Goal: Task Accomplishment & Management: Manage account settings

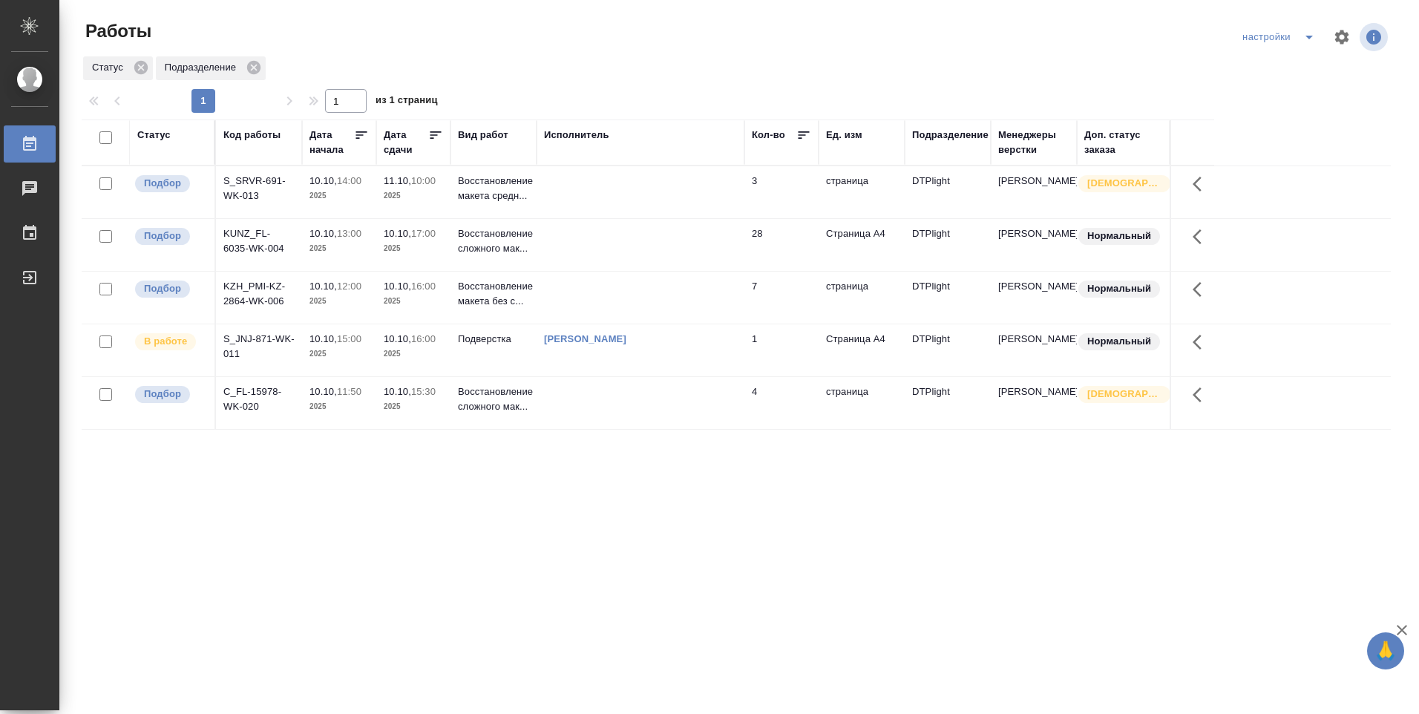
click at [831, 354] on td "Страница А4" at bounding box center [862, 350] width 86 height 52
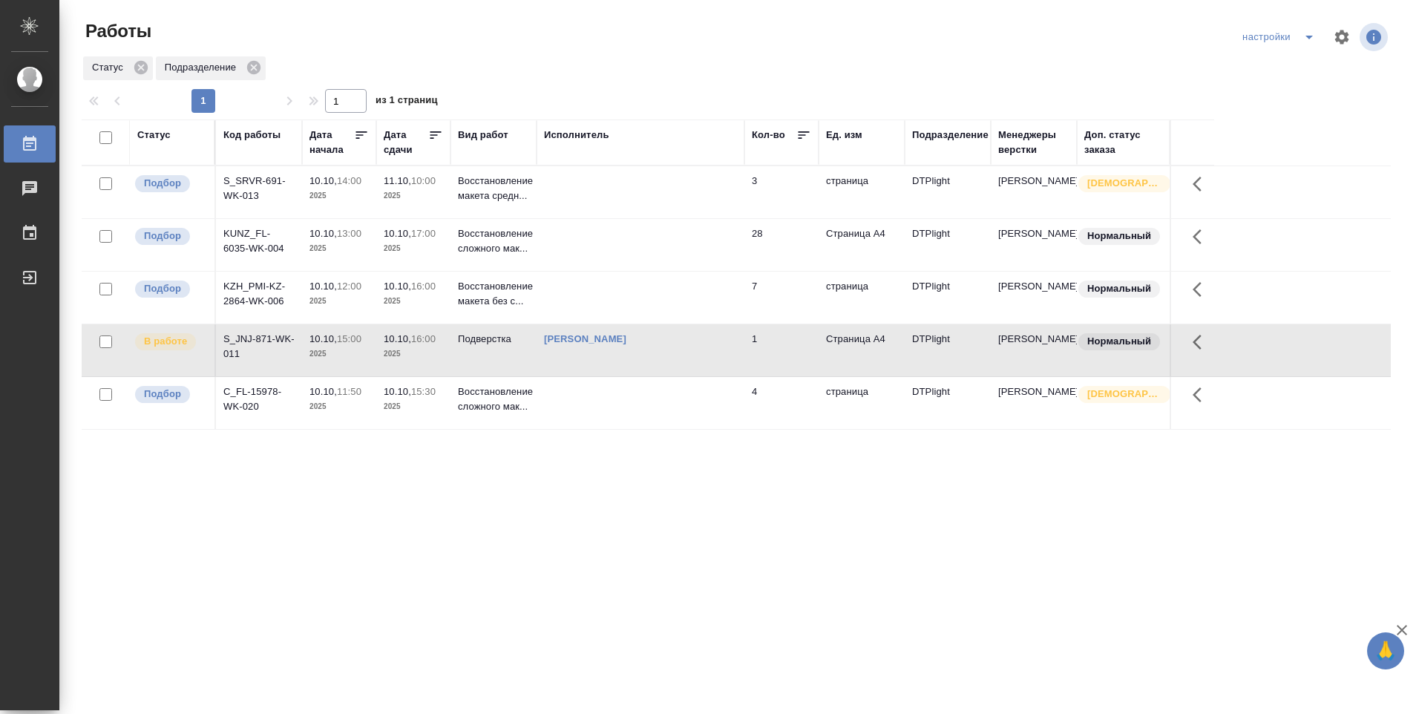
click at [742, 354] on td "[PERSON_NAME]" at bounding box center [641, 350] width 208 height 52
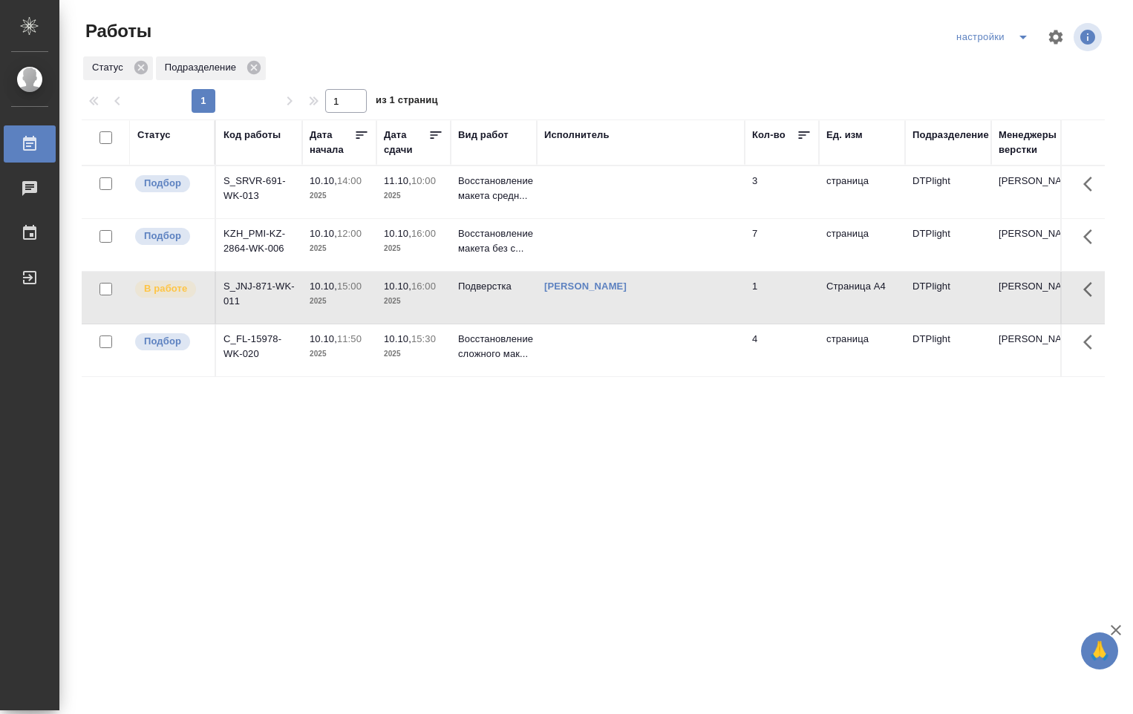
click at [557, 344] on td at bounding box center [641, 350] width 208 height 52
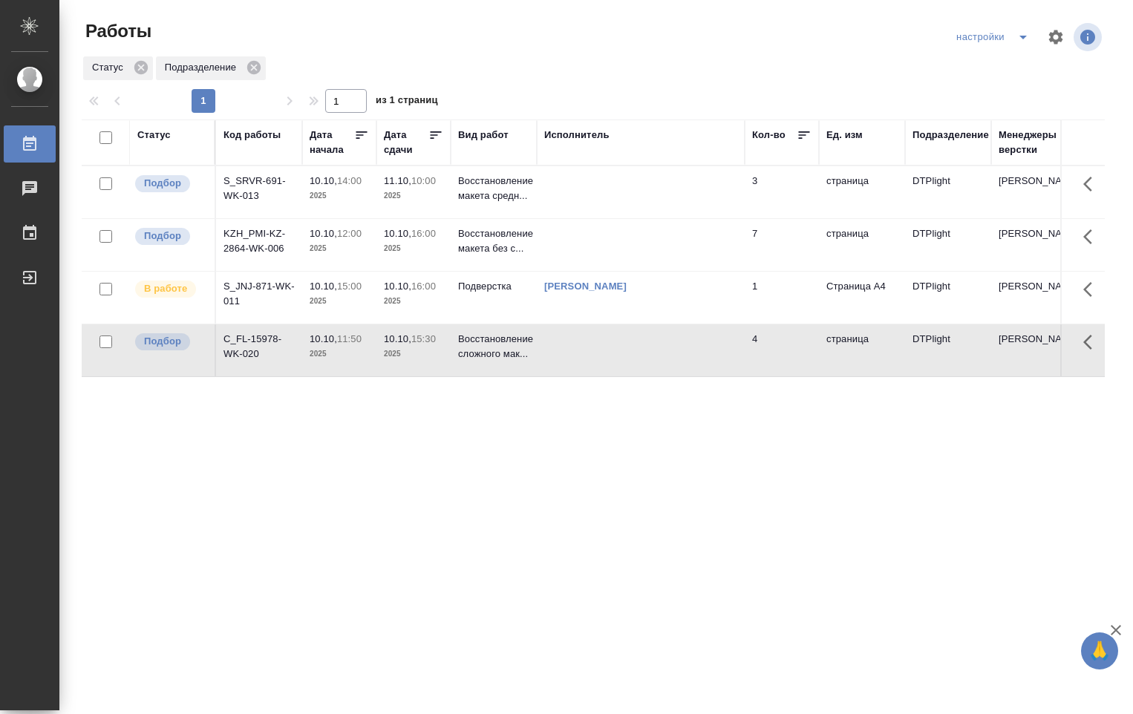
click at [557, 344] on td at bounding box center [641, 350] width 208 height 52
click at [596, 192] on td at bounding box center [641, 192] width 208 height 52
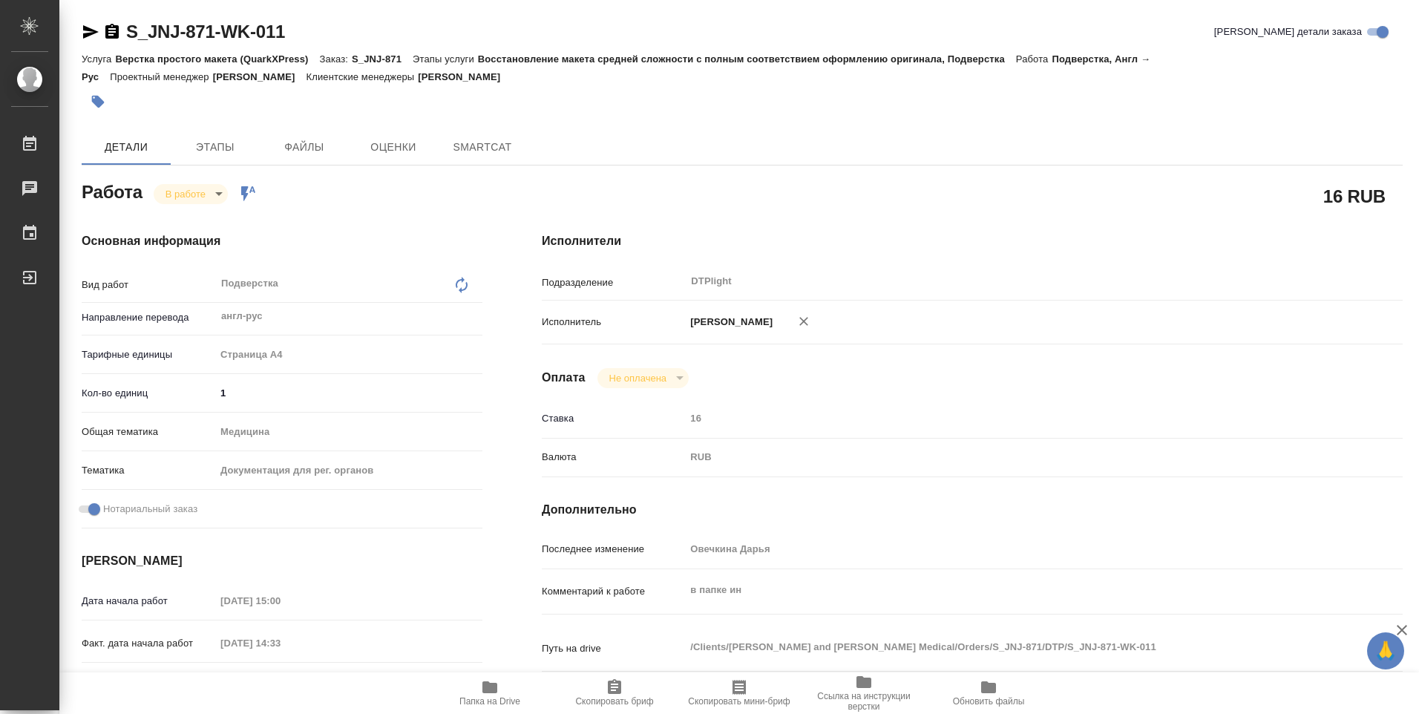
type textarea "x"
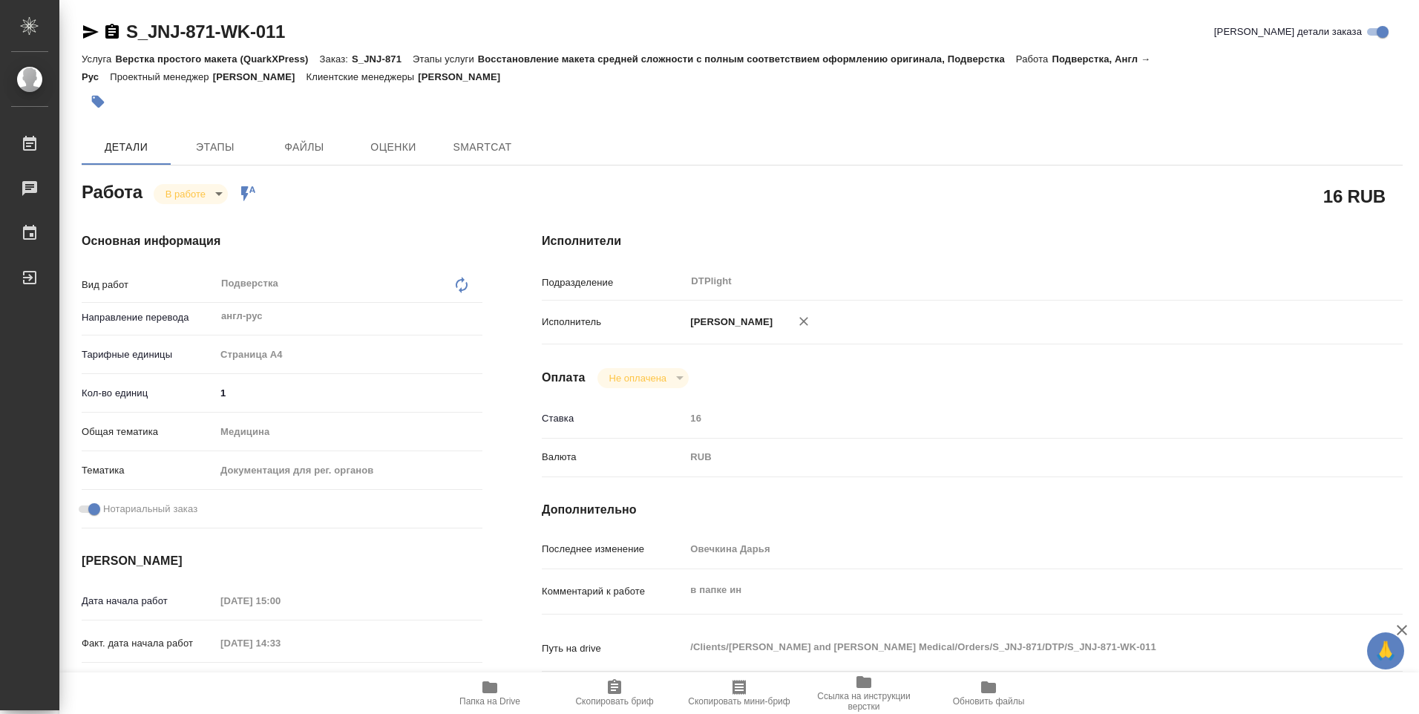
type textarea "x"
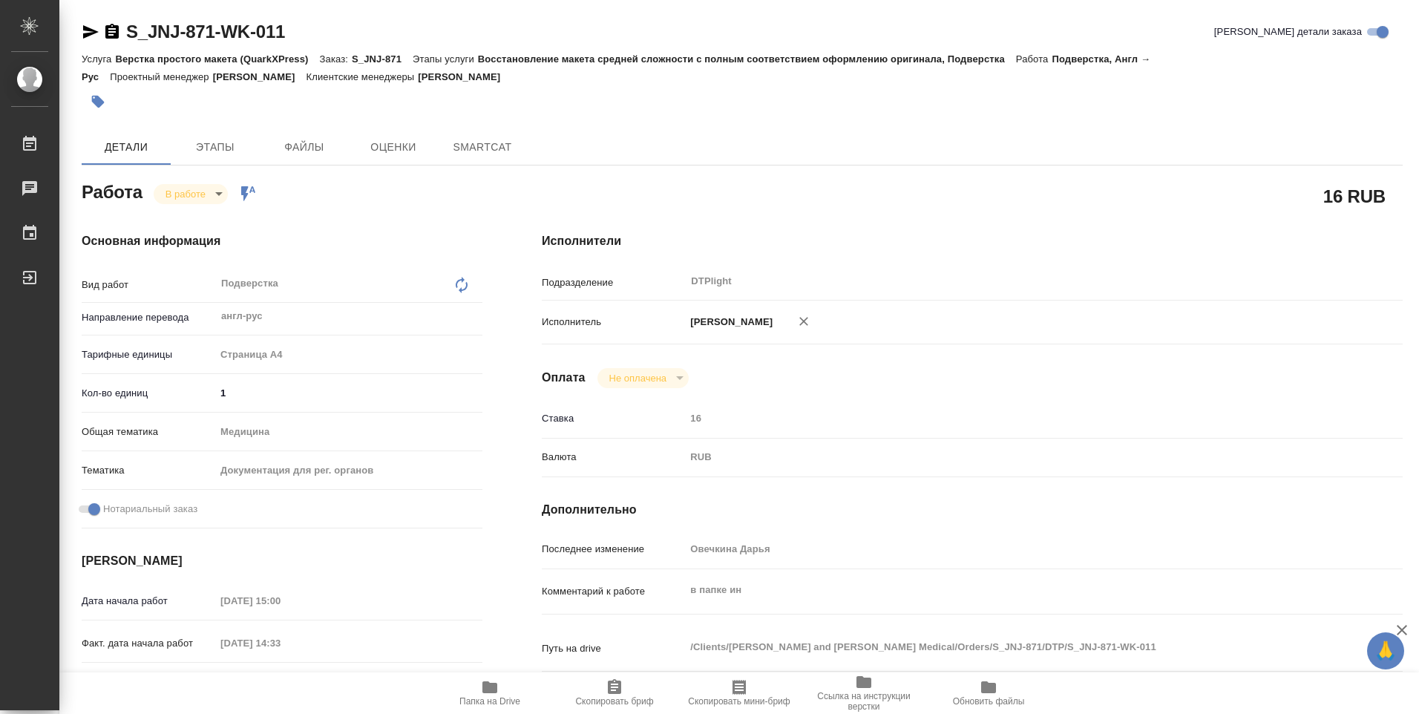
type textarea "x"
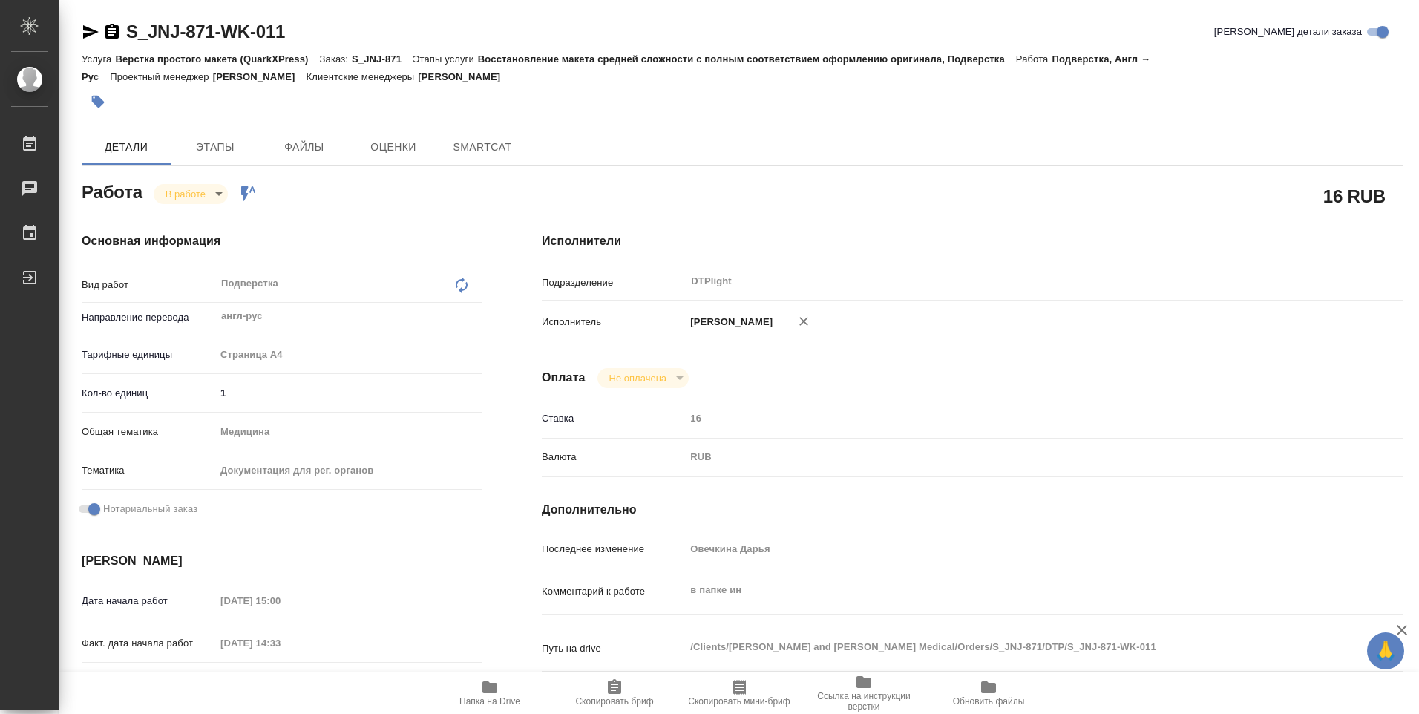
type textarea "x"
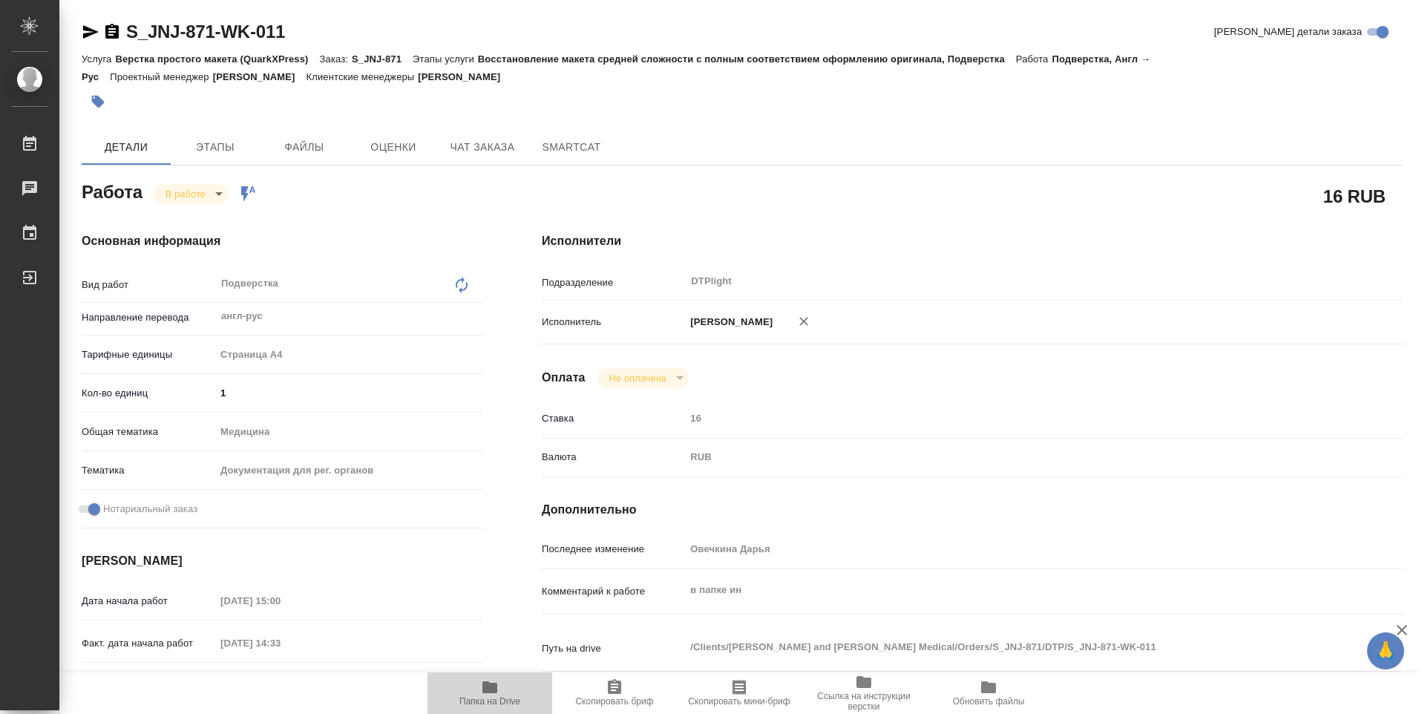
click at [493, 689] on icon "button" at bounding box center [490, 688] width 15 height 12
type textarea "x"
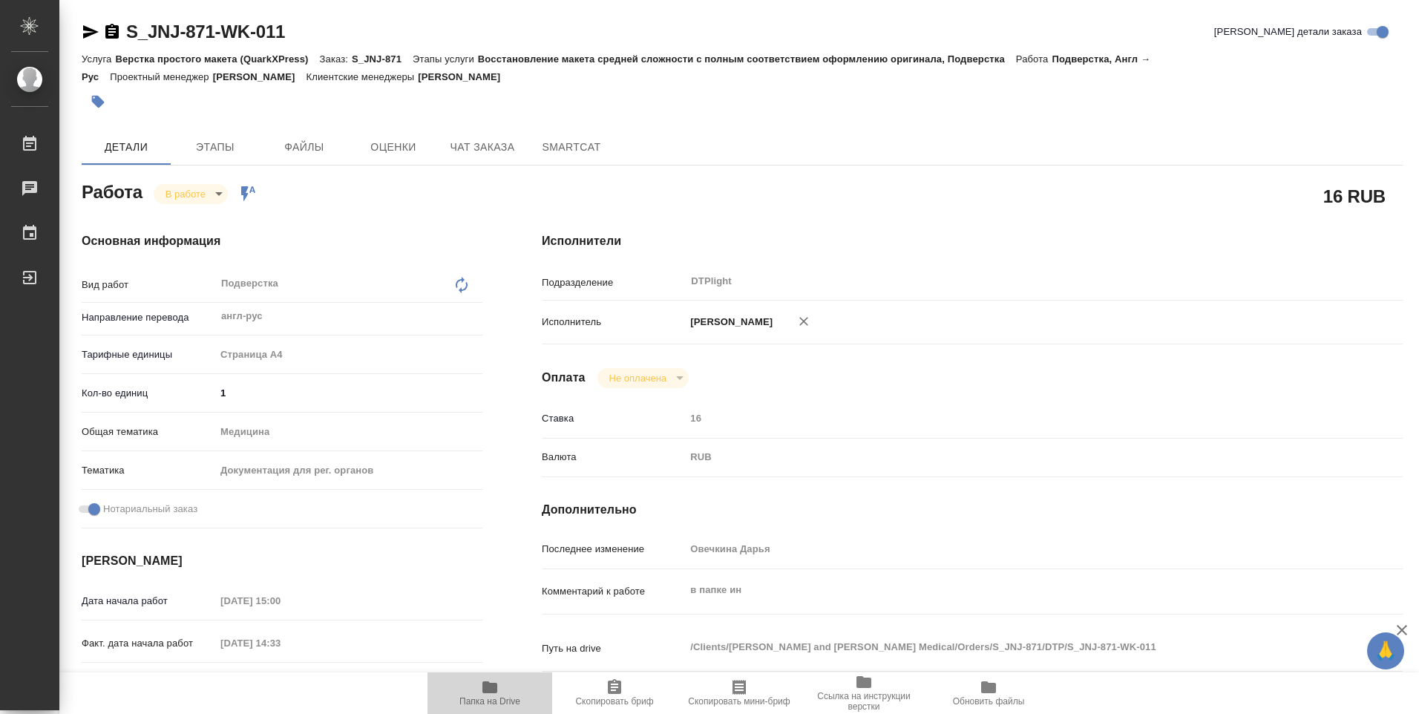
type textarea "x"
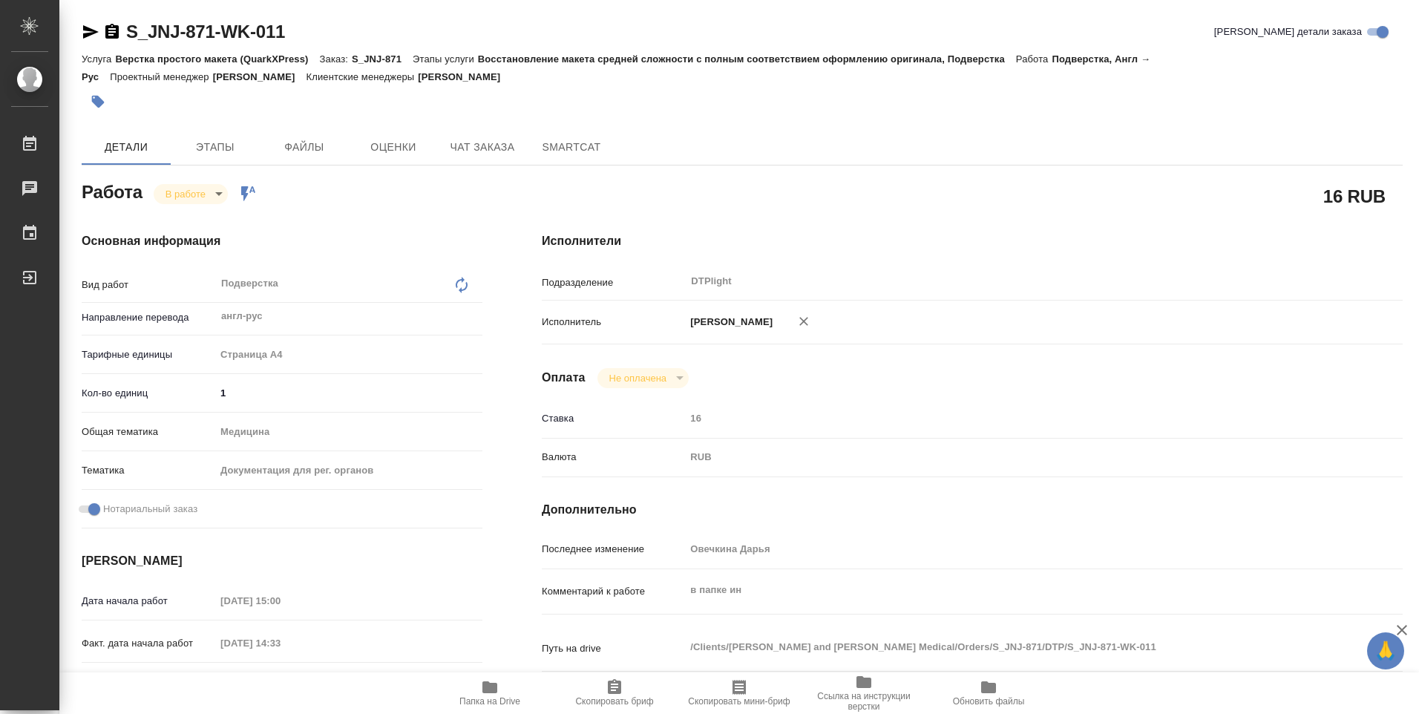
type textarea "x"
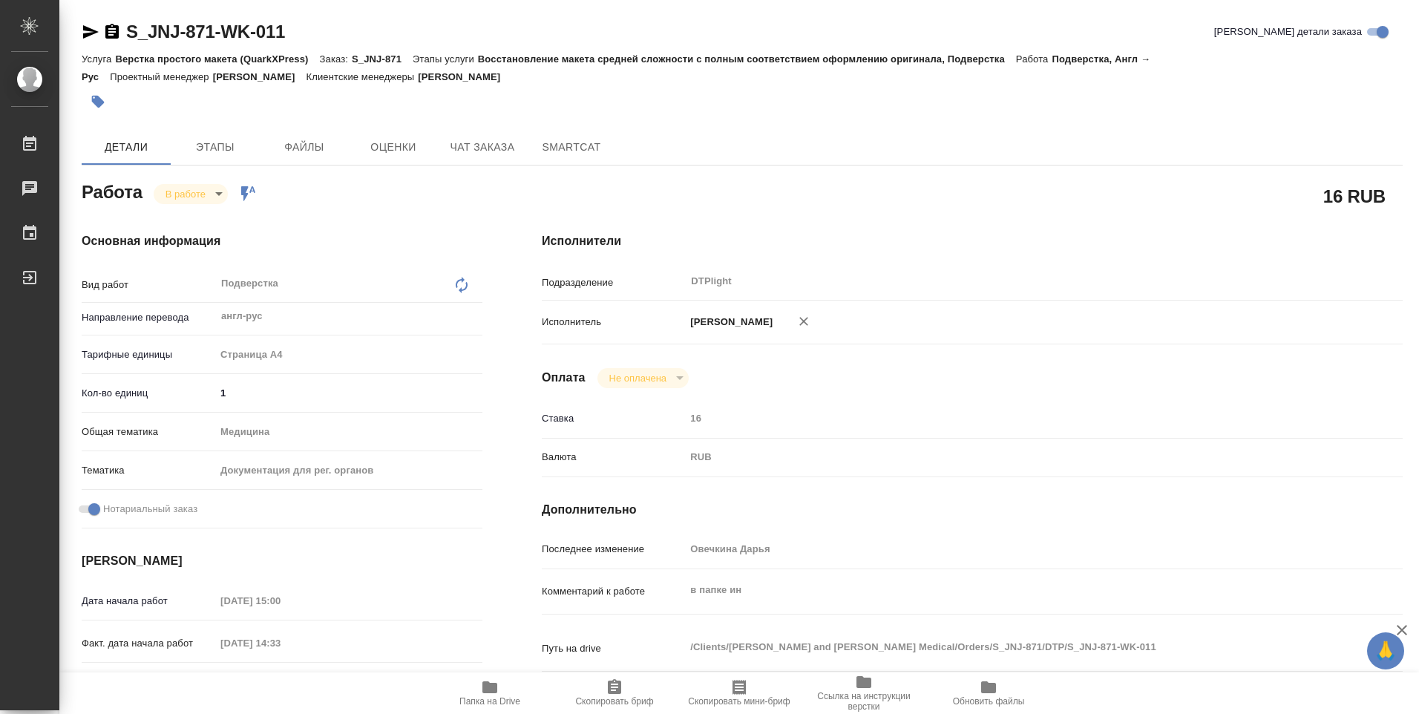
type textarea "x"
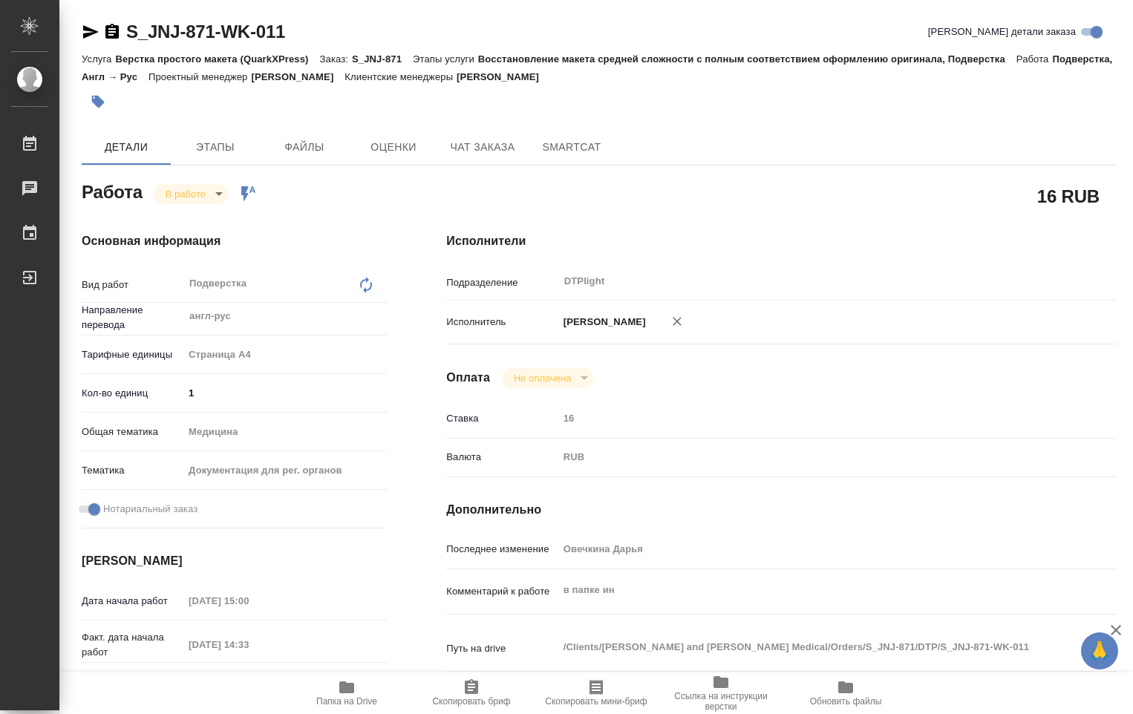
type textarea "x"
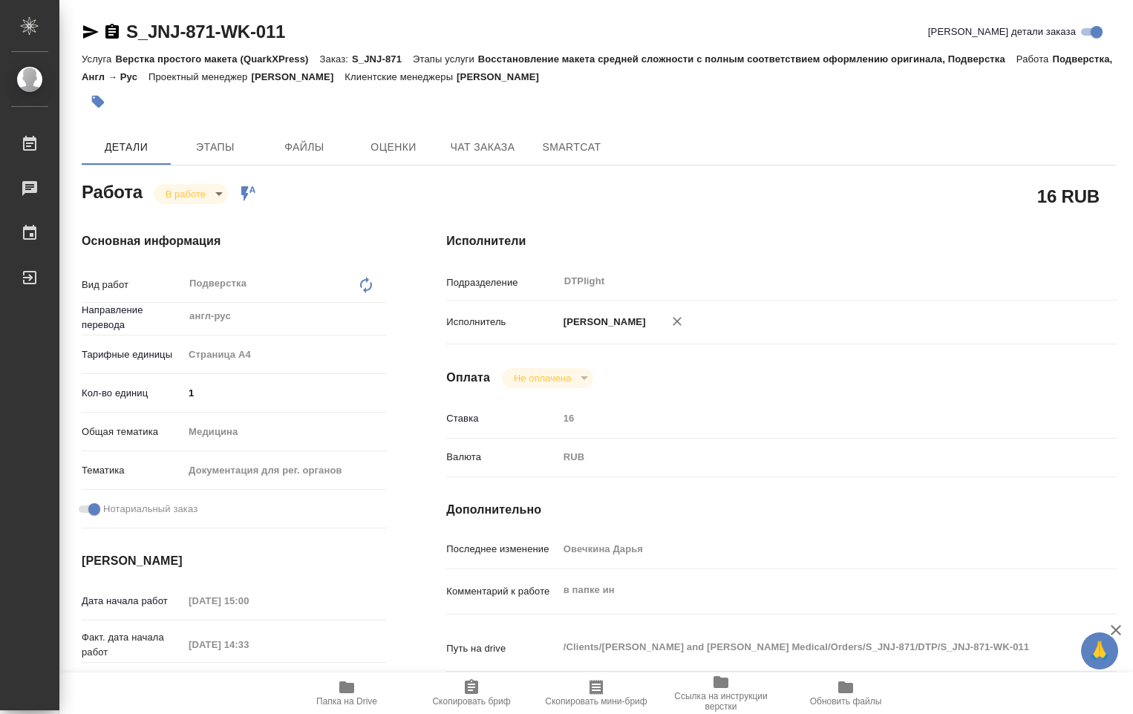
type textarea "x"
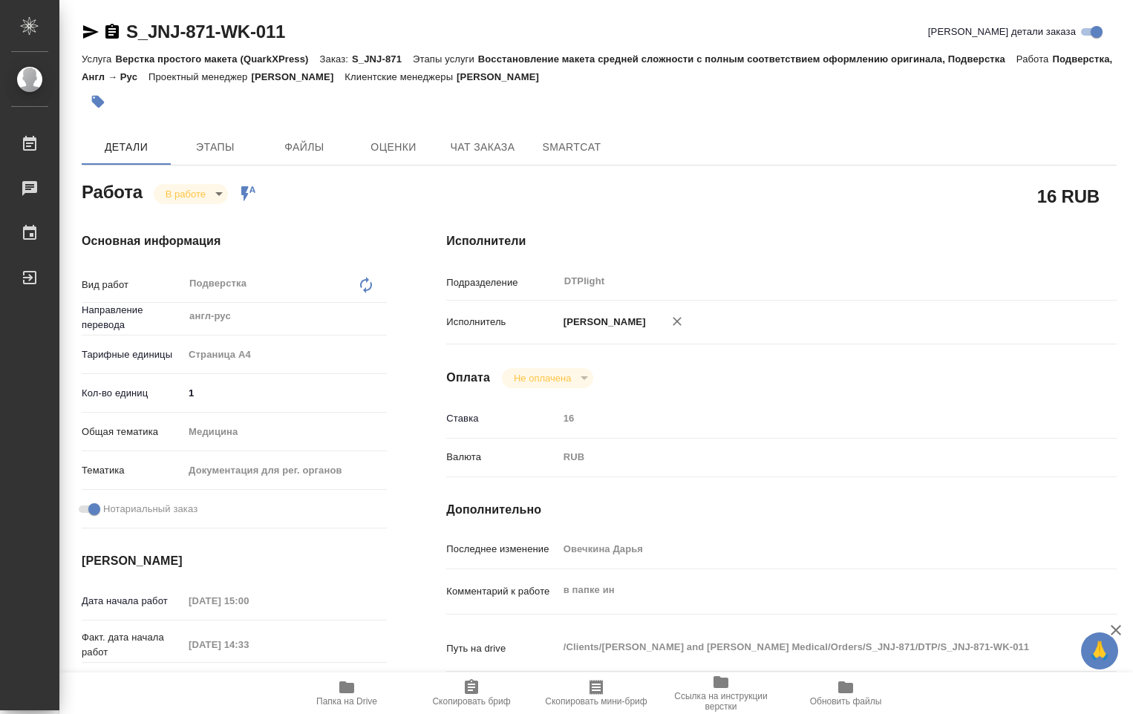
type textarea "x"
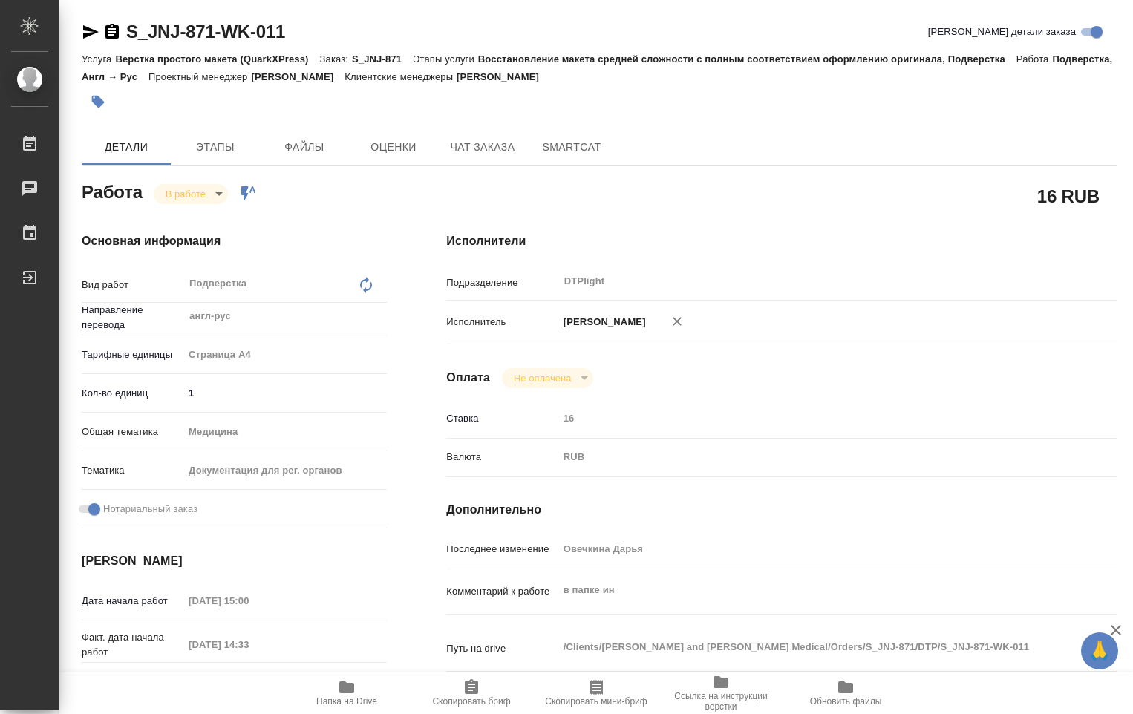
click at [198, 197] on body "🙏 .cls-1 fill:#fff; AWATERA Ovechkina Darya Работы 0 Чаты График Выйти S_JNJ-87…" at bounding box center [566, 357] width 1133 height 714
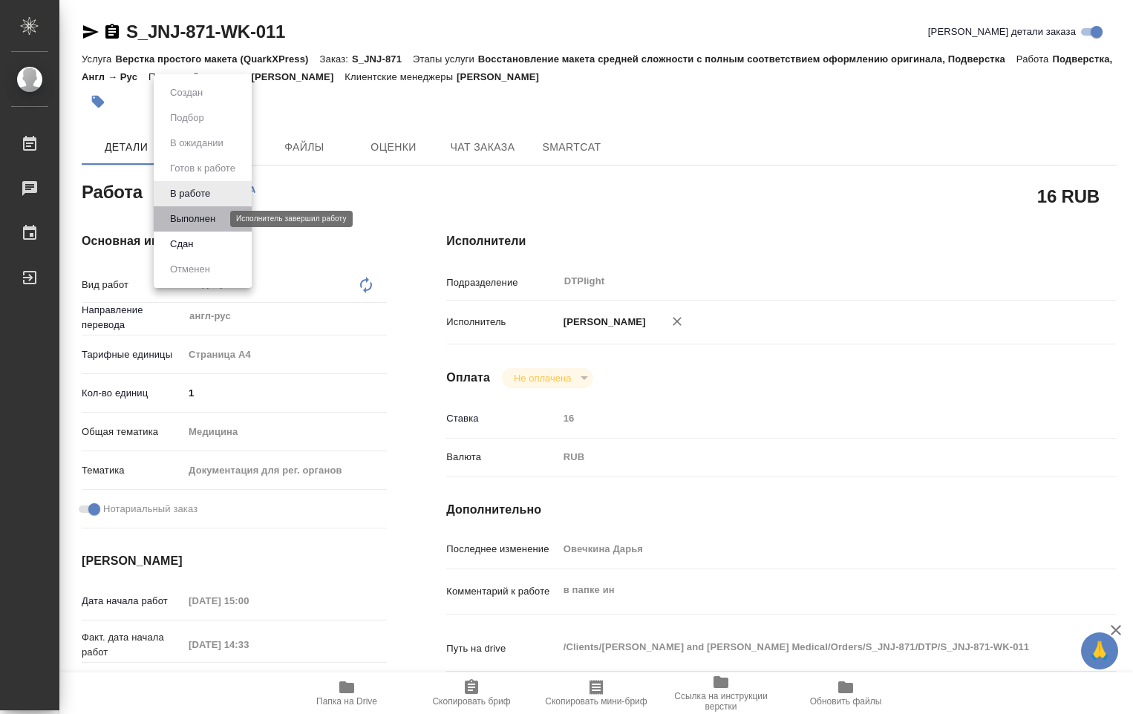
click at [200, 213] on button "Выполнен" at bounding box center [193, 219] width 54 height 16
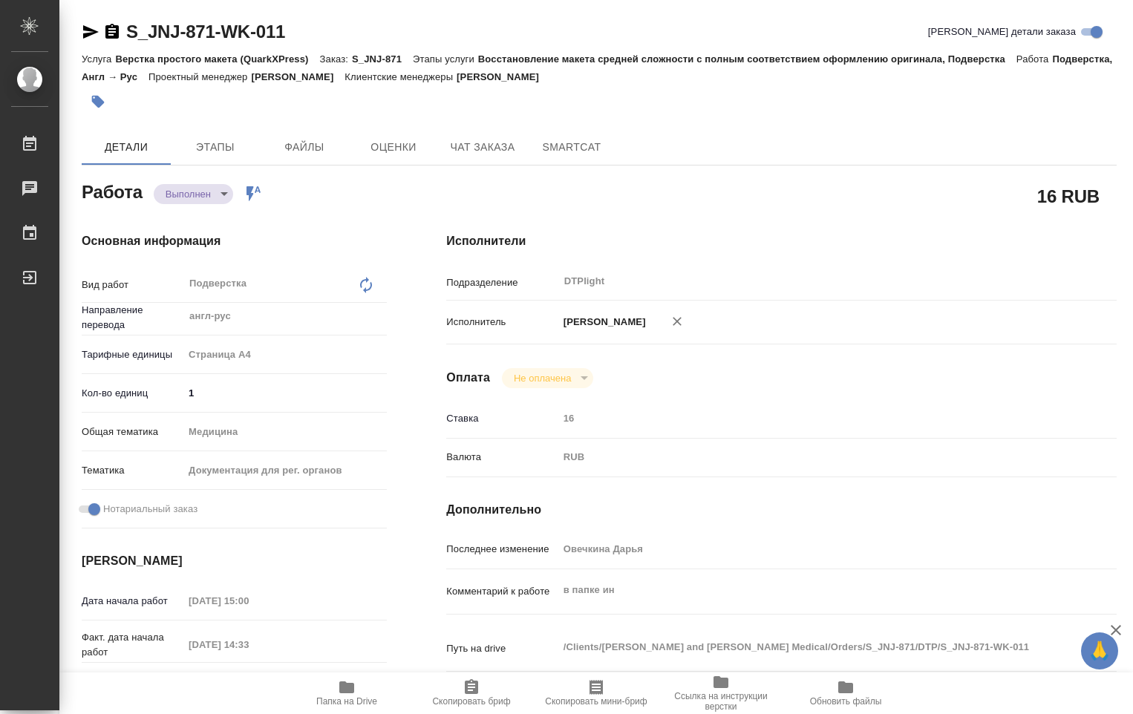
type textarea "x"
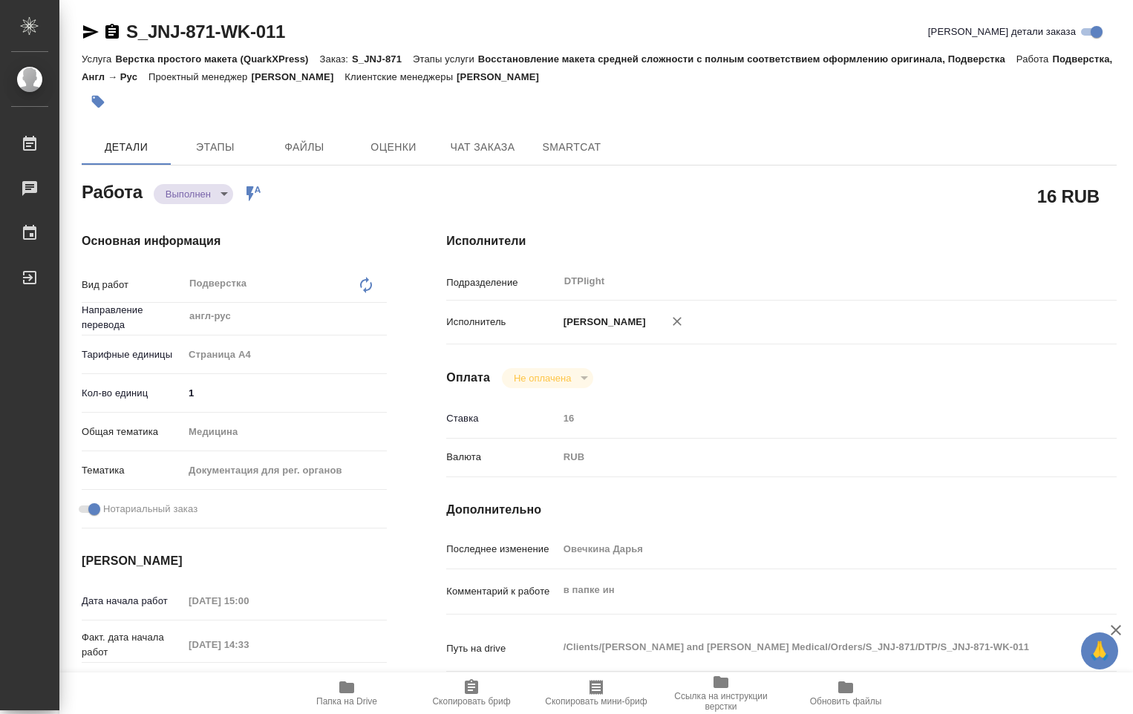
type textarea "x"
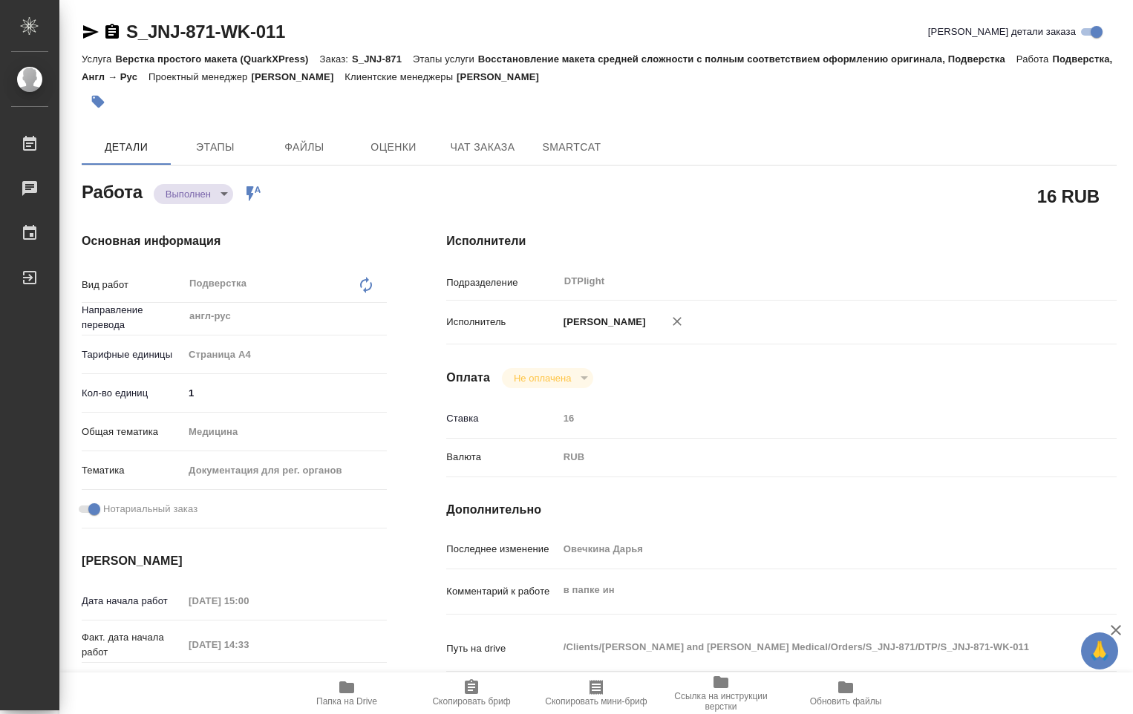
type textarea "x"
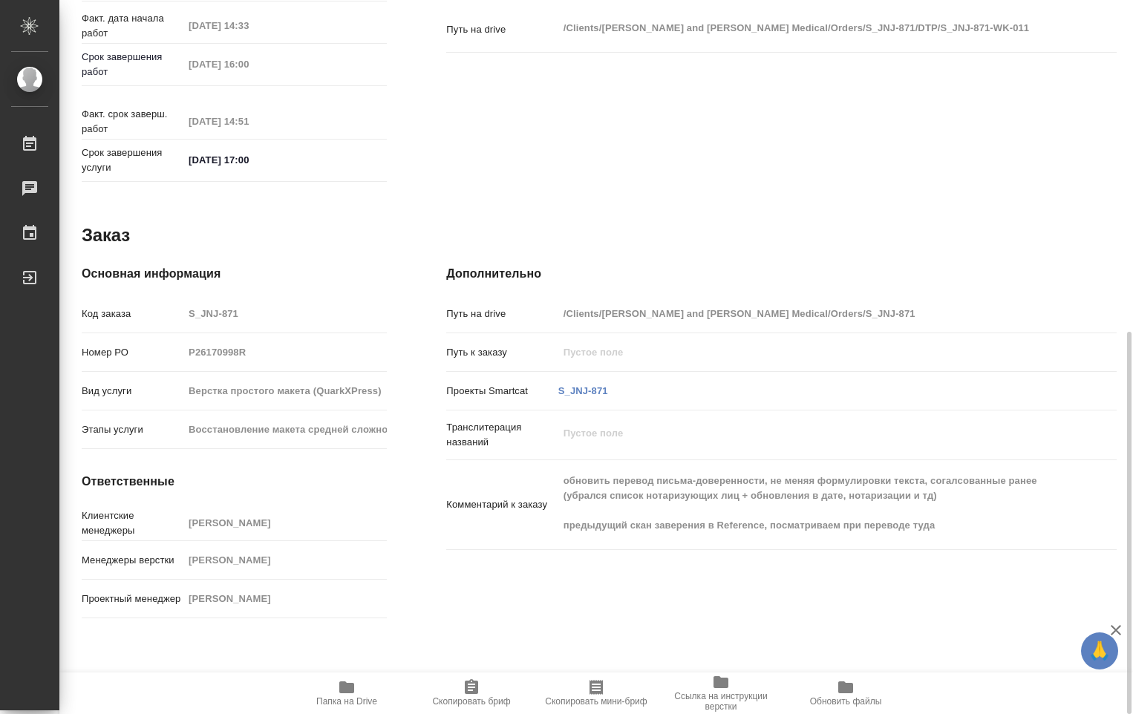
scroll to position [652, 0]
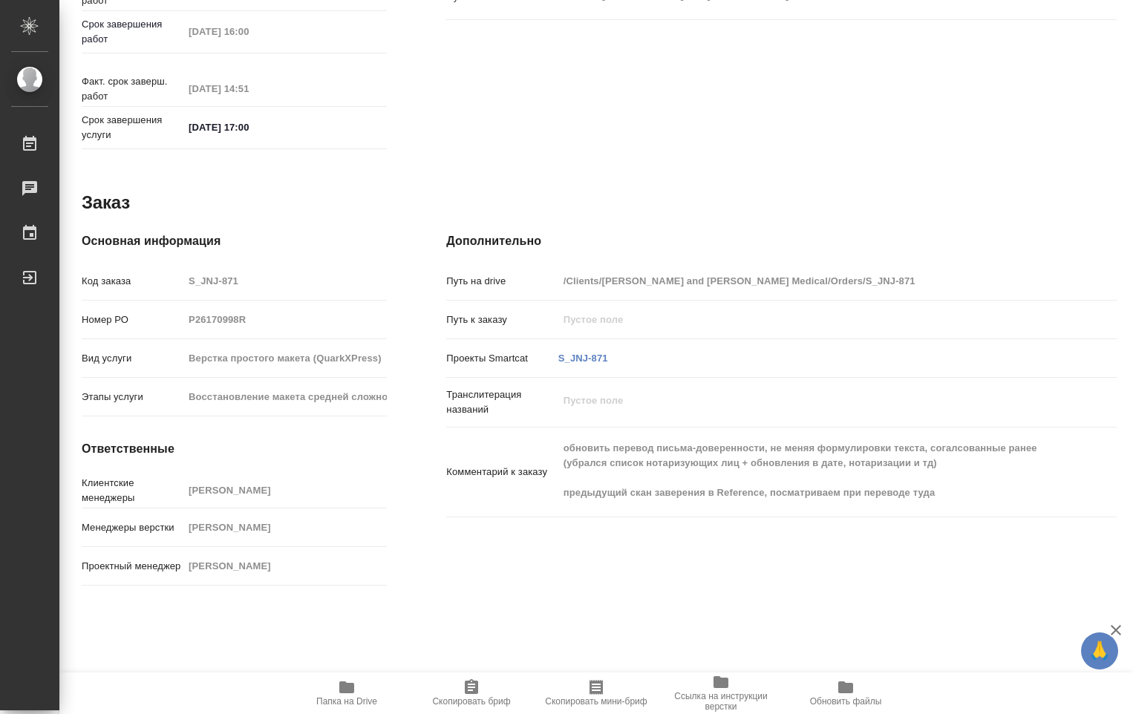
type textarea "x"
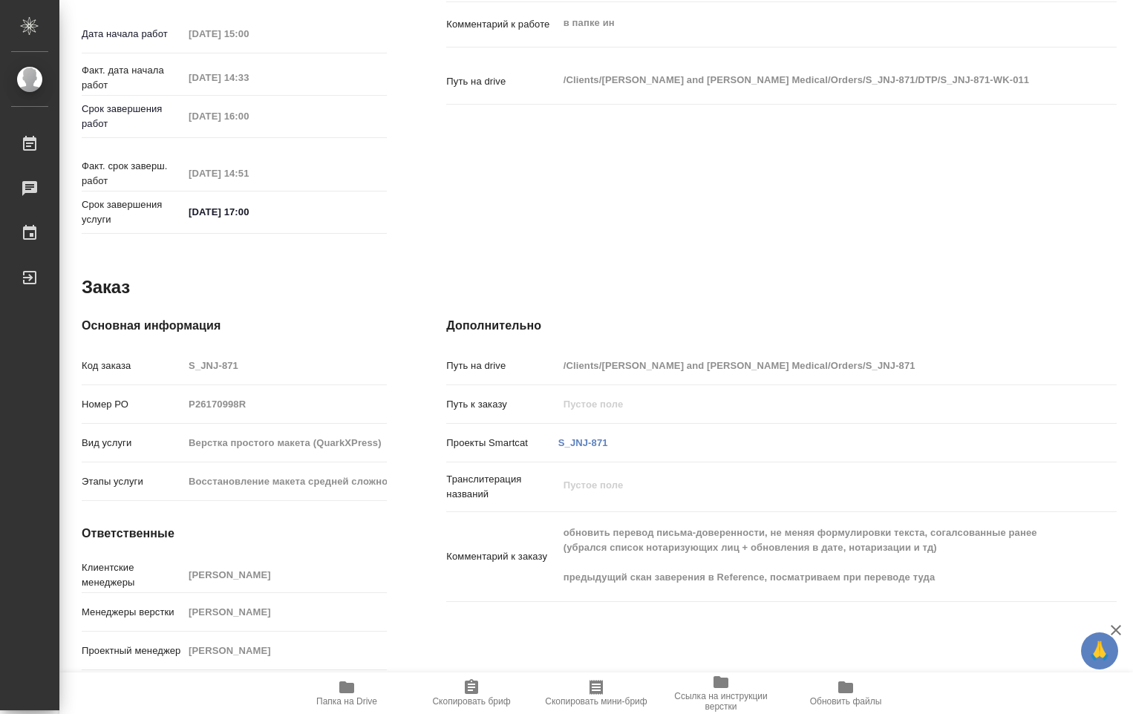
type textarea "x"
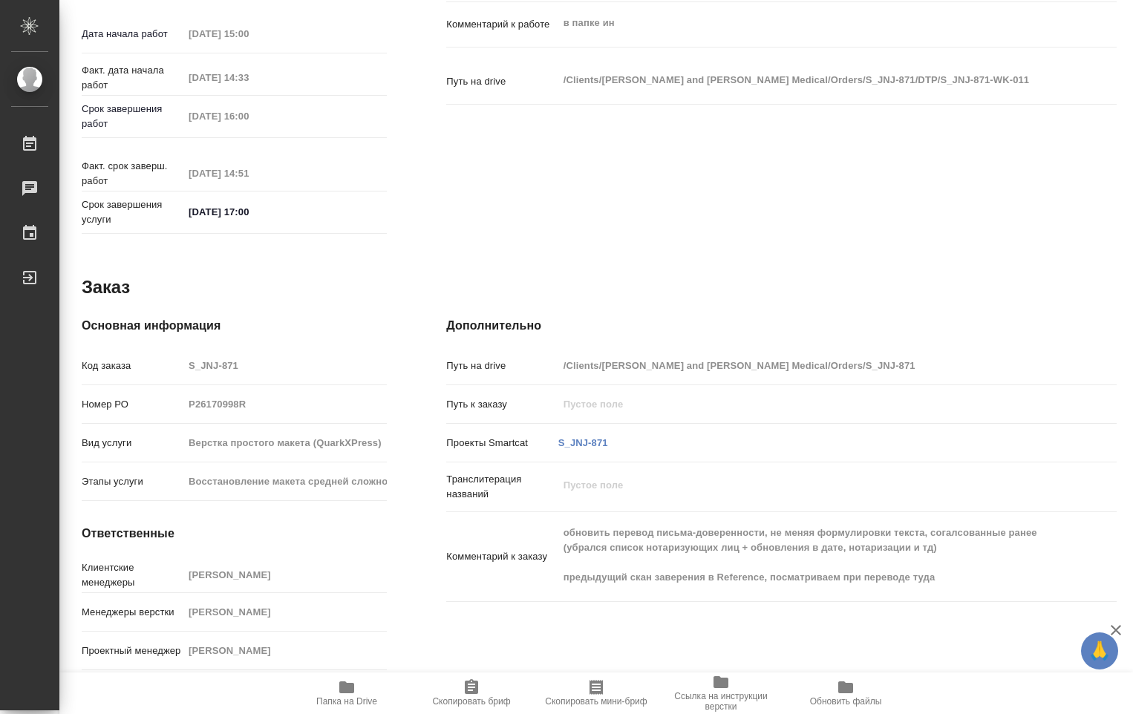
type textarea "x"
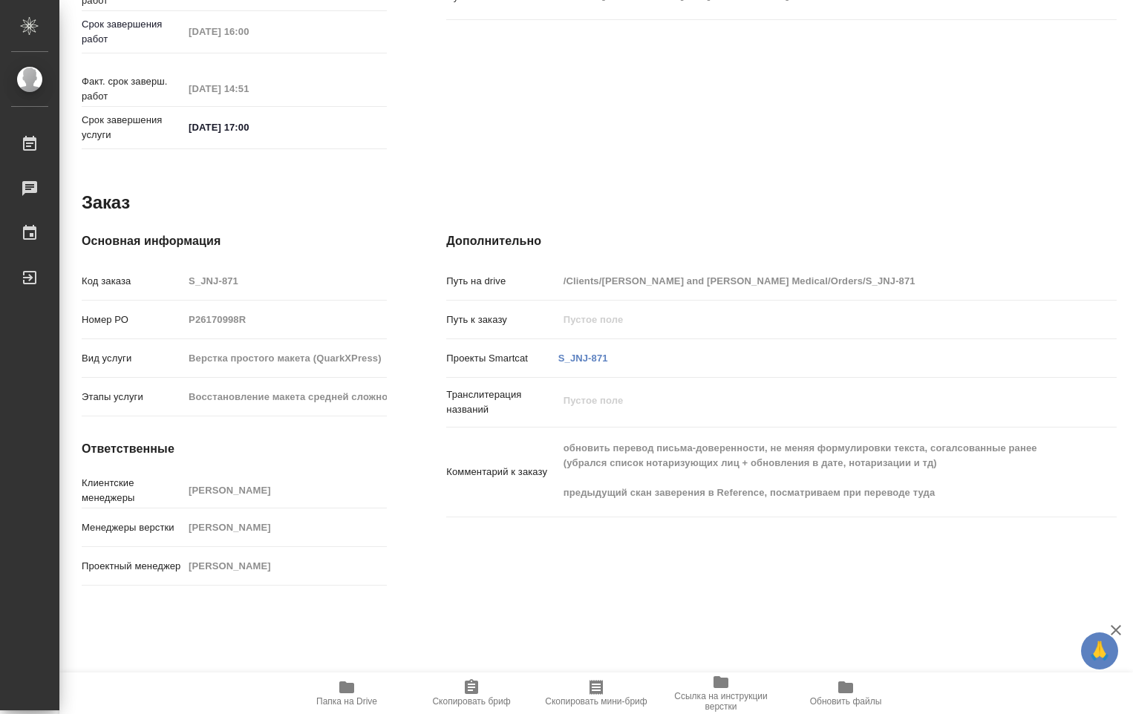
type textarea "x"
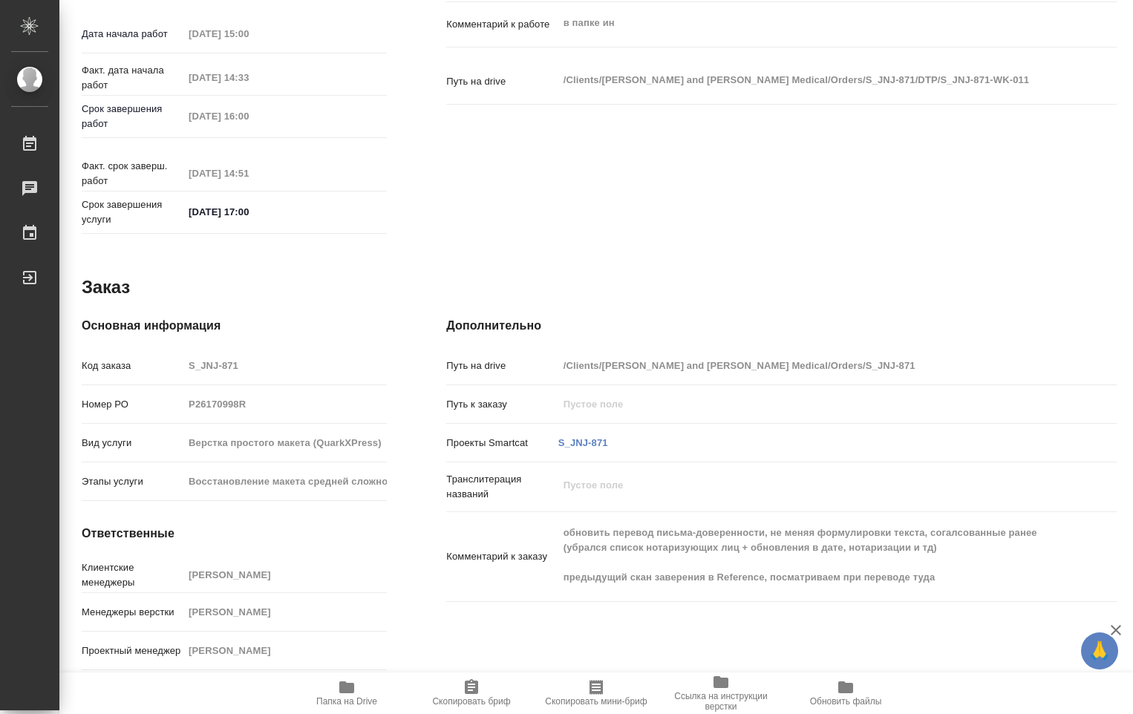
type textarea "x"
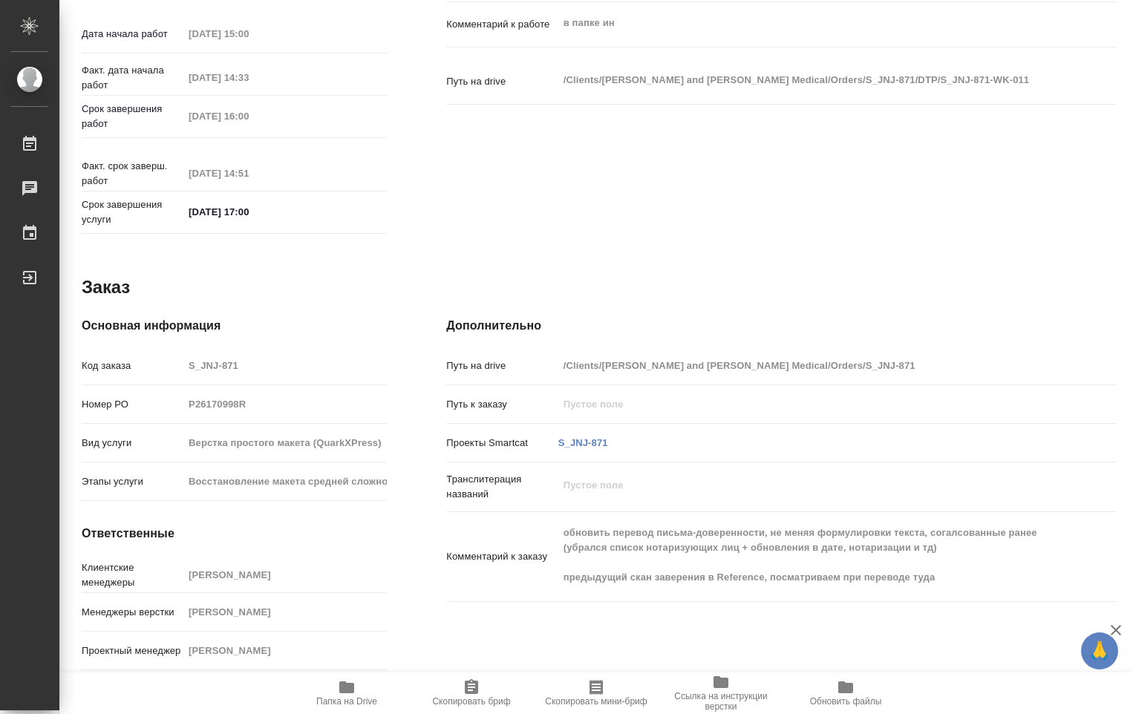
type textarea "x"
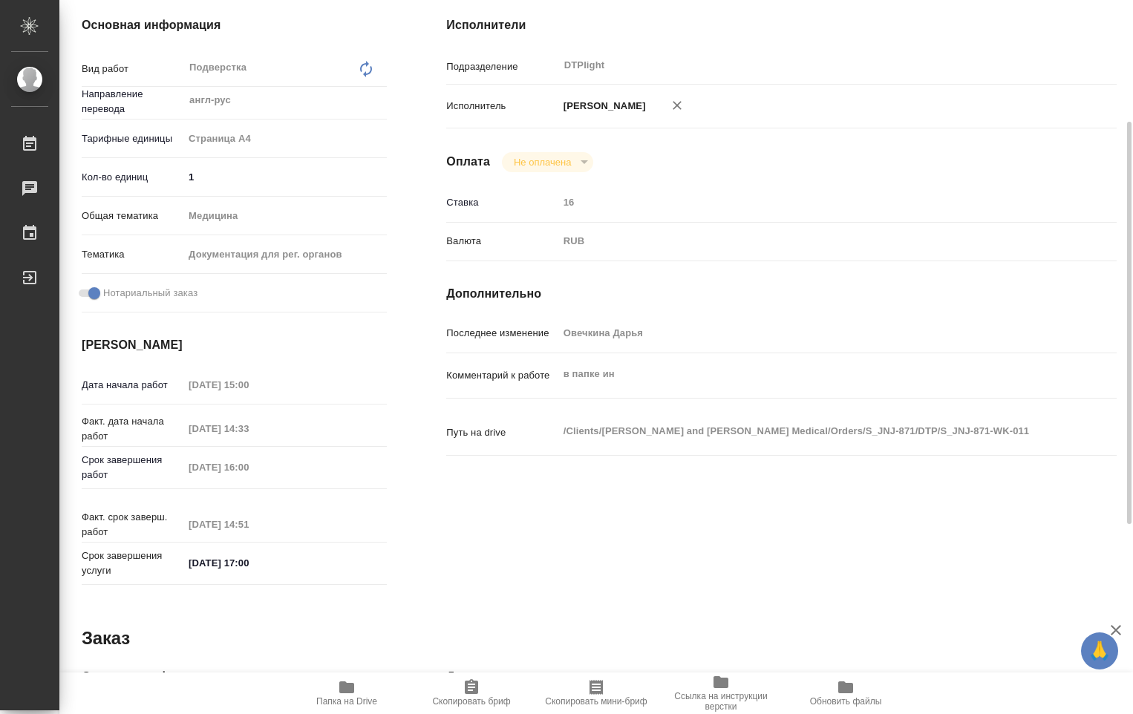
scroll to position [0, 0]
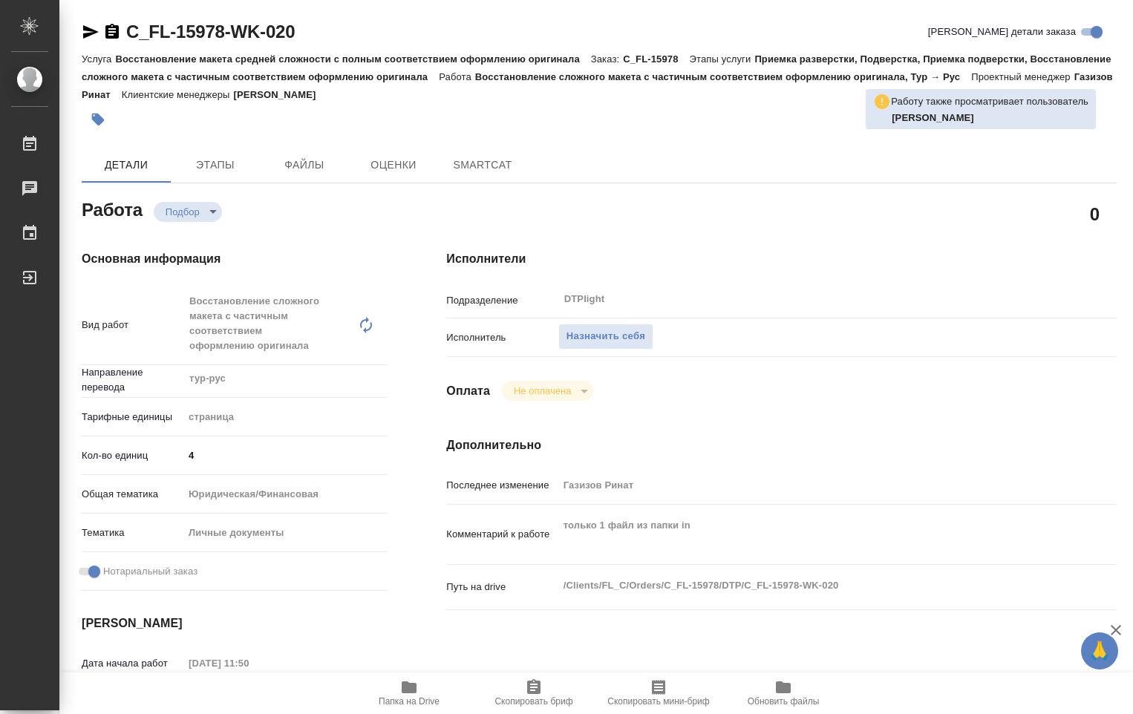
type textarea "x"
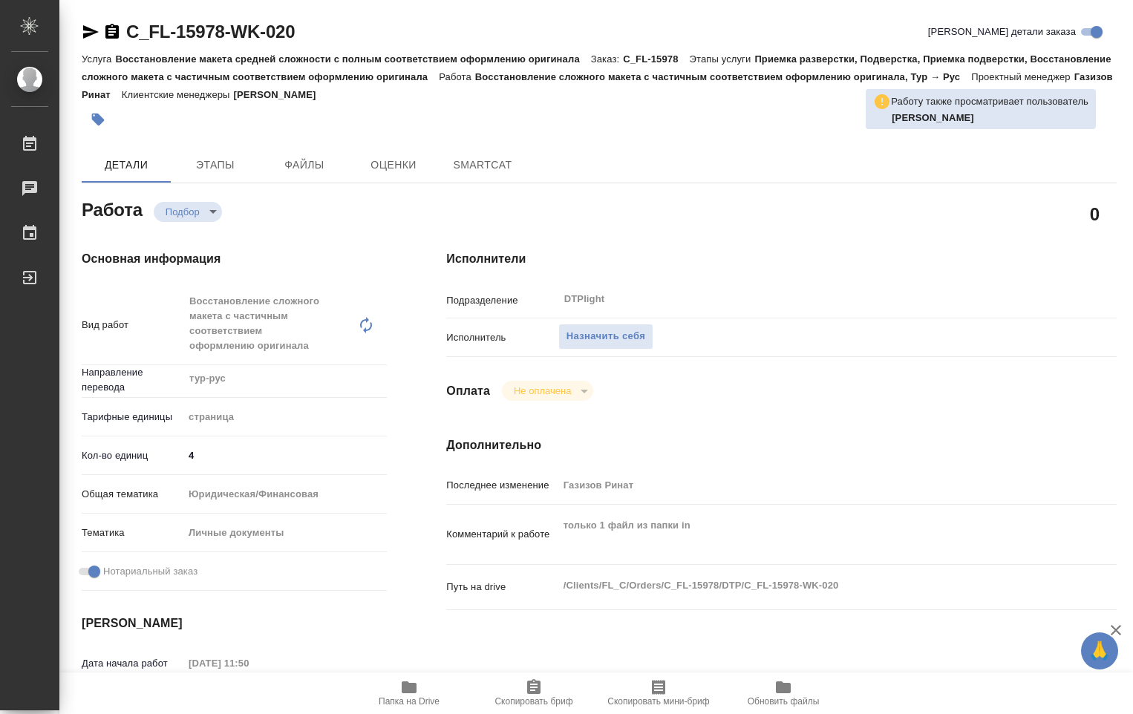
type textarea "x"
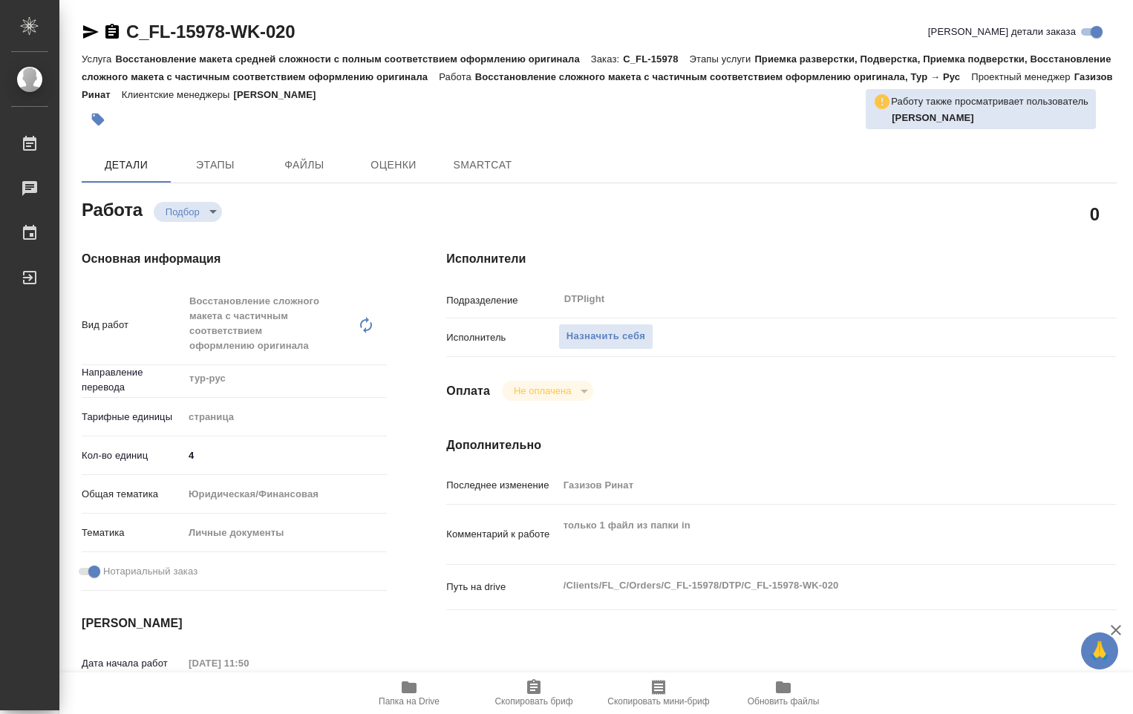
type textarea "x"
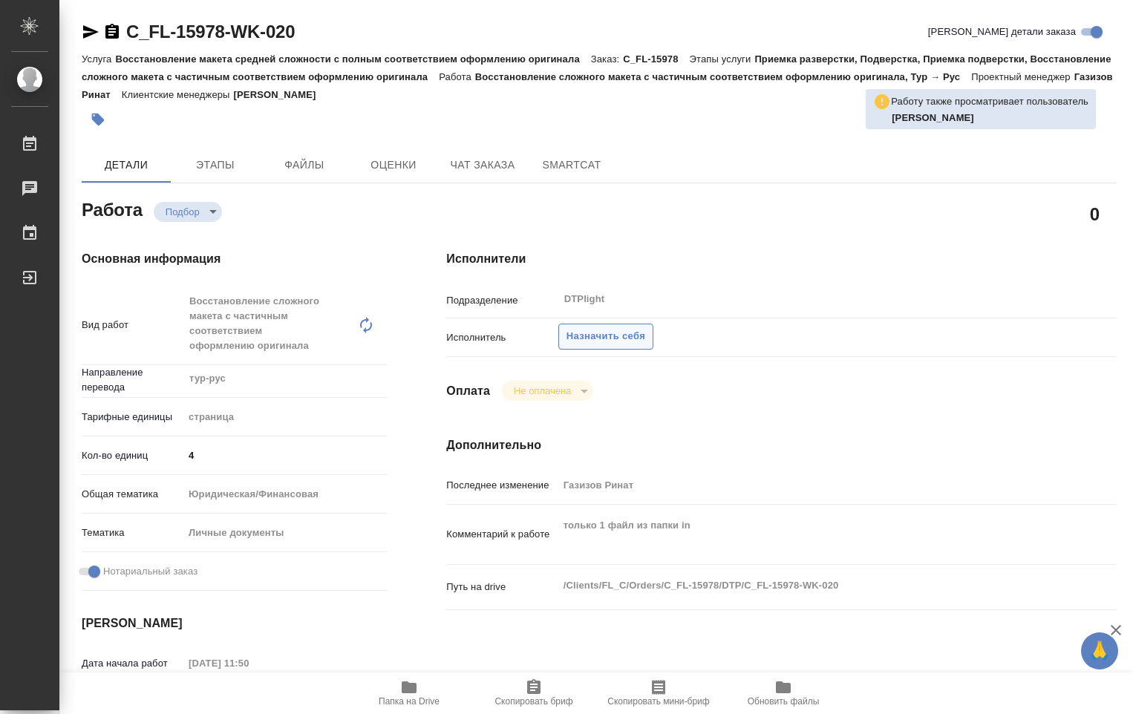
click at [598, 331] on span "Назначить себя" at bounding box center [605, 336] width 79 height 17
type textarea "x"
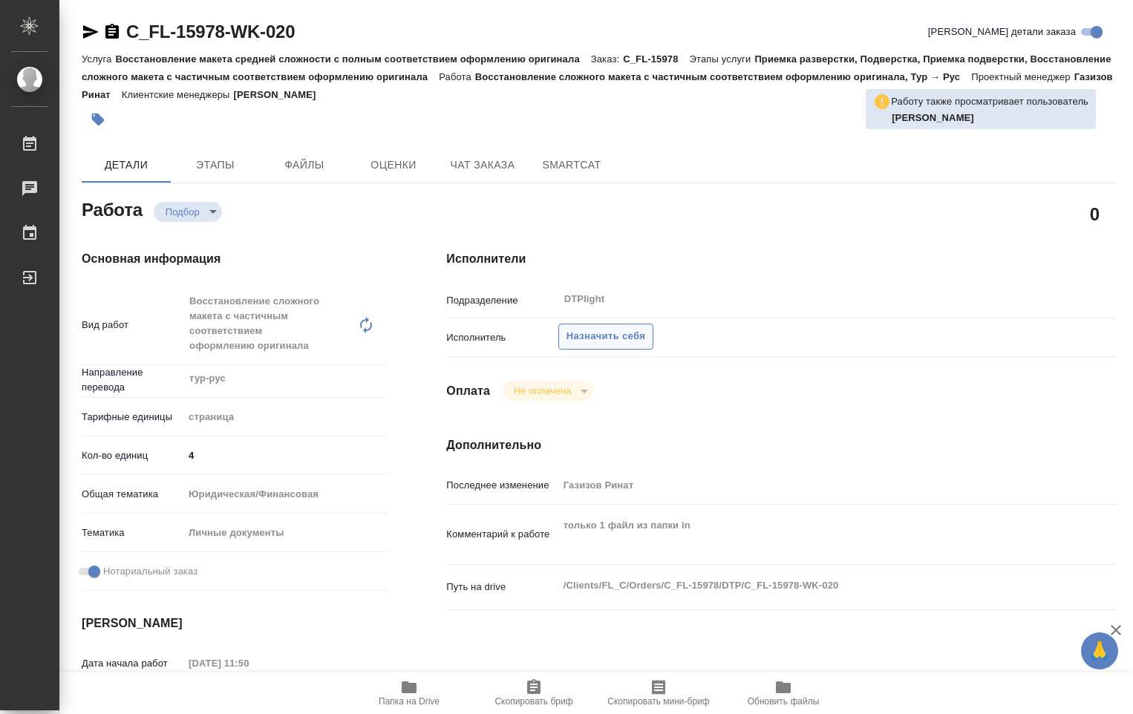
type textarea "x"
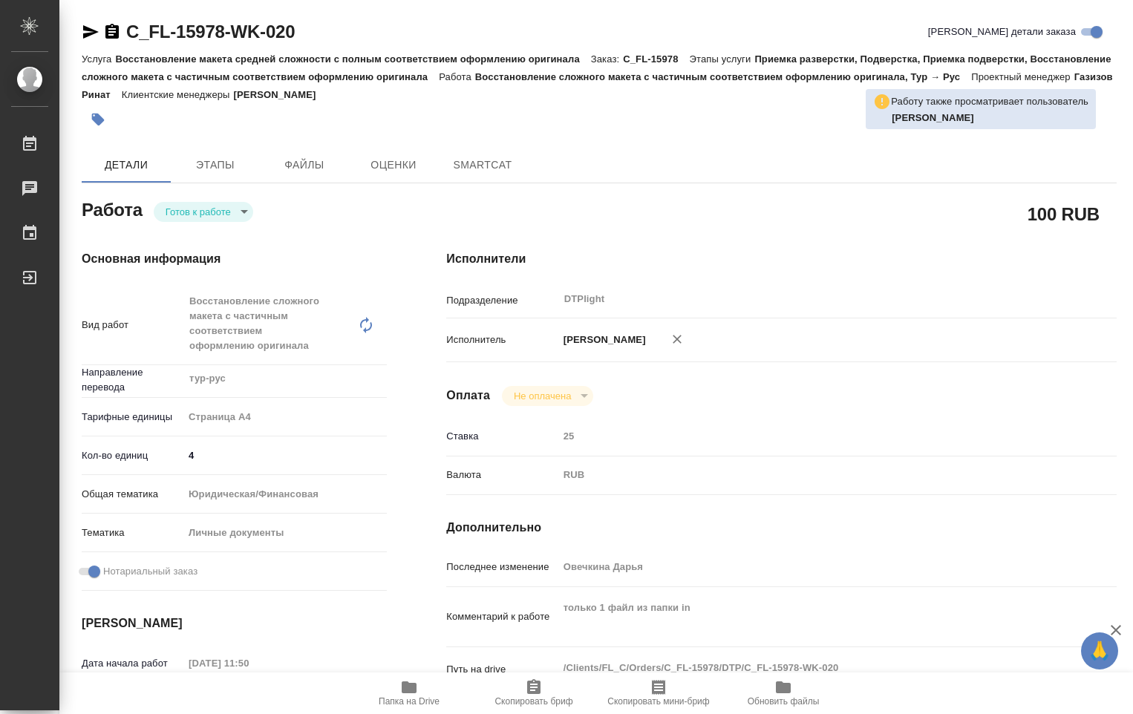
type textarea "x"
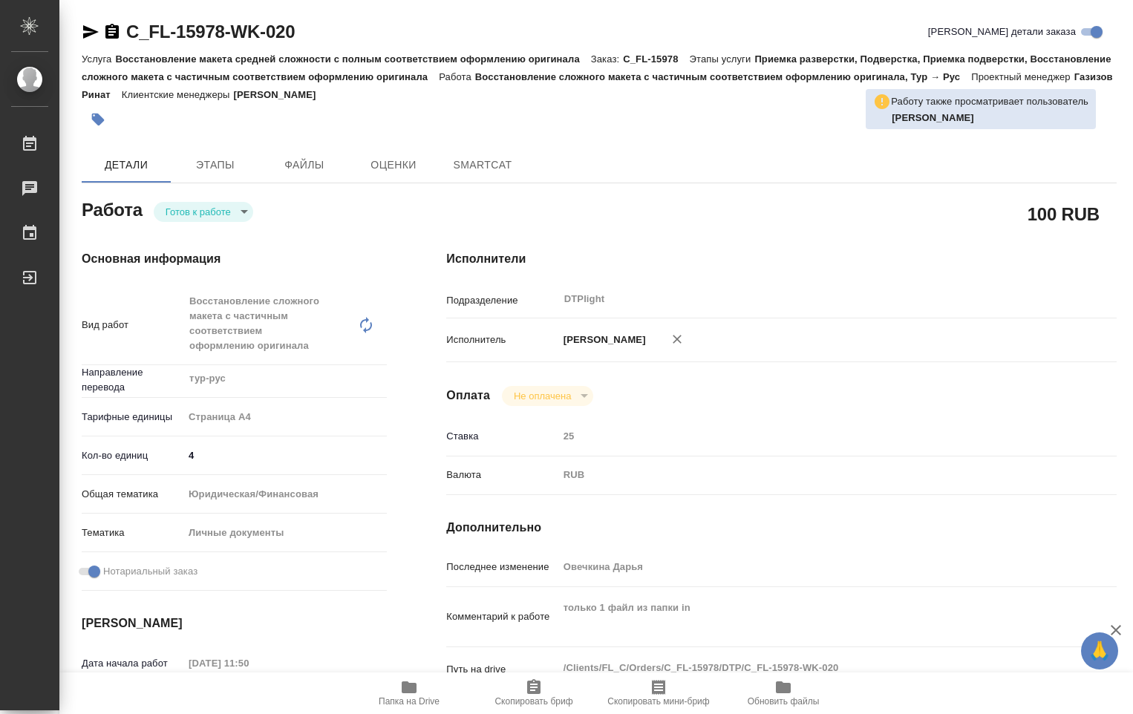
type textarea "x"
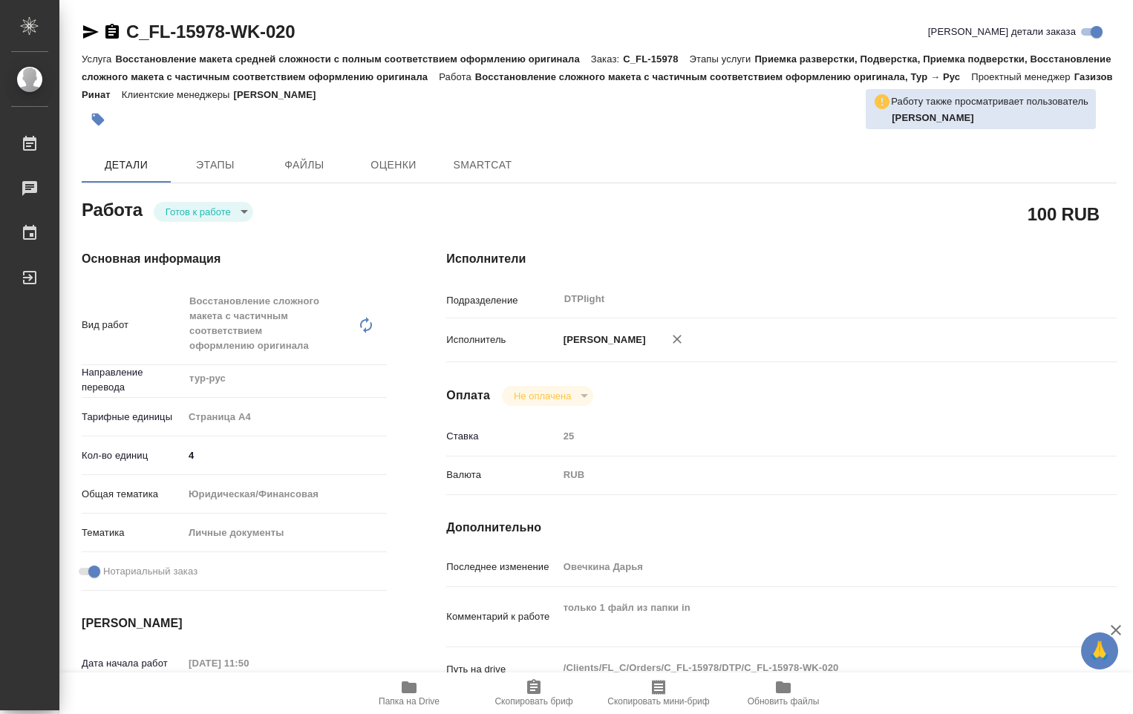
type textarea "x"
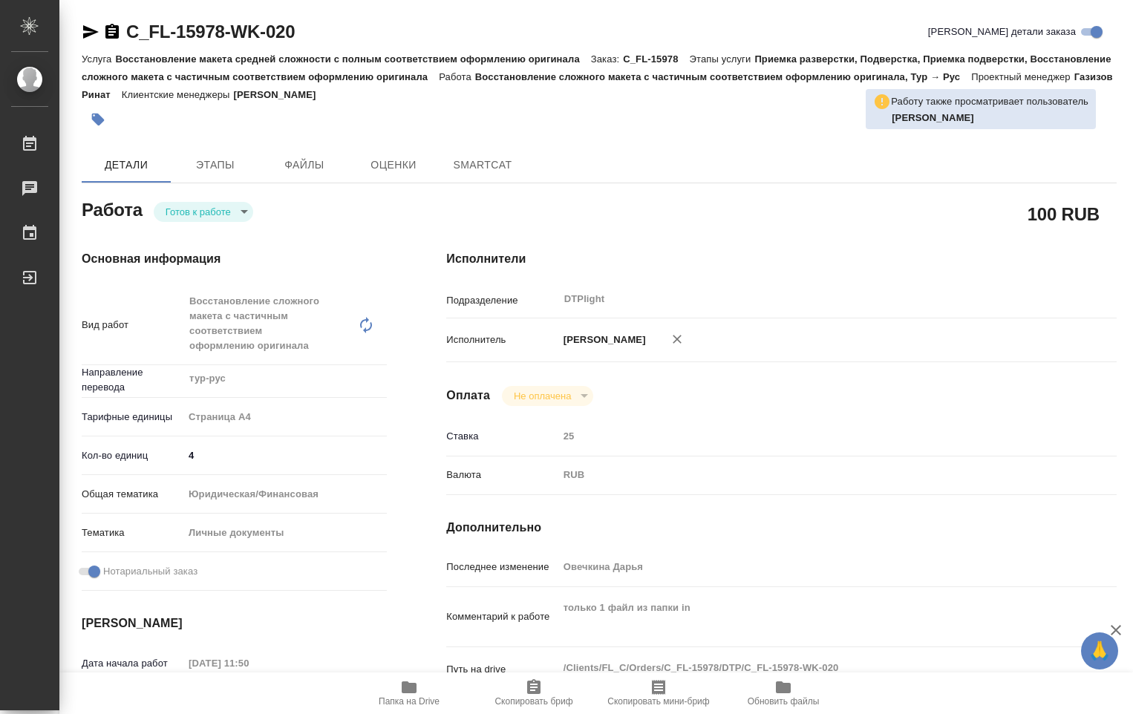
type textarea "x"
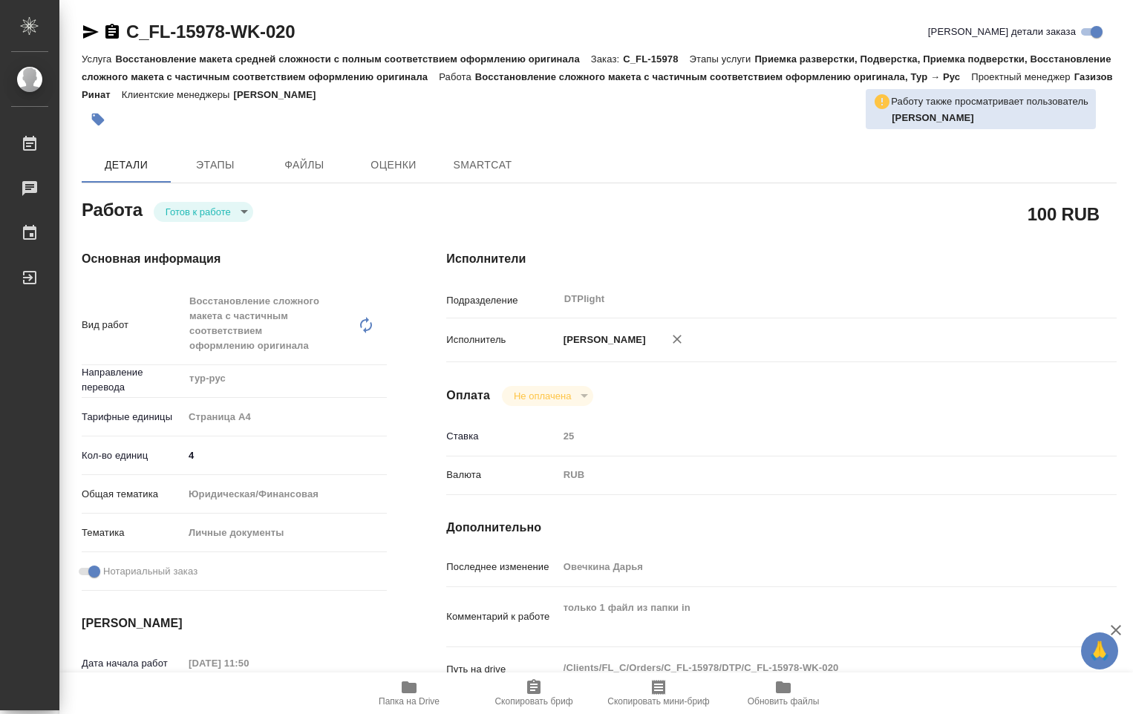
type textarea "x"
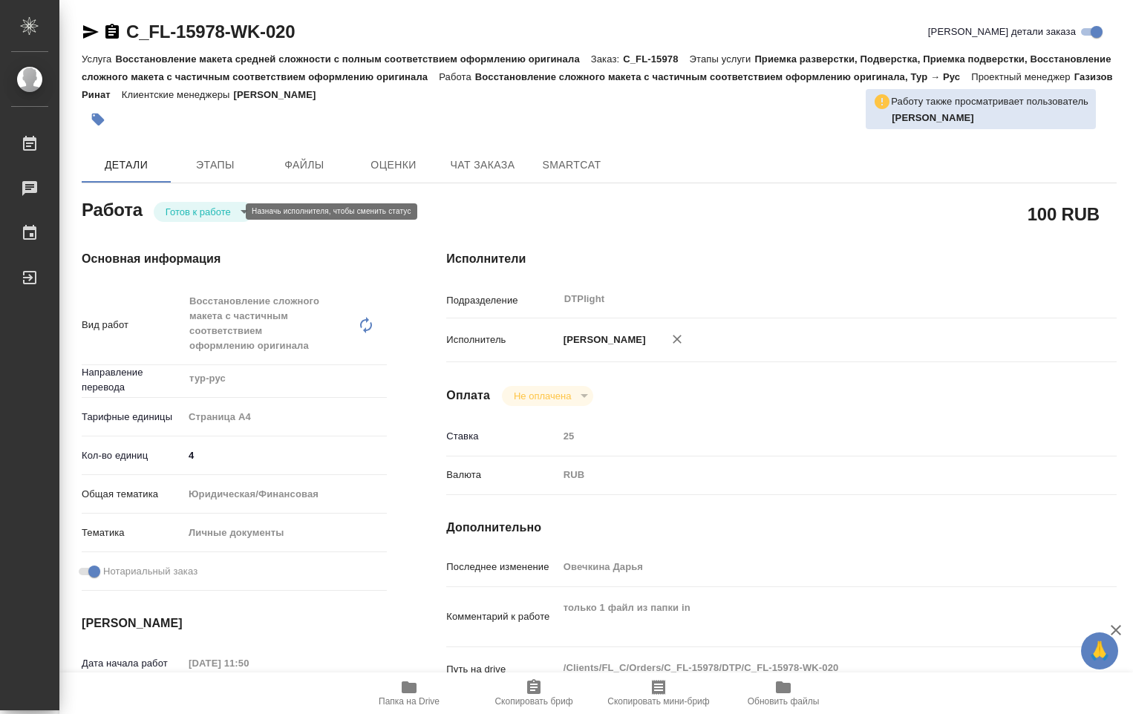
click at [235, 211] on body "🙏 .cls-1 fill:#fff; AWATERA Ovechkina Darya Работы Чаты График Выйти C_FL-15978…" at bounding box center [566, 357] width 1133 height 714
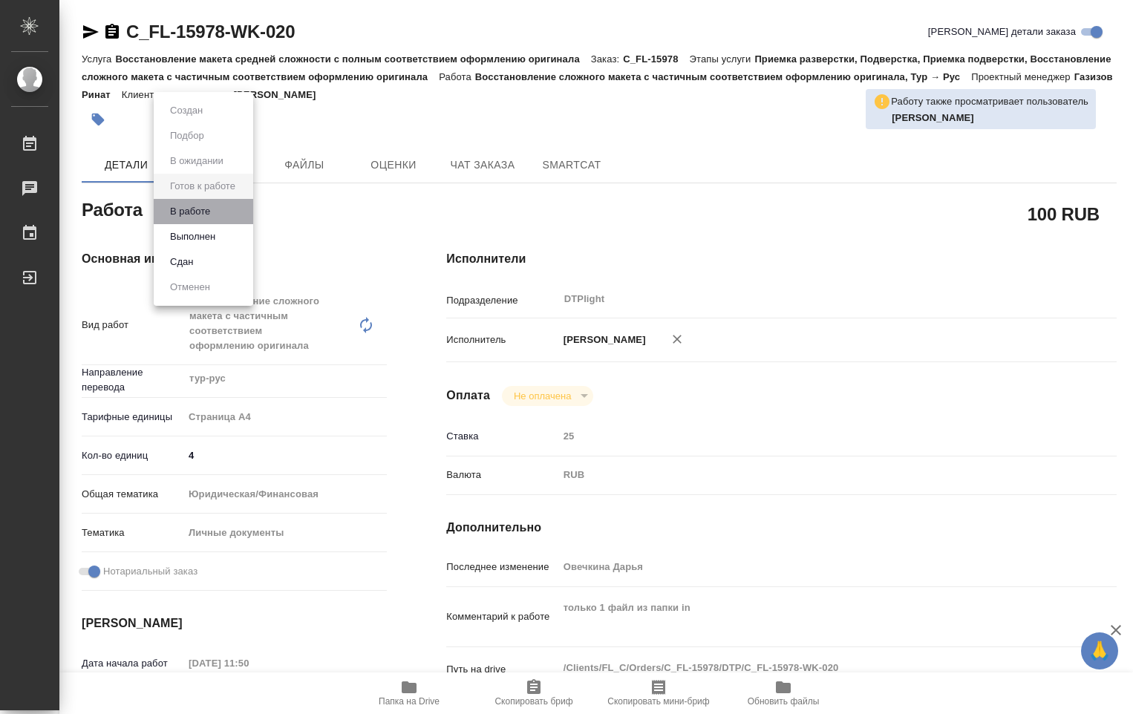
click at [218, 214] on li "В работе" at bounding box center [203, 211] width 99 height 25
type textarea "x"
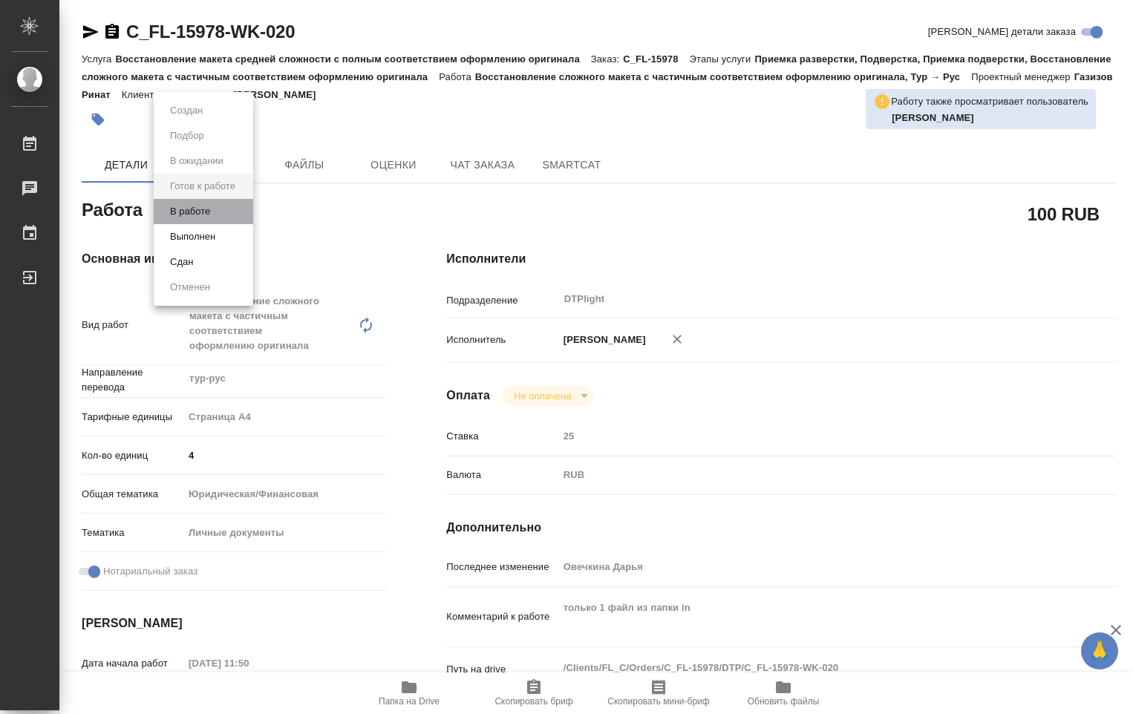
type textarea "x"
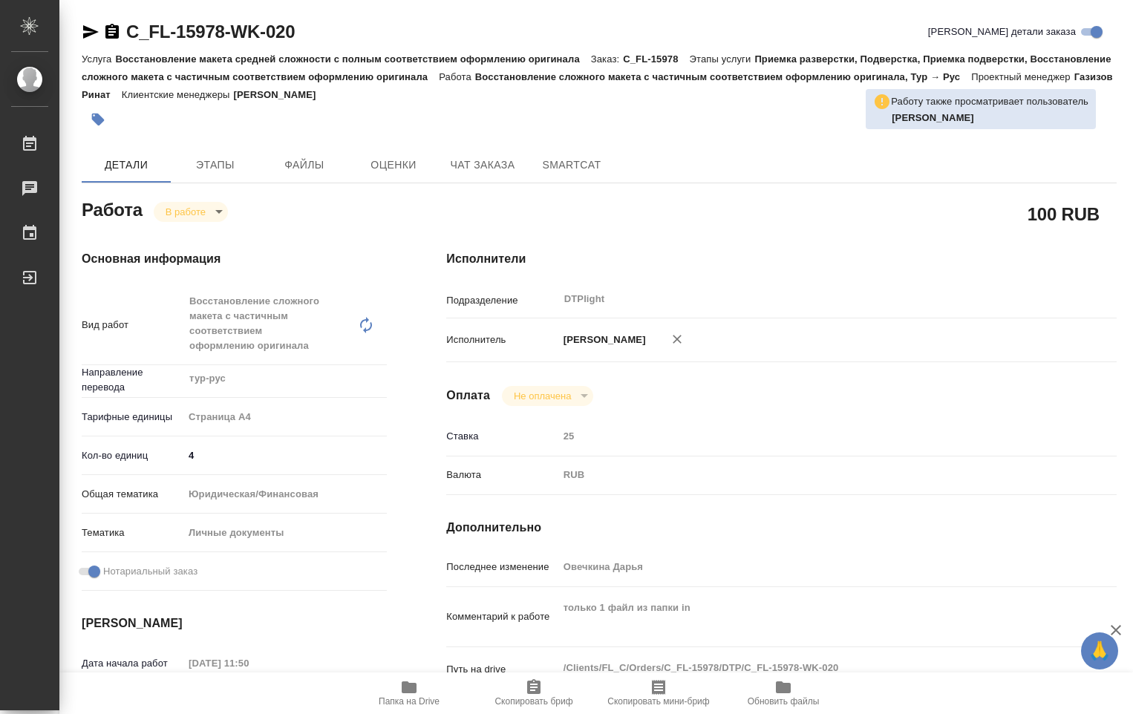
type textarea "x"
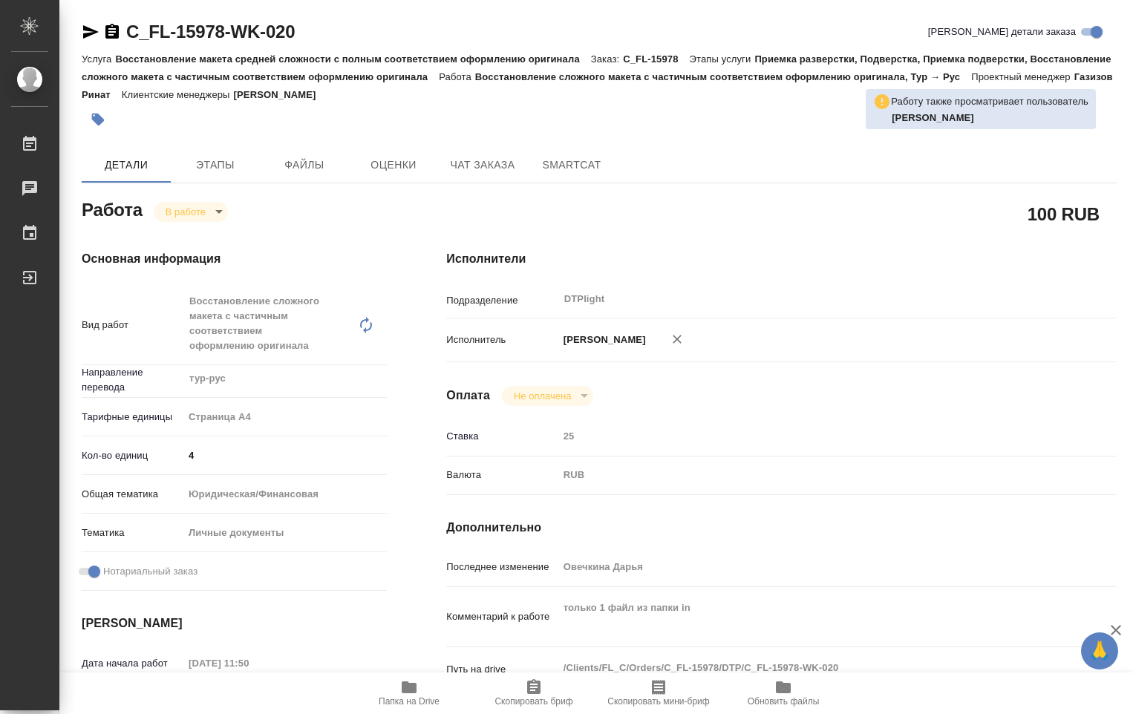
type textarea "x"
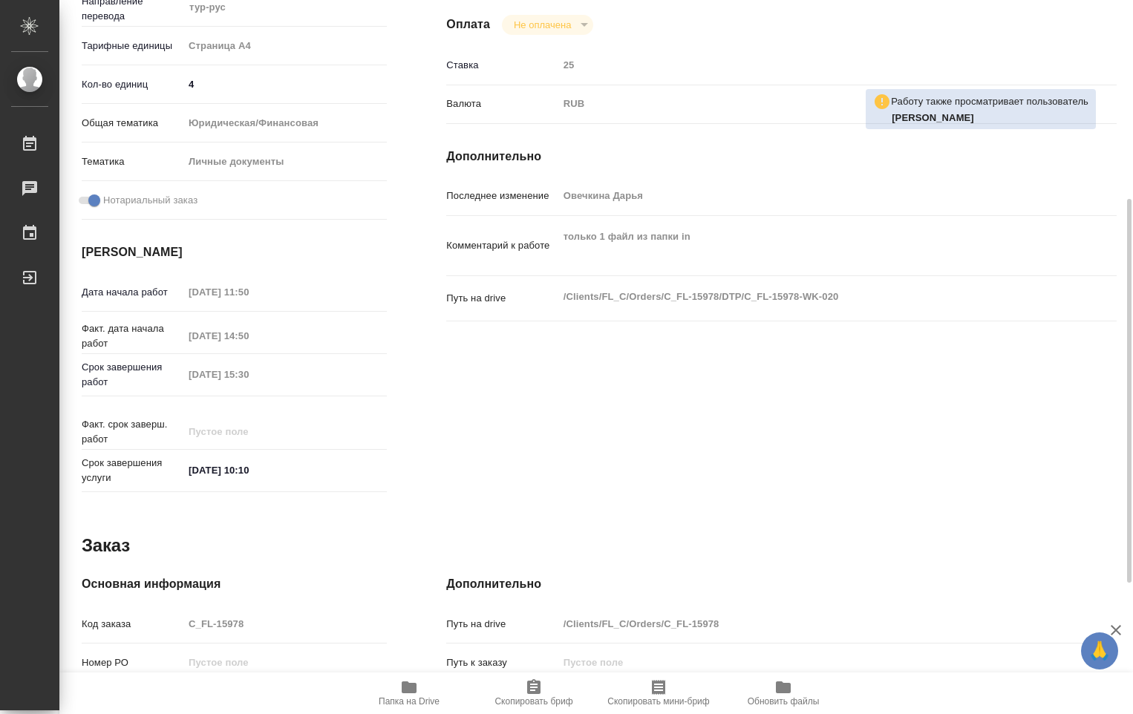
scroll to position [615, 0]
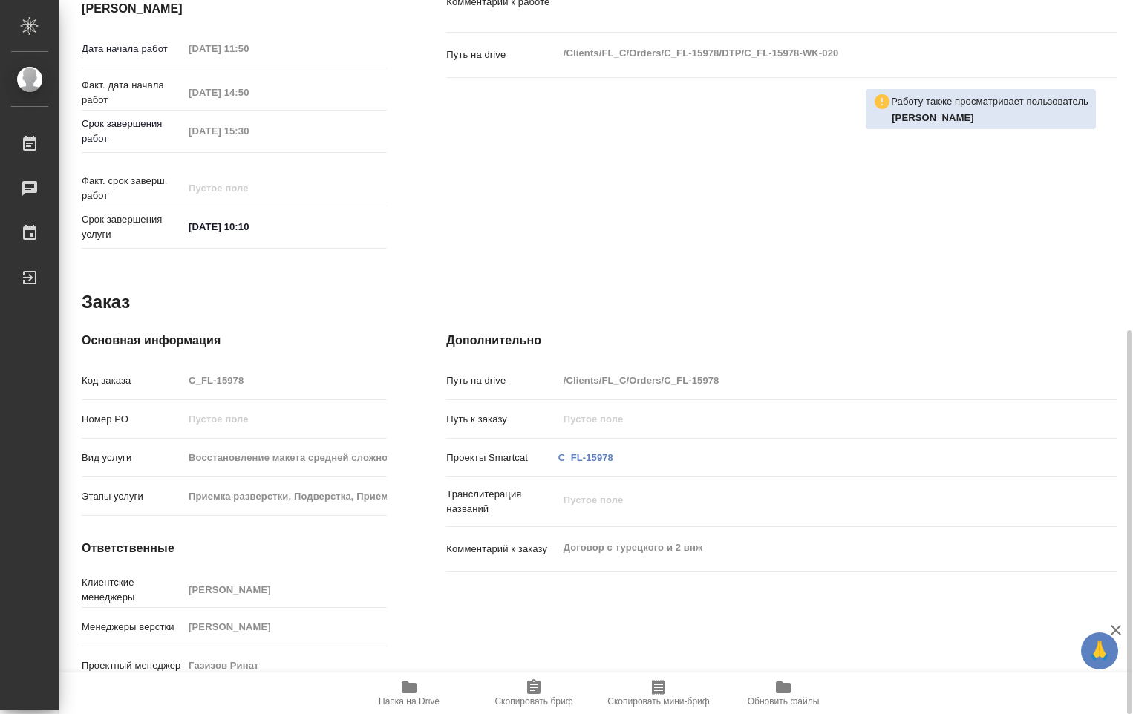
type textarea "x"
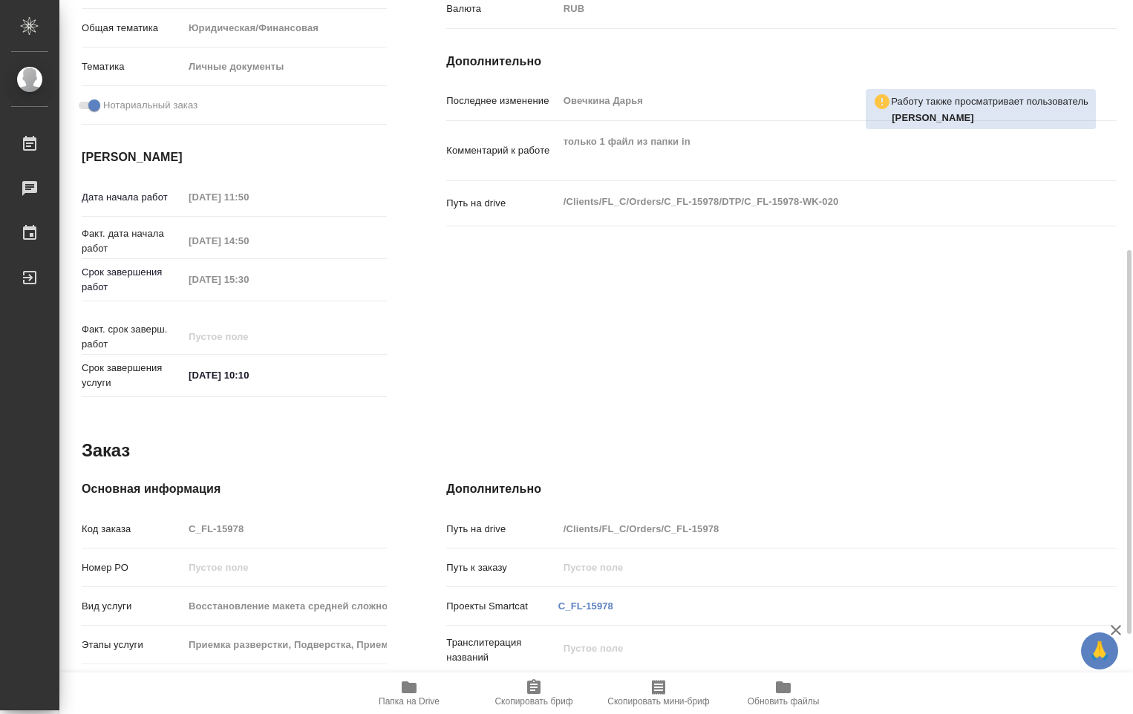
scroll to position [318, 0]
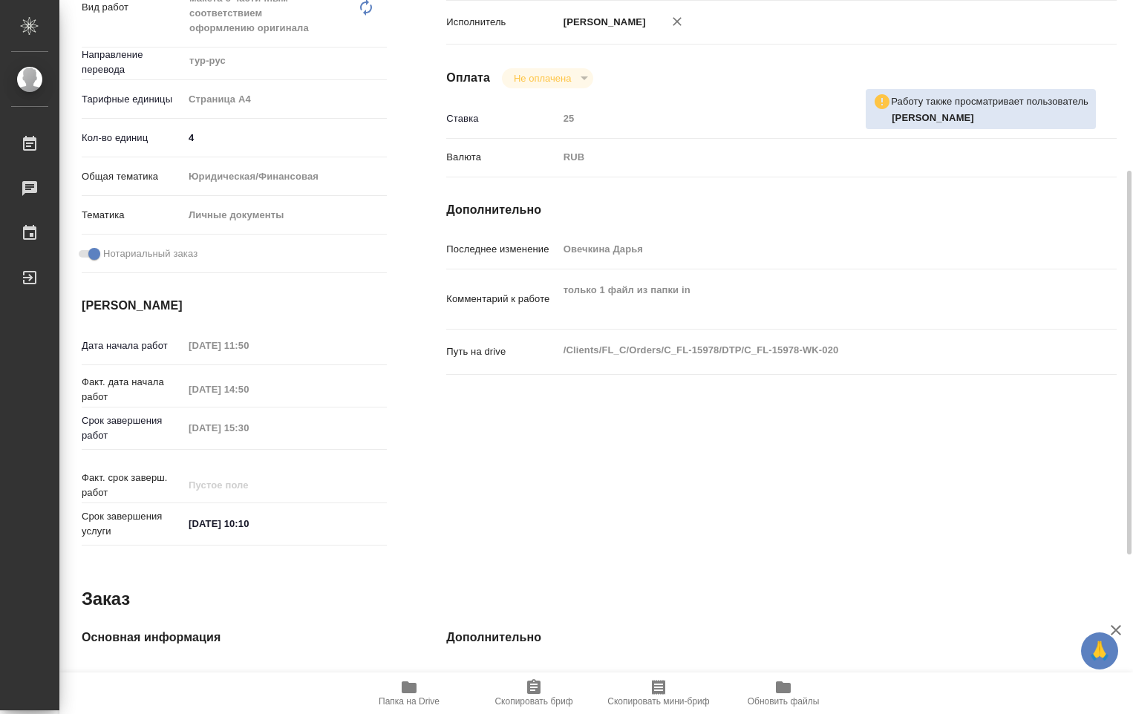
click at [411, 695] on icon "button" at bounding box center [409, 688] width 18 height 18
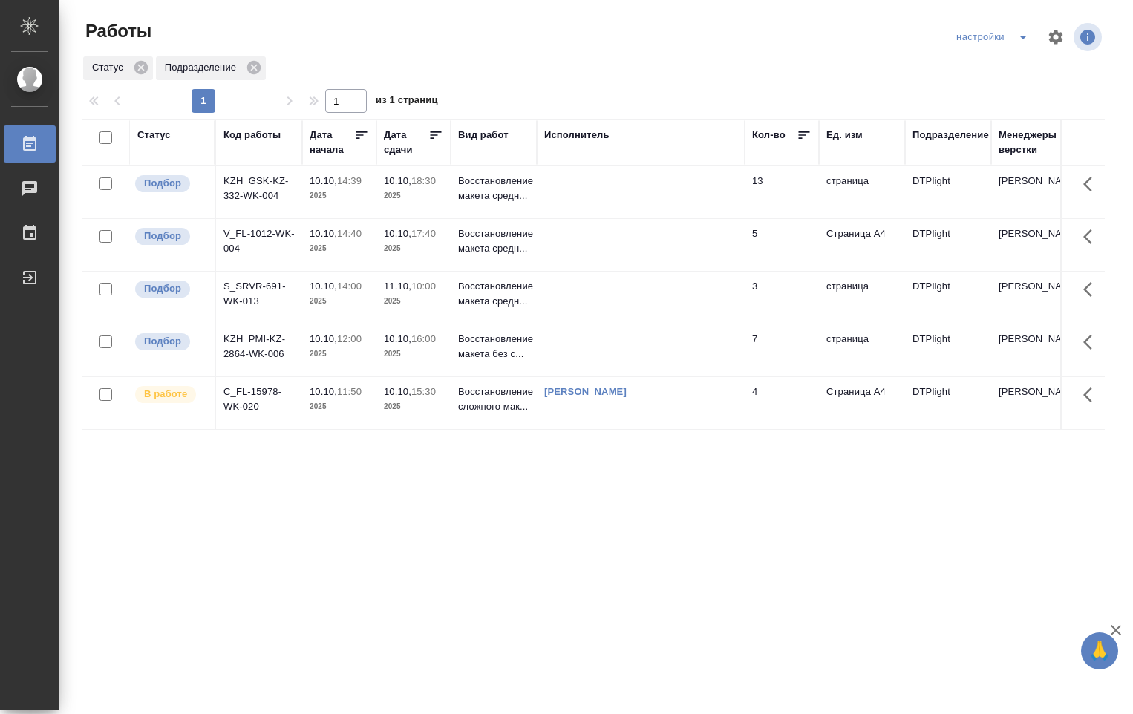
click at [602, 243] on td at bounding box center [641, 245] width 208 height 52
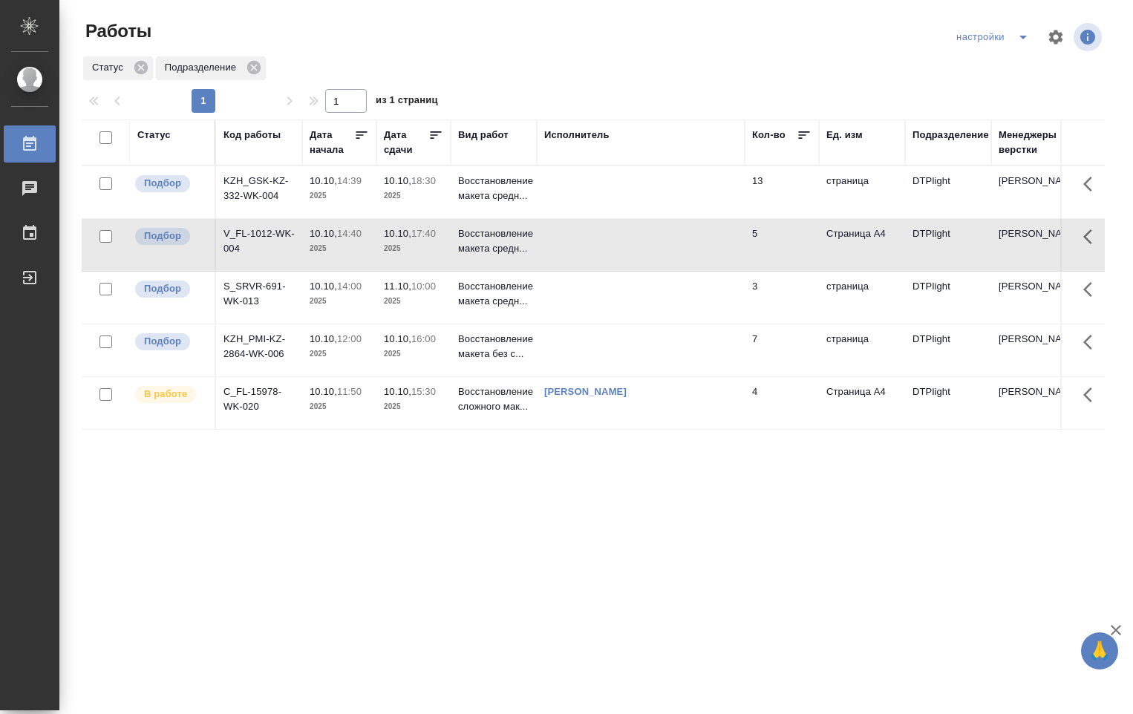
click at [598, 245] on td at bounding box center [641, 245] width 208 height 52
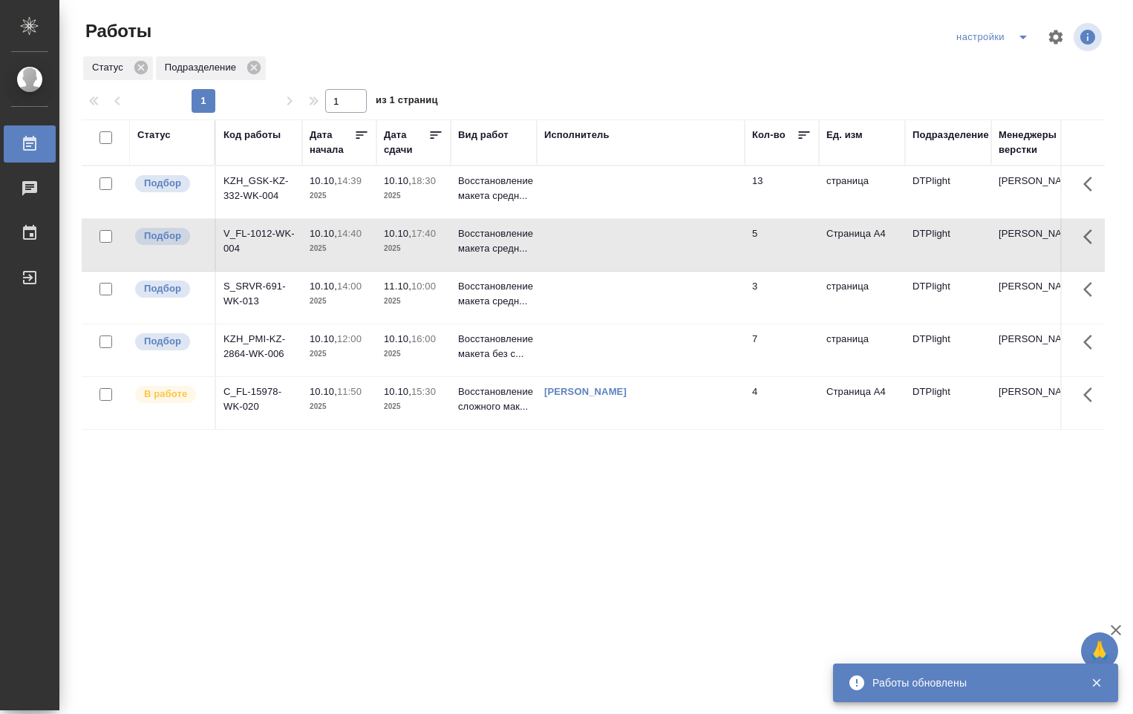
click at [650, 206] on td at bounding box center [641, 192] width 208 height 52
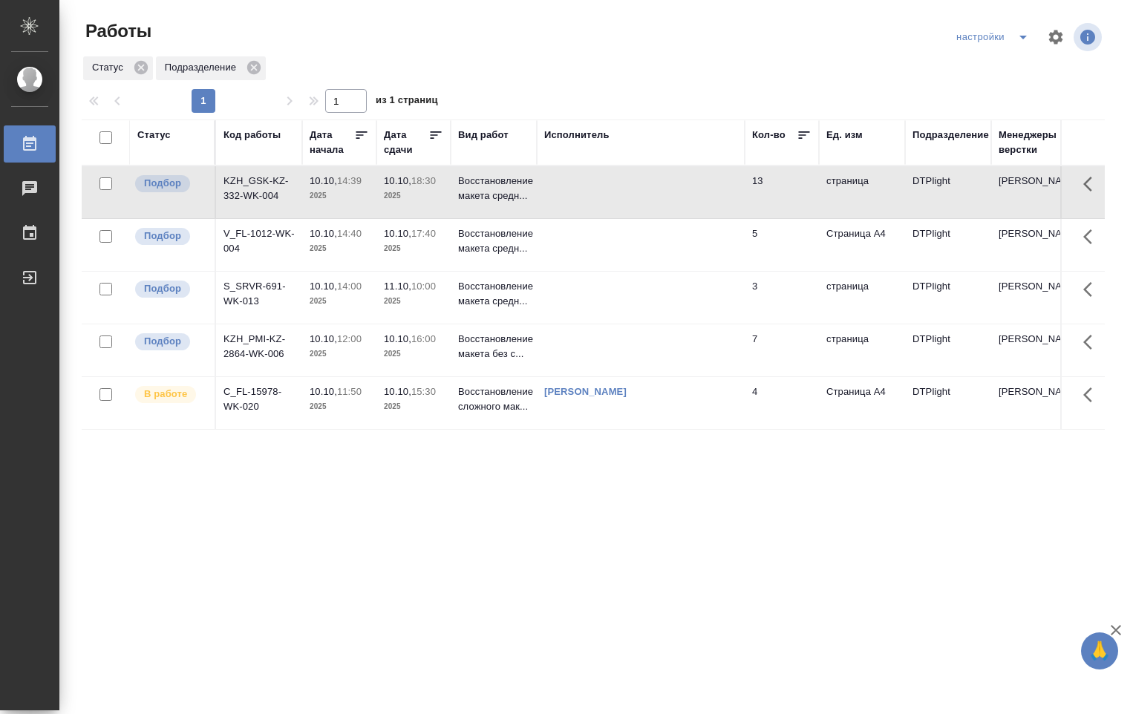
click at [629, 228] on td at bounding box center [641, 245] width 208 height 52
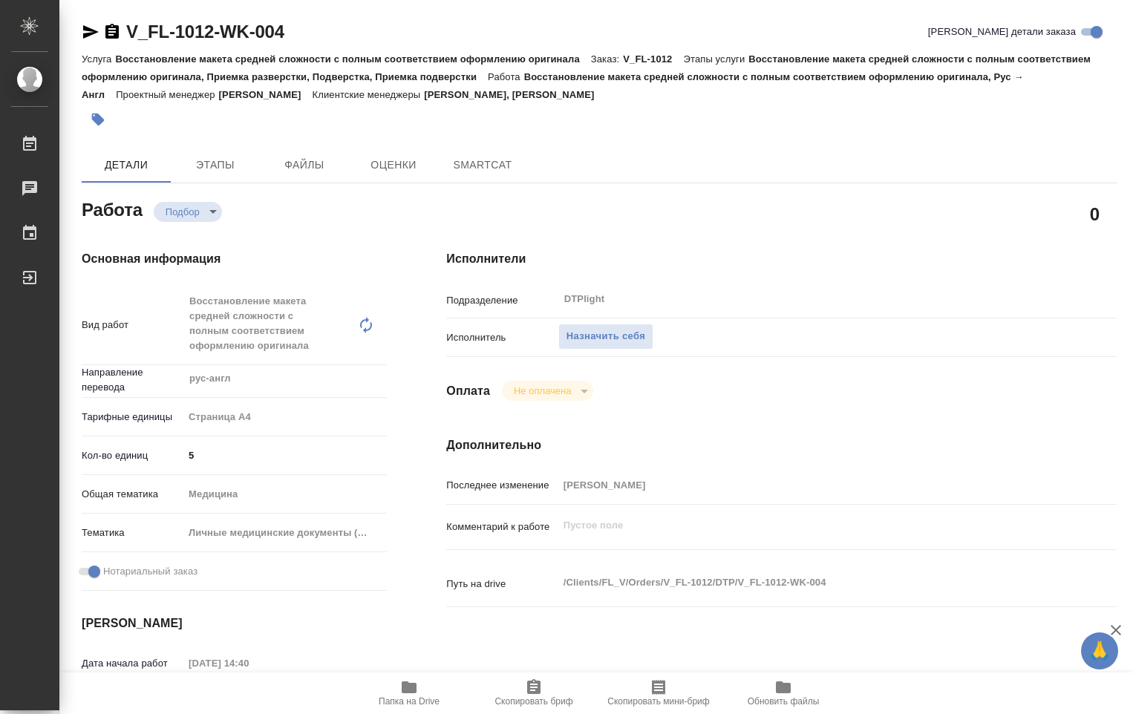
type textarea "x"
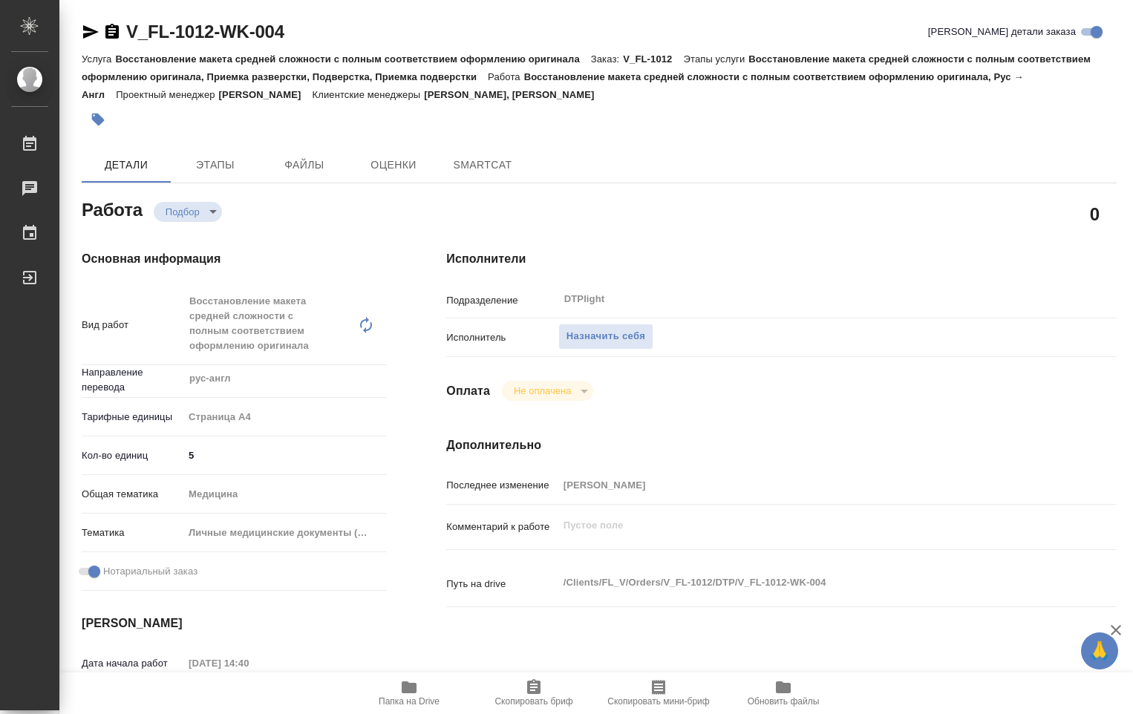
type textarea "x"
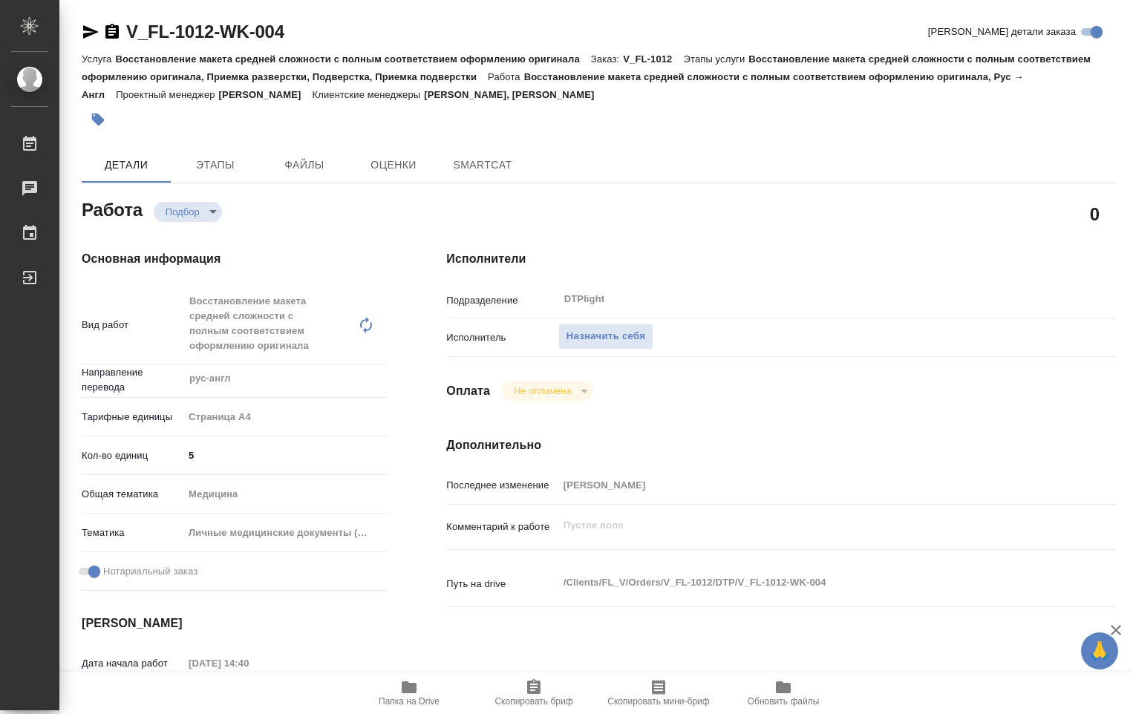
type textarea "x"
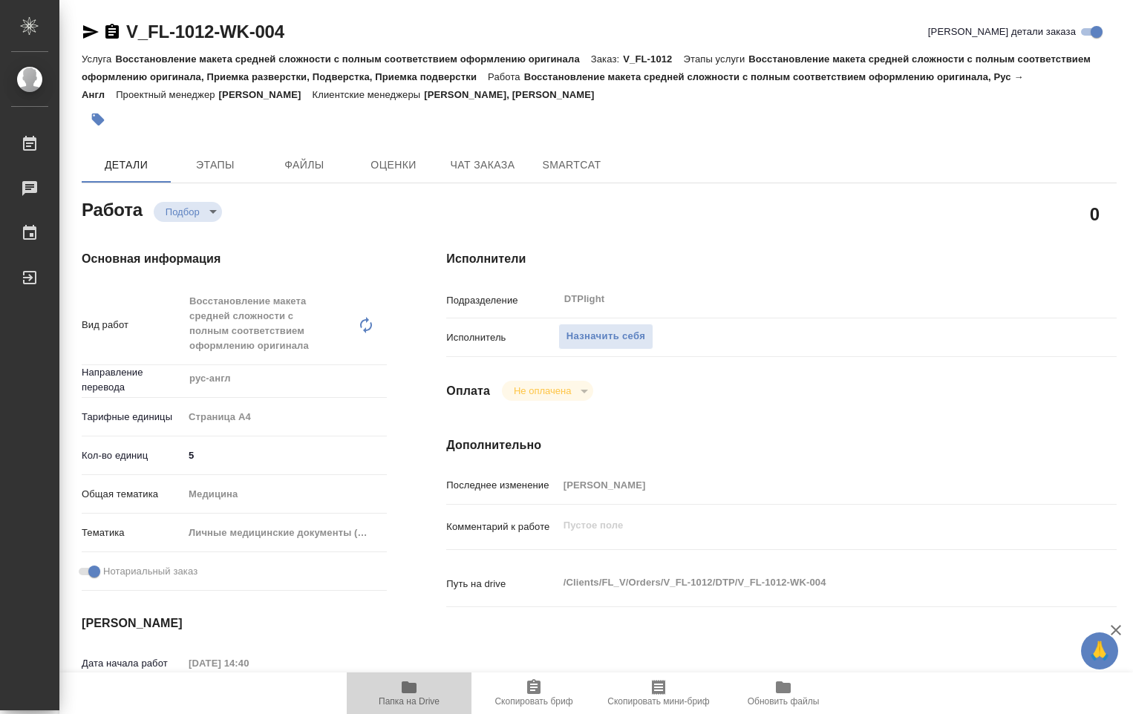
click at [408, 687] on icon "button" at bounding box center [409, 688] width 15 height 12
type textarea "x"
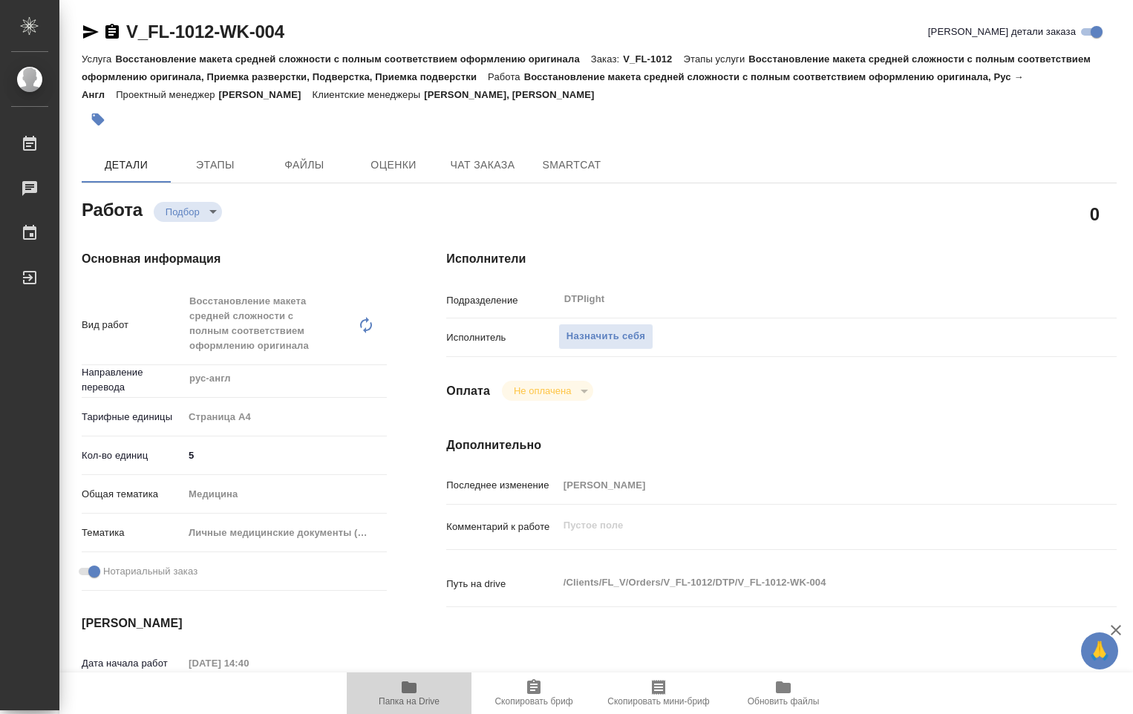
type textarea "x"
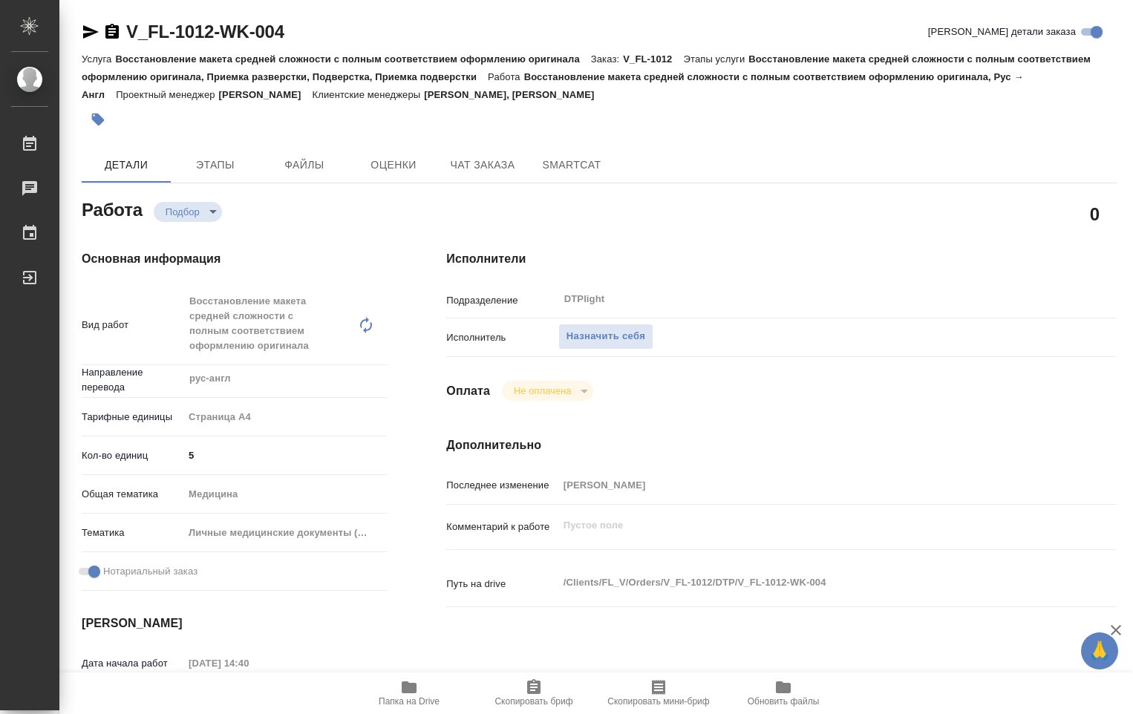
type textarea "x"
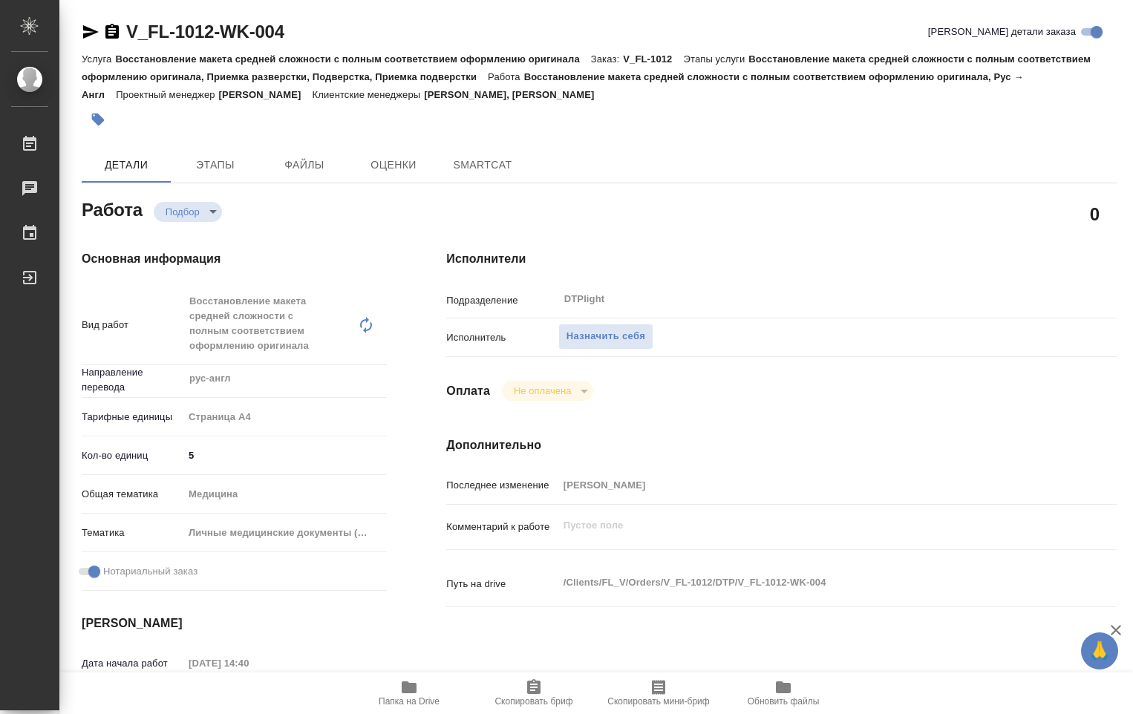
type textarea "x"
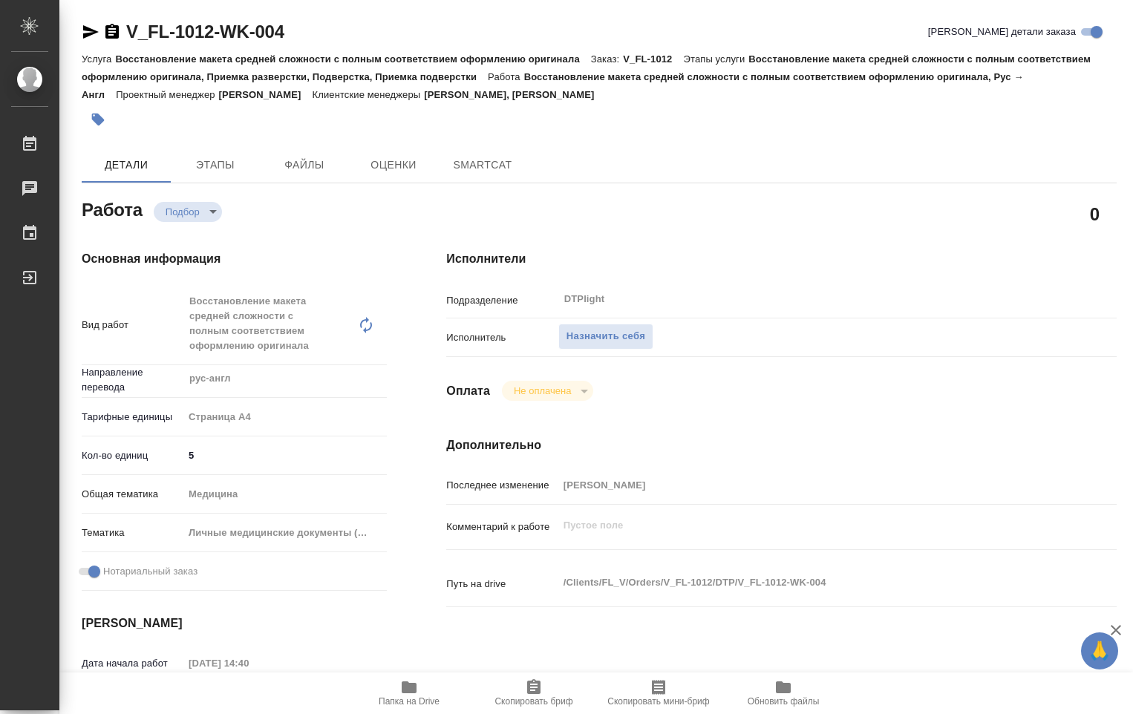
type textarea "x"
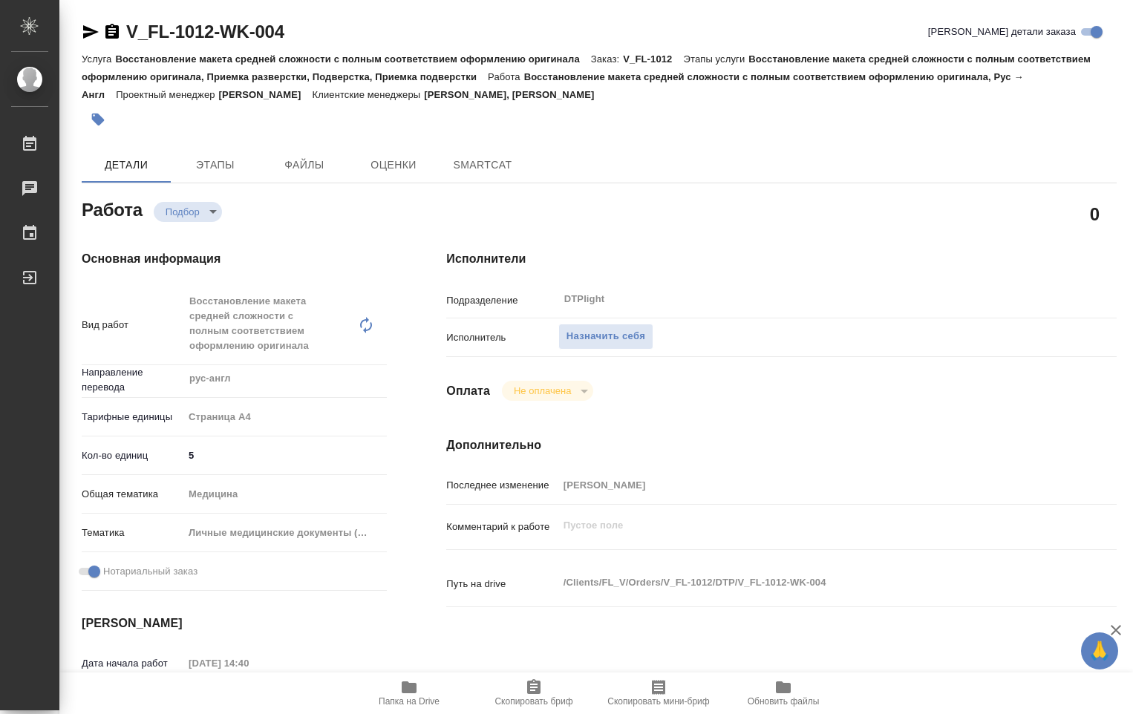
type textarea "x"
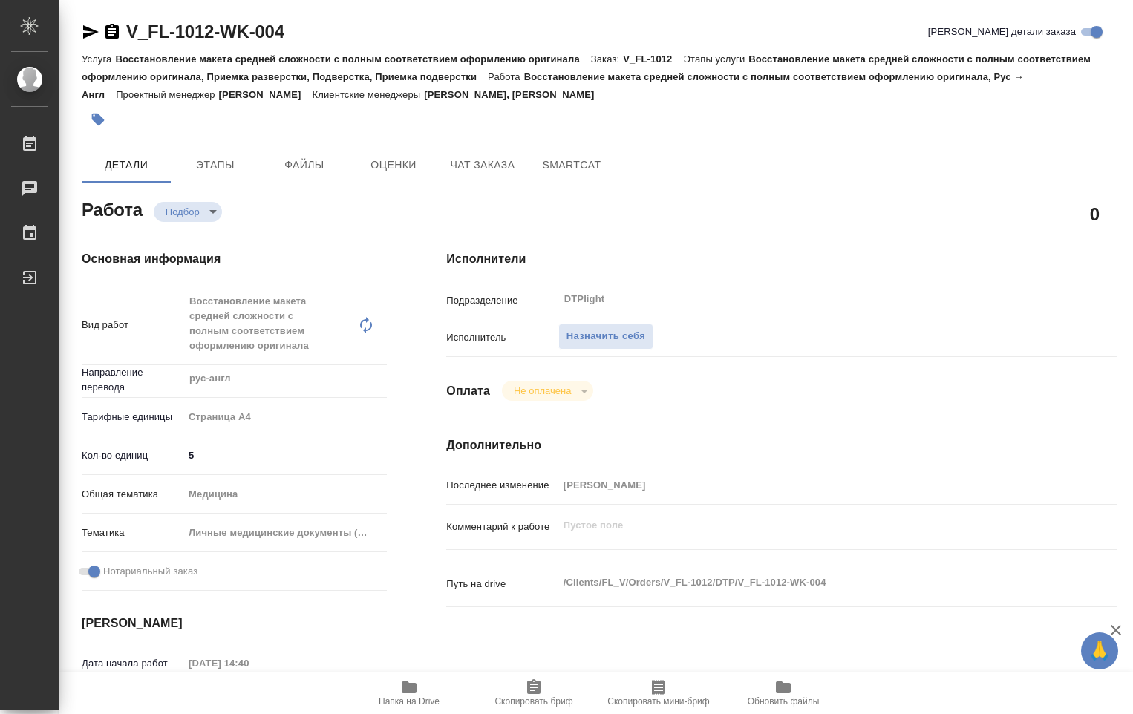
type textarea "x"
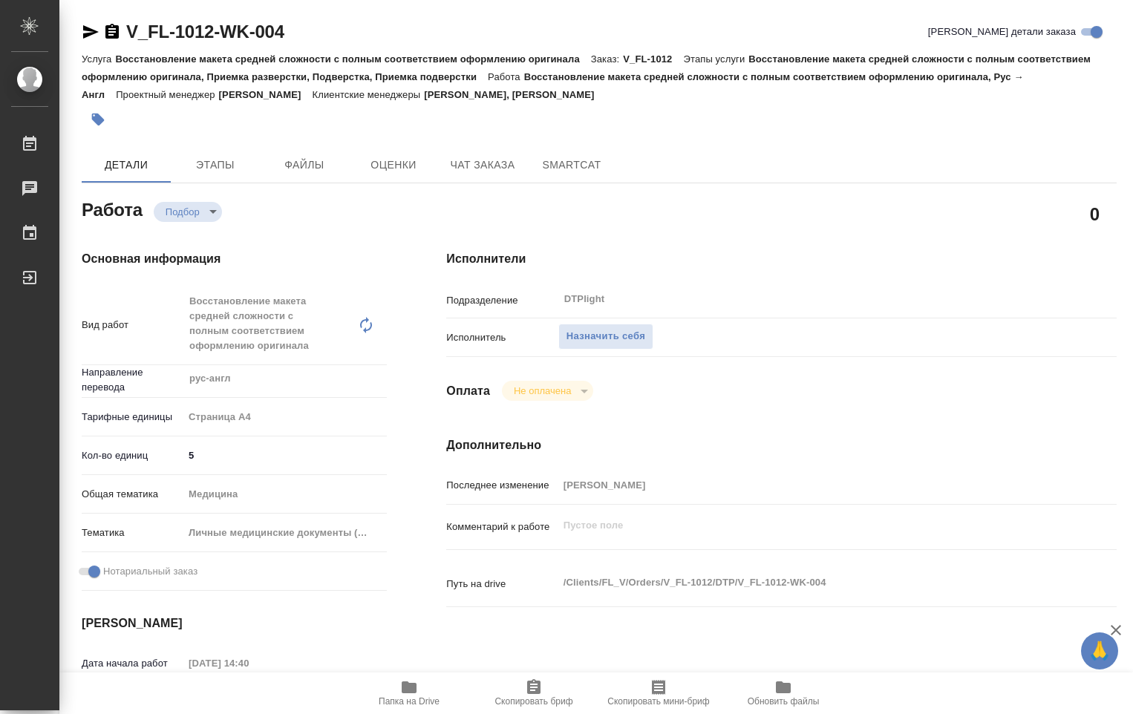
type textarea "x"
click at [604, 339] on span "Назначить себя" at bounding box center [605, 336] width 79 height 17
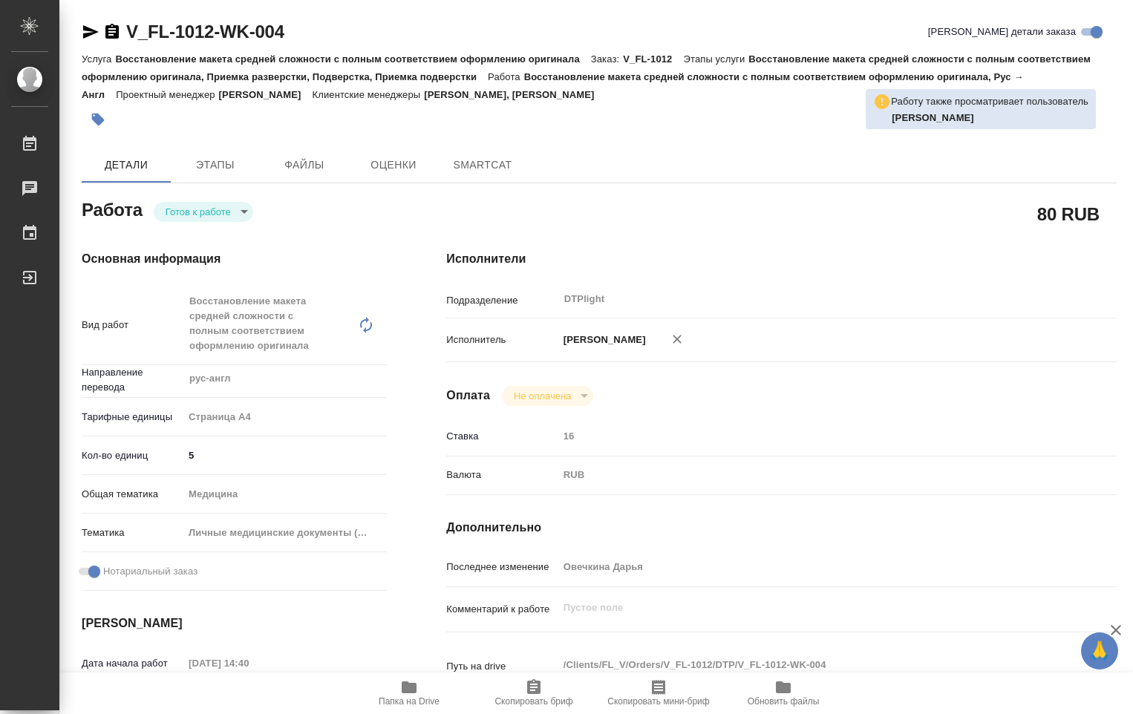
type textarea "x"
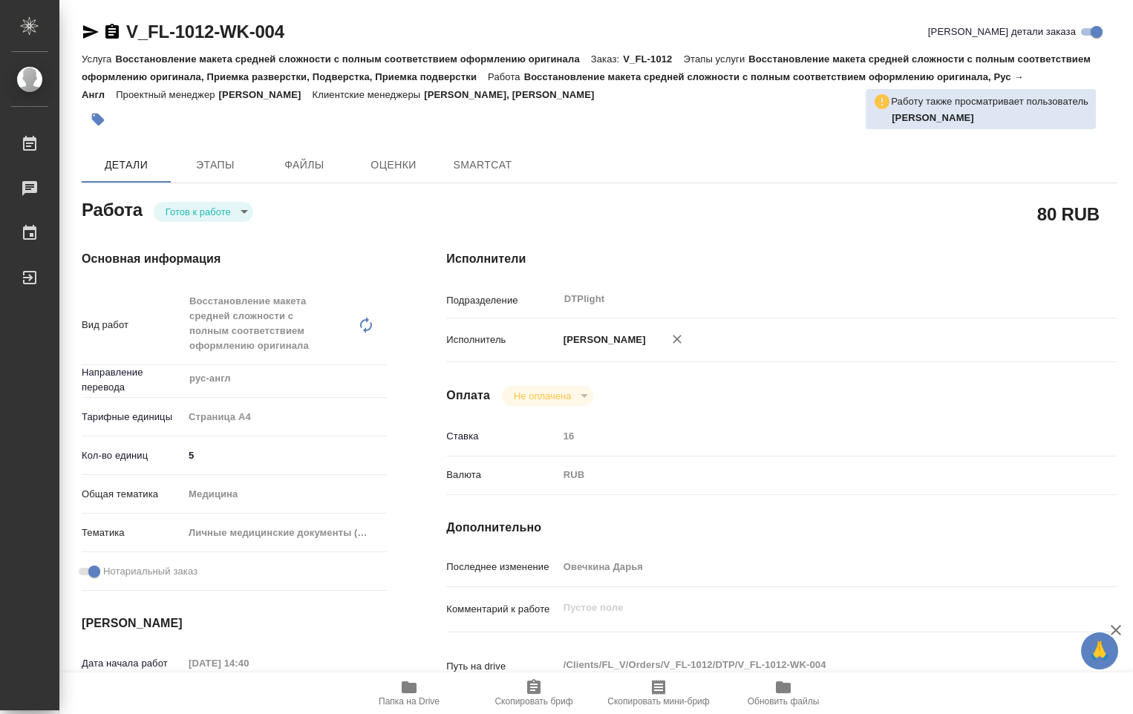
type textarea "x"
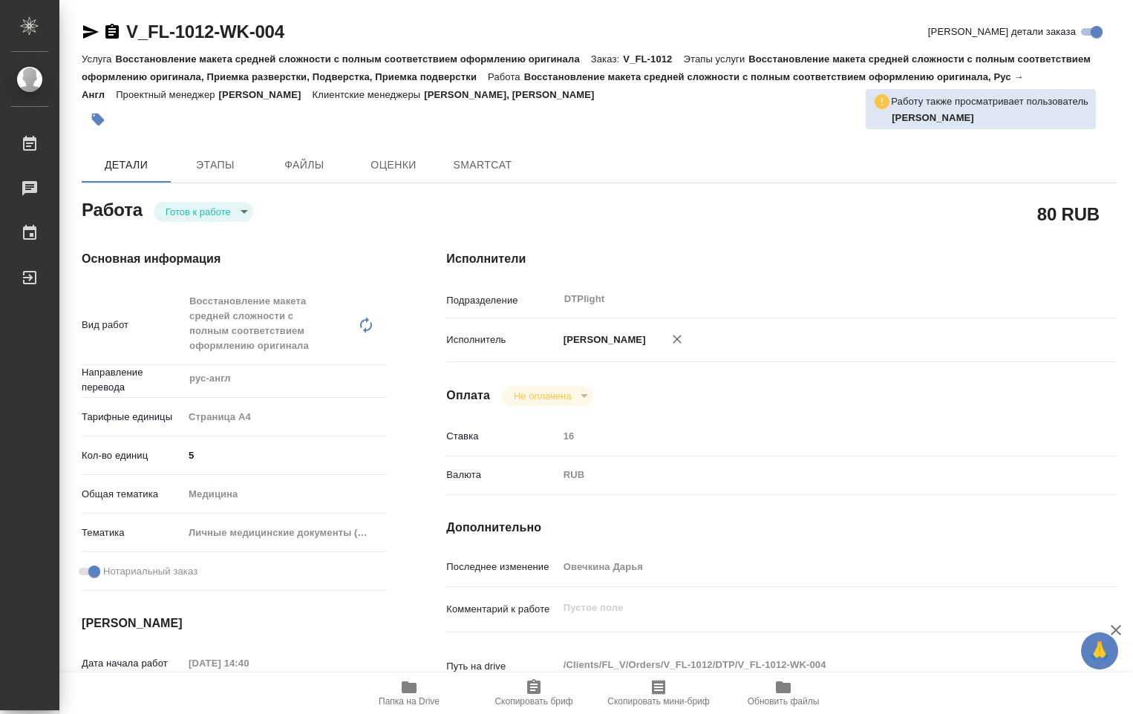
type textarea "x"
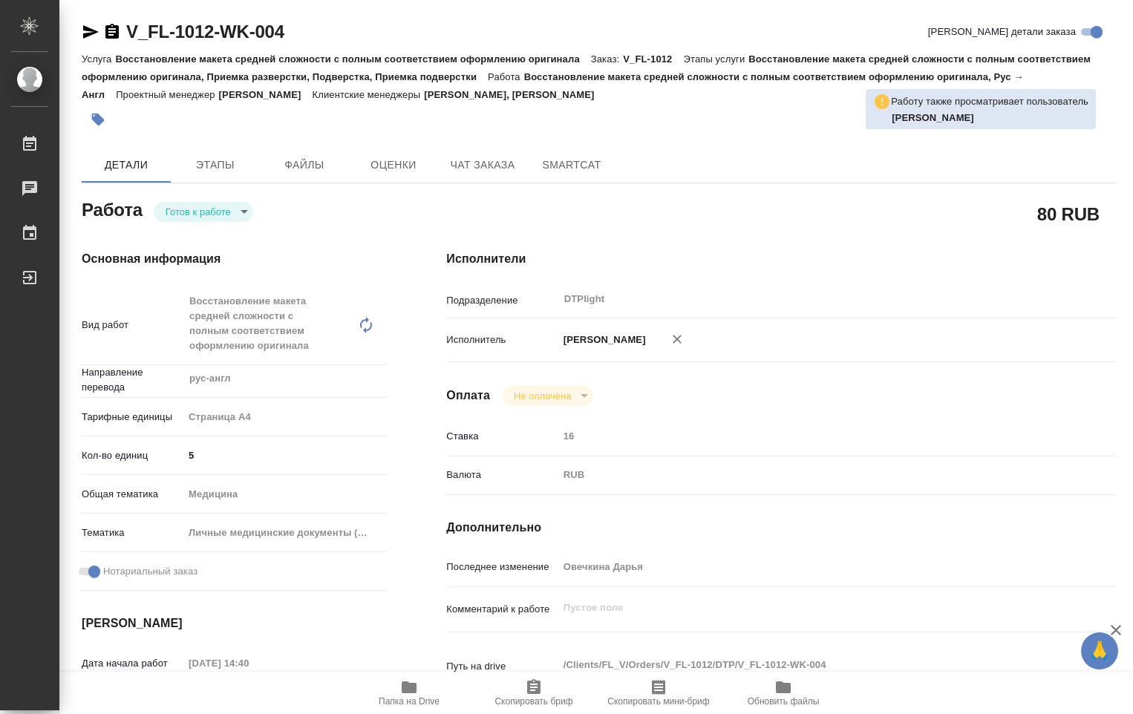
click at [238, 215] on body "🙏 .cls-1 fill:#fff; AWATERA [PERSON_NAME] Работы Чаты График Выйти V_FL-1012-WK…" at bounding box center [566, 357] width 1133 height 714
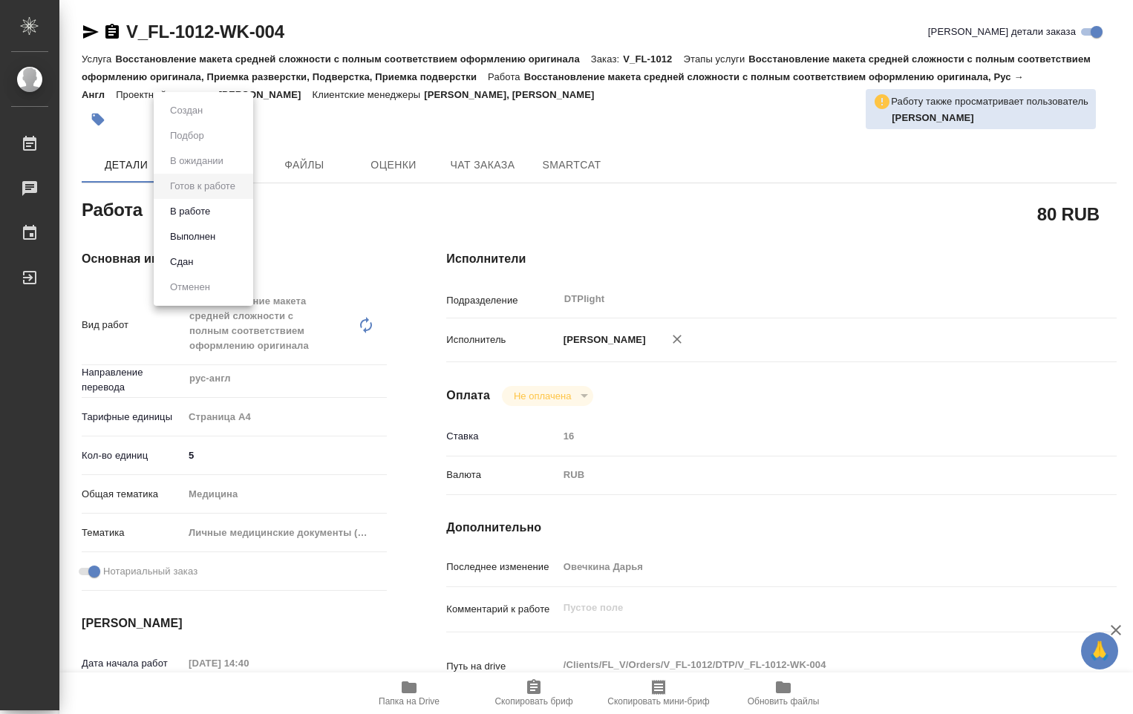
type textarea "x"
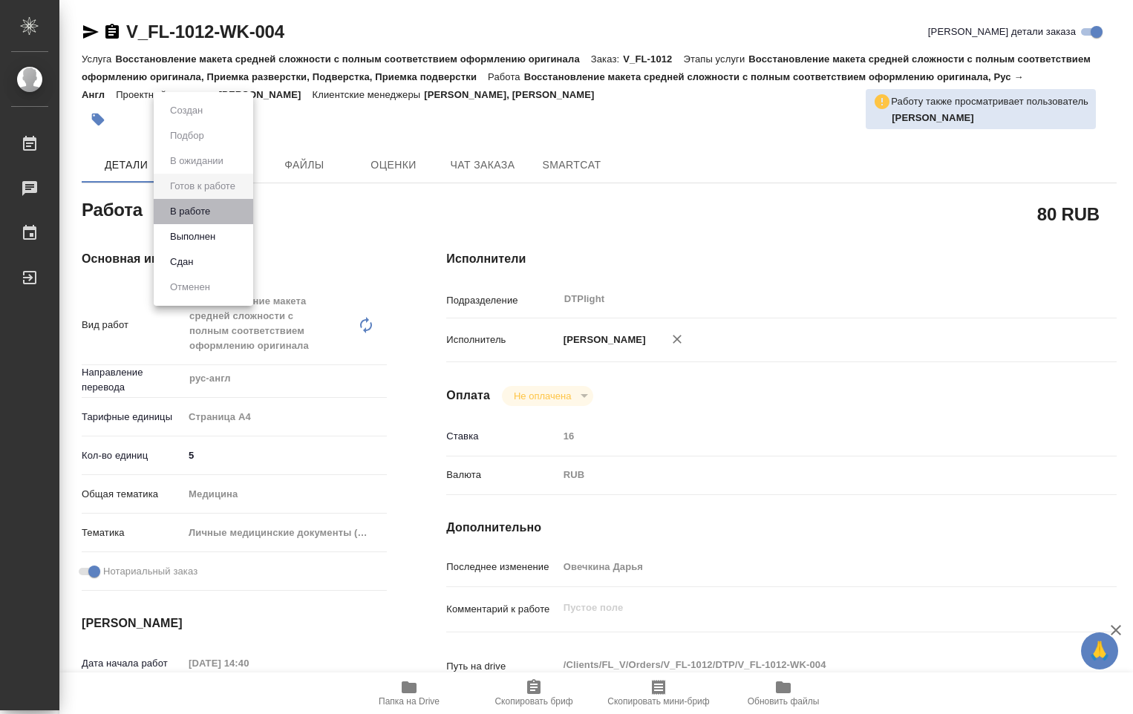
click at [226, 213] on li "В работе" at bounding box center [203, 211] width 99 height 25
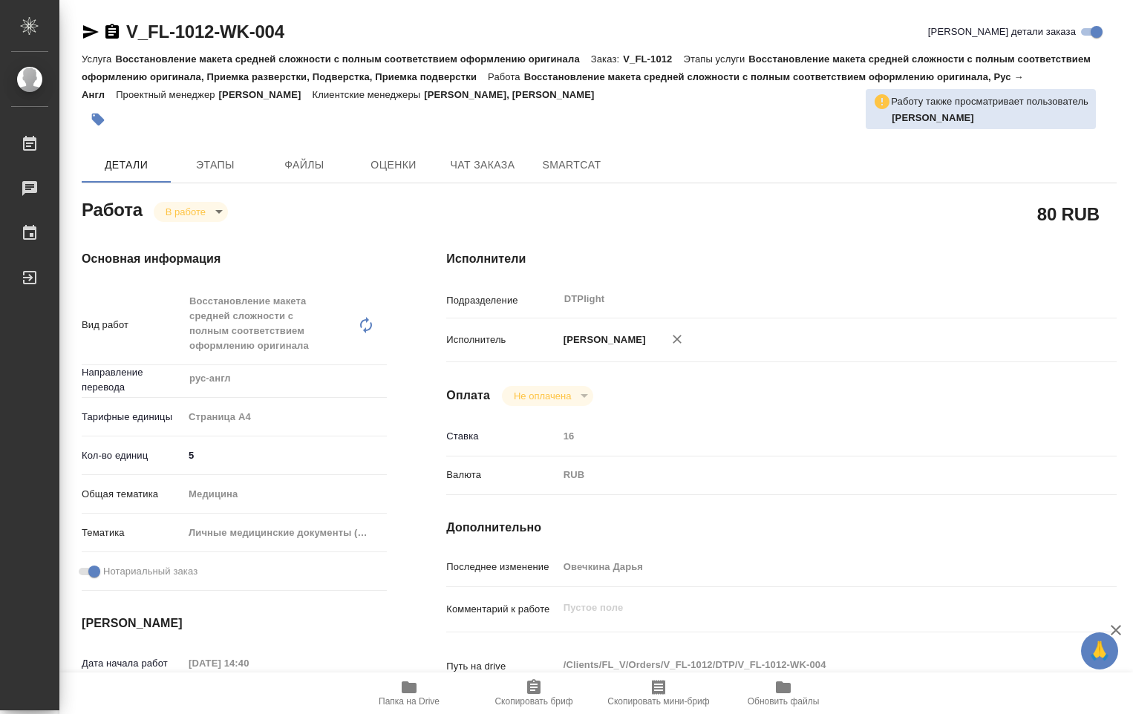
type textarea "x"
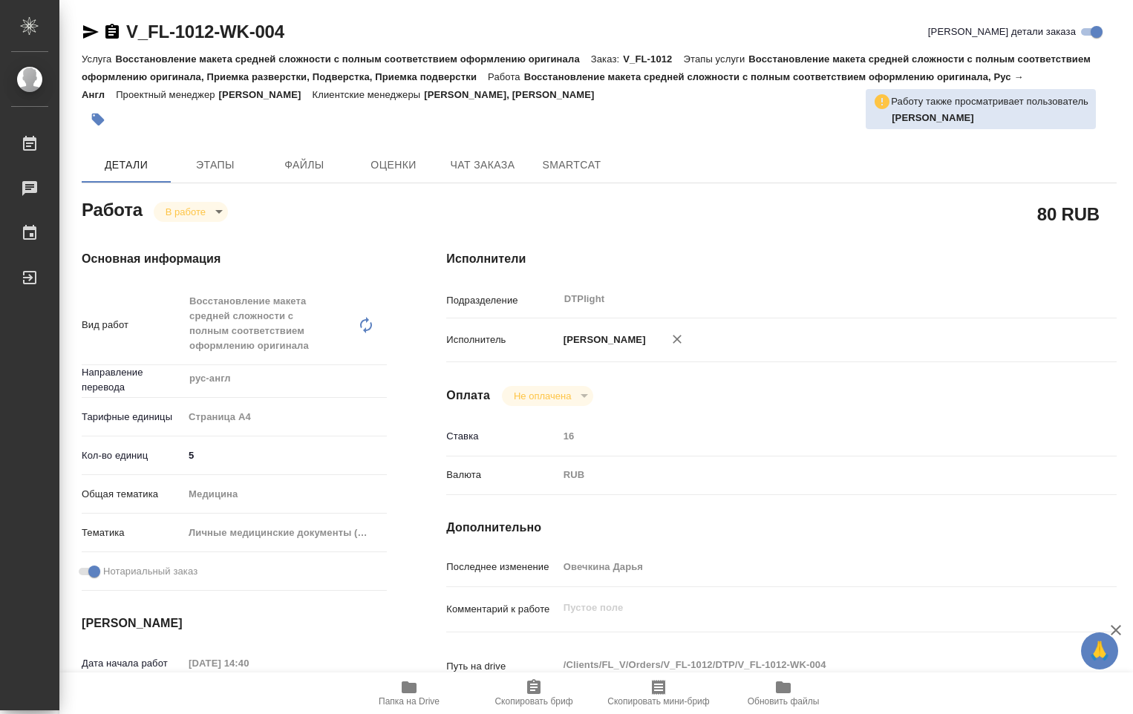
type textarea "x"
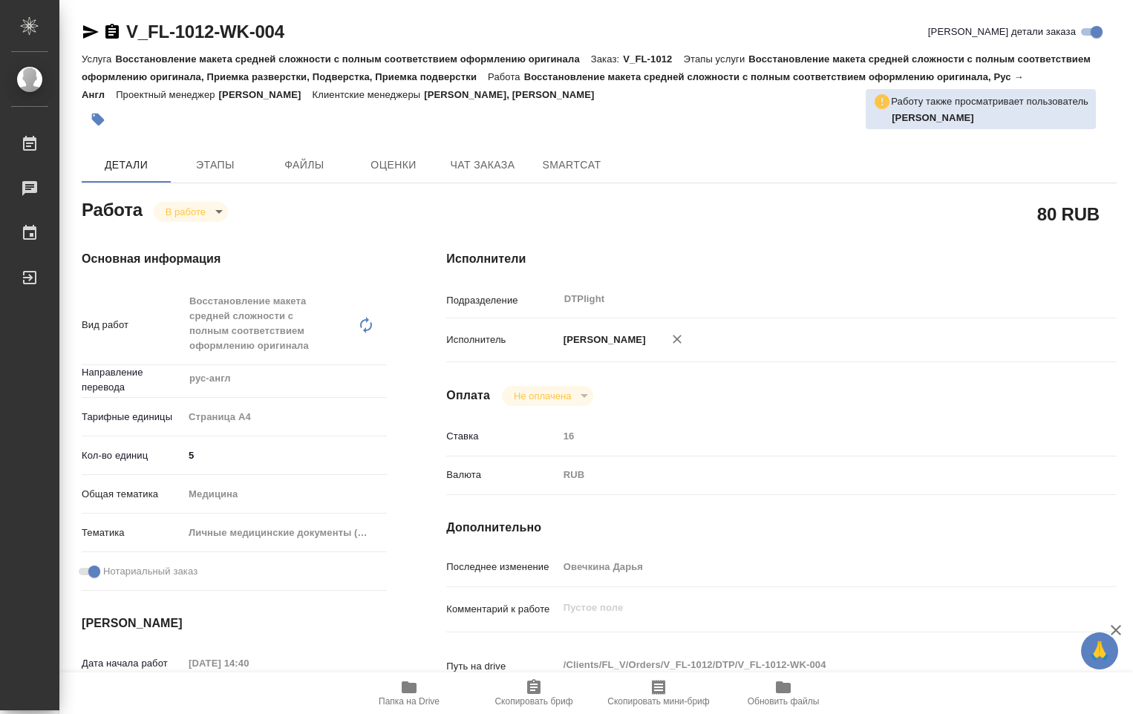
type textarea "x"
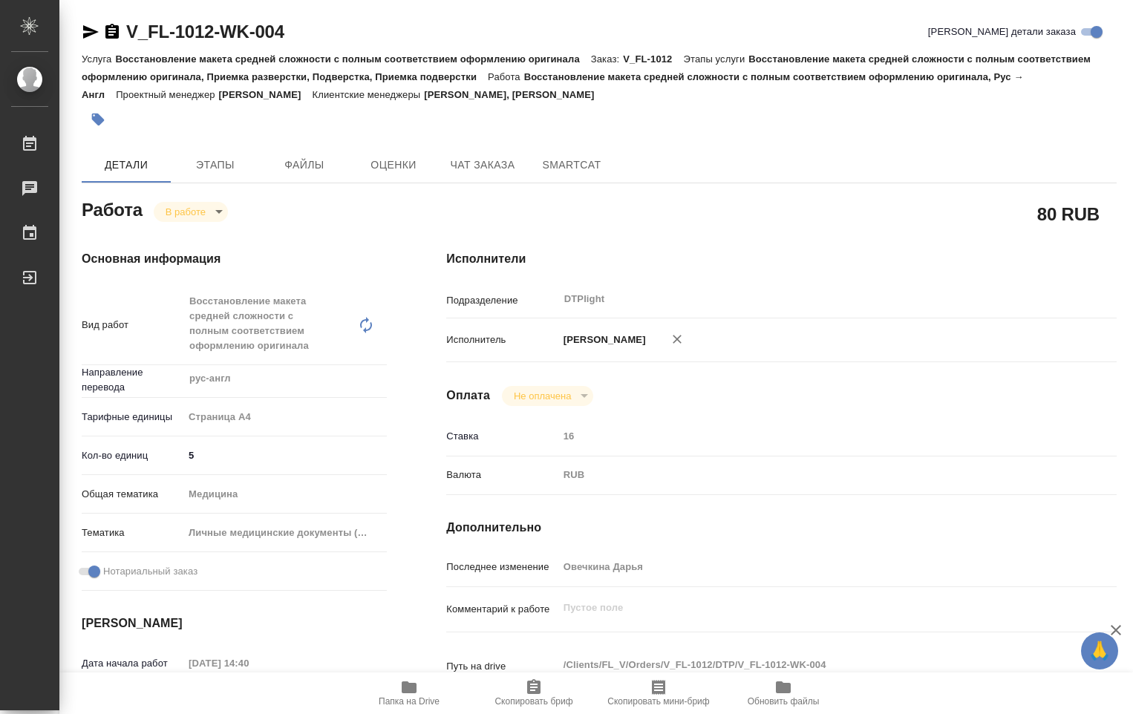
type textarea "x"
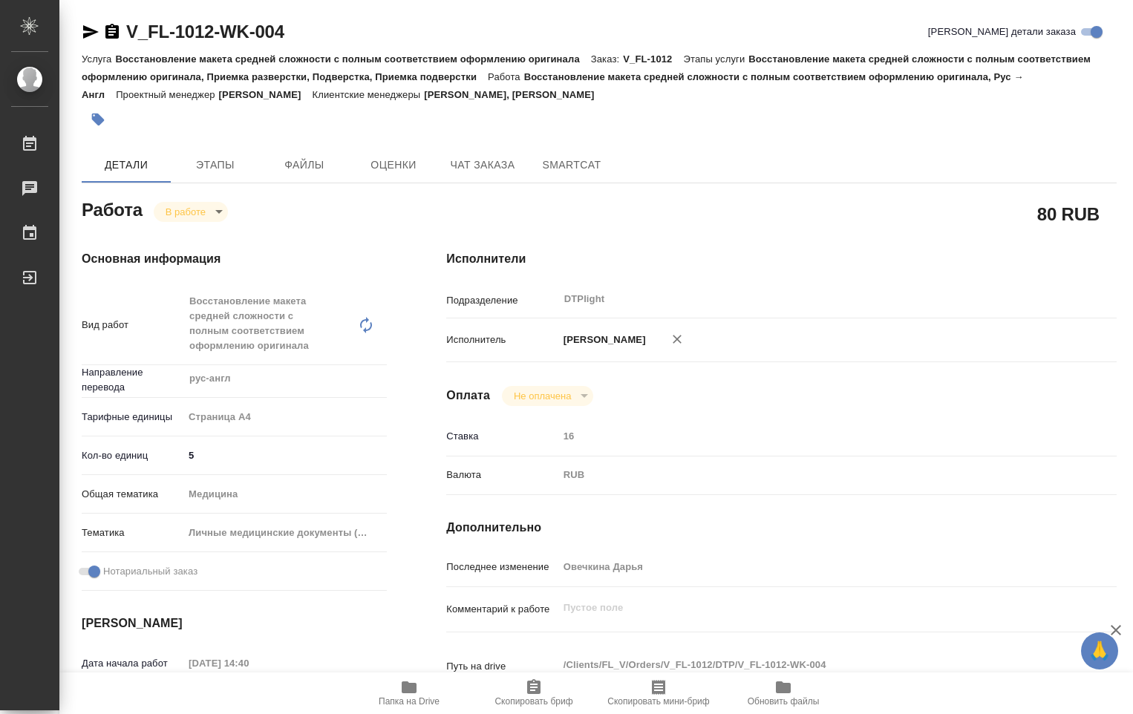
scroll to position [371, 0]
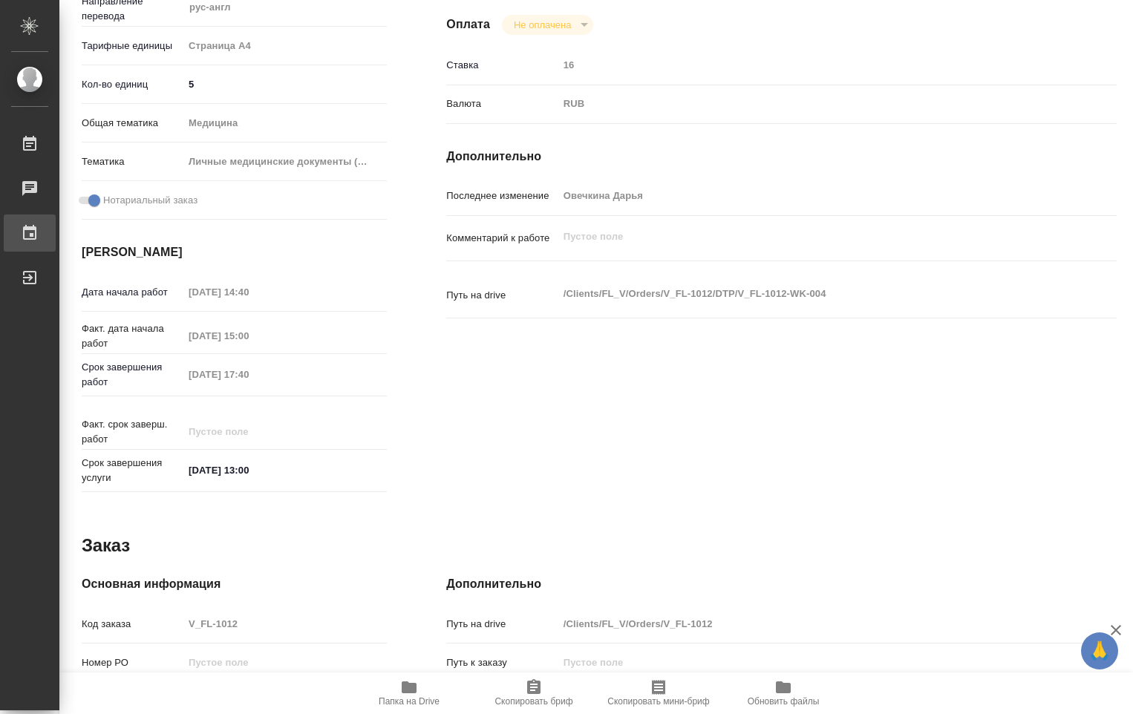
type textarea "x"
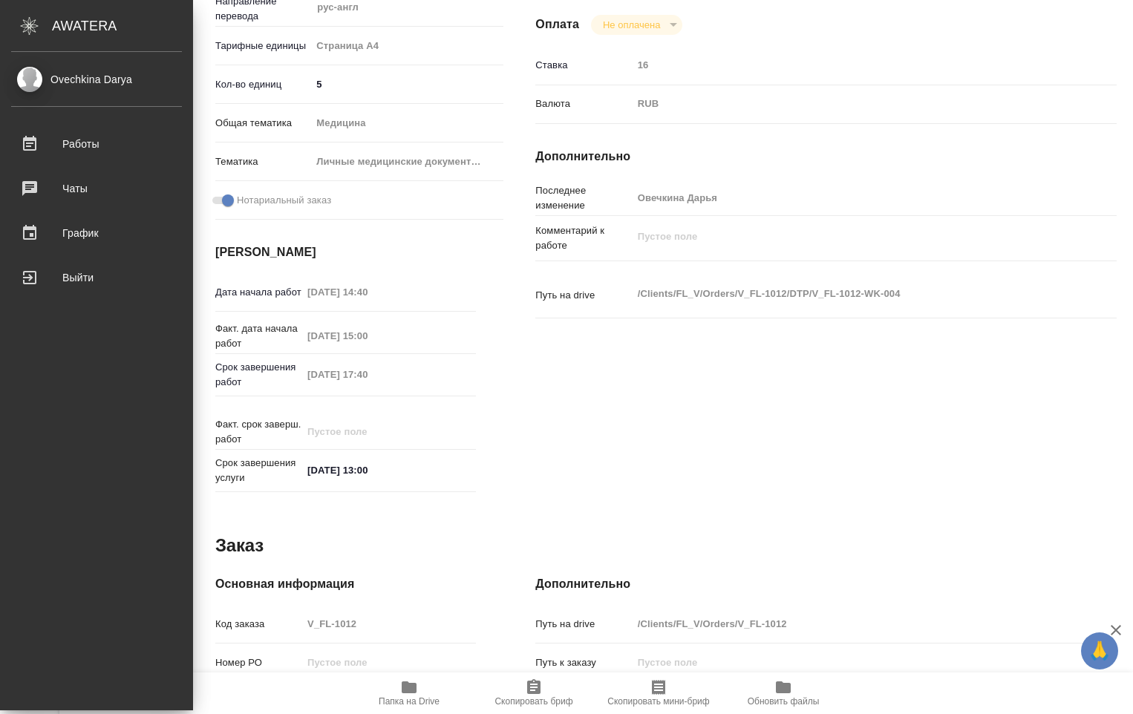
type textarea "x"
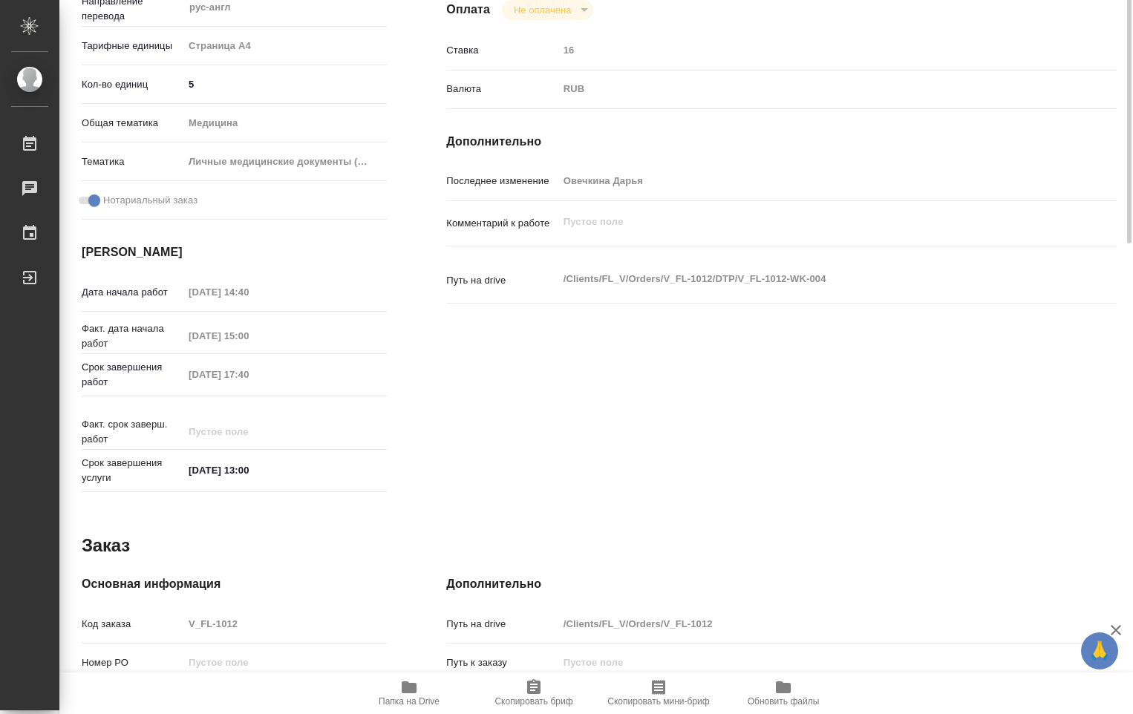
scroll to position [89, 0]
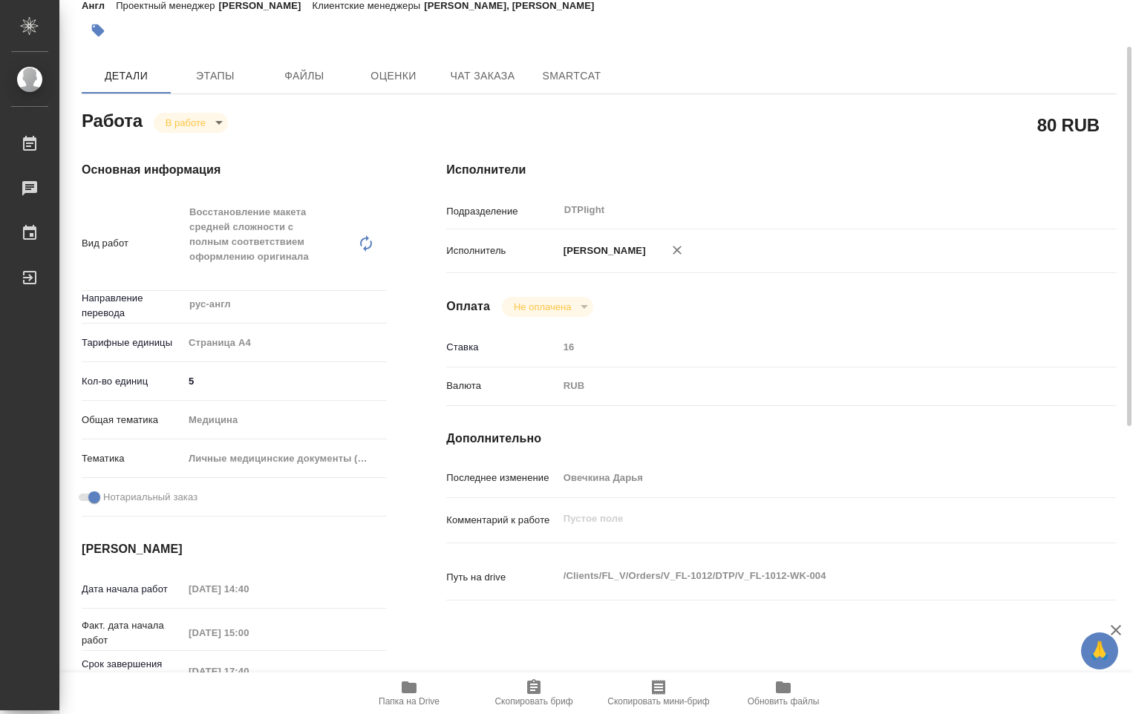
click at [214, 122] on body "🙏 .cls-1 fill:#fff; AWATERA [PERSON_NAME] Работы 0 Чаты График Выйти V_FL-1012-…" at bounding box center [566, 357] width 1133 height 714
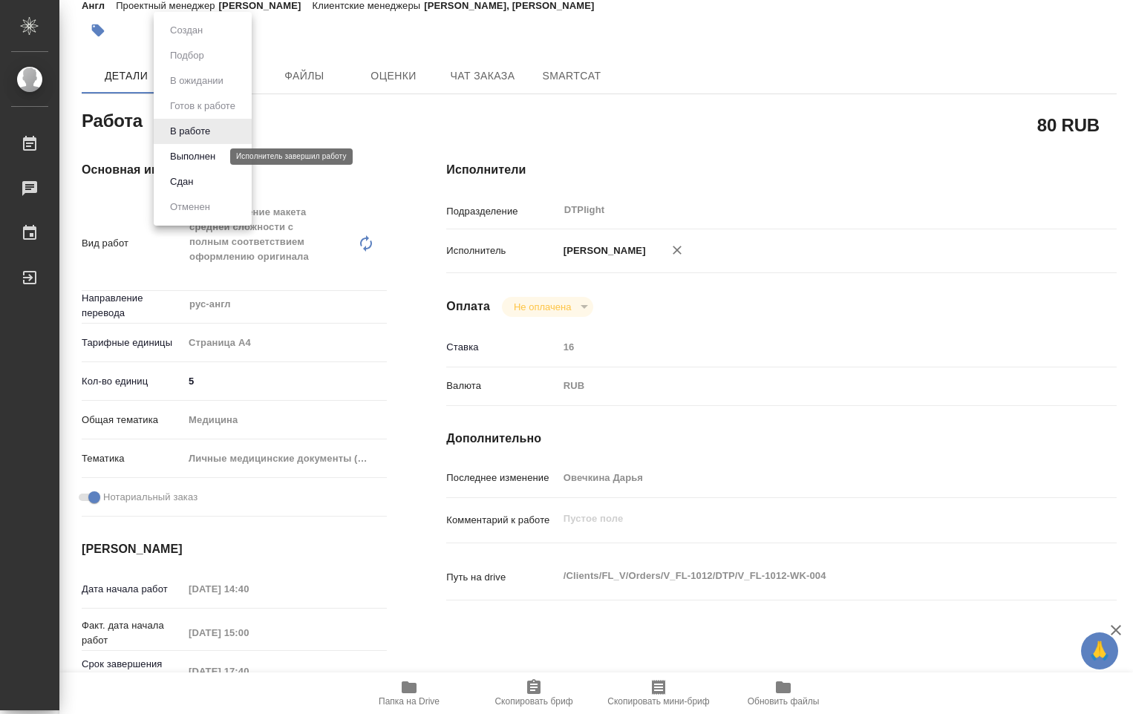
click at [204, 151] on button "Выполнен" at bounding box center [193, 156] width 54 height 16
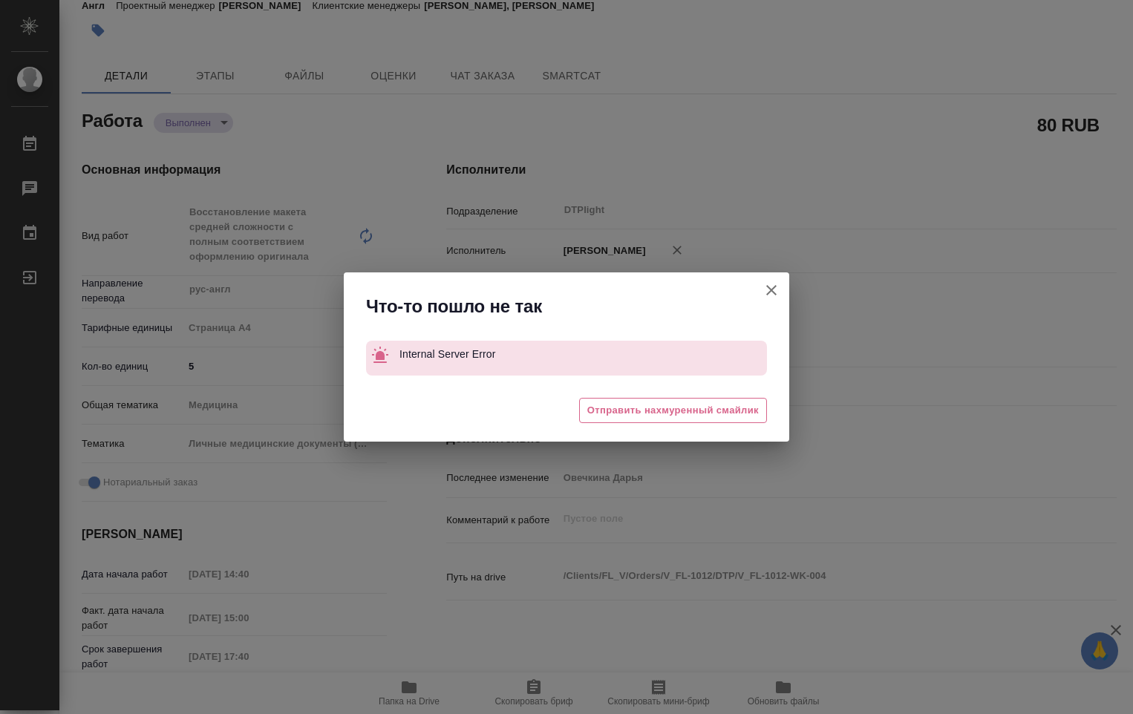
type textarea "x"
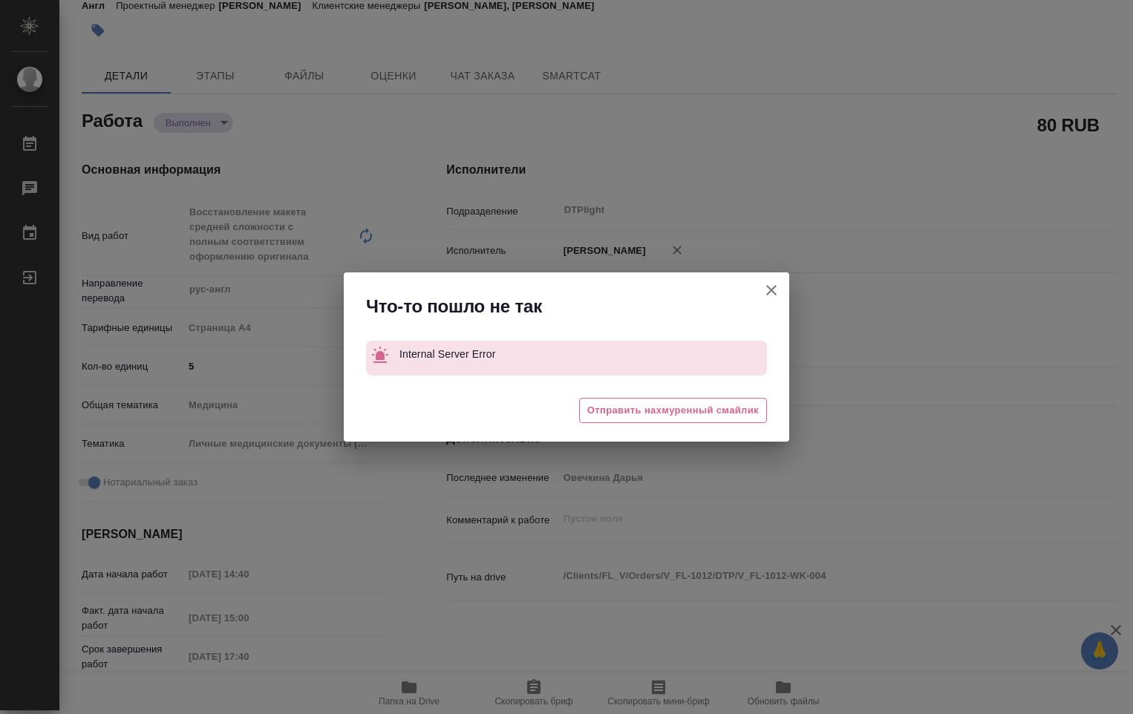
type textarea "x"
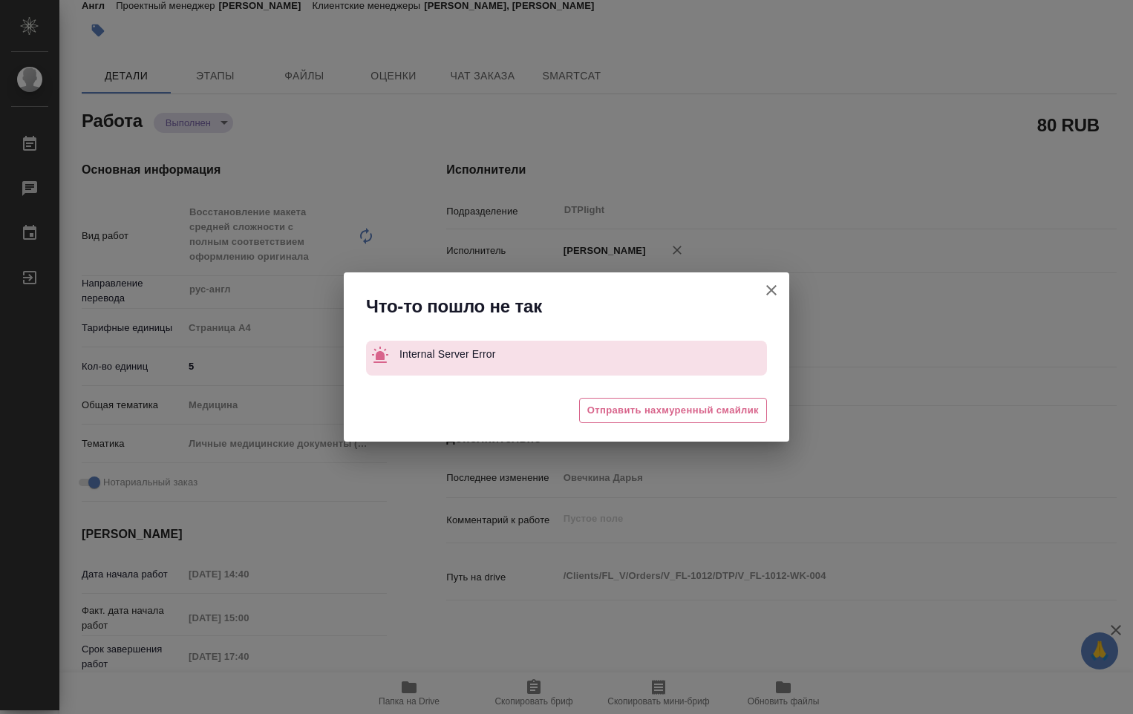
type textarea "x"
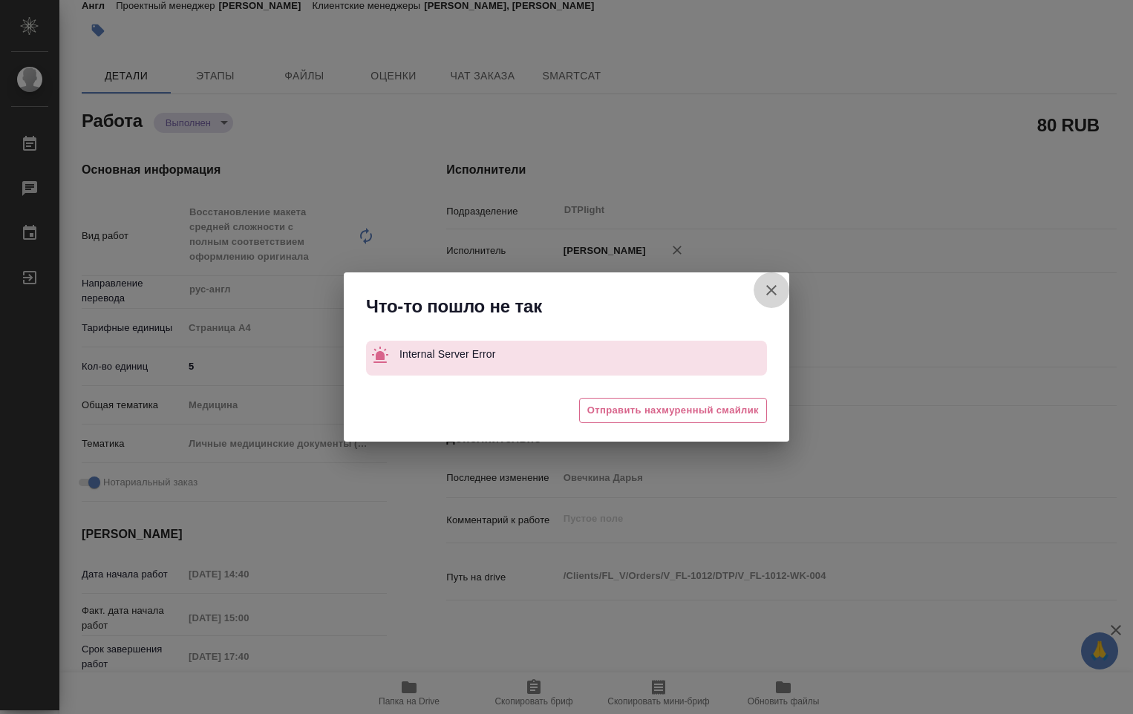
drag, startPoint x: 774, startPoint y: 288, endPoint x: 782, endPoint y: 293, distance: 8.7
click at [774, 289] on icon "button" at bounding box center [771, 290] width 18 height 18
type textarea "x"
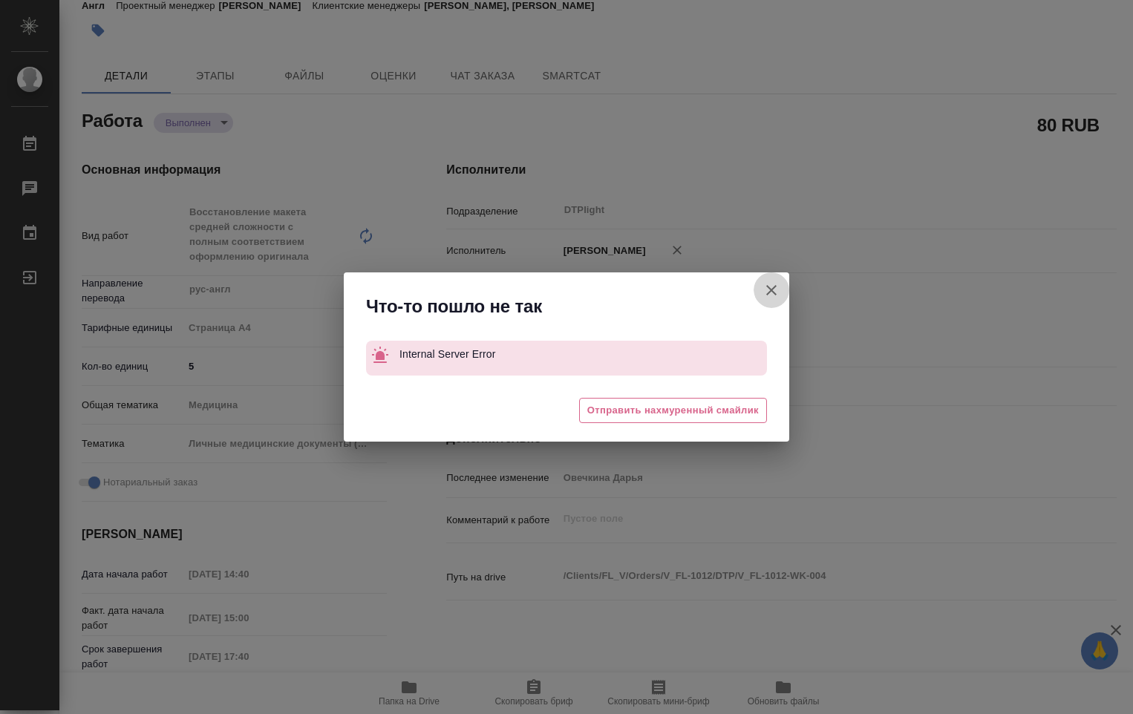
type textarea "x"
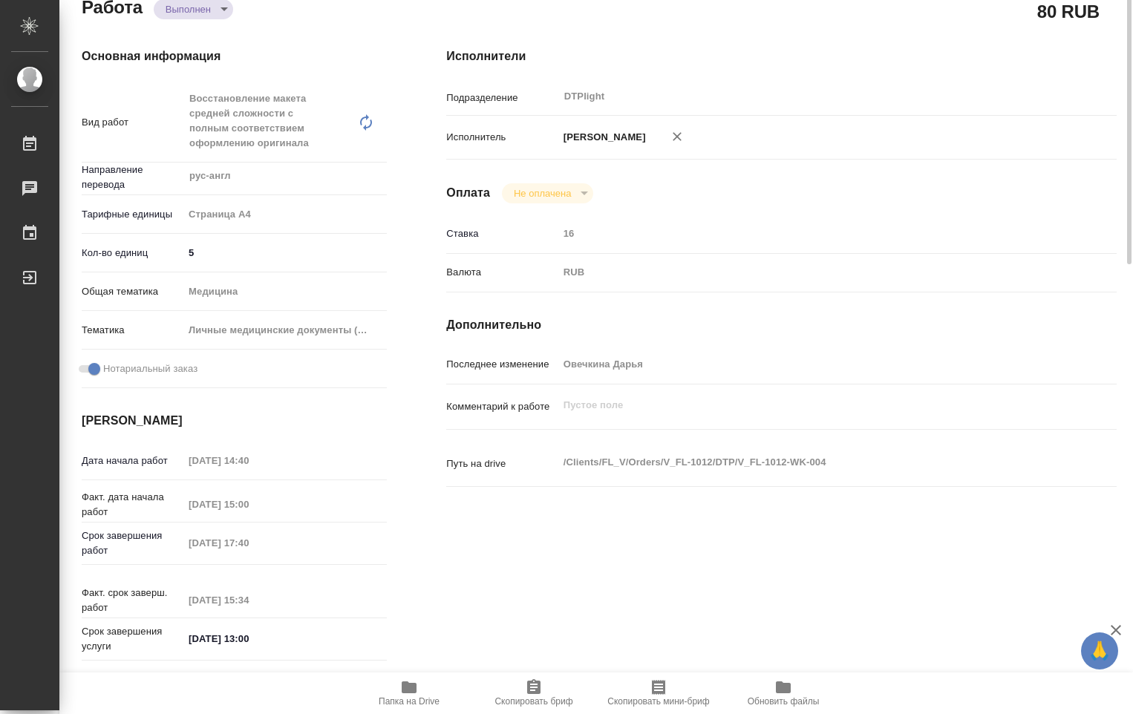
scroll to position [0, 0]
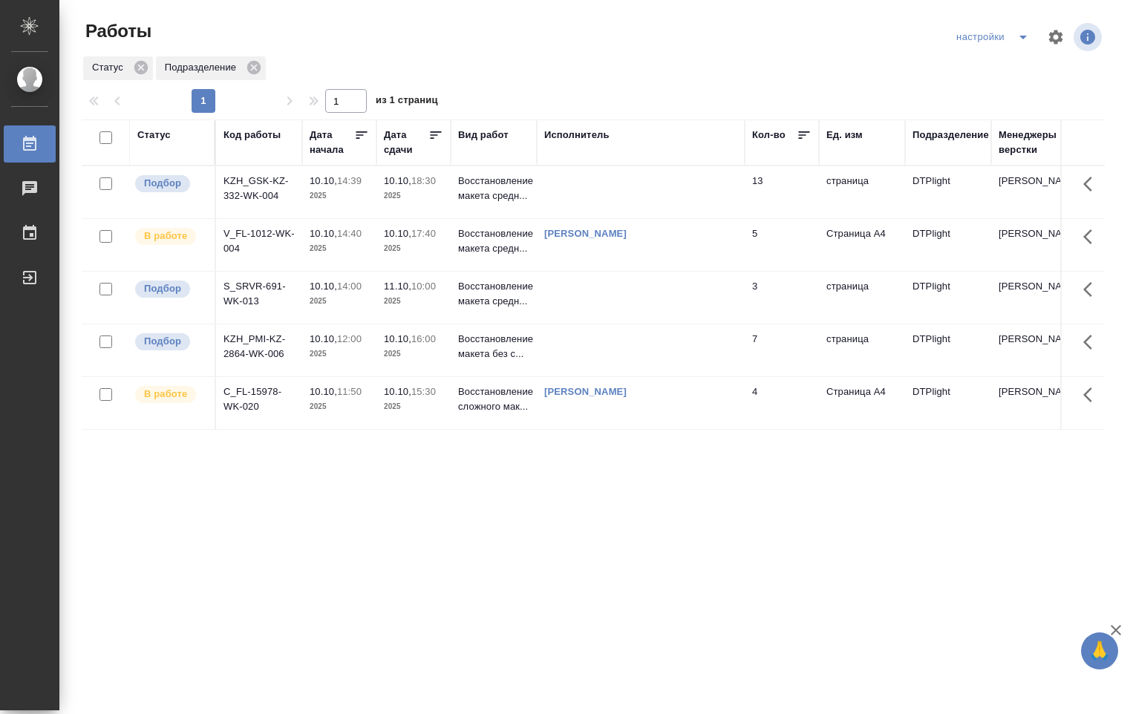
click at [580, 193] on td at bounding box center [641, 192] width 208 height 52
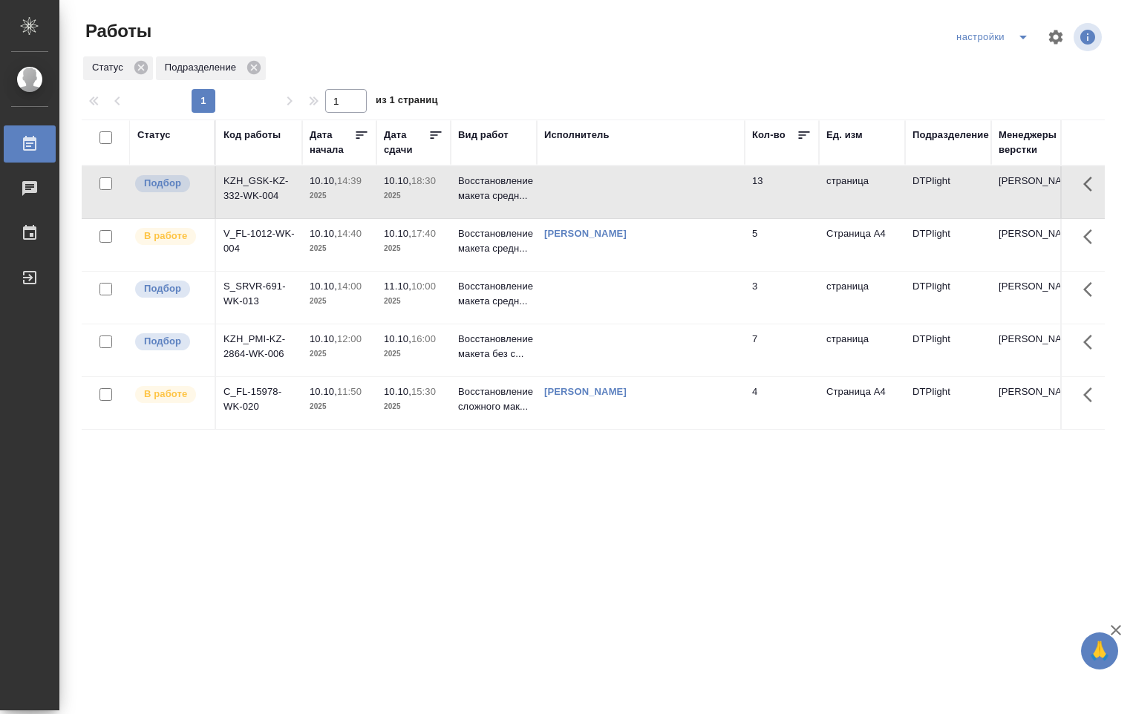
click at [580, 192] on td at bounding box center [641, 192] width 208 height 52
click at [536, 354] on td "Восстановление макета без с..." at bounding box center [494, 350] width 86 height 52
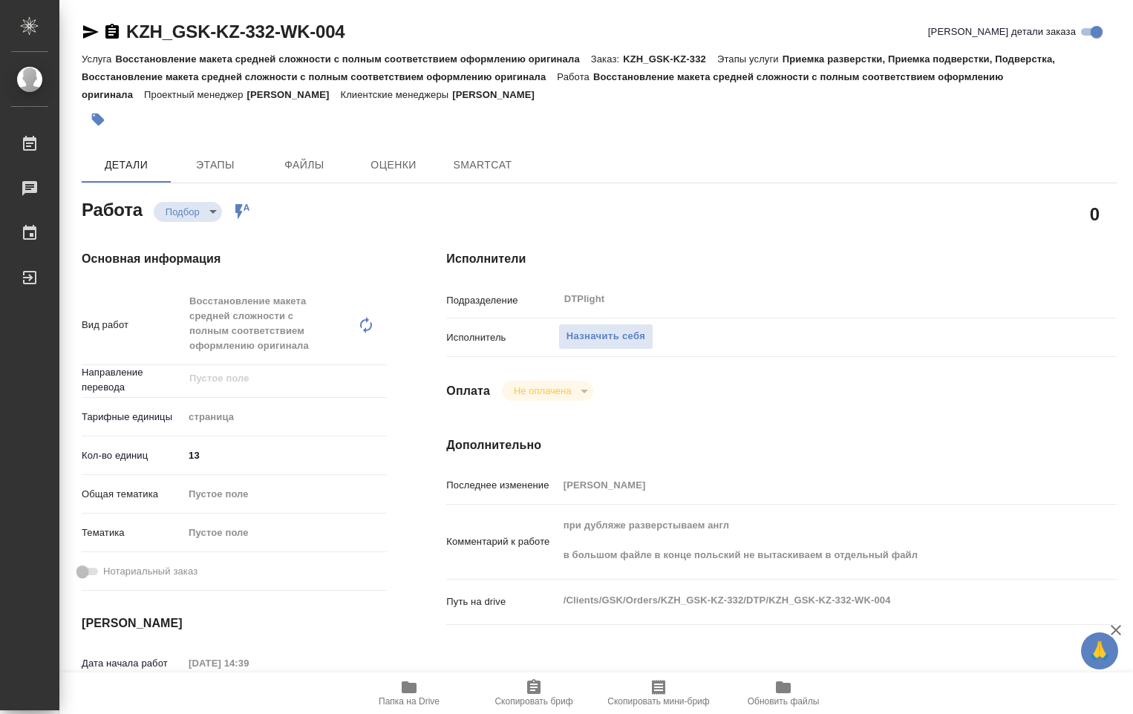
type textarea "x"
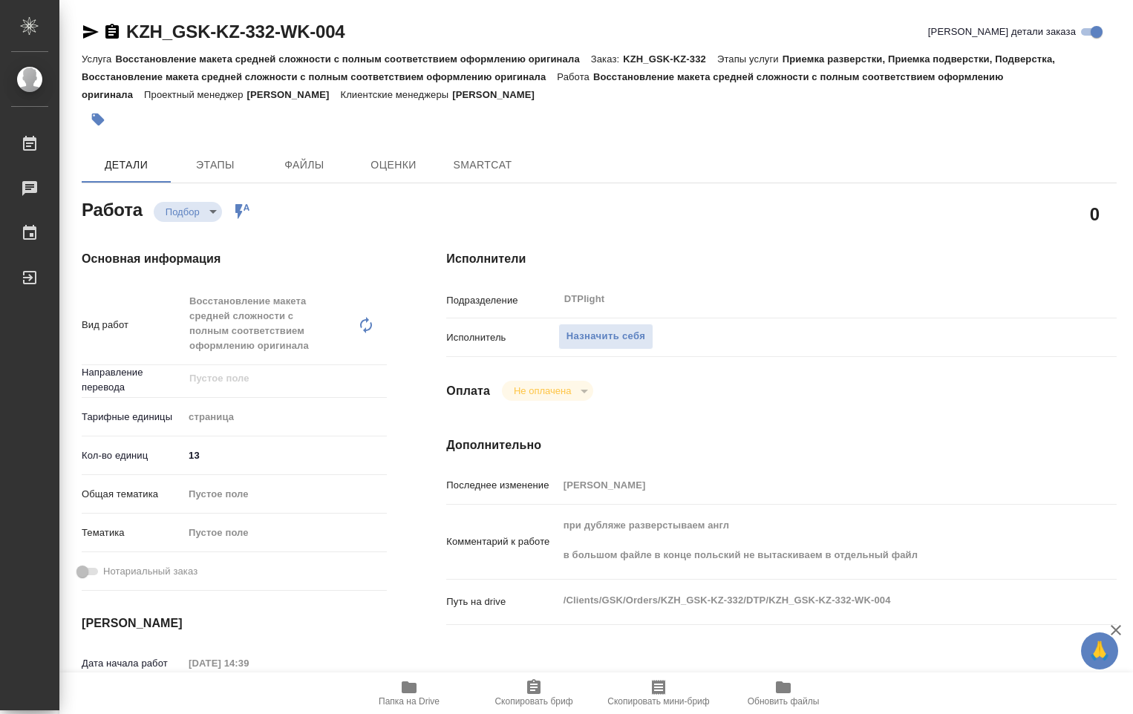
type textarea "x"
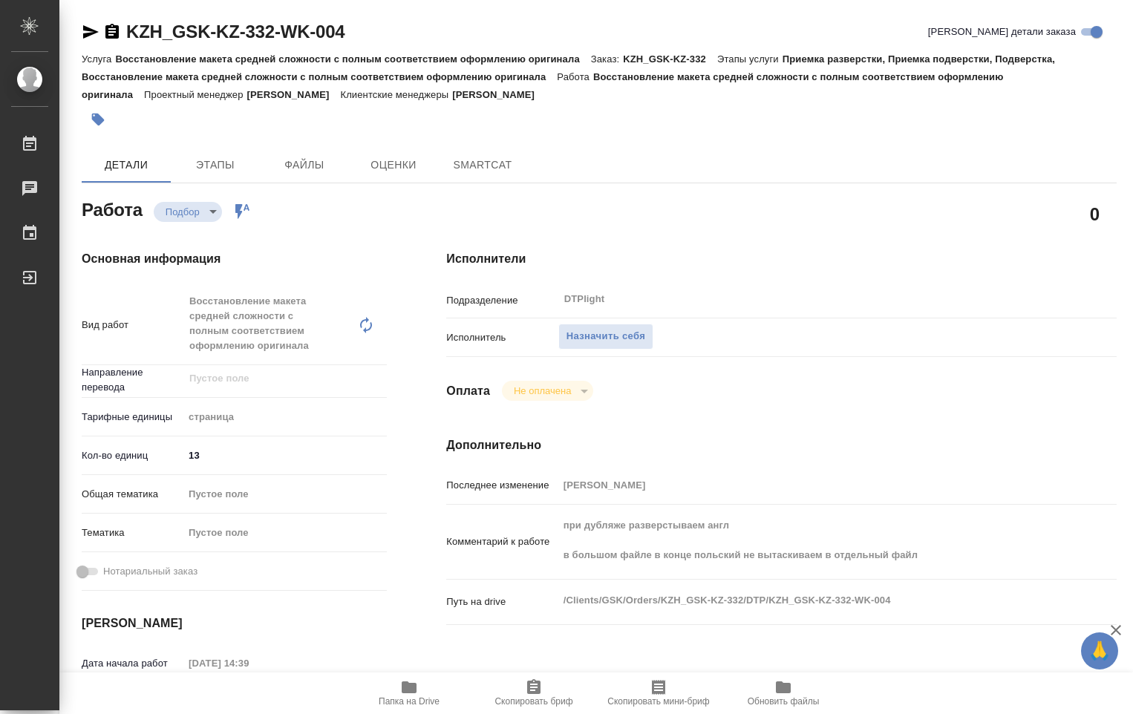
type textarea "x"
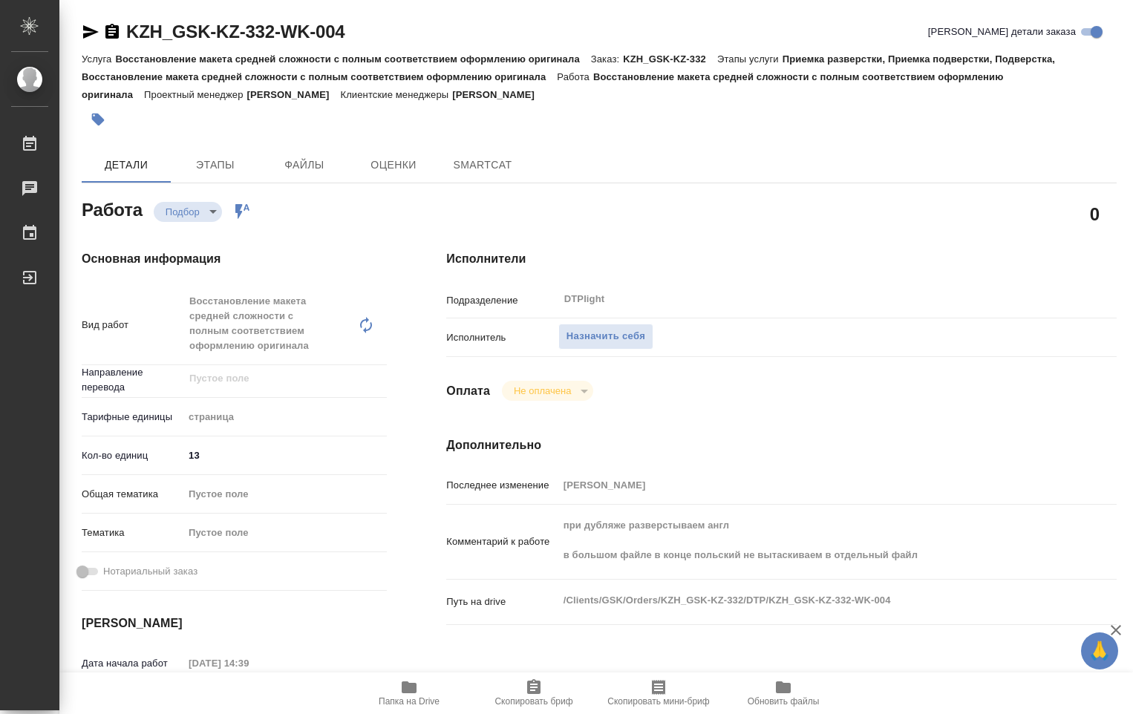
type textarea "x"
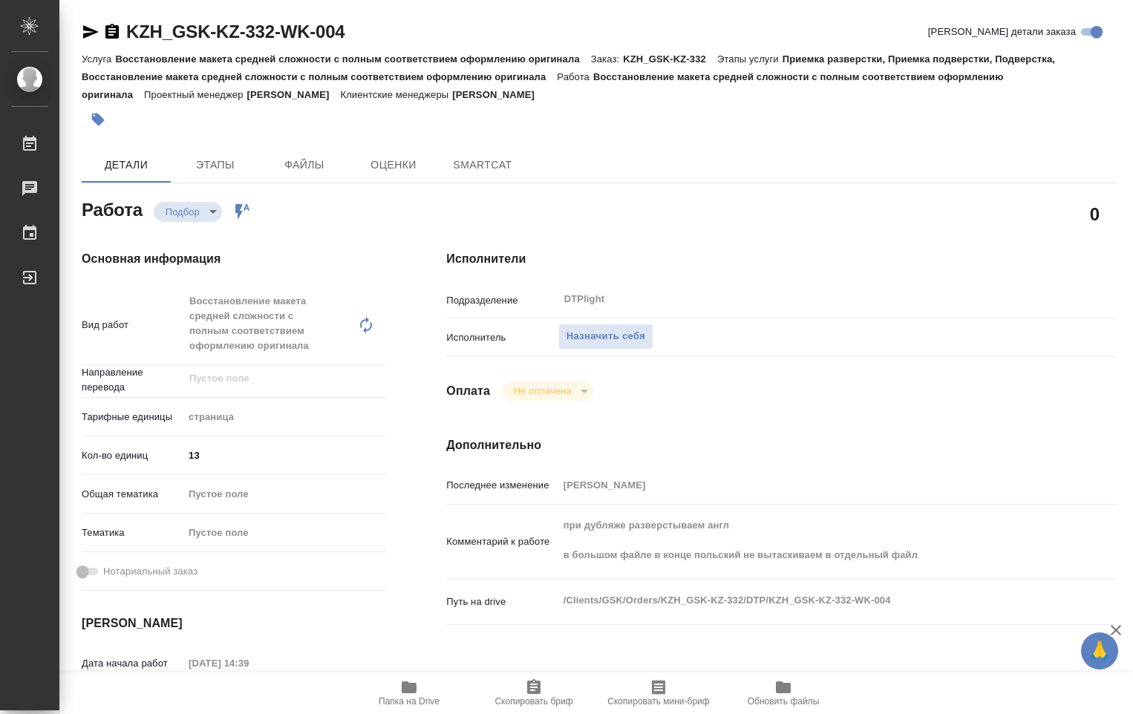
type textarea "x"
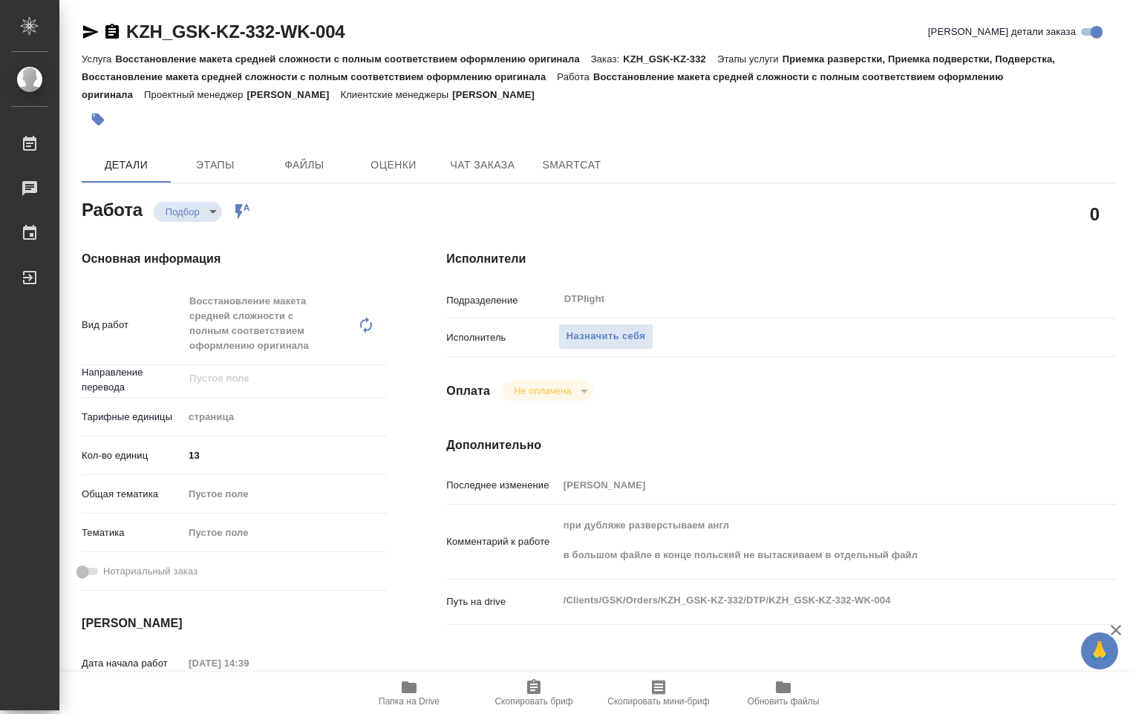
type textarea "x"
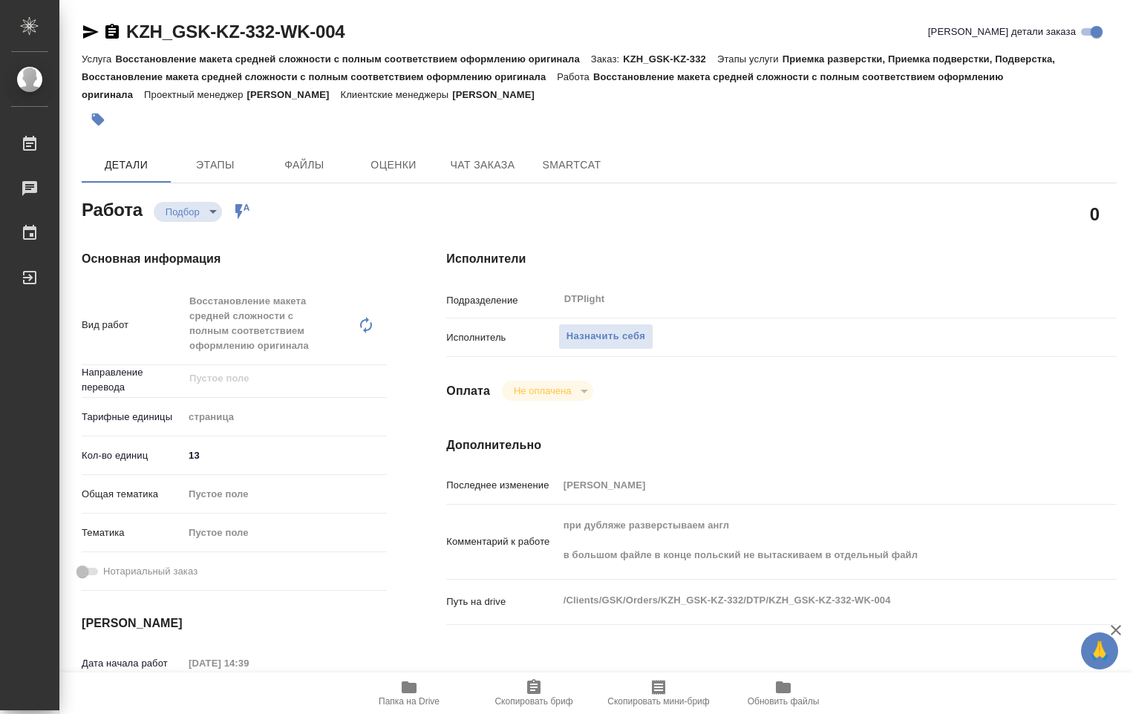
type textarea "x"
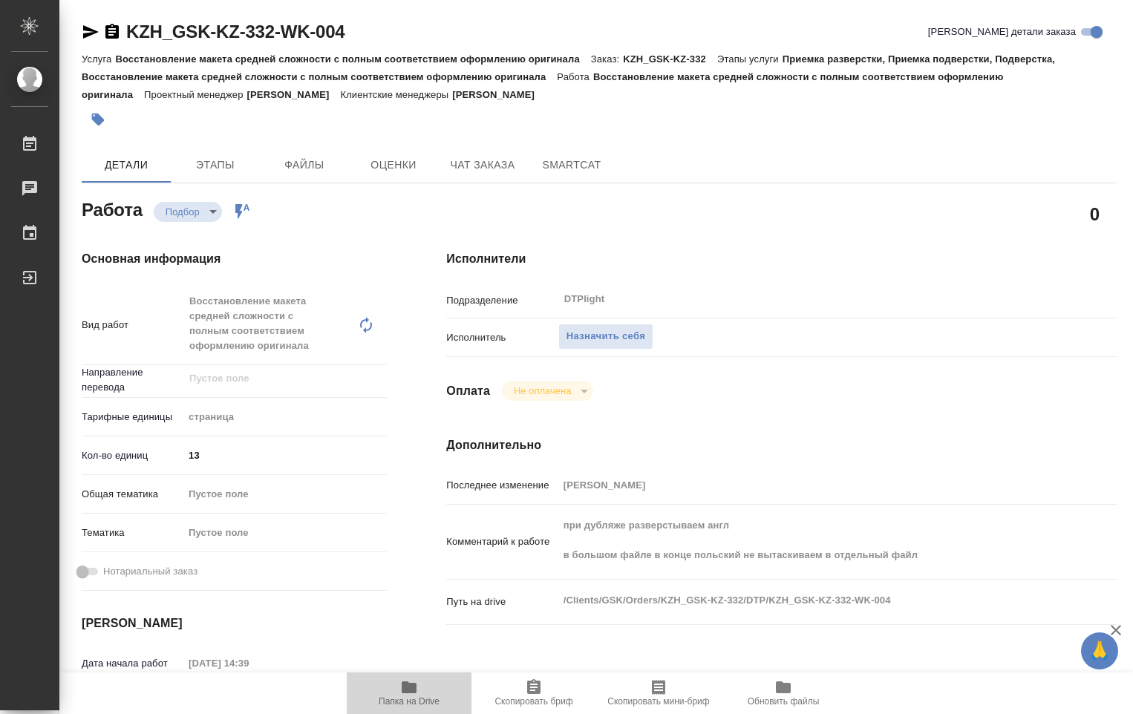
click at [416, 691] on icon "button" at bounding box center [409, 688] width 15 height 12
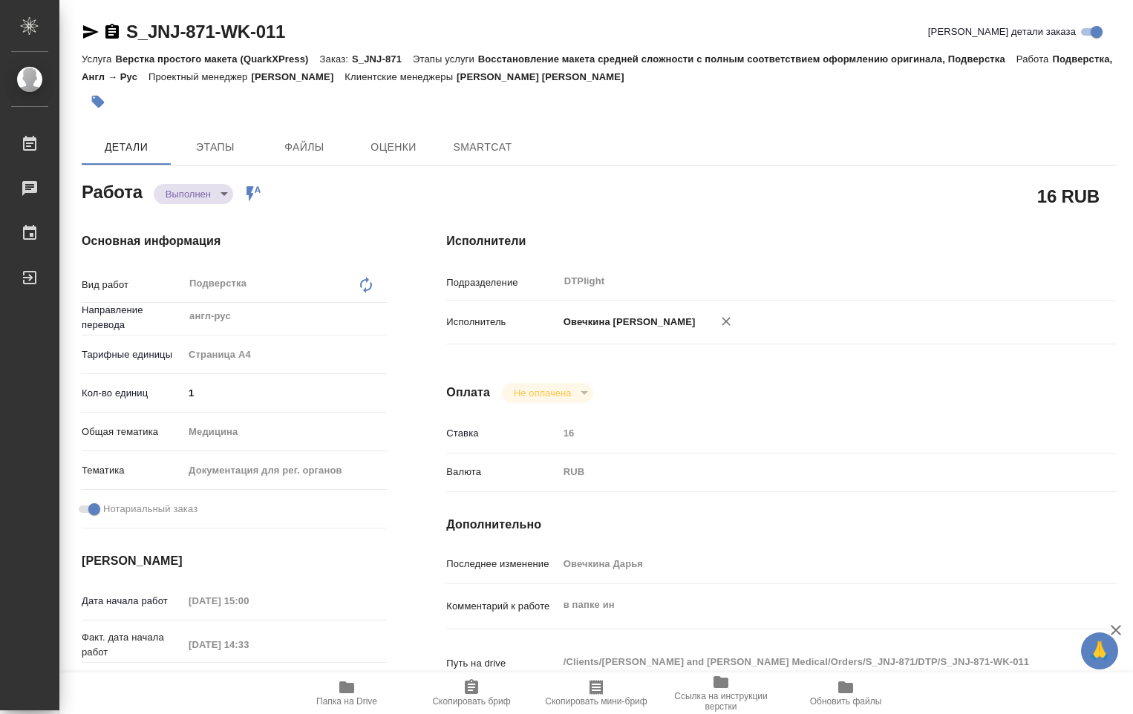
type textarea "x"
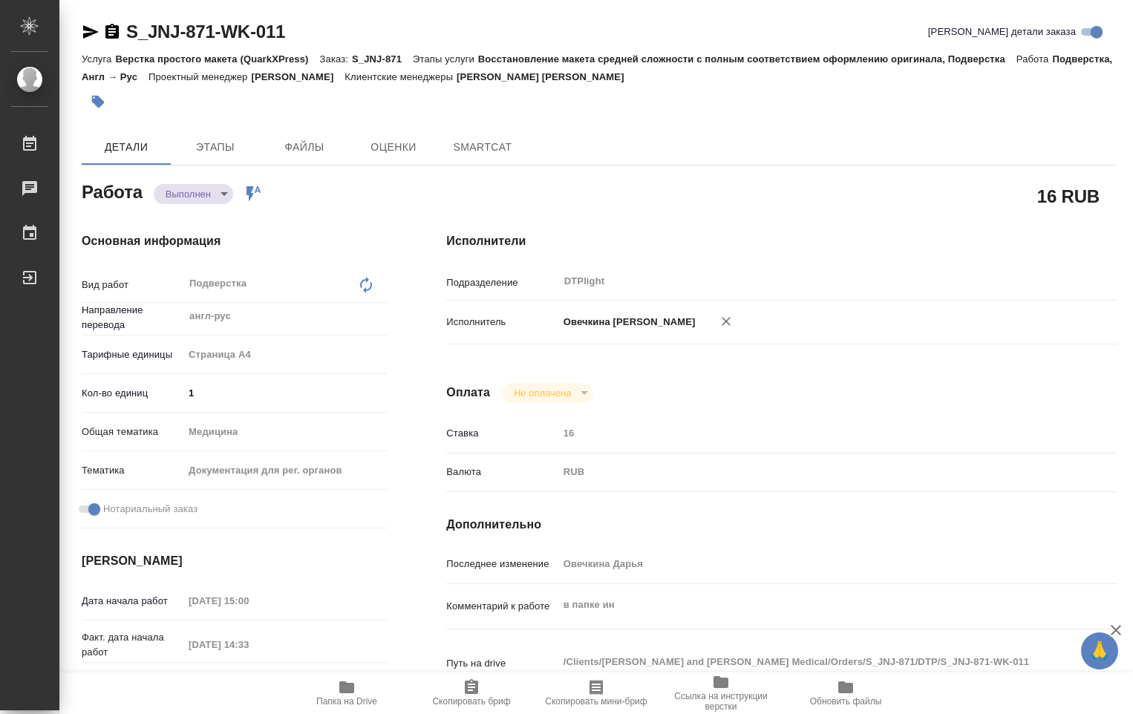
type textarea "x"
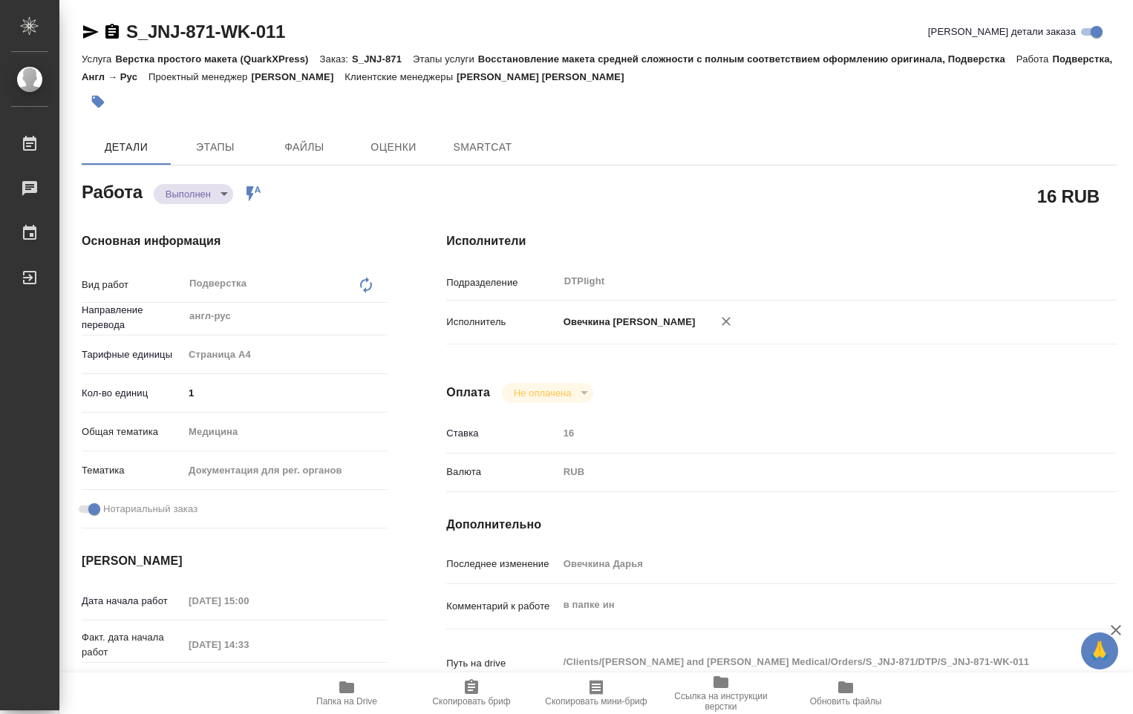
type textarea "x"
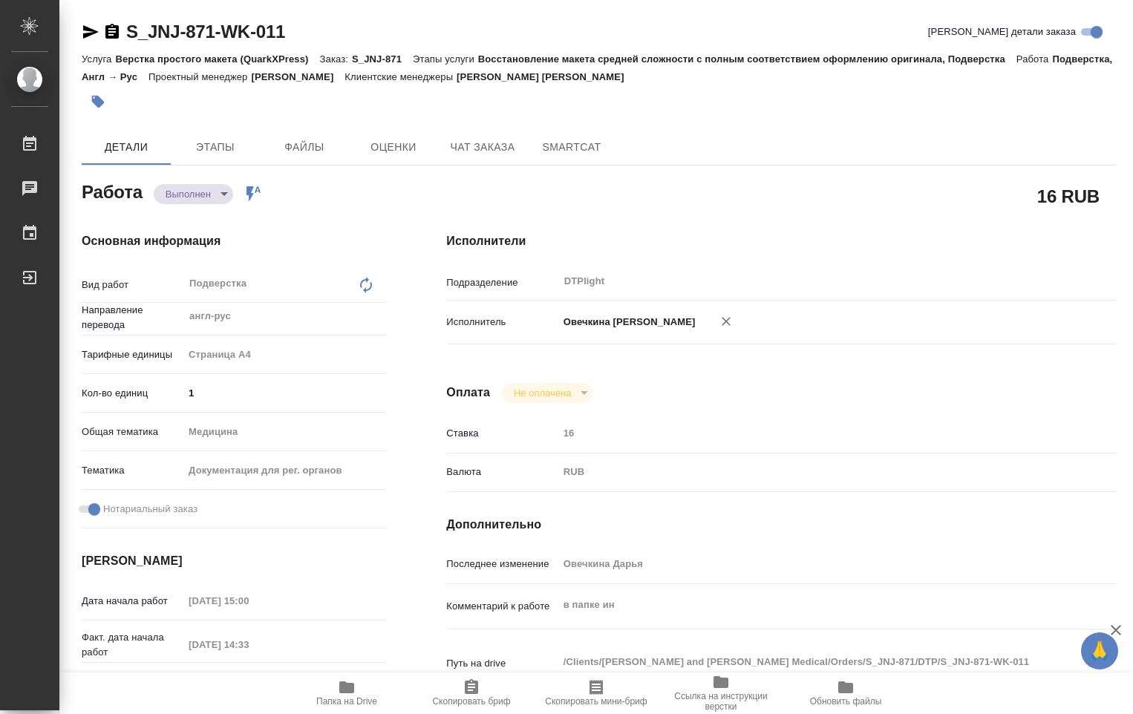
type textarea "x"
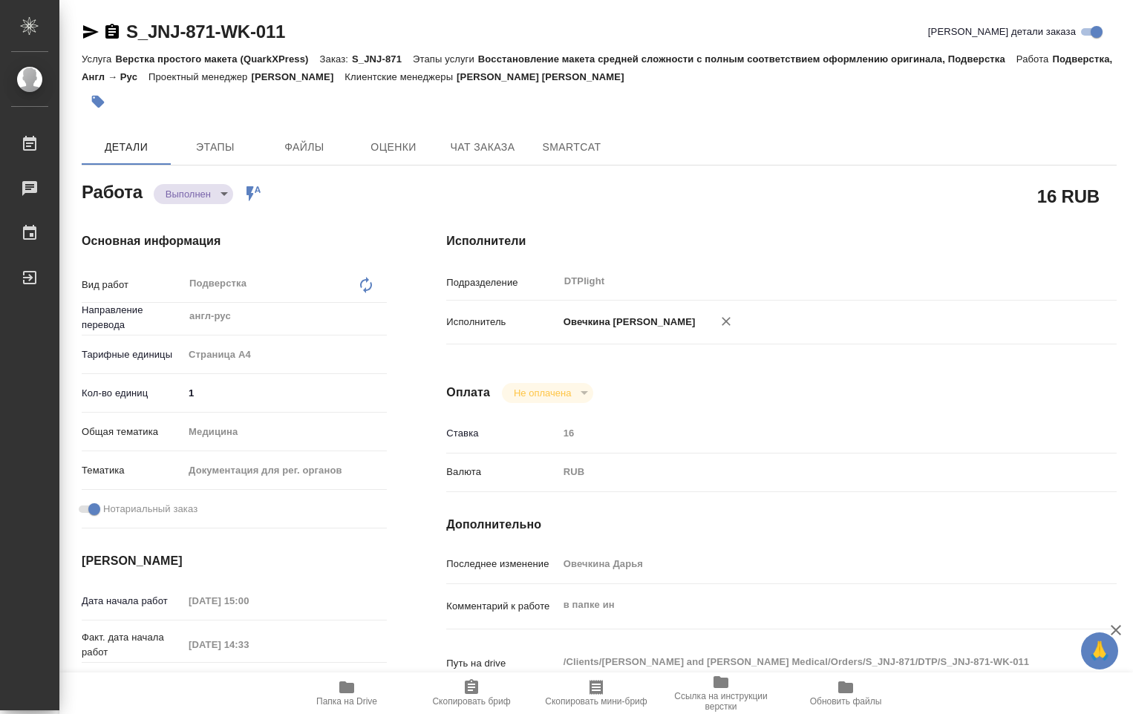
type textarea "x"
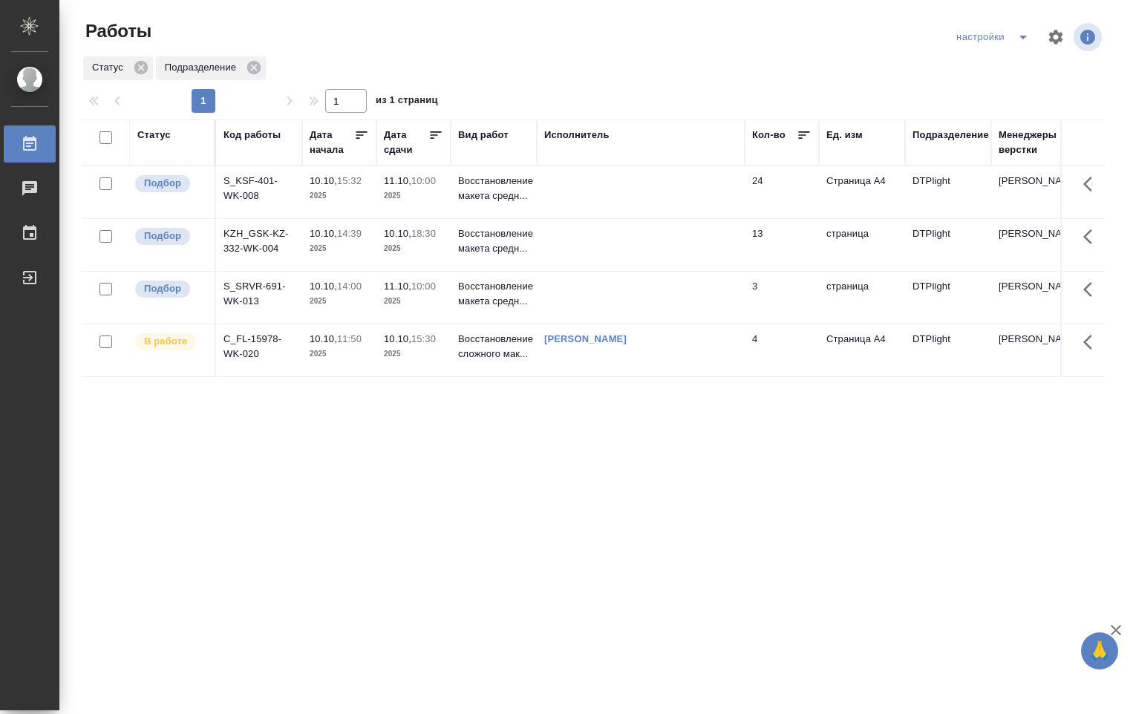
click at [696, 192] on td at bounding box center [641, 192] width 208 height 52
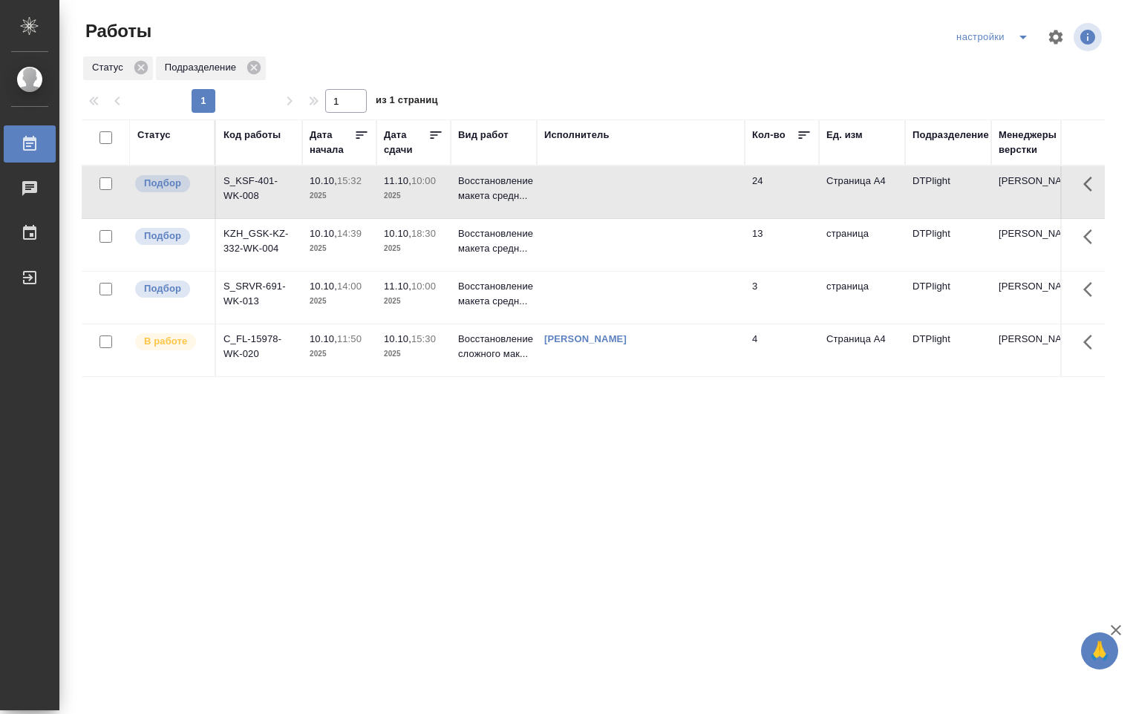
click at [694, 192] on td at bounding box center [641, 192] width 208 height 52
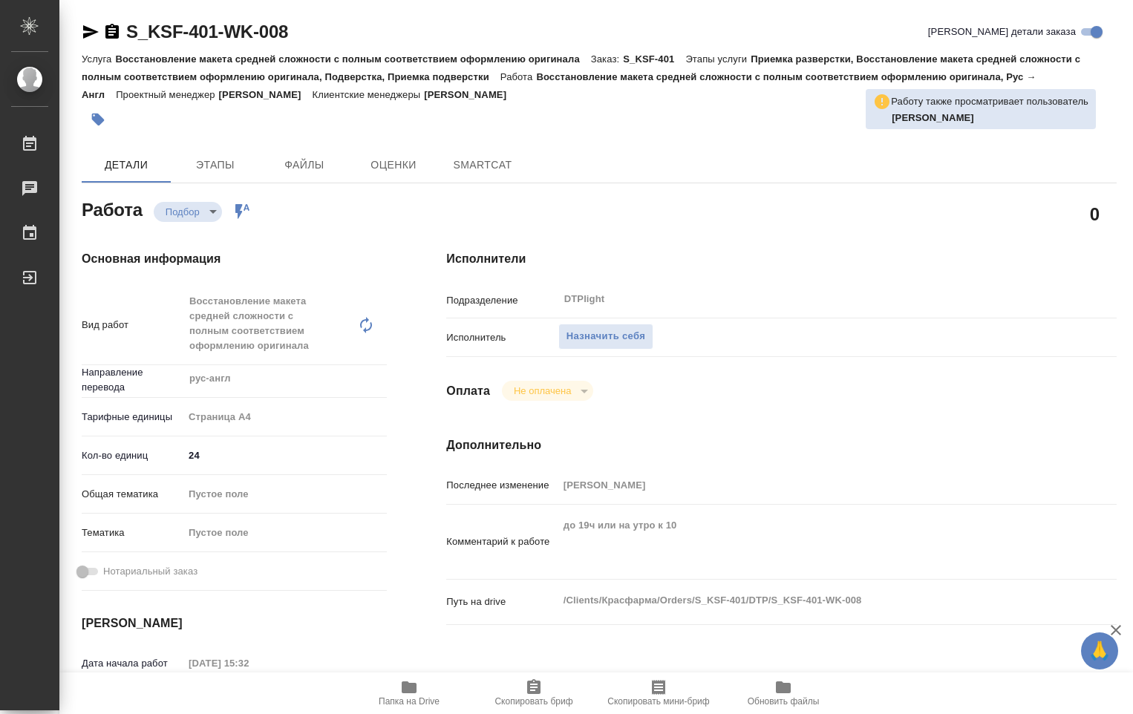
type textarea "x"
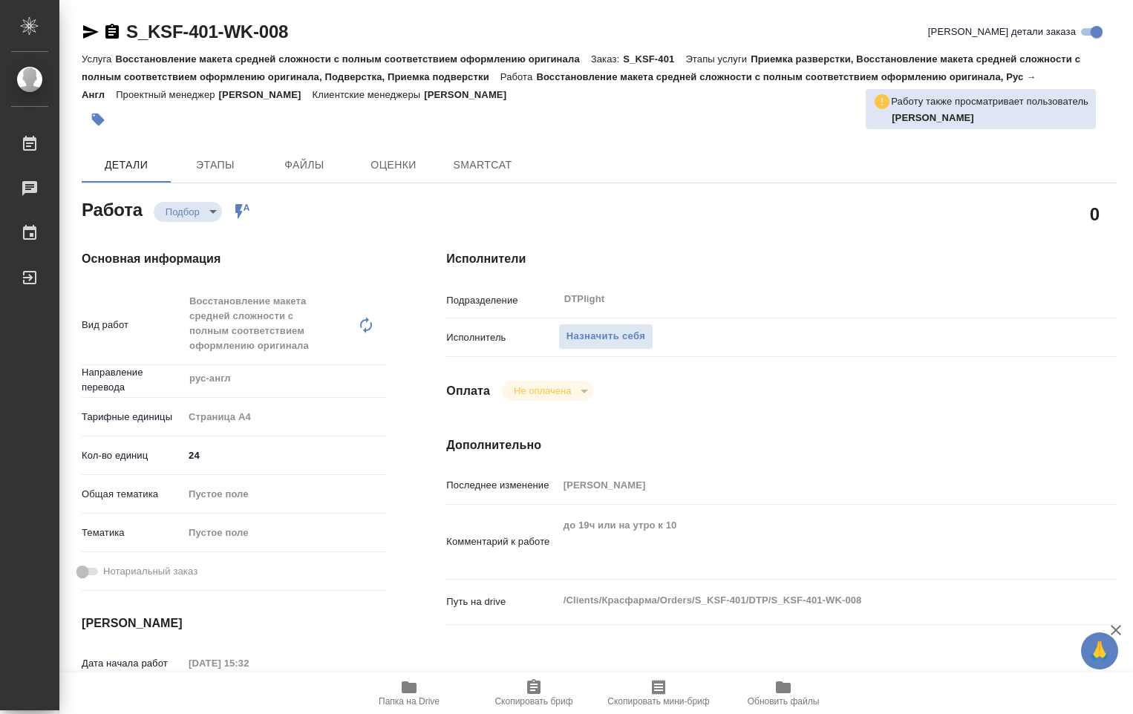
type textarea "x"
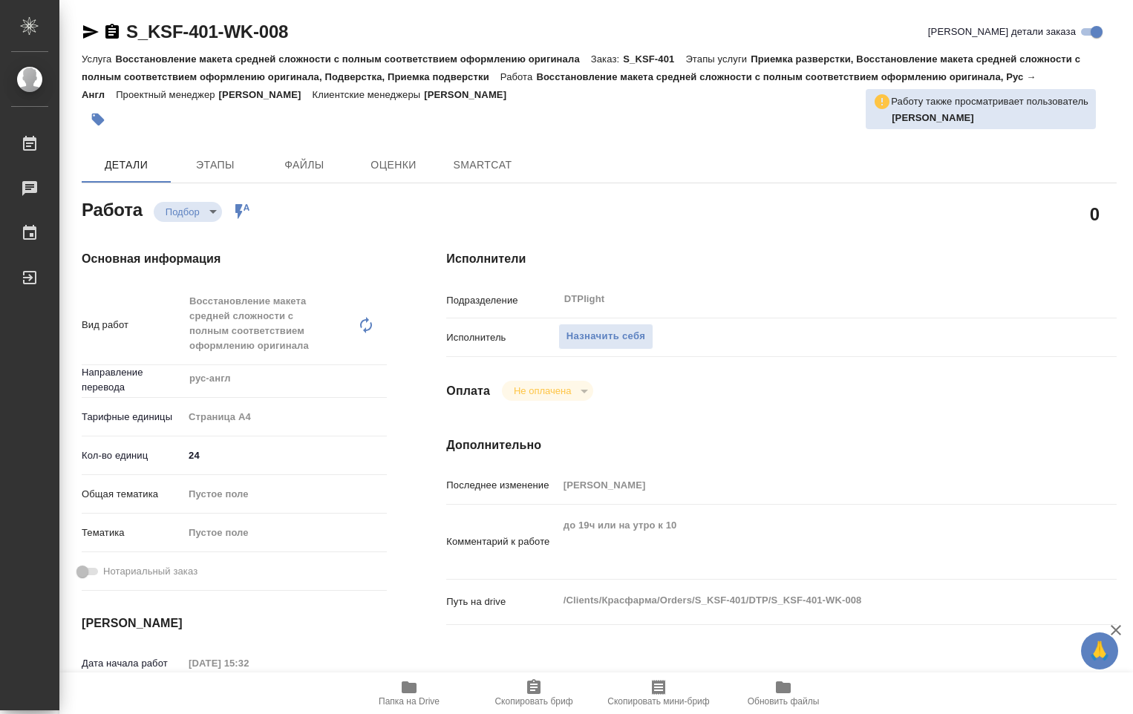
type textarea "x"
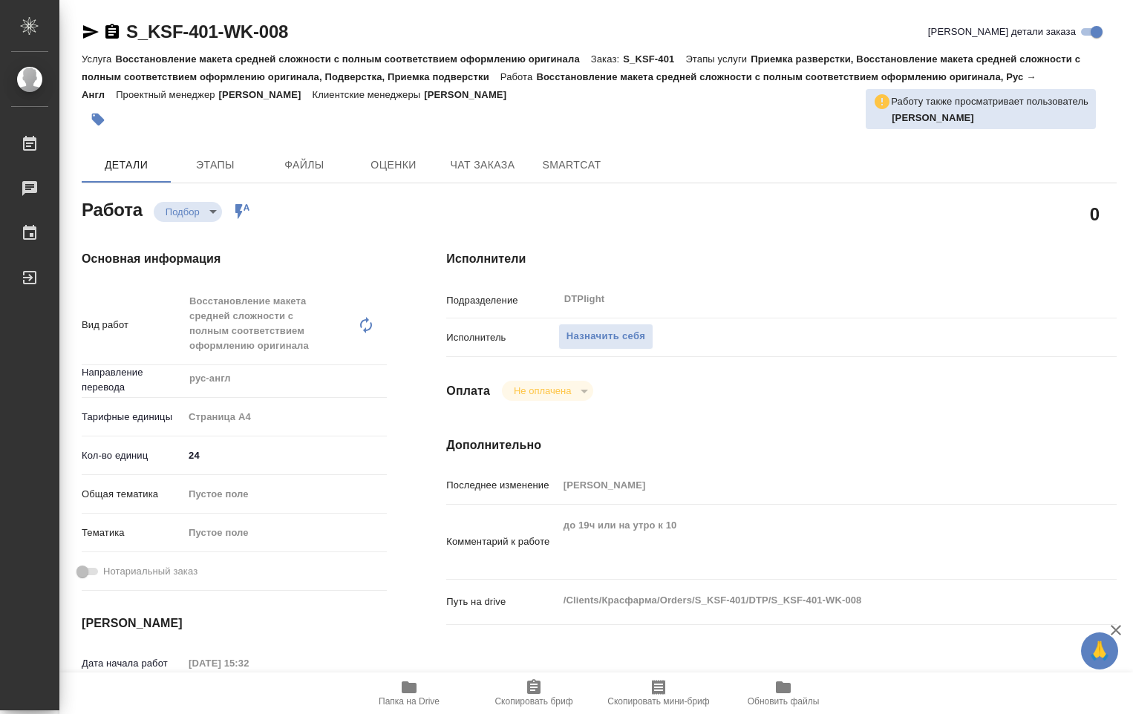
type textarea "x"
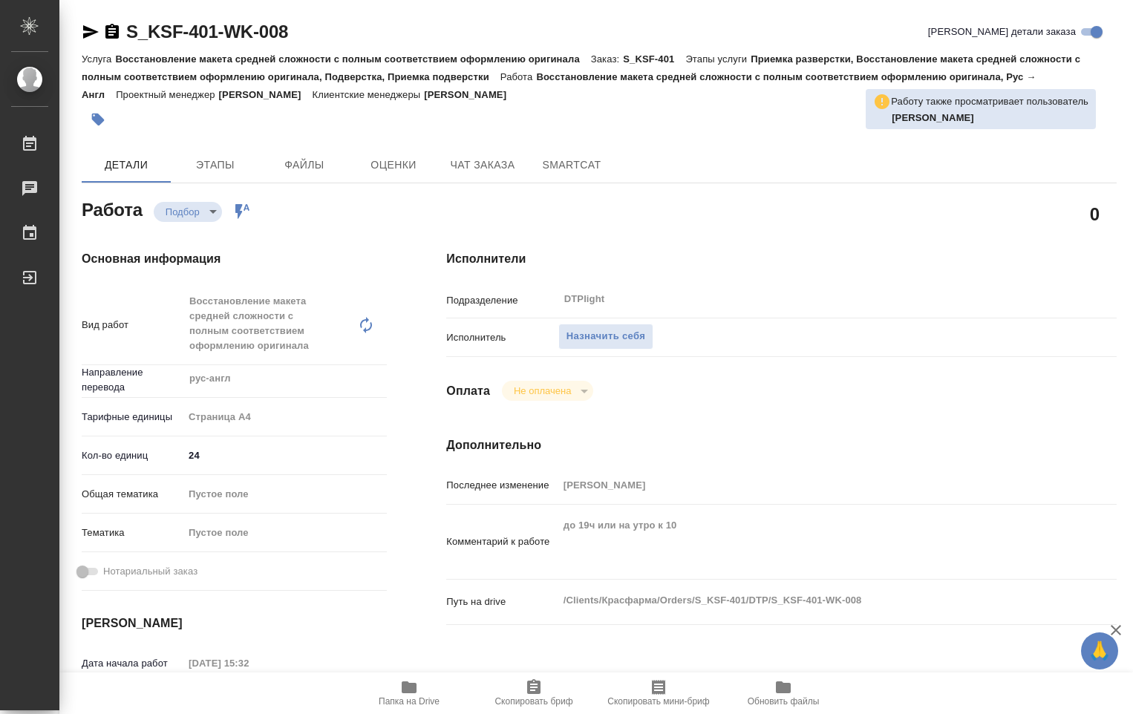
type textarea "x"
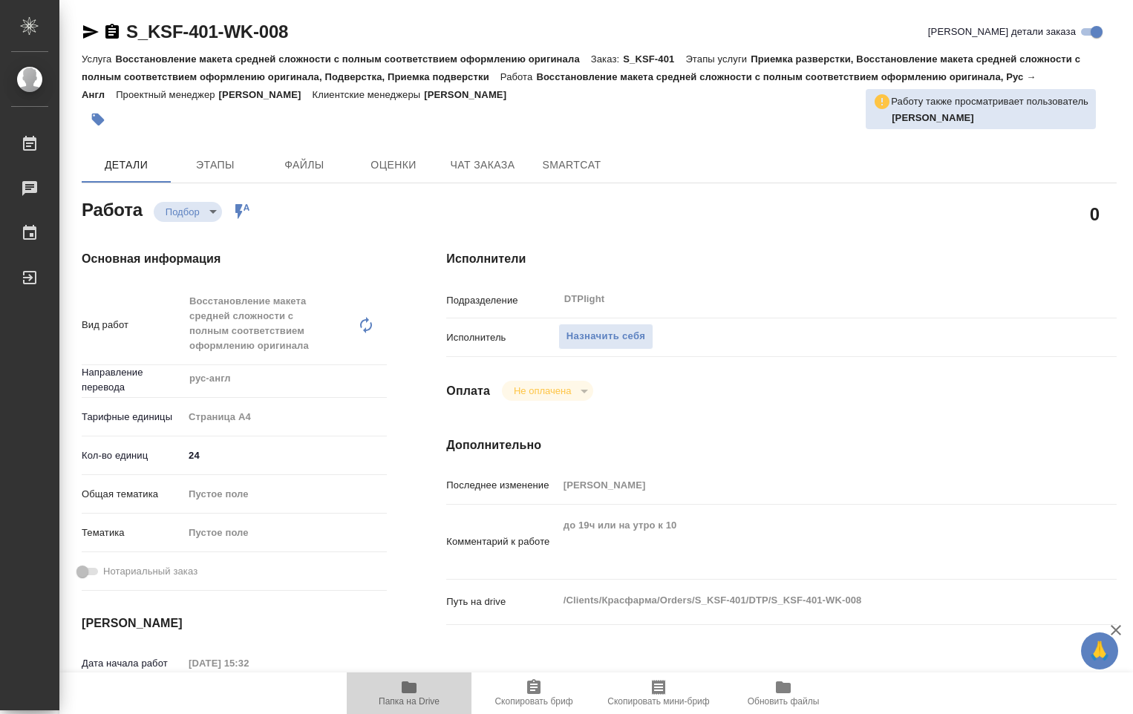
click at [410, 695] on icon "button" at bounding box center [409, 688] width 18 height 18
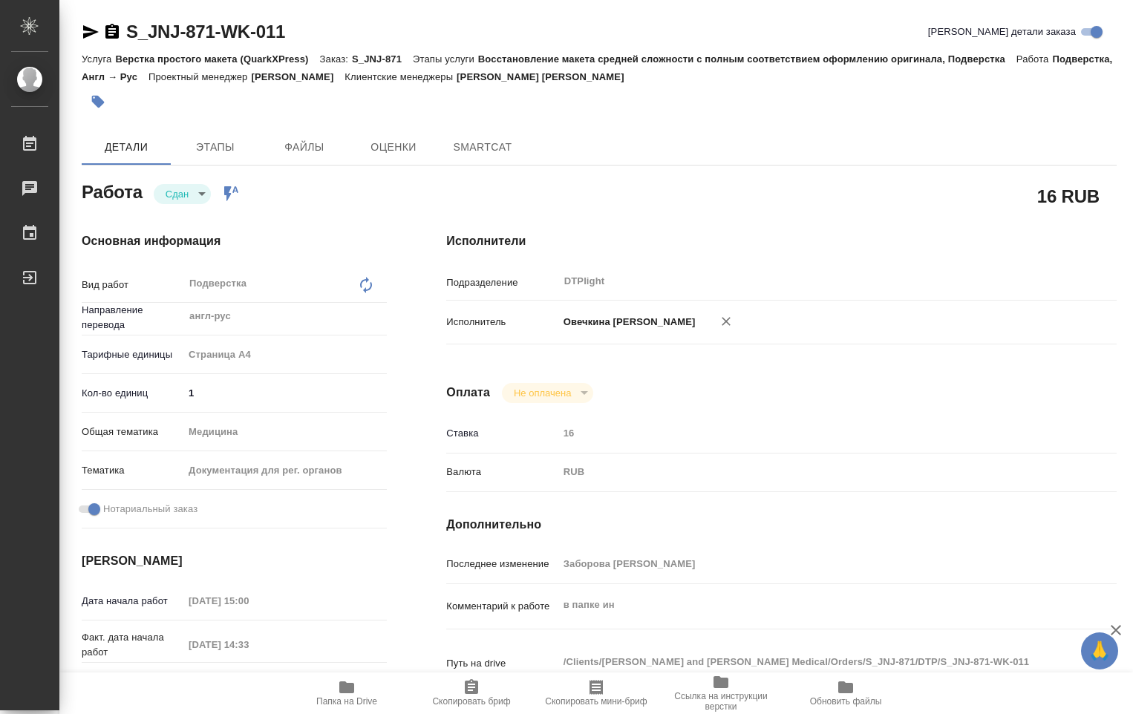
type textarea "x"
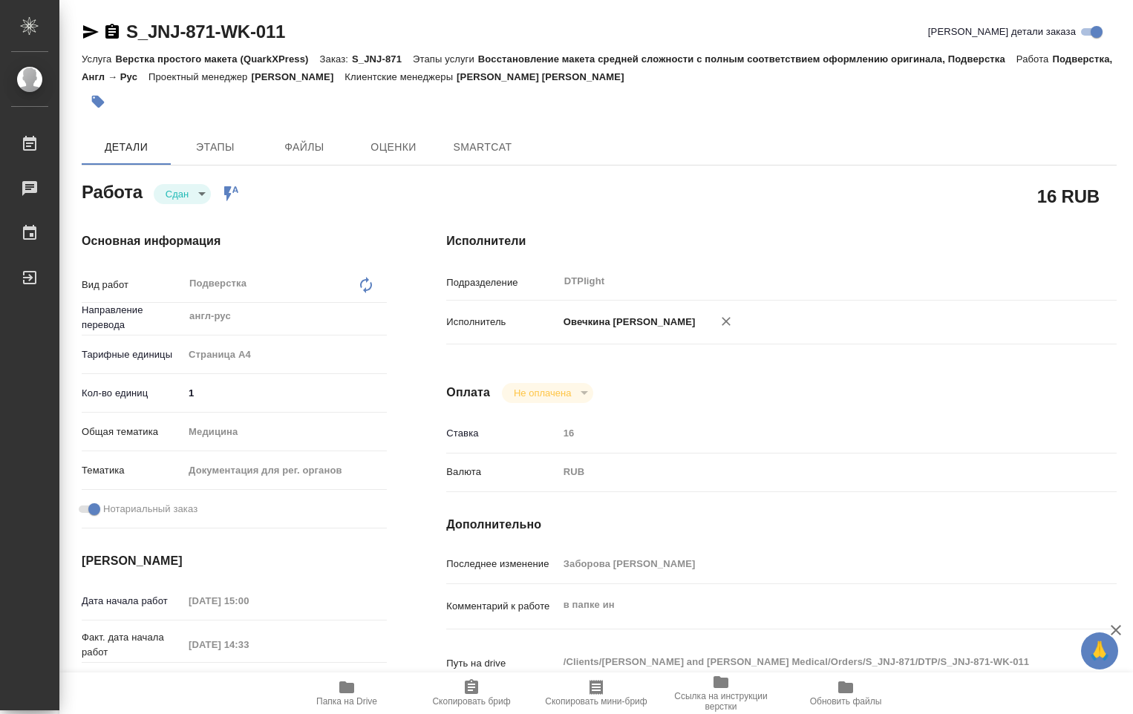
type textarea "x"
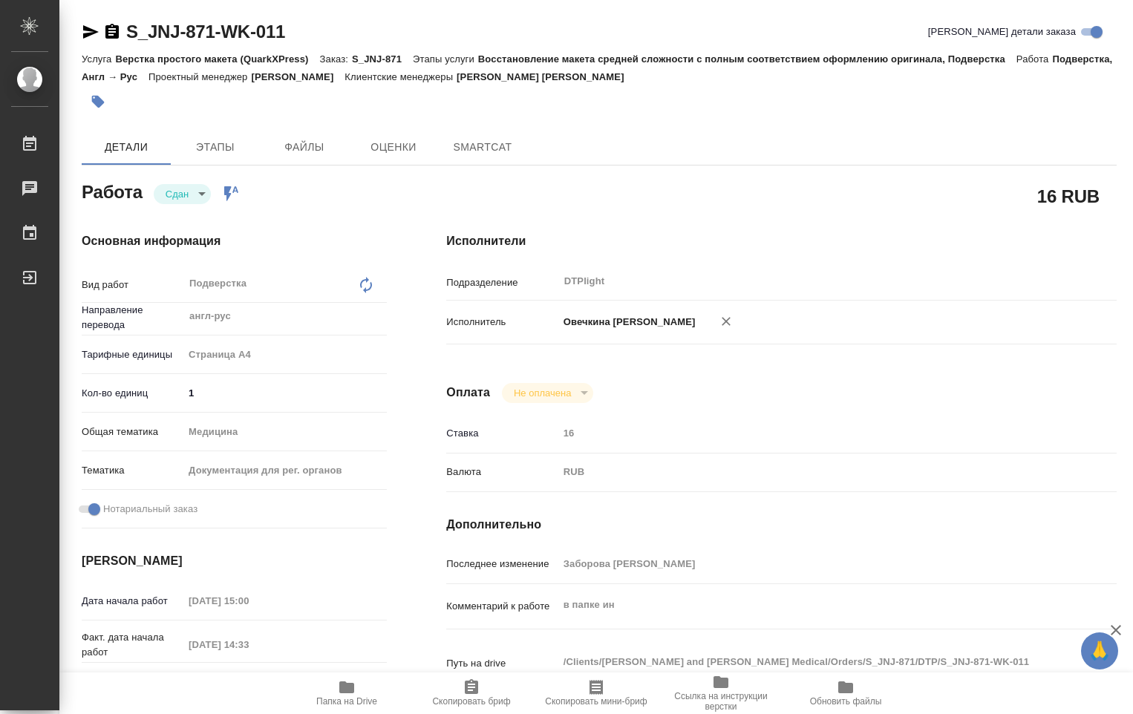
type textarea "x"
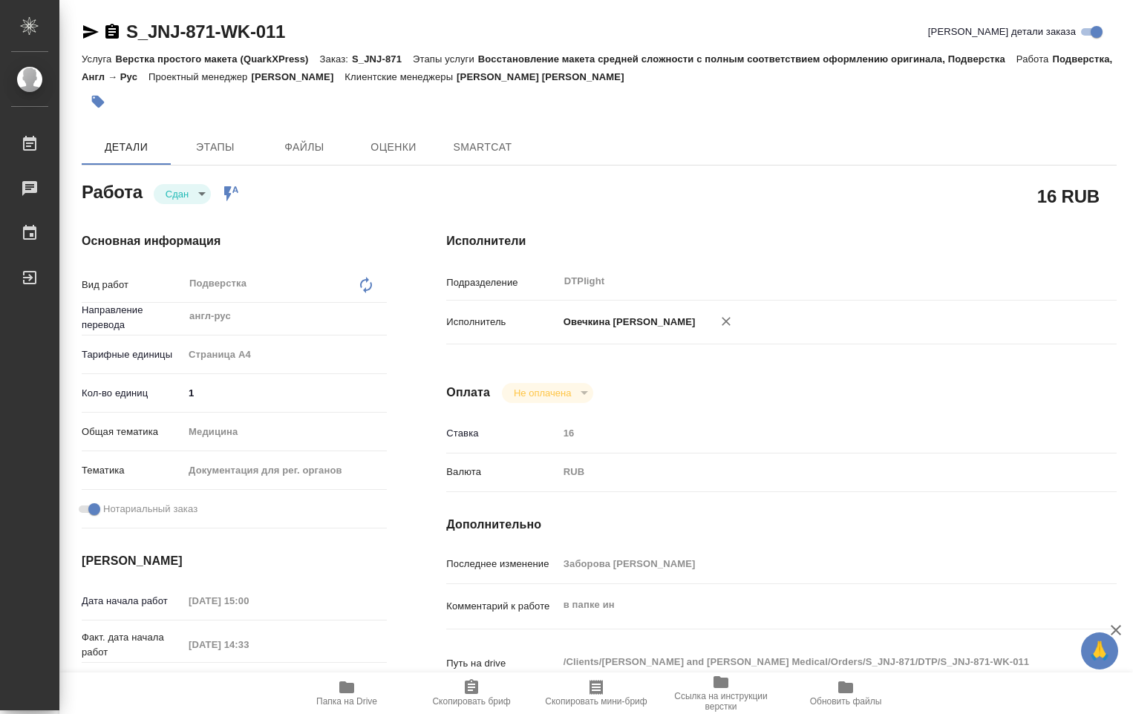
type textarea "x"
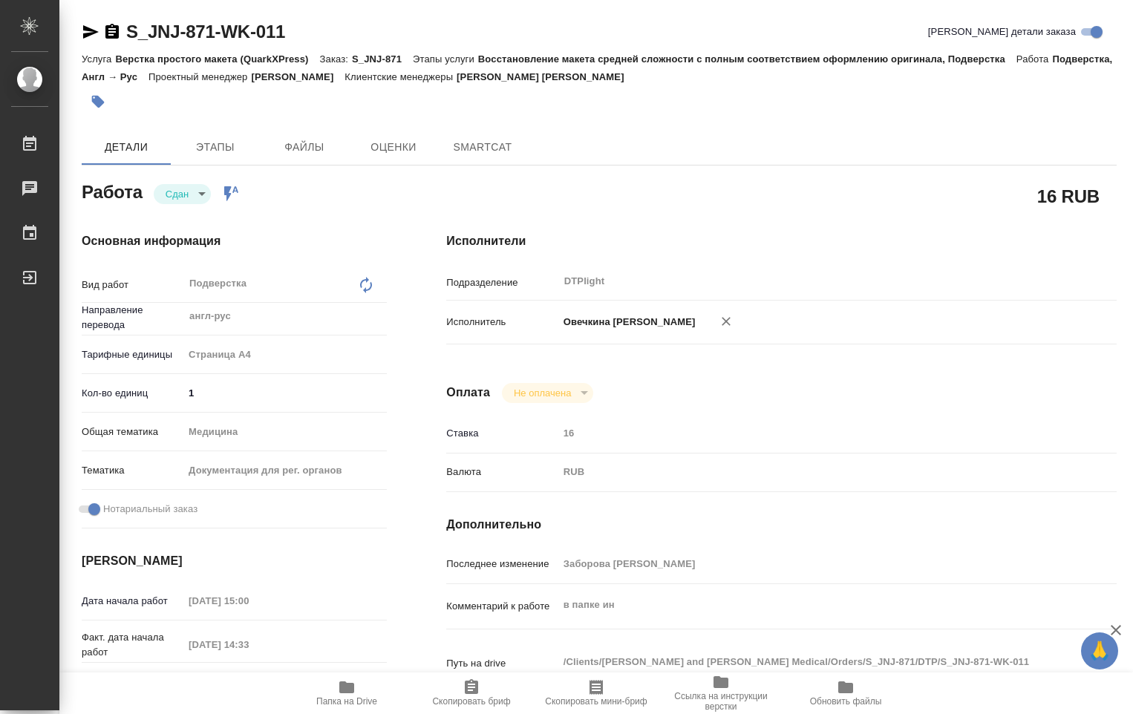
type textarea "x"
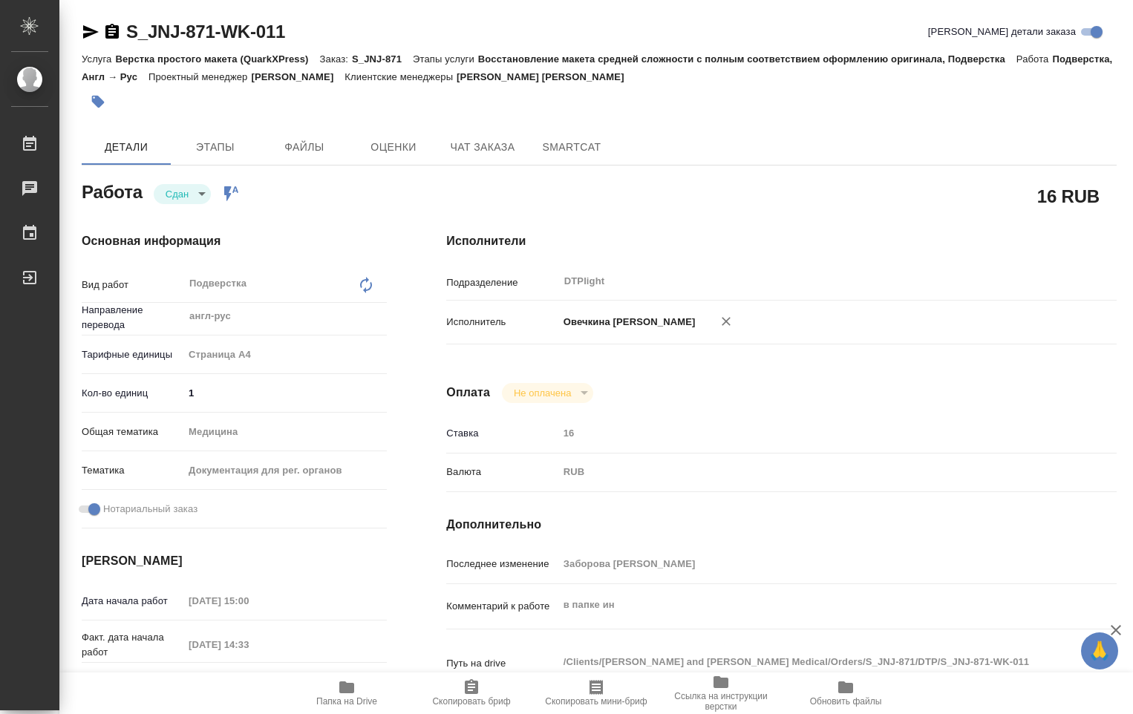
type textarea "x"
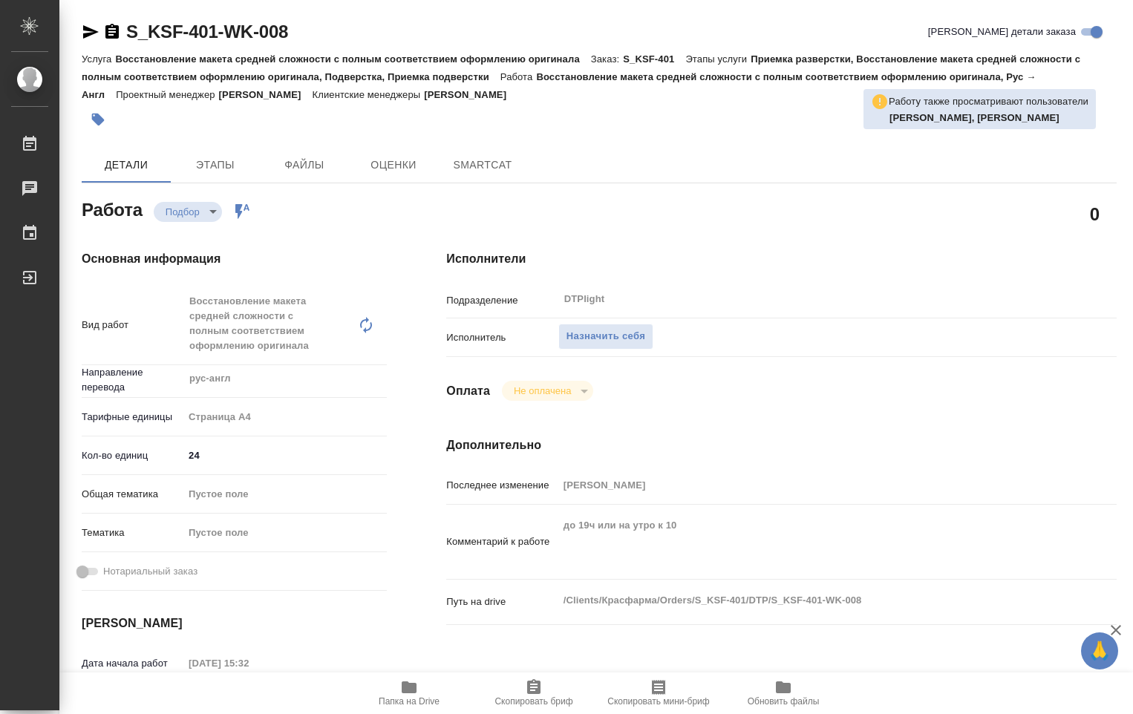
type textarea "x"
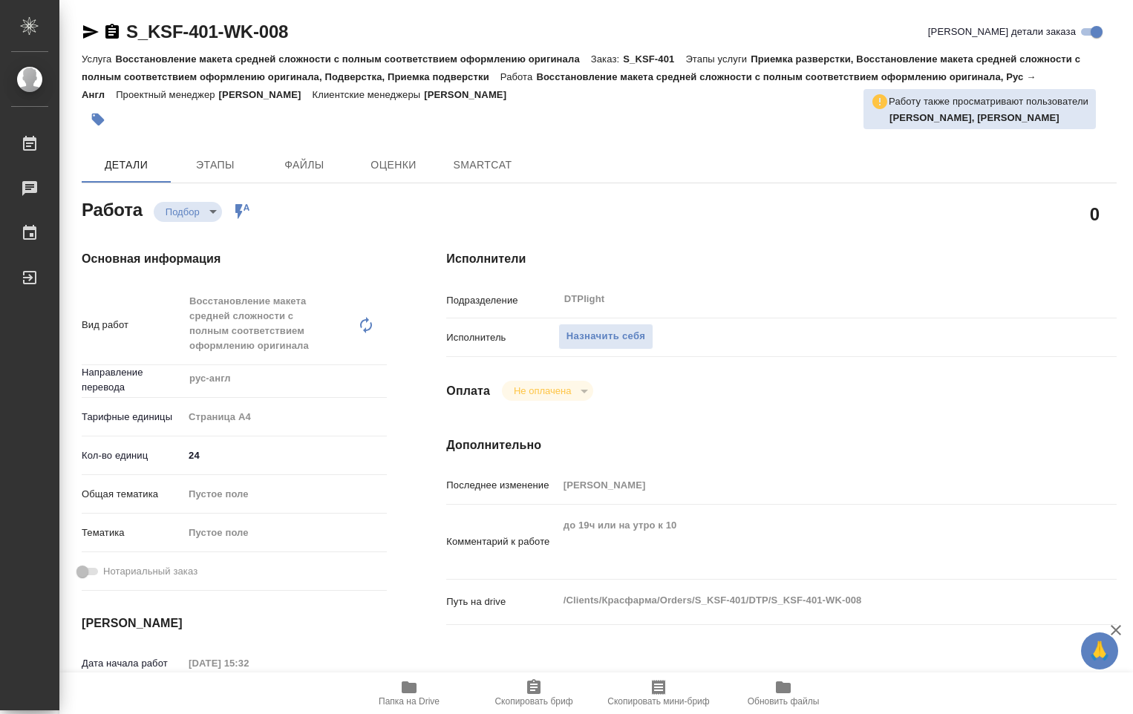
type textarea "x"
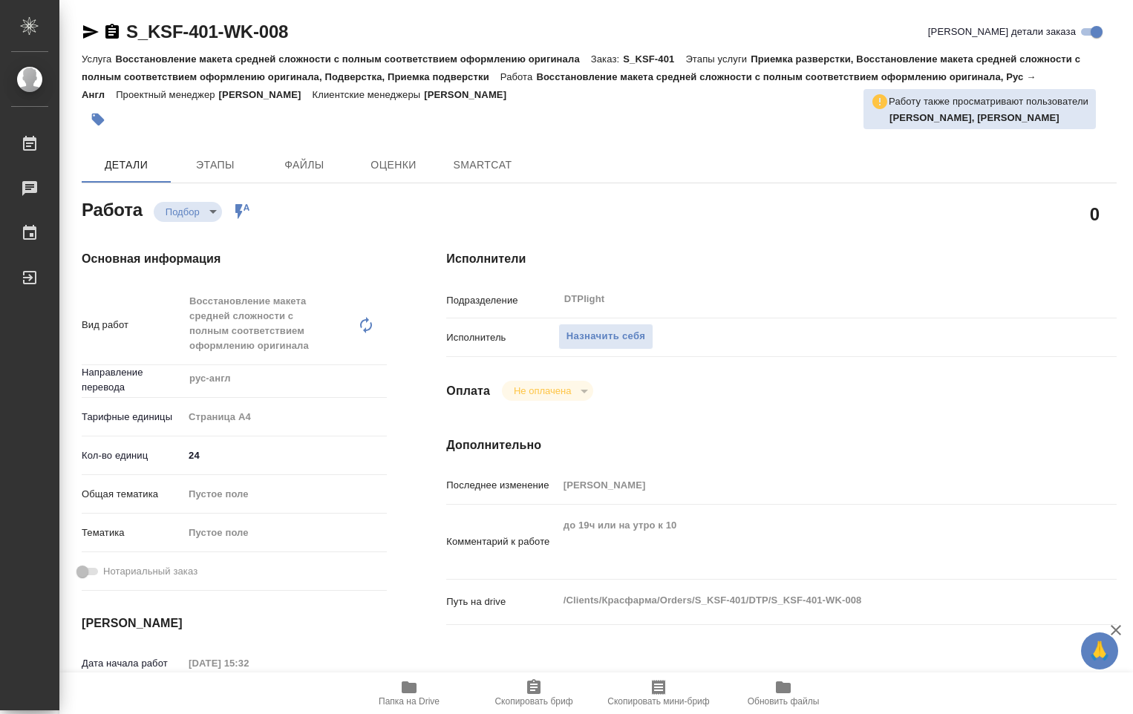
type textarea "x"
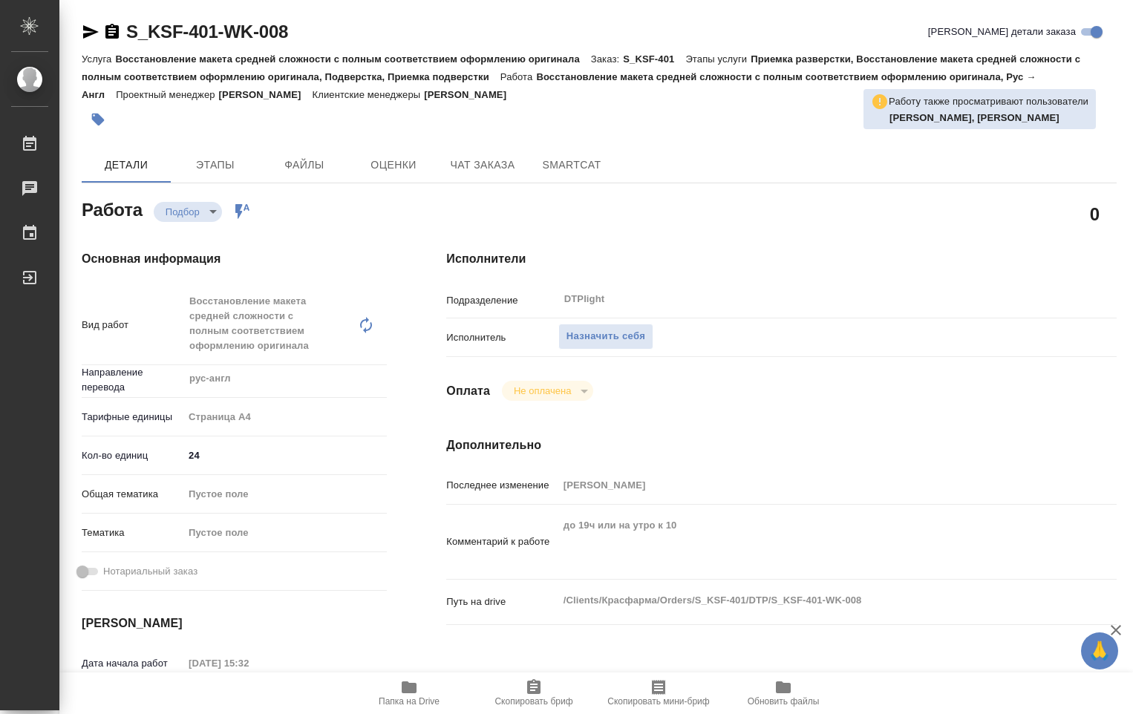
type textarea "x"
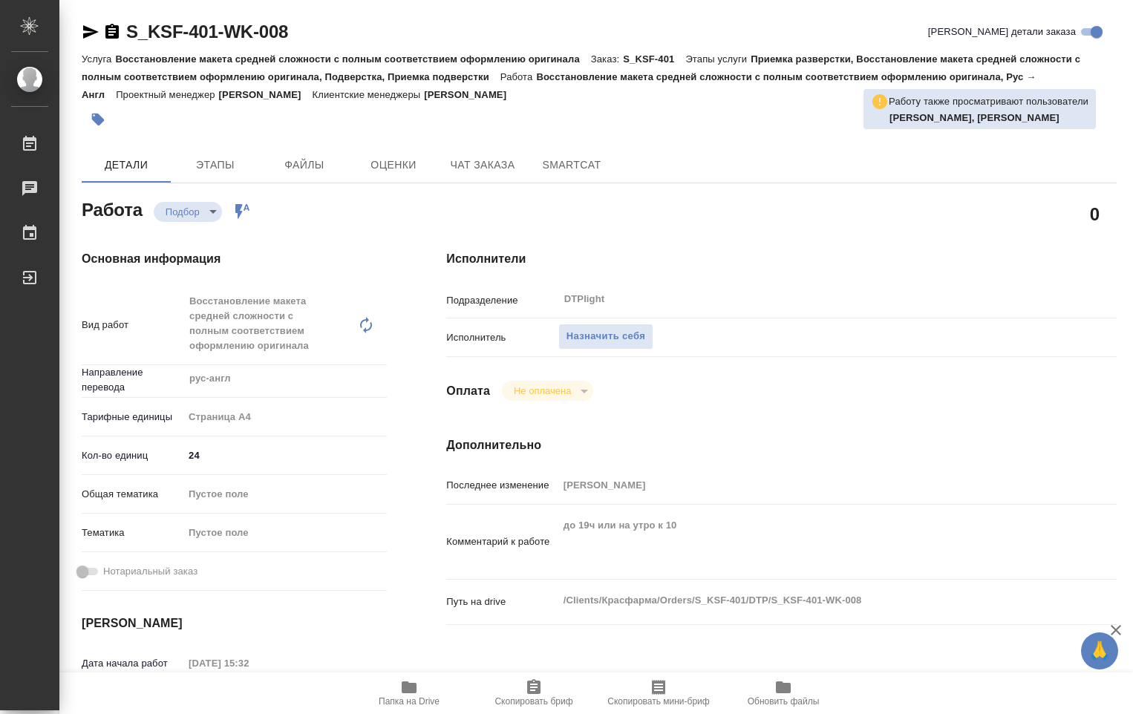
type textarea "x"
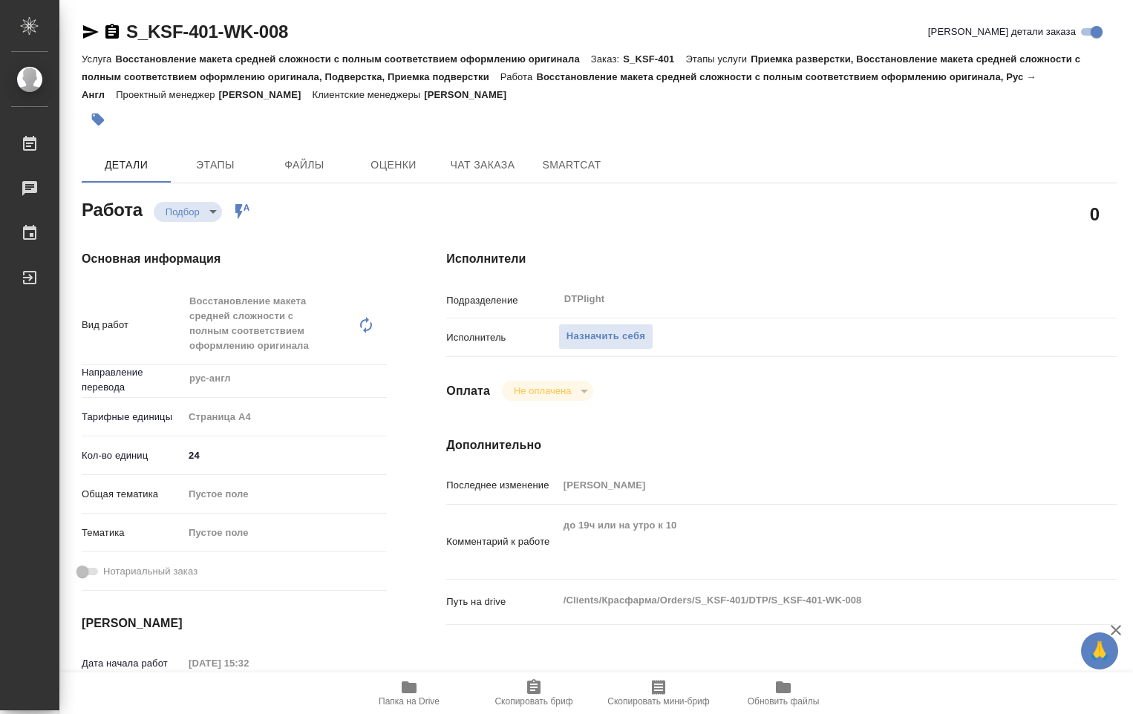
type textarea "x"
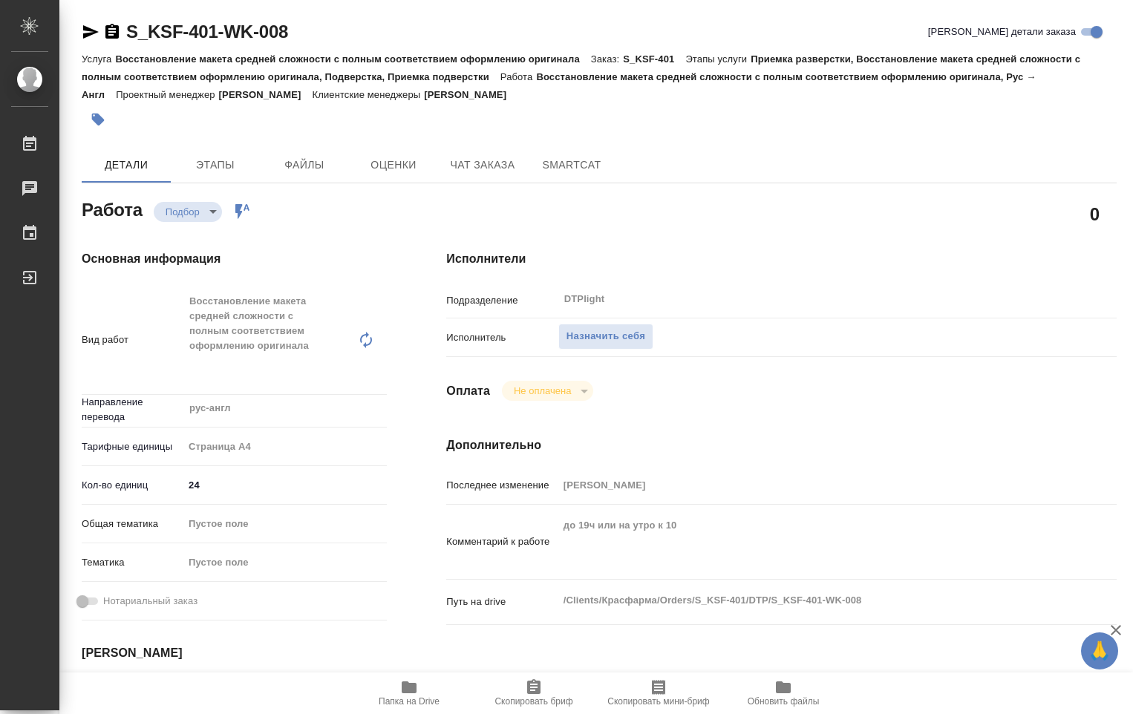
type textarea "x"
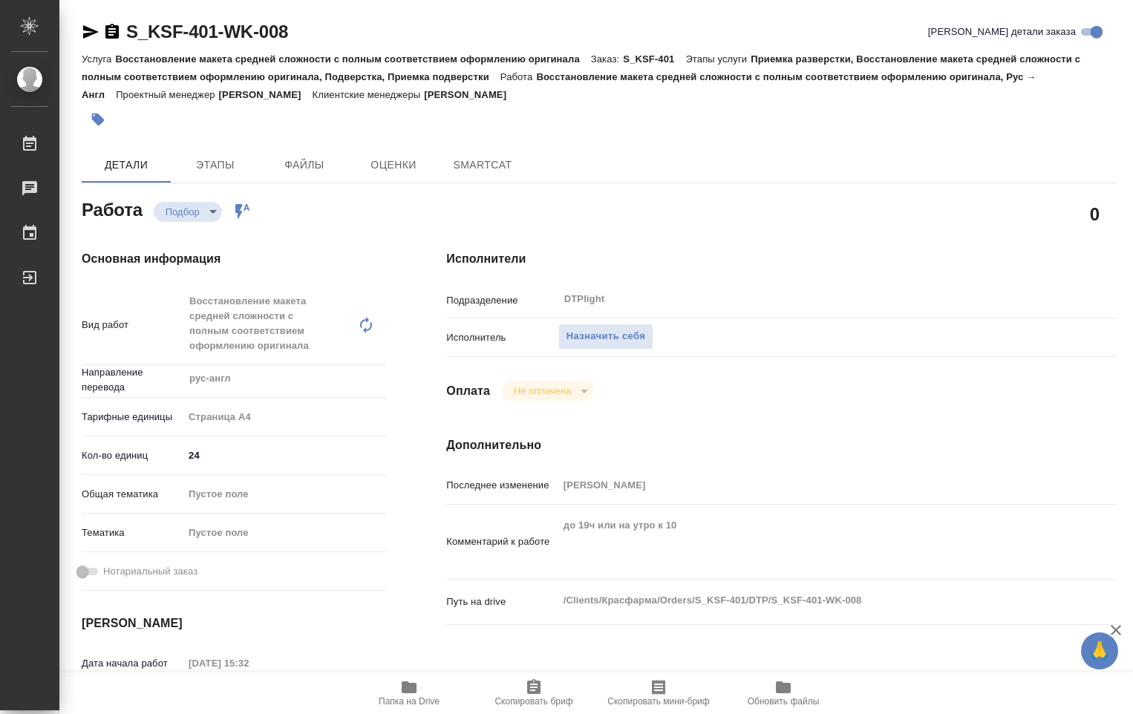
type textarea "x"
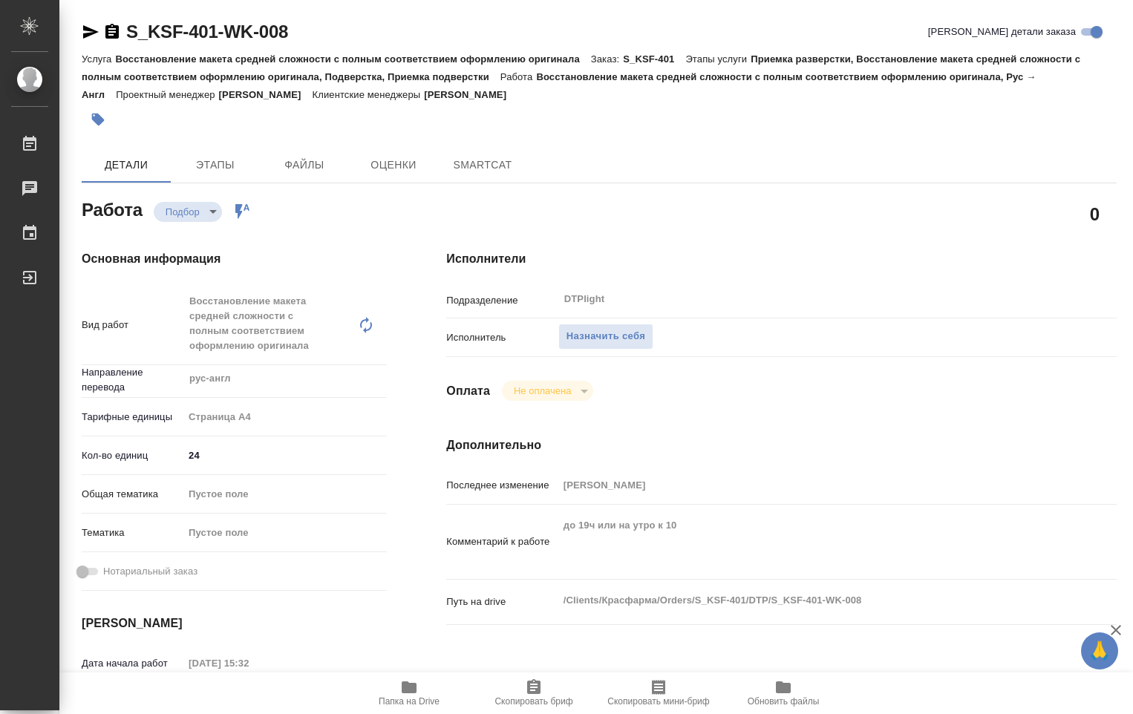
type textarea "x"
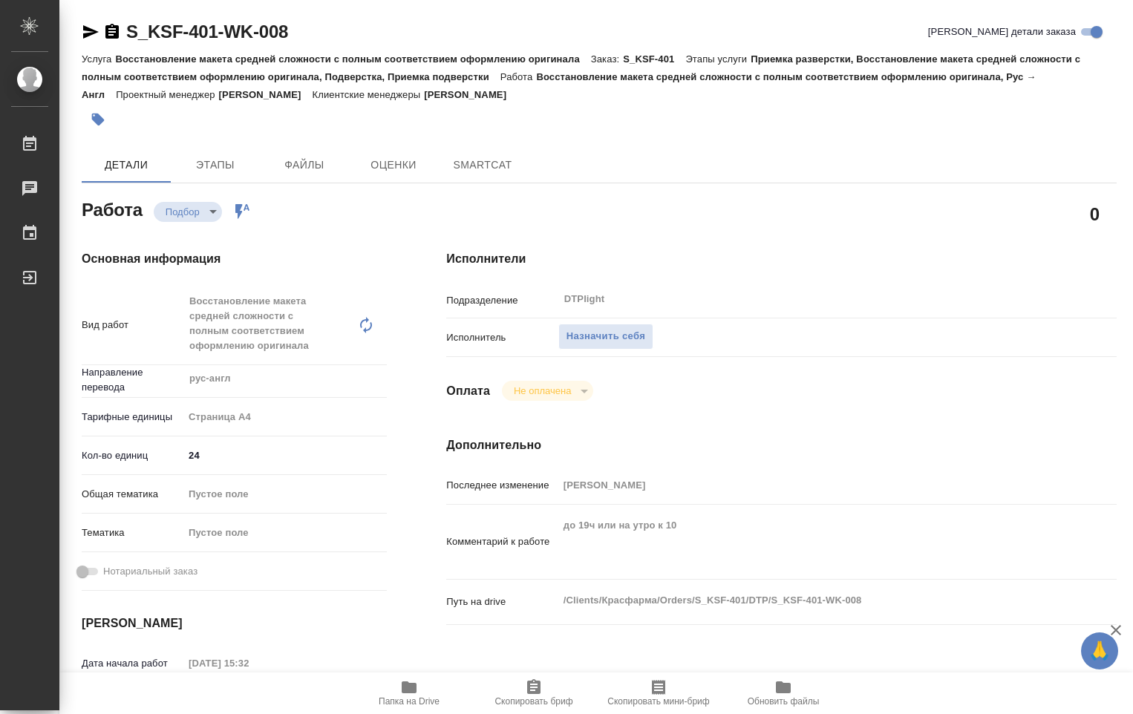
type textarea "x"
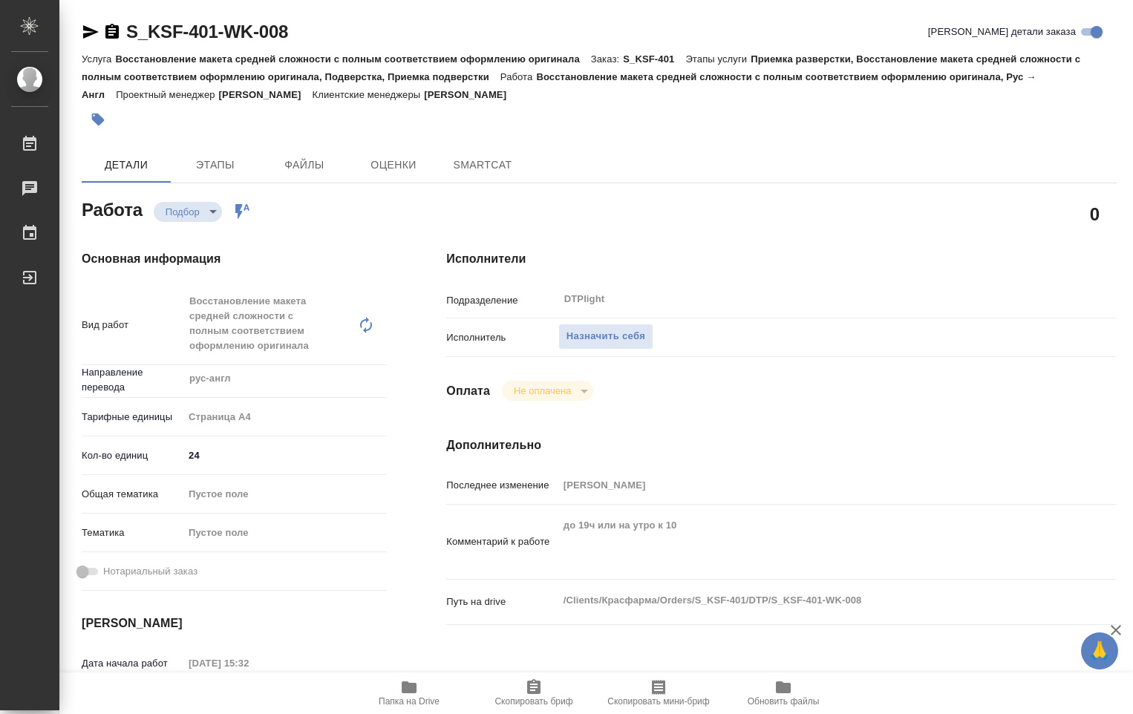
type textarea "x"
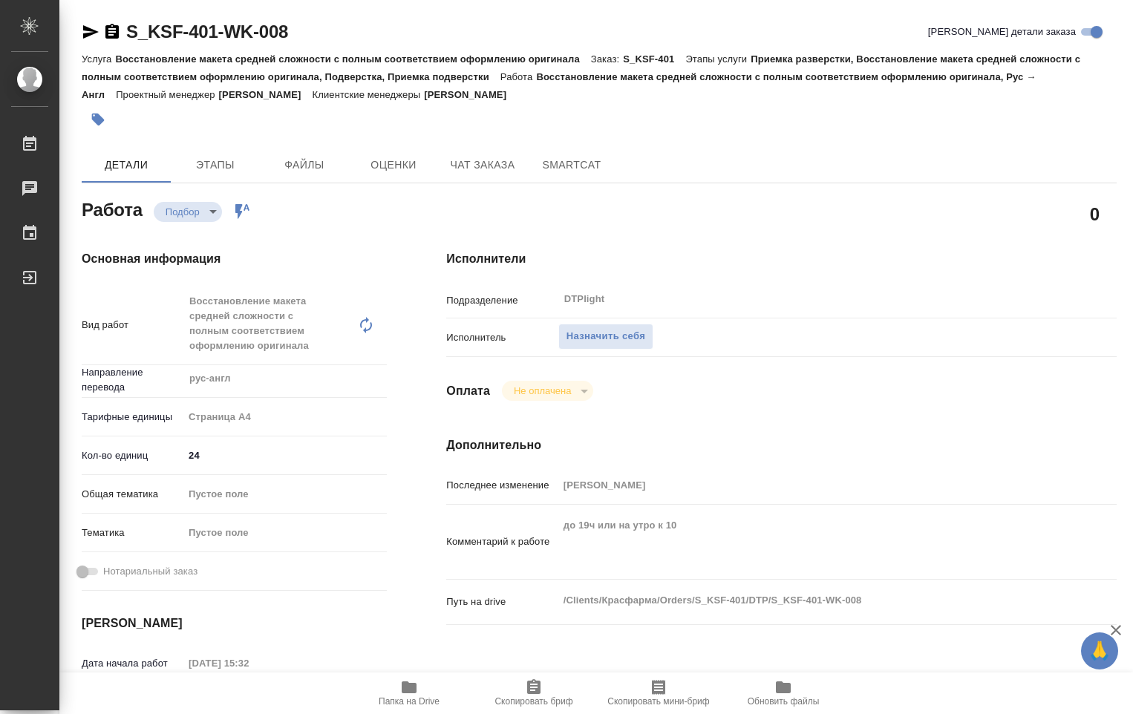
type textarea "x"
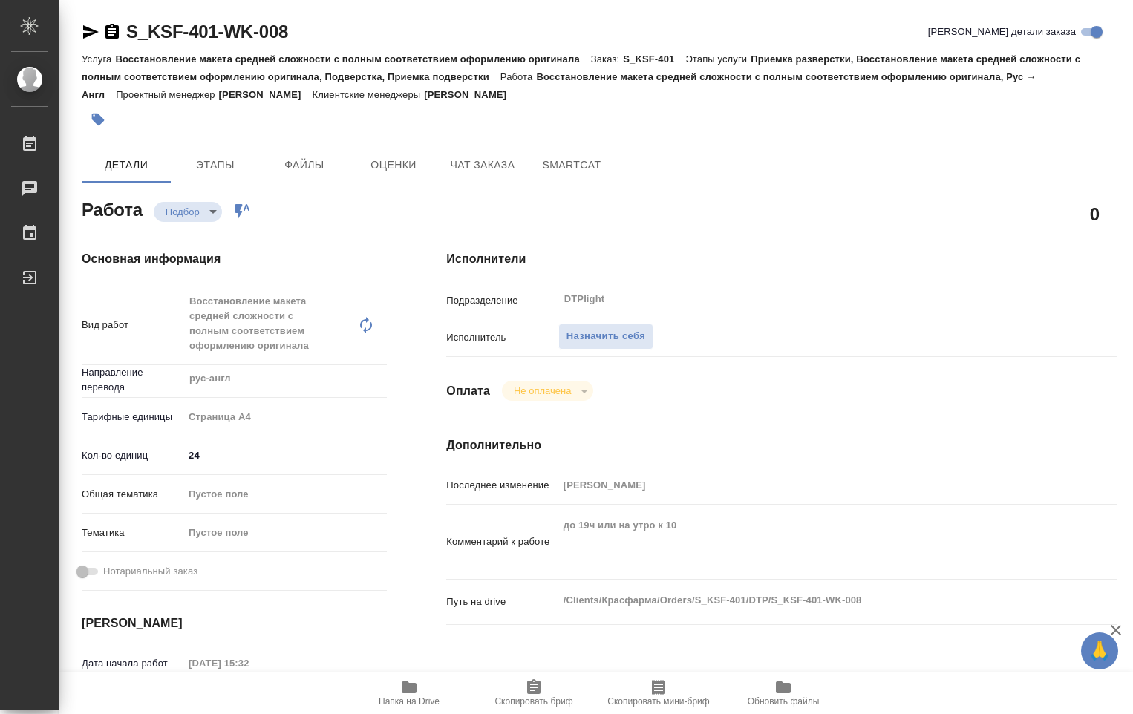
type textarea "x"
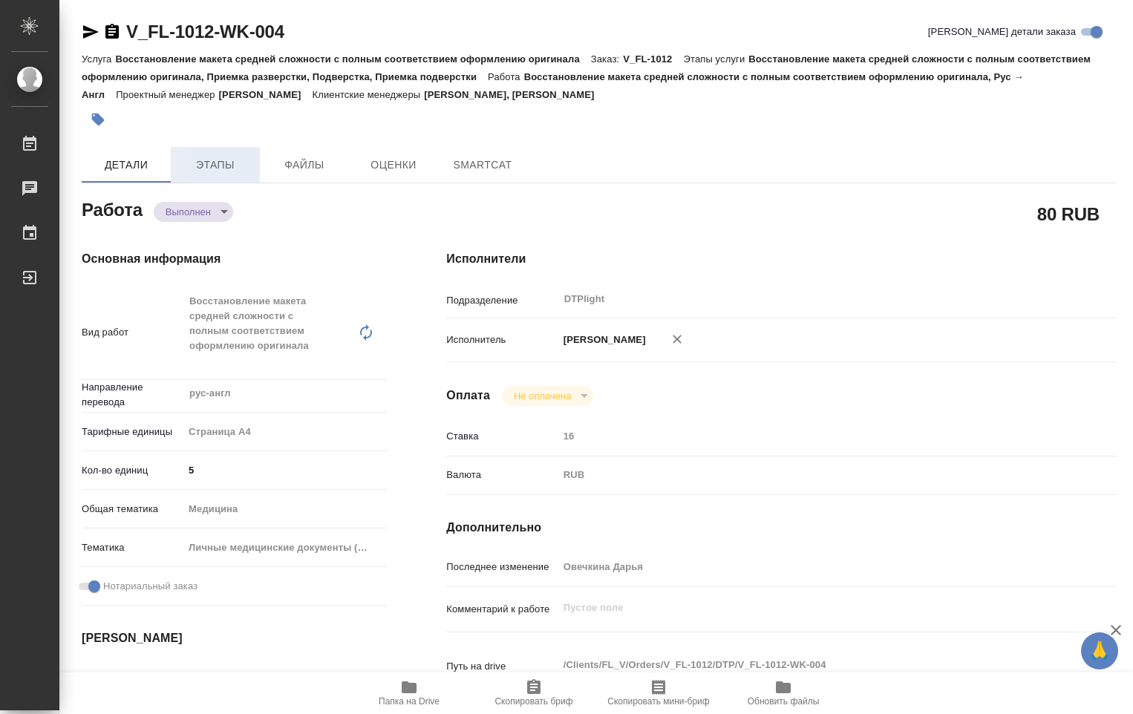
type textarea "x"
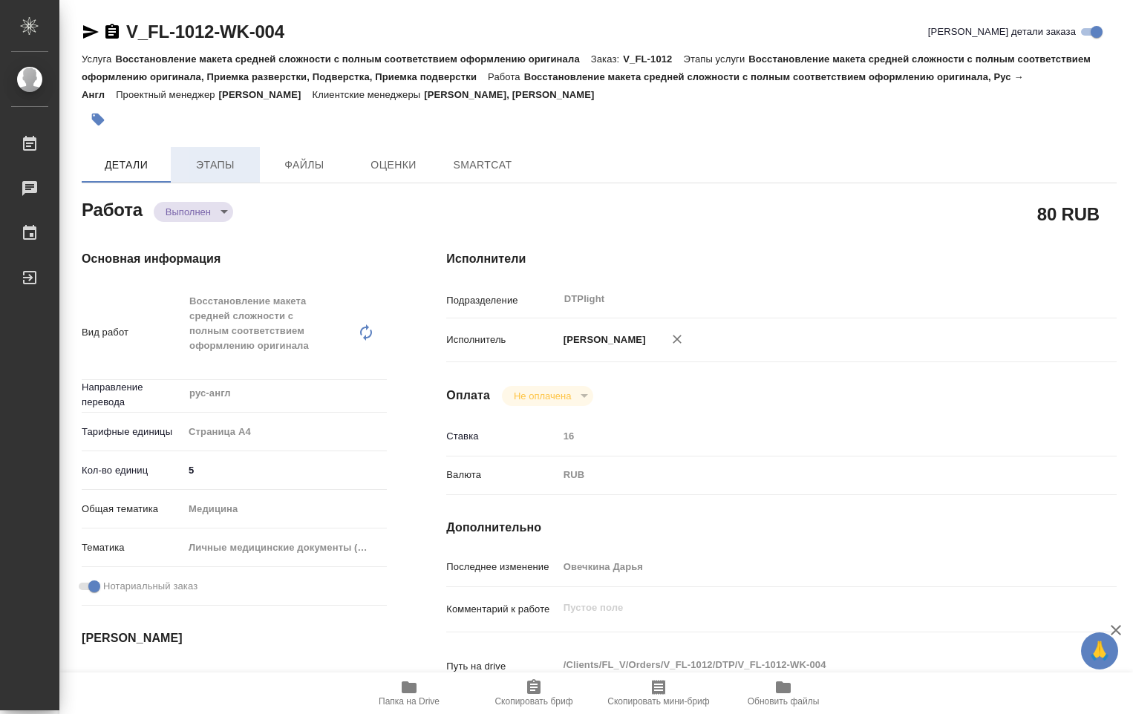
type textarea "x"
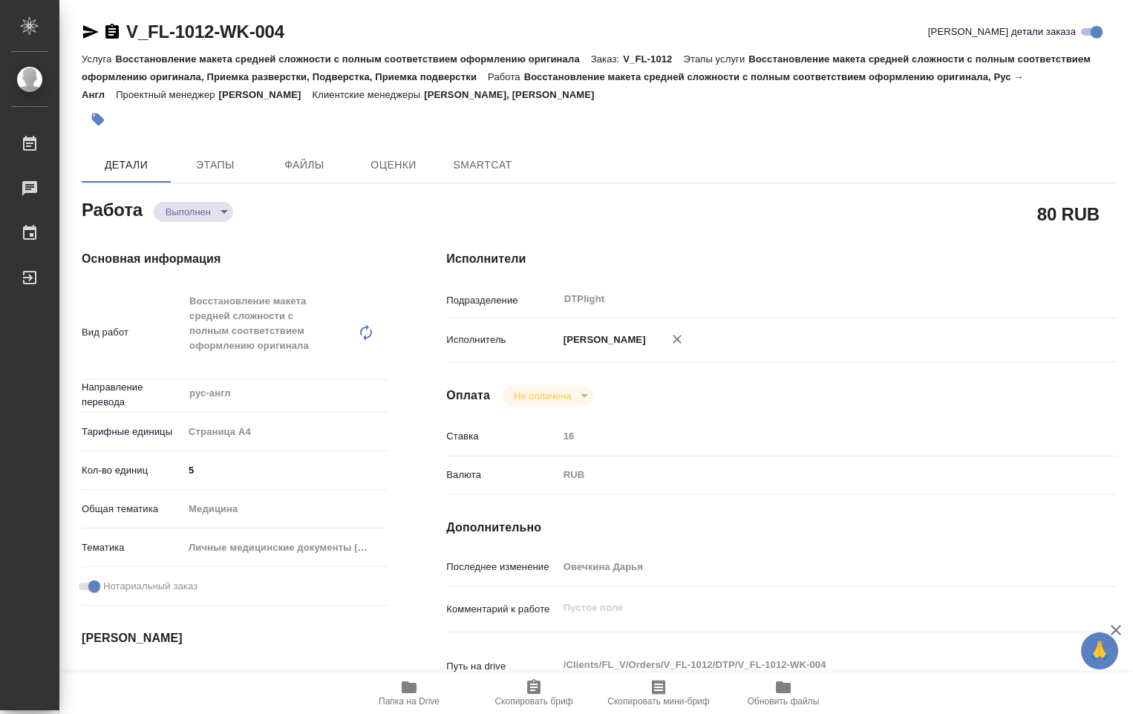
type textarea "x"
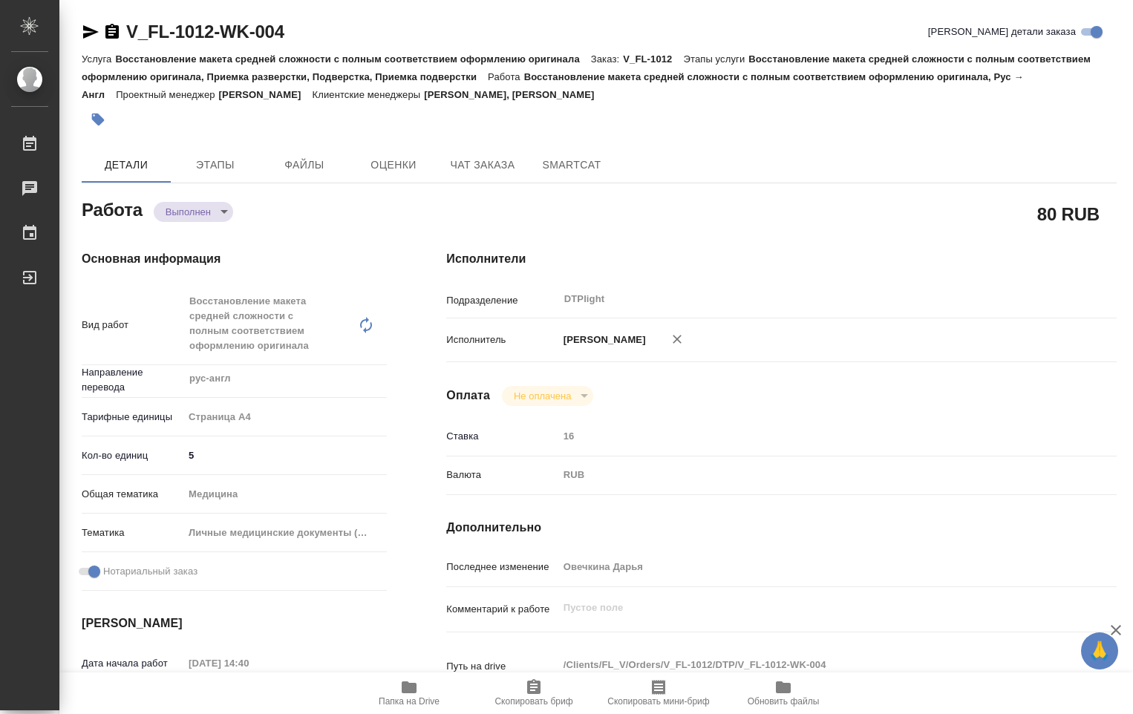
type textarea "x"
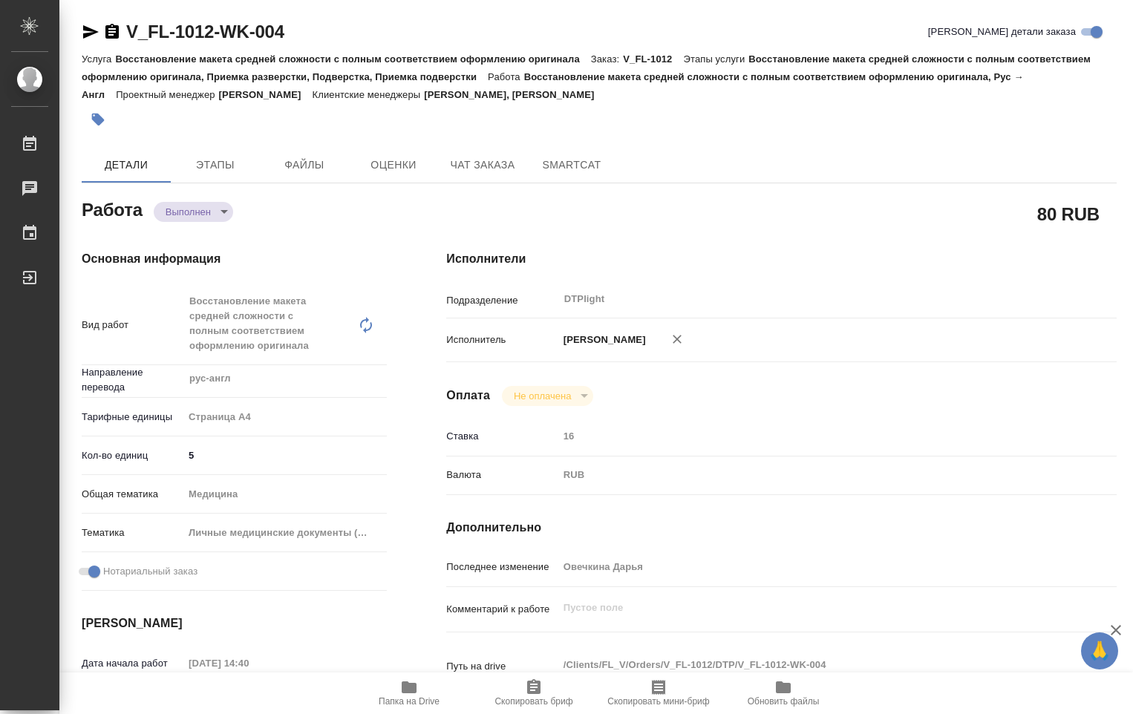
type textarea "x"
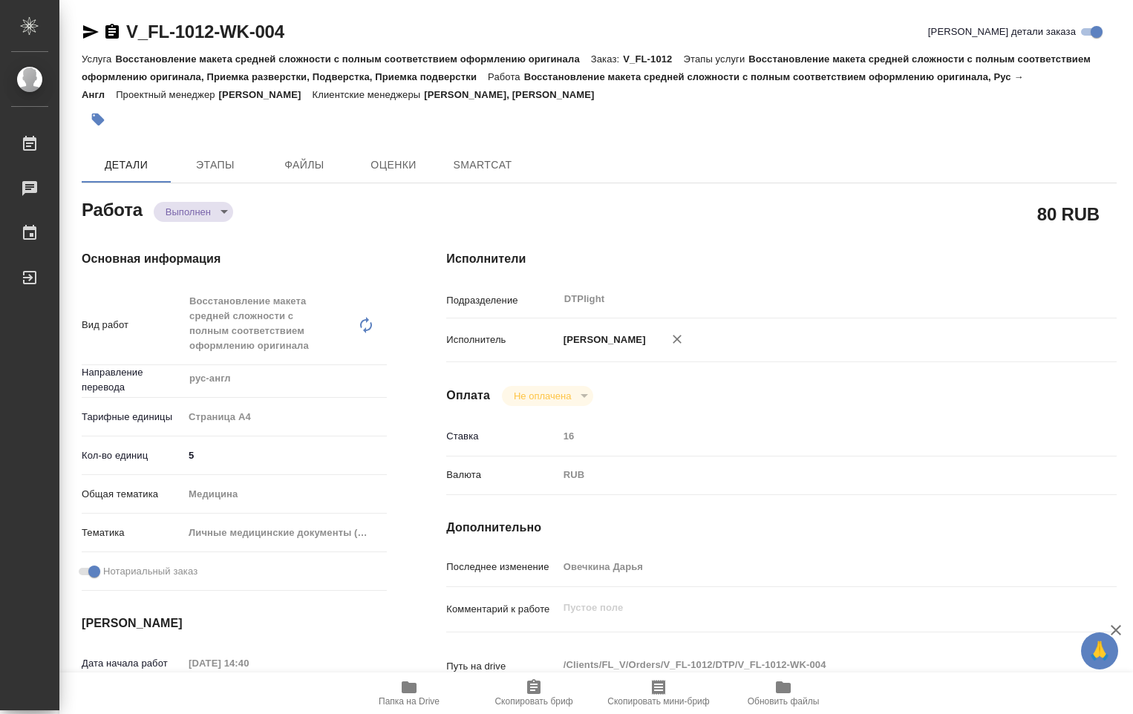
type textarea "x"
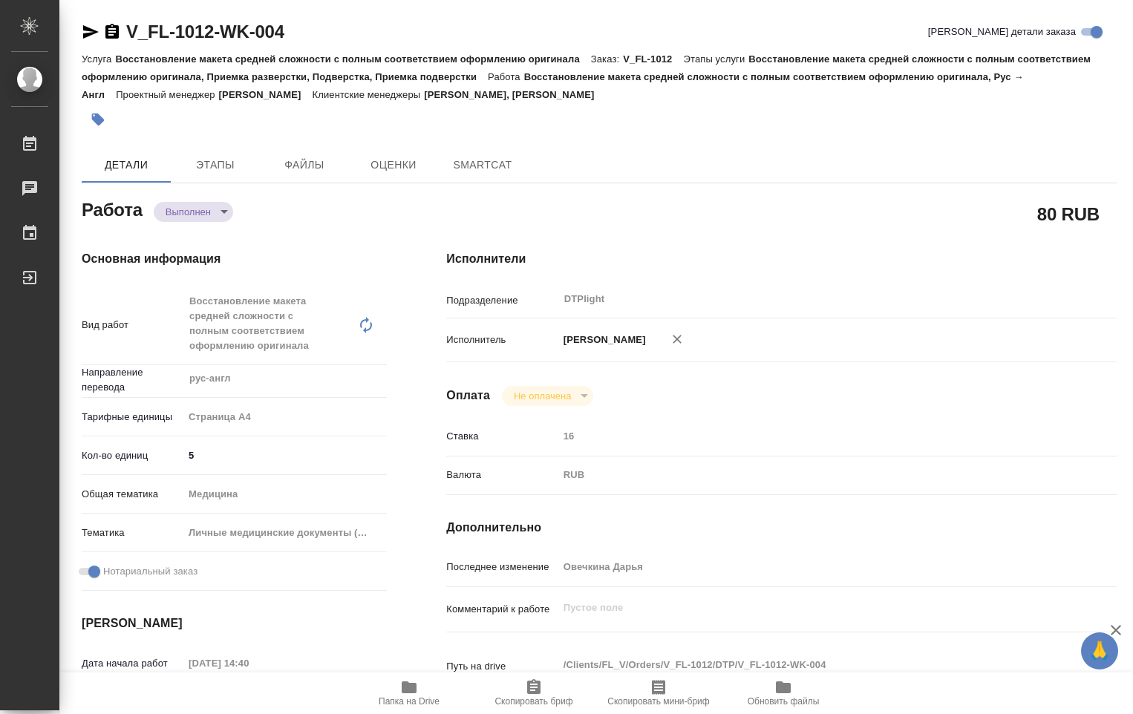
type textarea "x"
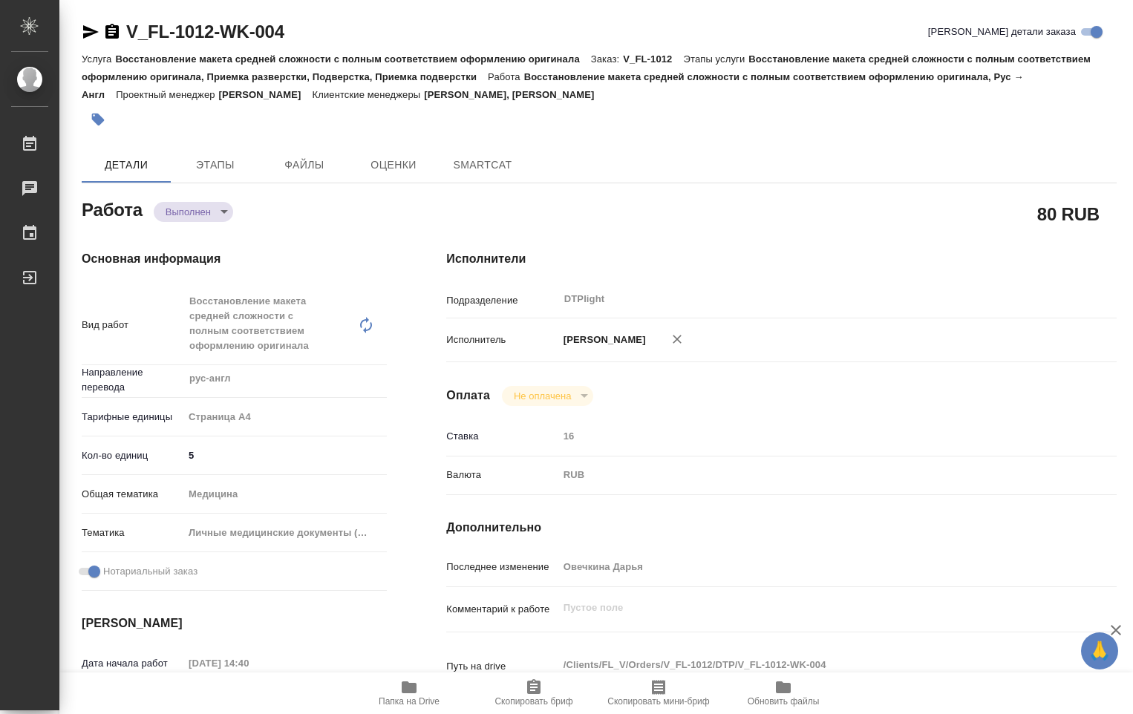
type textarea "x"
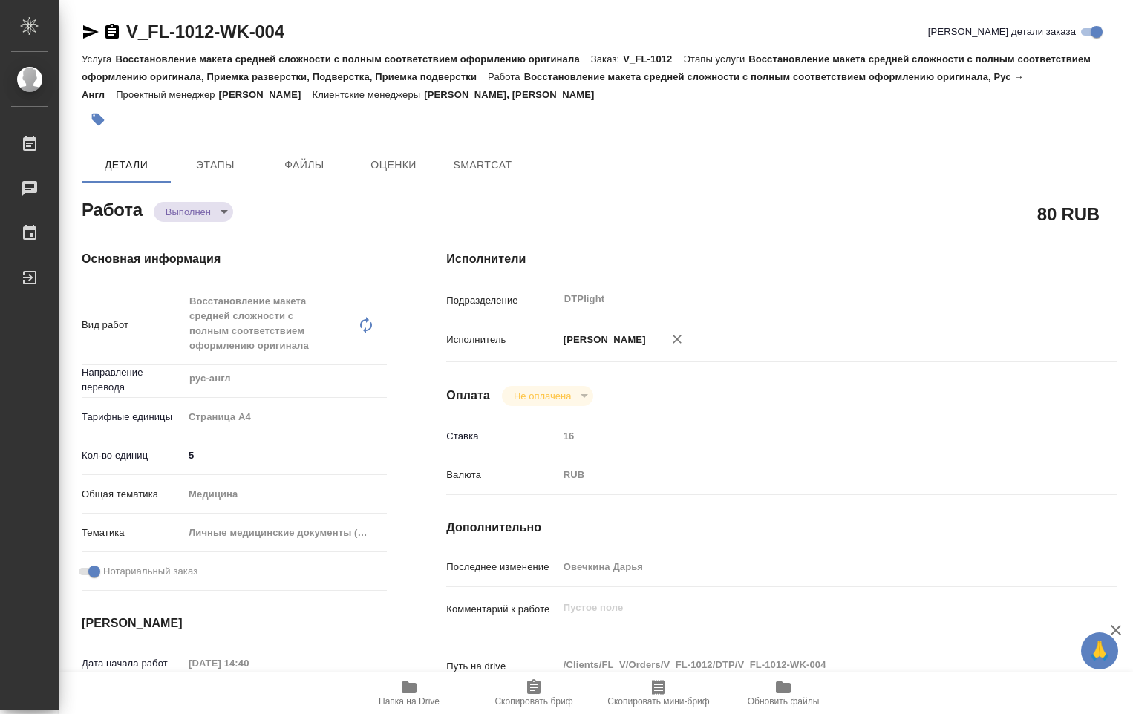
type textarea "x"
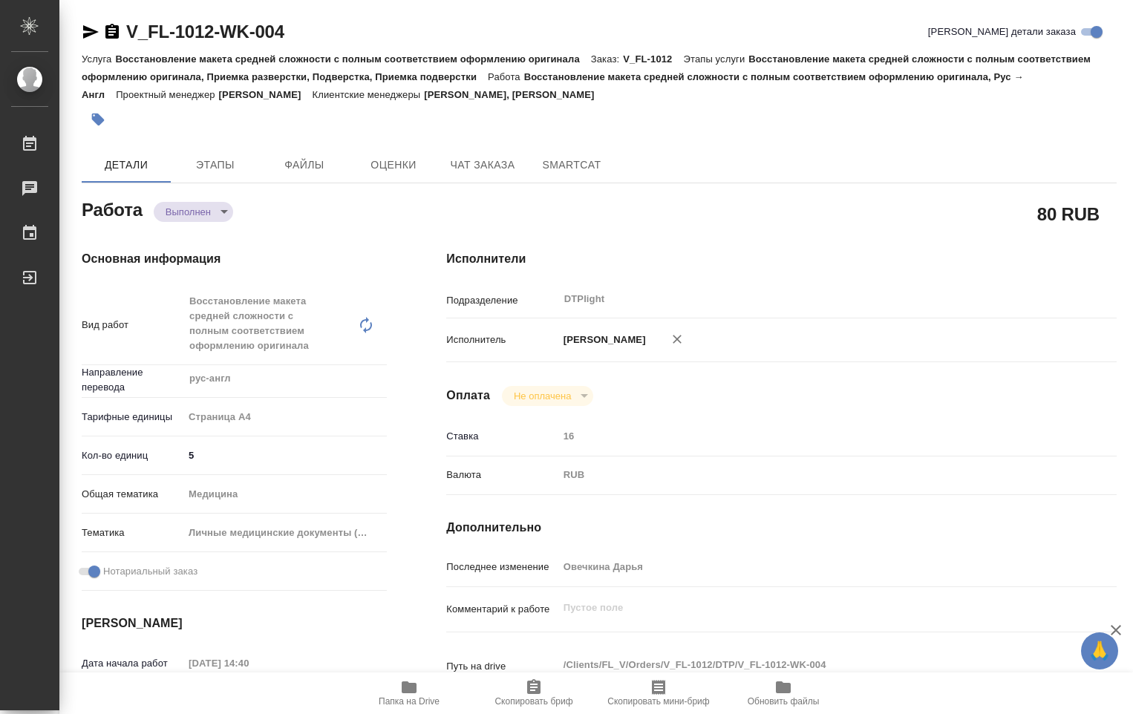
type textarea "x"
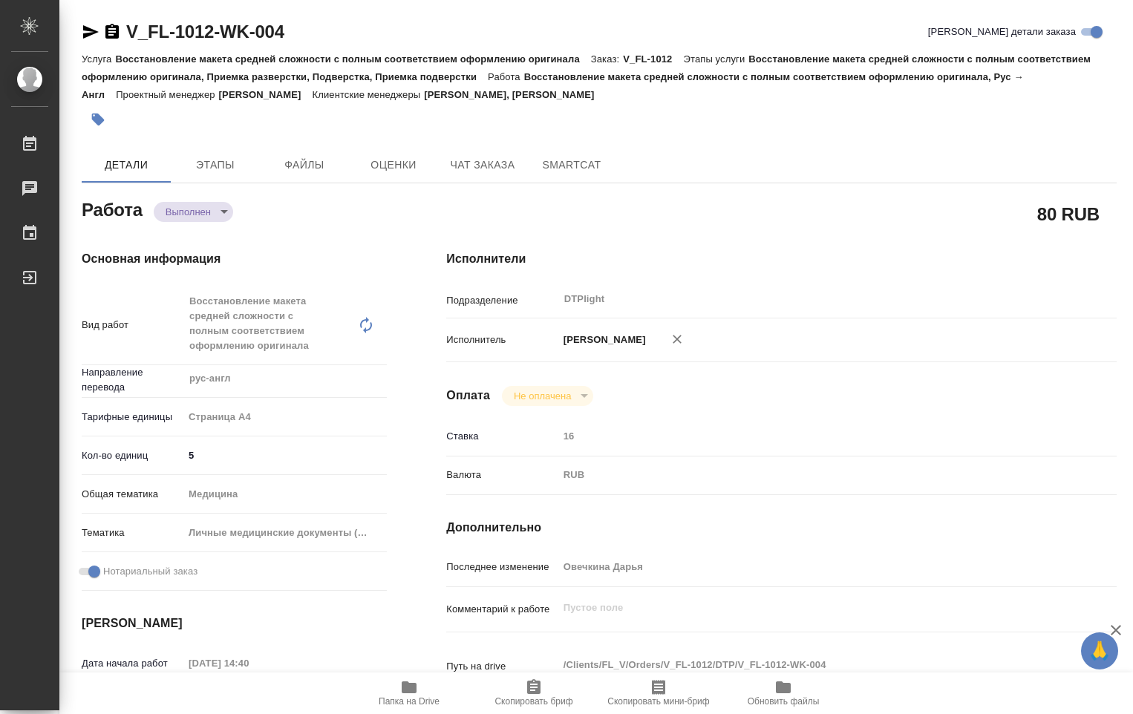
type textarea "x"
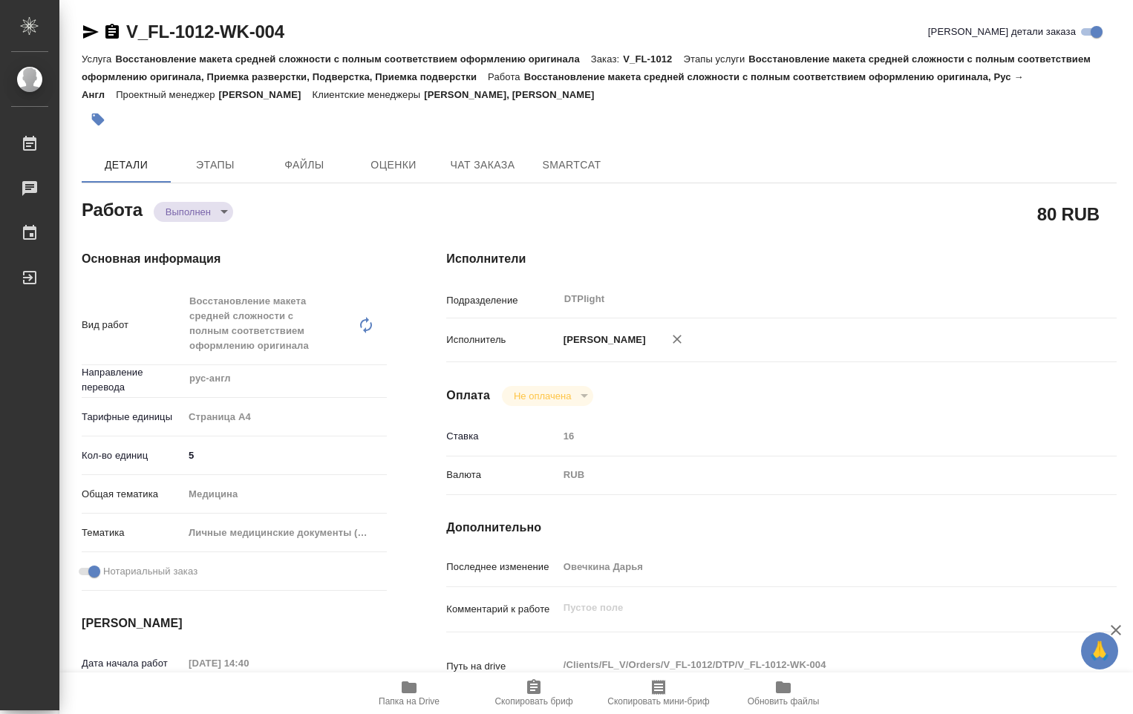
type textarea "x"
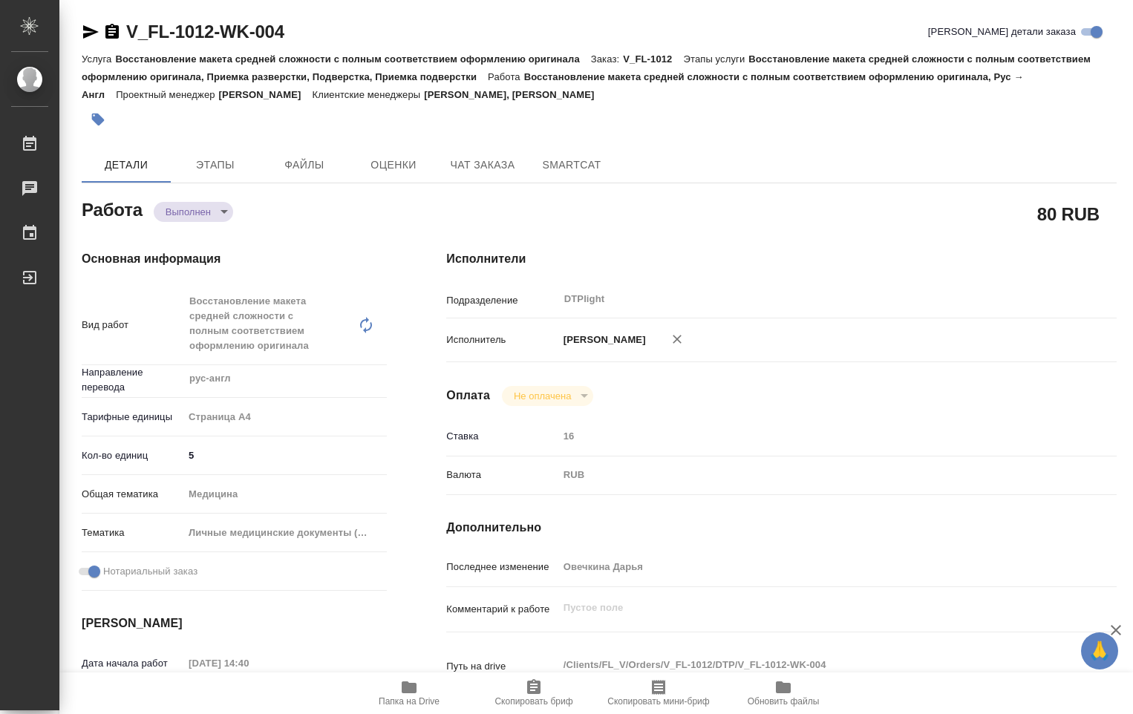
type textarea "x"
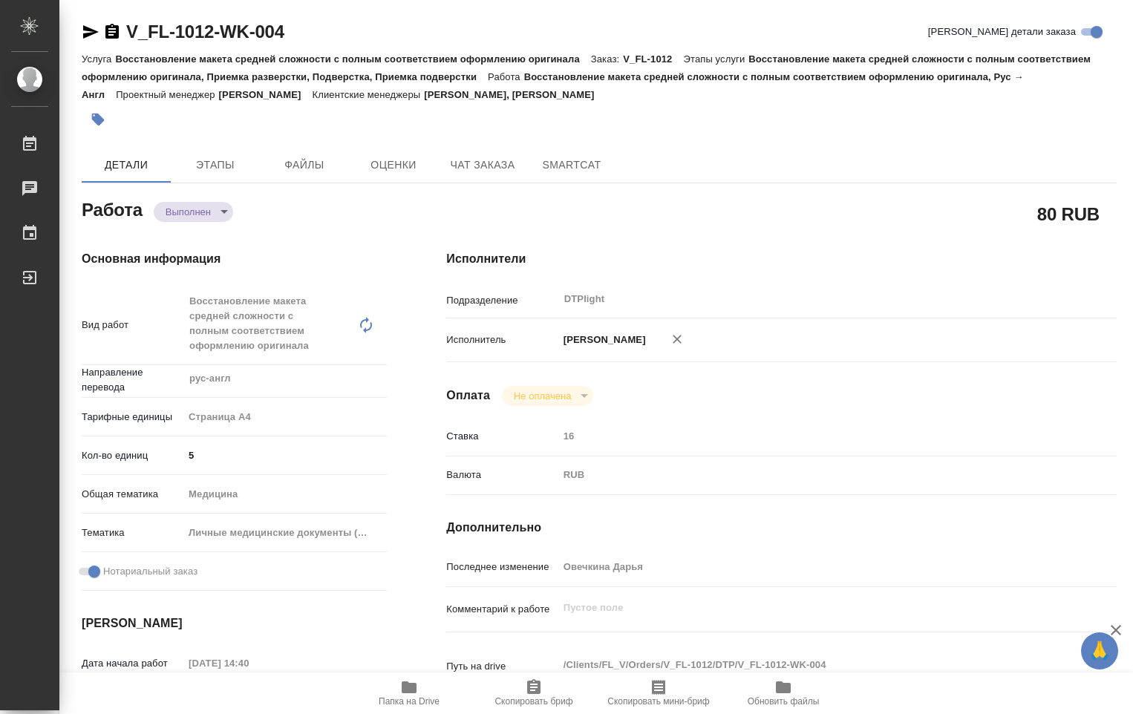
type textarea "x"
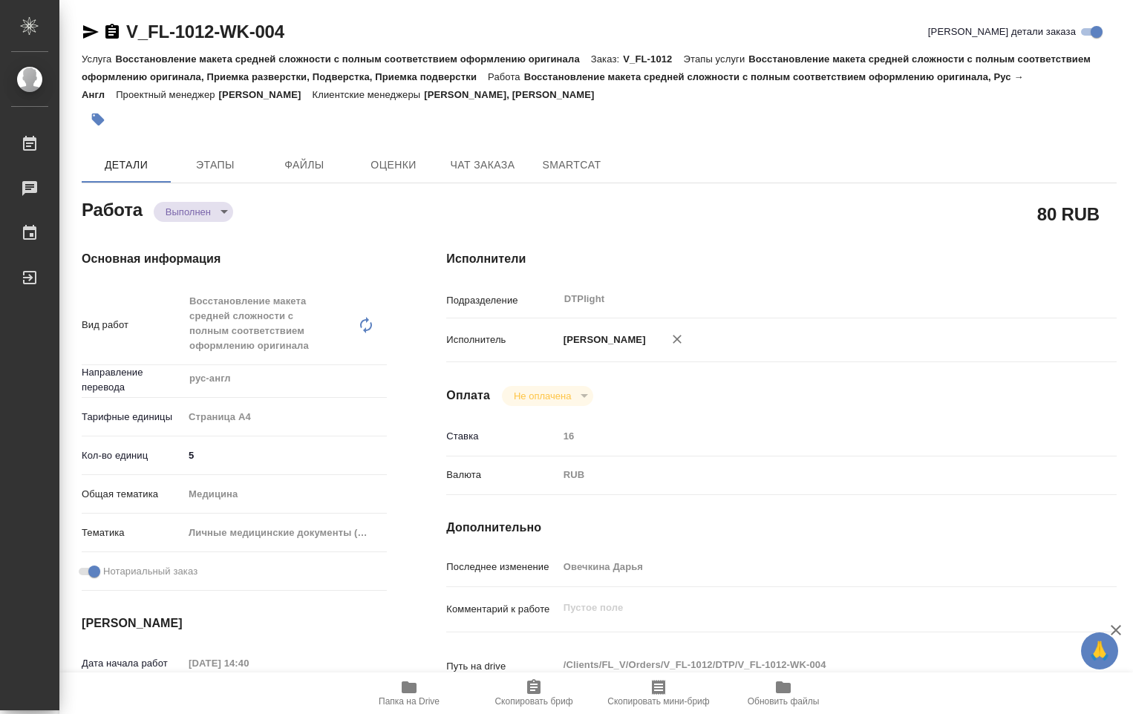
type textarea "x"
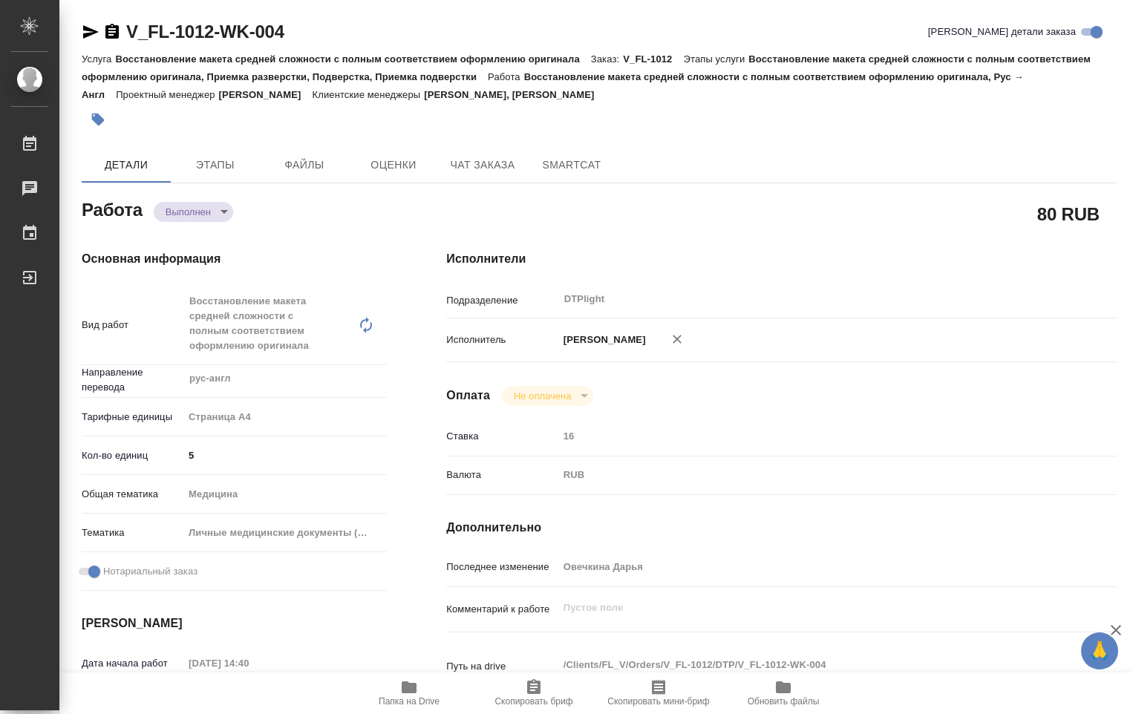
type textarea "x"
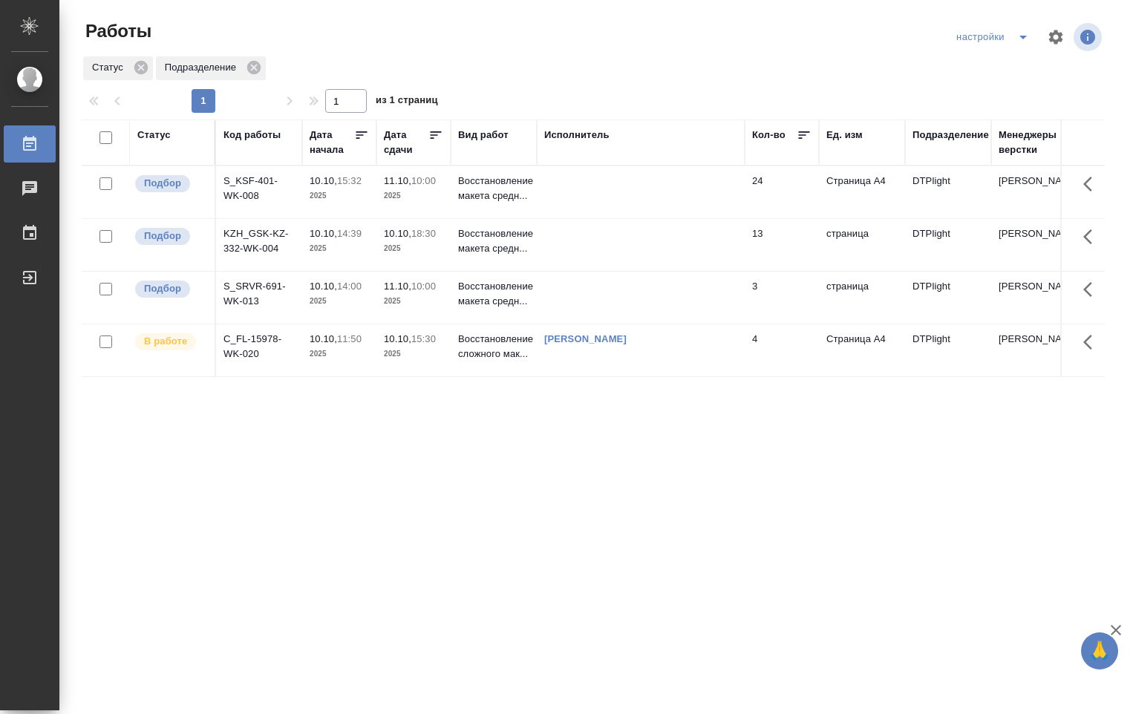
click at [576, 339] on link "[PERSON_NAME]" at bounding box center [585, 338] width 82 height 11
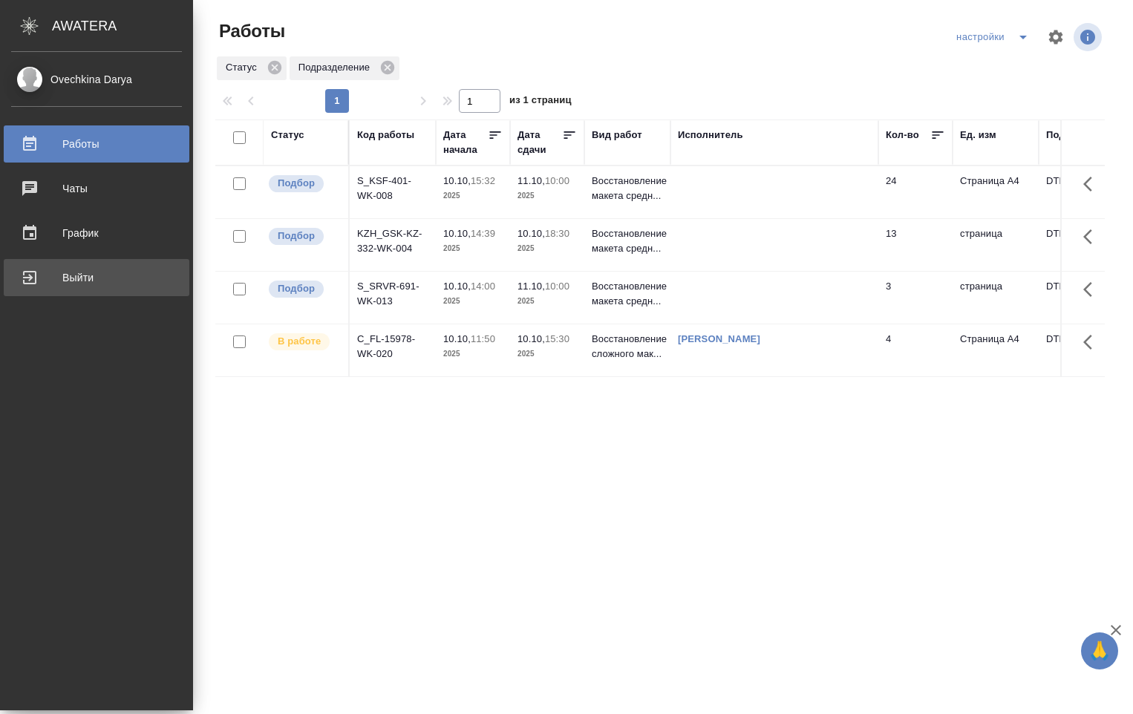
click at [27, 272] on div "Выйти" at bounding box center [96, 278] width 171 height 22
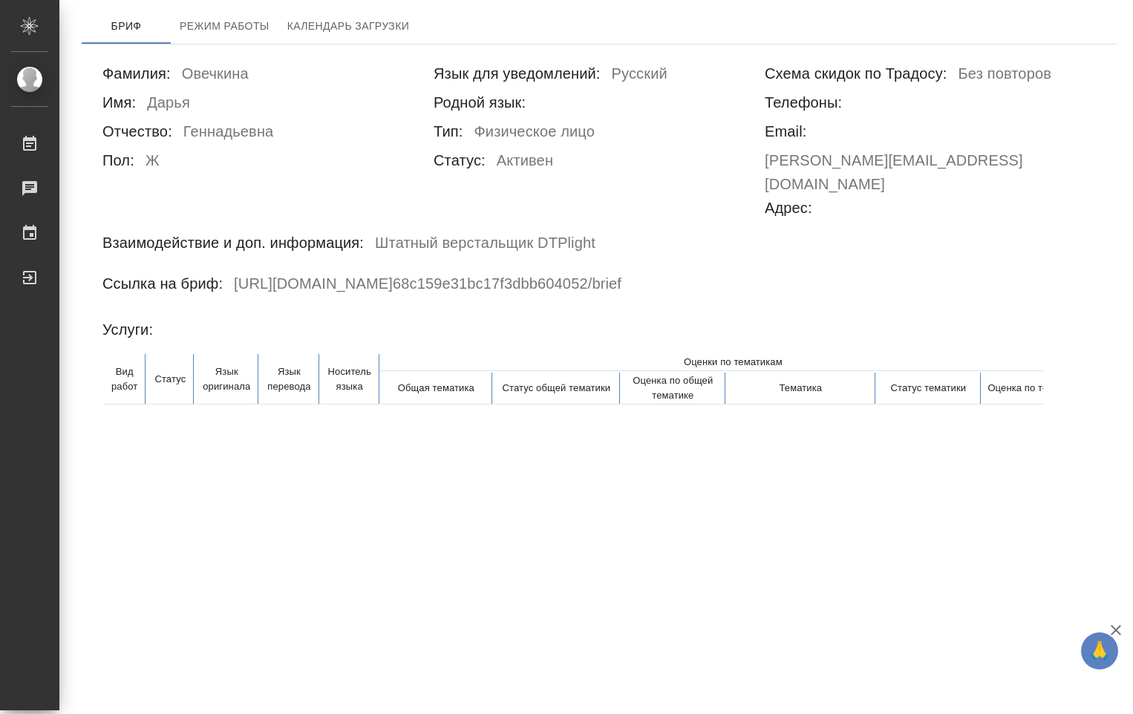
click at [267, 272] on h6 "https://tera.awatera.com/vendor/ 68c159e31bc17f3dbb604052 /brief" at bounding box center [428, 286] width 388 height 29
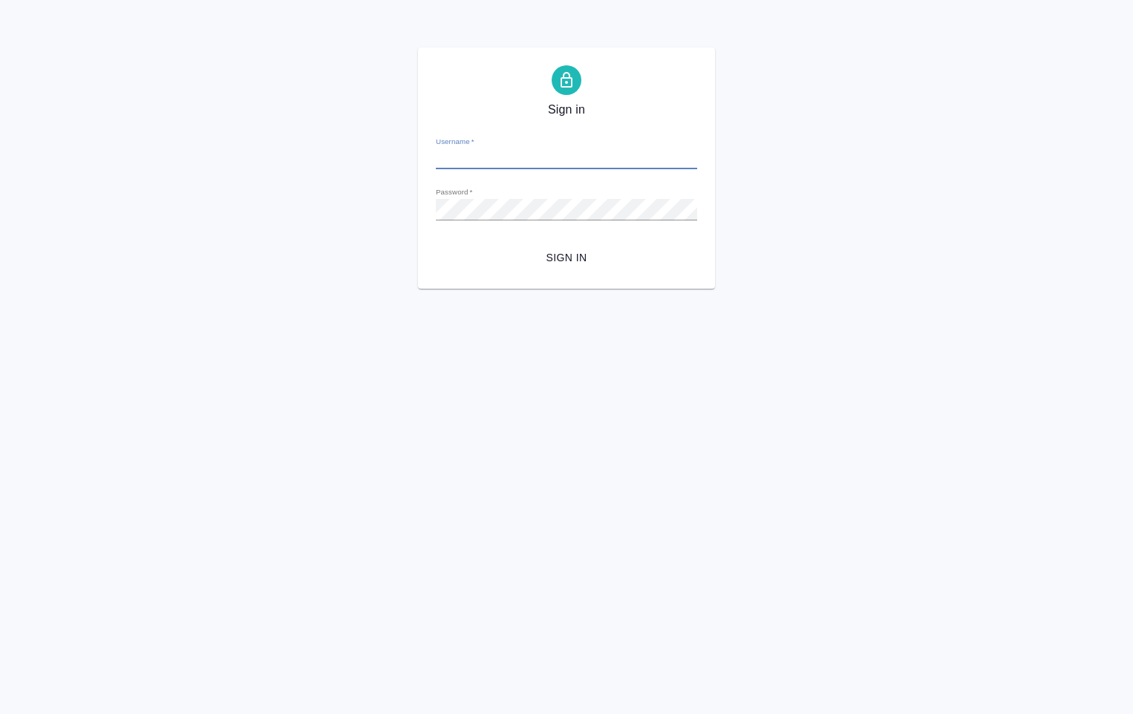
type input "[PERSON_NAME][EMAIL_ADDRESS][DOMAIN_NAME]"
click at [419, 209] on div "Sign in Username   * [PERSON_NAME][EMAIL_ADDRESS][DOMAIN_NAME] Password   * url…" at bounding box center [566, 168] width 297 height 241
click at [436, 244] on button "Sign in" at bounding box center [566, 257] width 261 height 27
type input "[PERSON_NAME][EMAIL_ADDRESS][DOMAIN_NAME]"
click at [560, 249] on span "Sign in" at bounding box center [567, 258] width 238 height 19
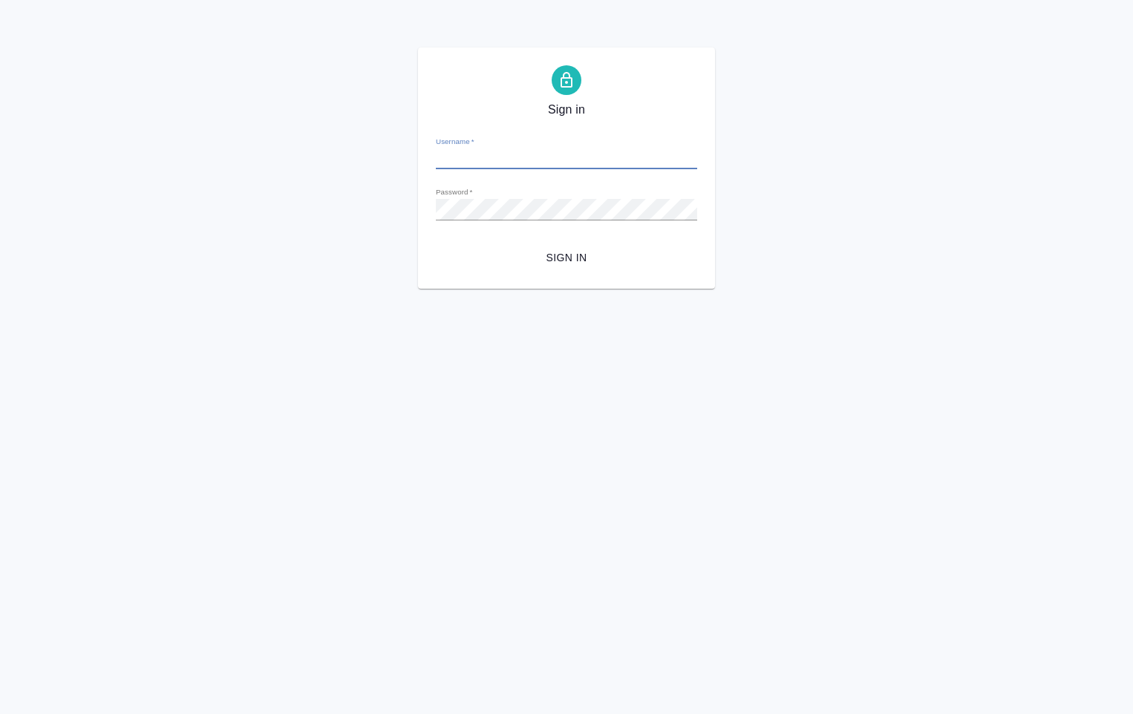
type input "[PERSON_NAME][EMAIL_ADDRESS][DOMAIN_NAME]"
click at [412, 203] on div "Sign in Username   * [PERSON_NAME][EMAIL_ADDRESS][DOMAIN_NAME] Password   * url…" at bounding box center [566, 168] width 1133 height 241
click at [436, 244] on button "Sign in" at bounding box center [566, 257] width 261 height 27
click at [555, 157] on input "d.ovechkina@awatera.com" at bounding box center [566, 158] width 261 height 21
drag, startPoint x: 562, startPoint y: 160, endPoint x: 435, endPoint y: 154, distance: 127.1
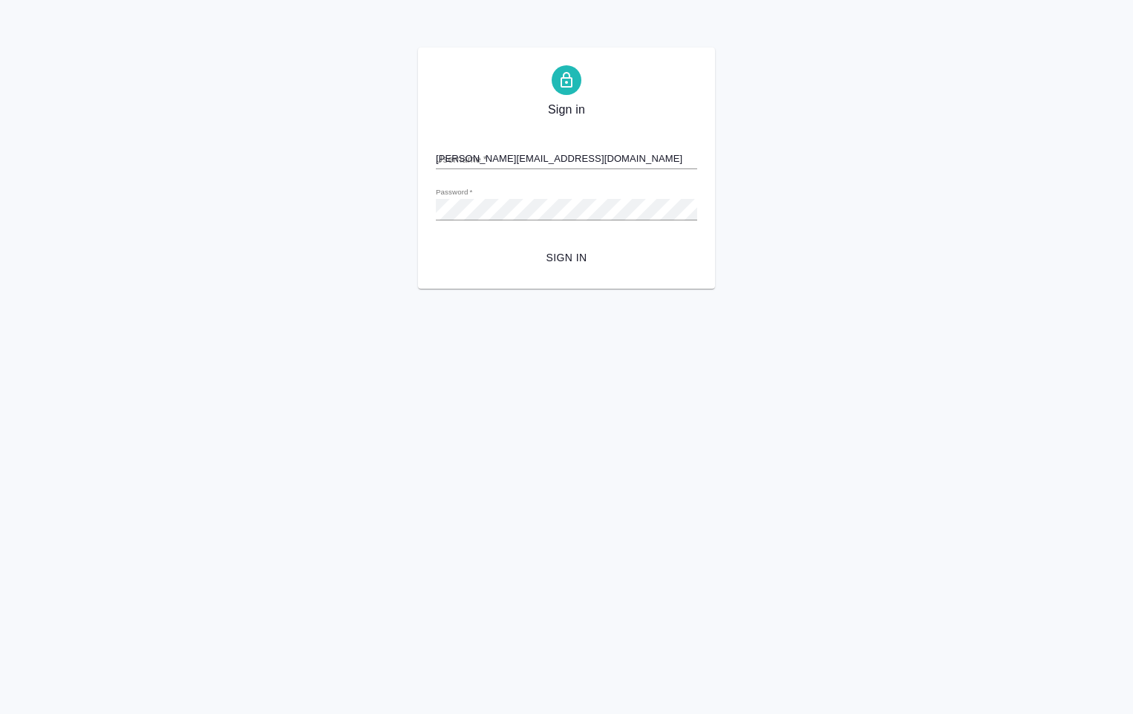
click at [435, 154] on div "Sign in Username   * d.ovechkina@awatera.com Password   * urlPath   * / Sign in" at bounding box center [566, 168] width 297 height 241
drag, startPoint x: 552, startPoint y: 159, endPoint x: 514, endPoint y: 161, distance: 37.2
click at [552, 160] on input "d.ovechkina@awatera.com" at bounding box center [566, 158] width 261 height 21
click at [505, 156] on input "d.ovechkina@awatera.com" at bounding box center [566, 158] width 261 height 21
click at [436, 244] on button "Sign in" at bounding box center [566, 257] width 261 height 27
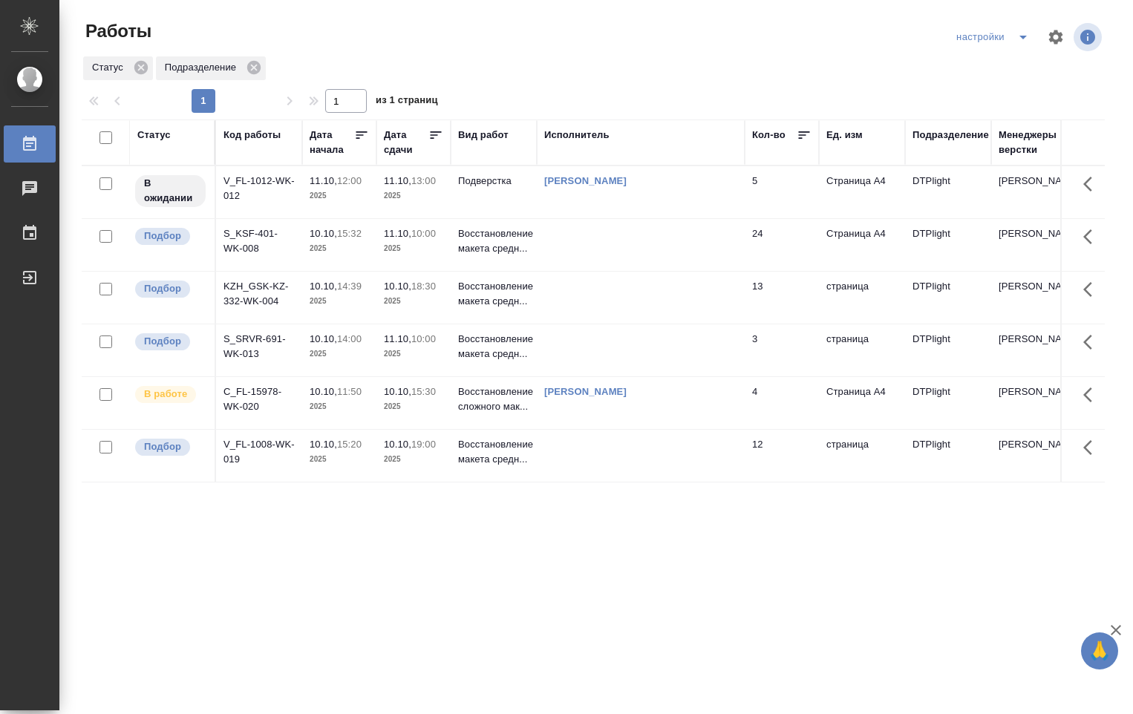
click at [578, 457] on td at bounding box center [641, 456] width 208 height 52
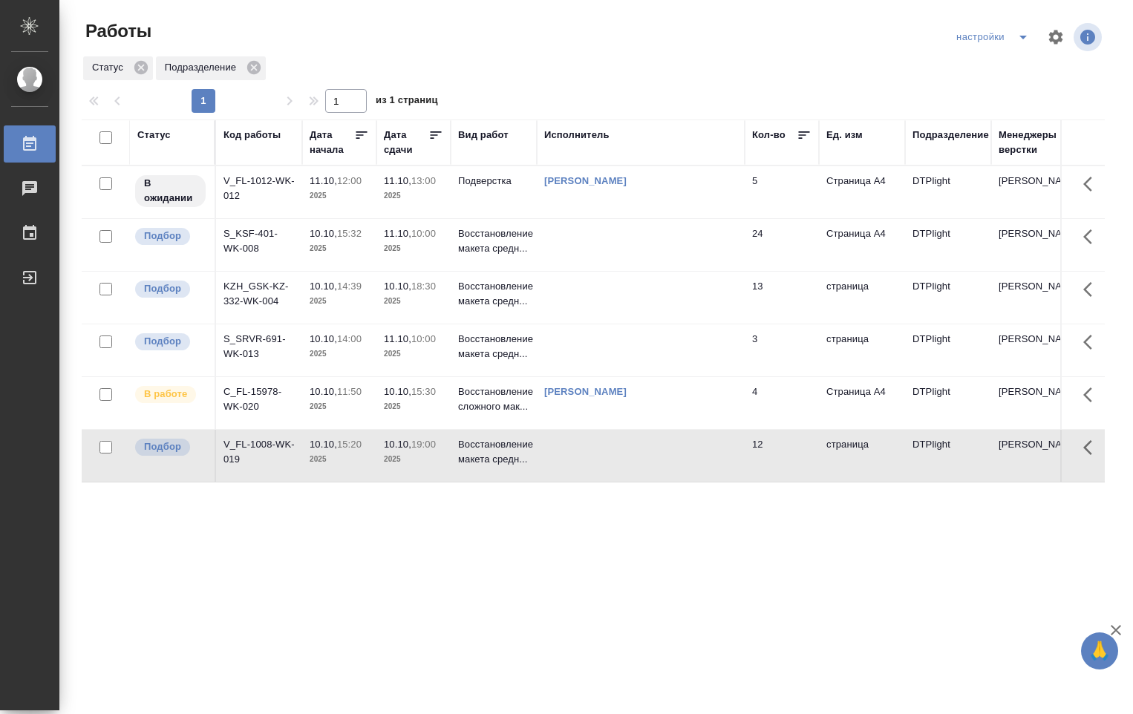
click at [578, 454] on td at bounding box center [641, 456] width 208 height 52
click at [689, 356] on td at bounding box center [641, 350] width 208 height 52
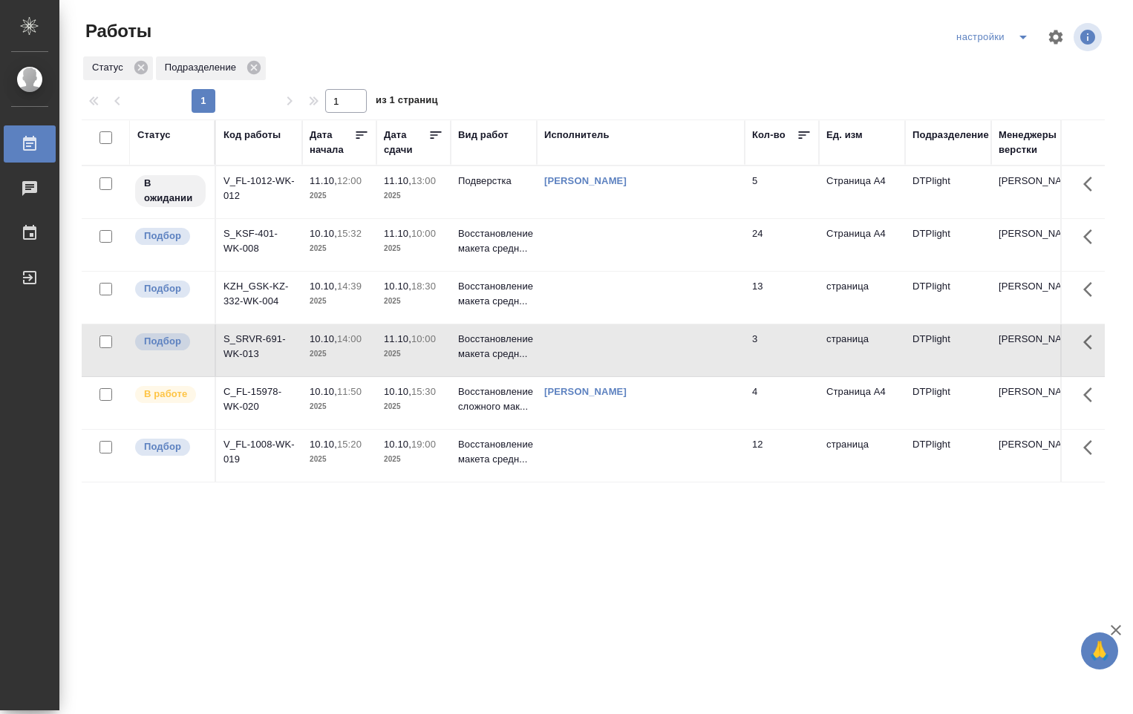
click at [559, 296] on td at bounding box center [641, 298] width 208 height 52
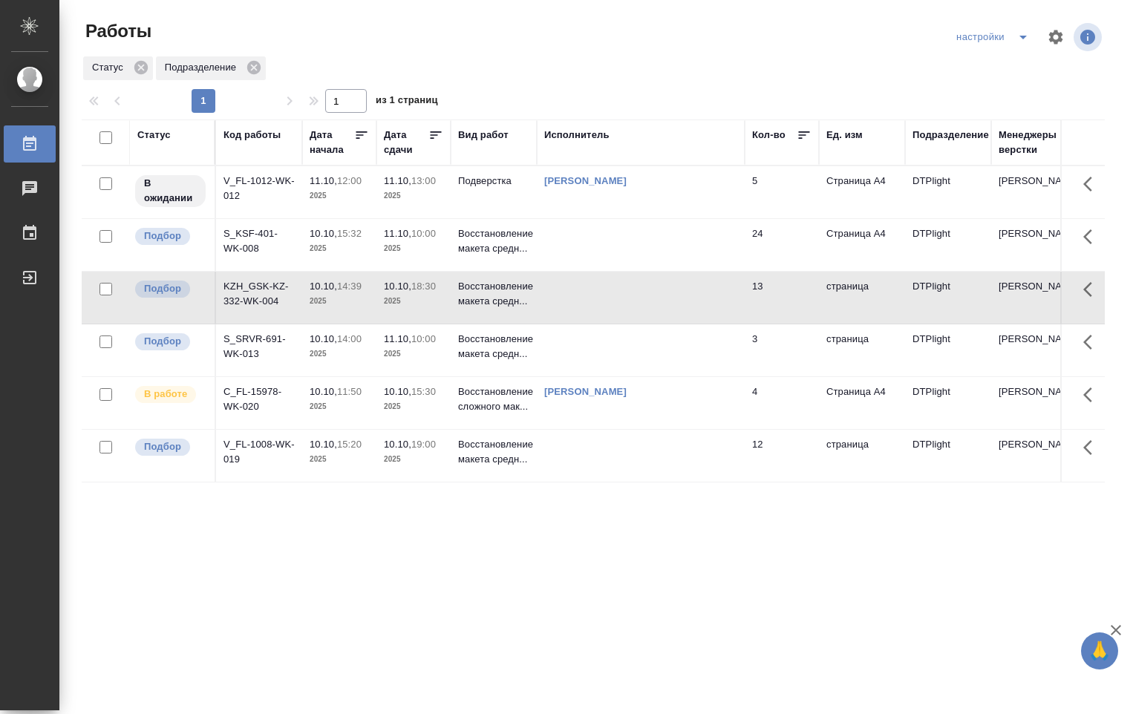
click at [545, 229] on td at bounding box center [641, 245] width 208 height 52
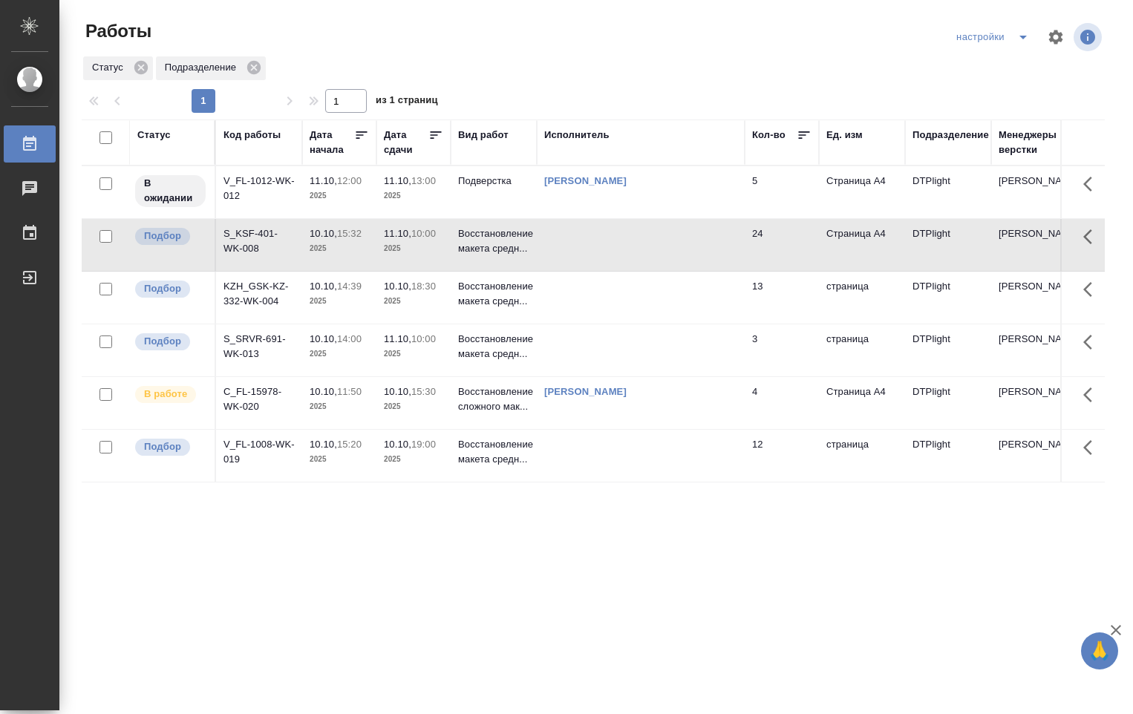
click at [621, 200] on td "[PERSON_NAME]" at bounding box center [641, 192] width 208 height 52
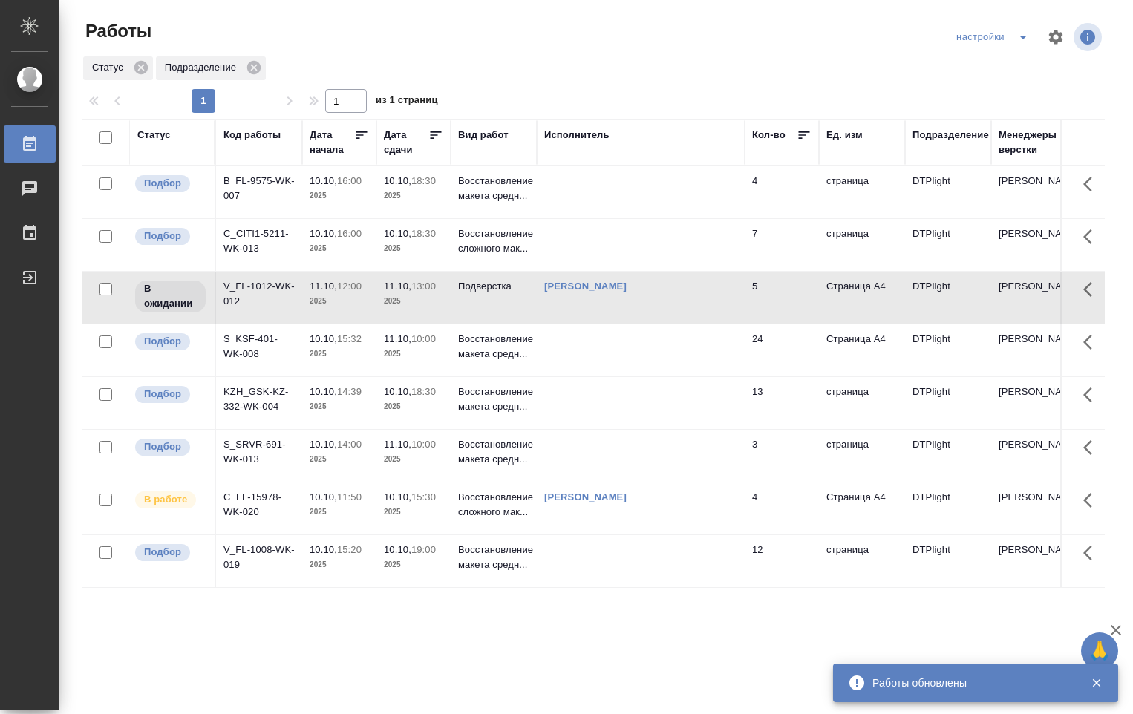
drag, startPoint x: 619, startPoint y: 186, endPoint x: 618, endPoint y: 179, distance: 7.6
click at [619, 186] on td at bounding box center [641, 192] width 208 height 52
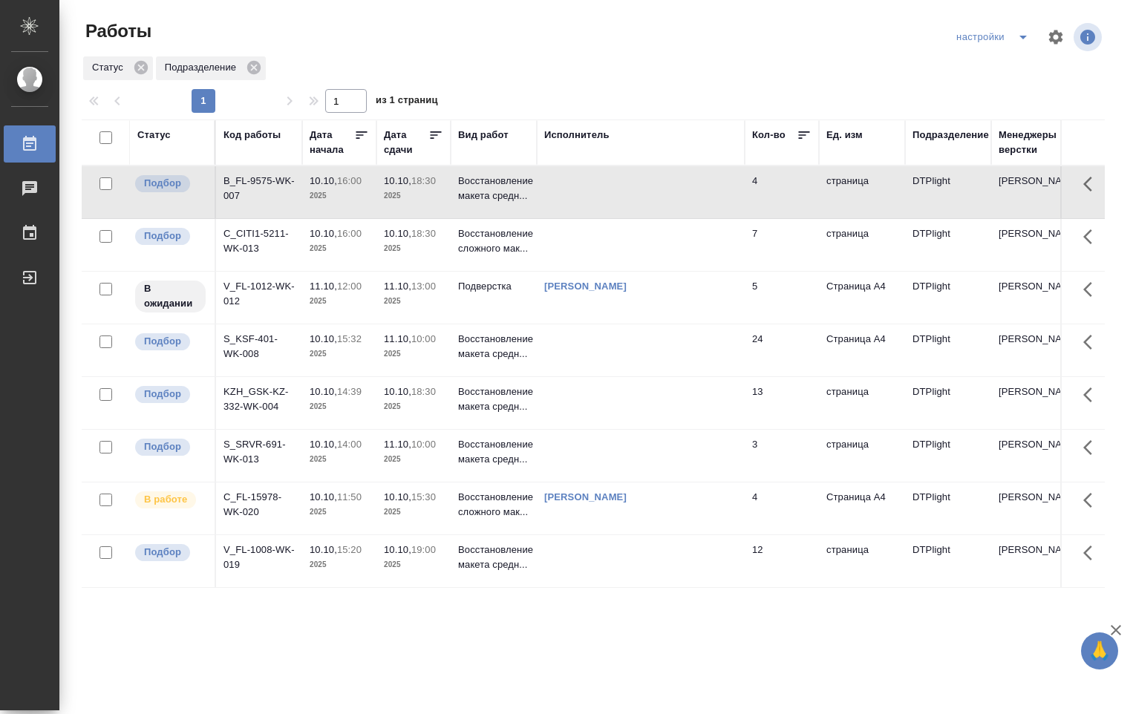
click at [620, 181] on td at bounding box center [641, 192] width 208 height 52
click at [635, 238] on td at bounding box center [641, 245] width 208 height 52
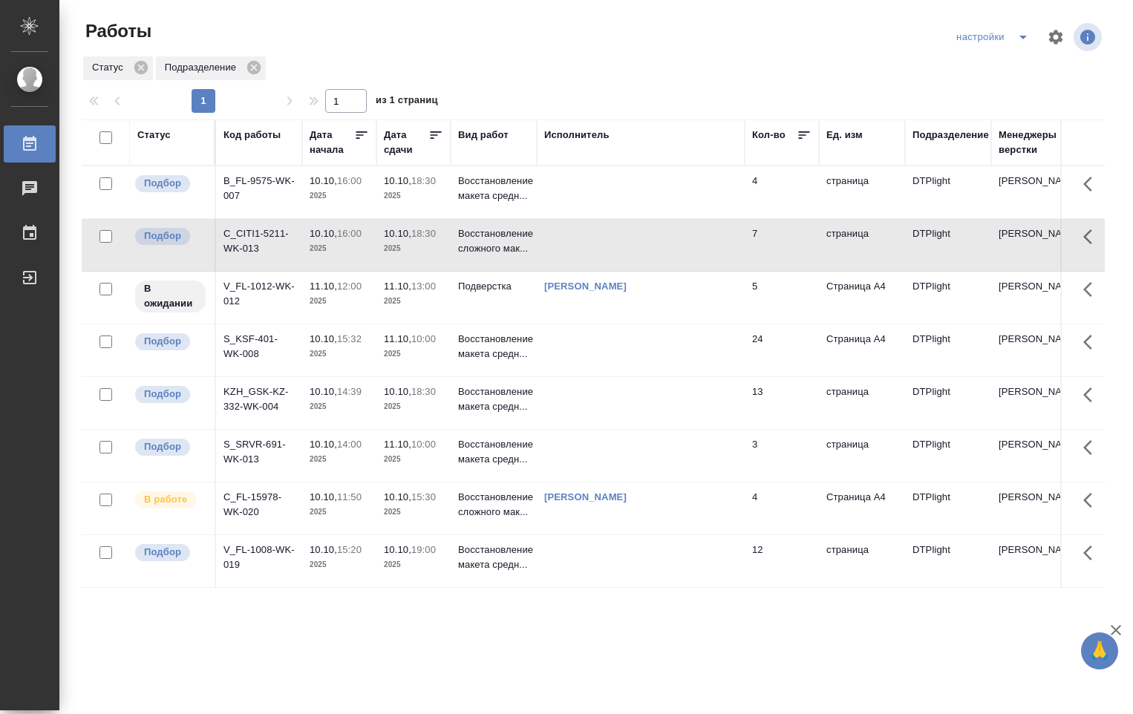
click at [629, 243] on td at bounding box center [641, 245] width 208 height 52
click at [629, 242] on td at bounding box center [641, 245] width 208 height 52
click at [575, 517] on td "Овечкина Дарья Геннадьевна" at bounding box center [641, 509] width 208 height 52
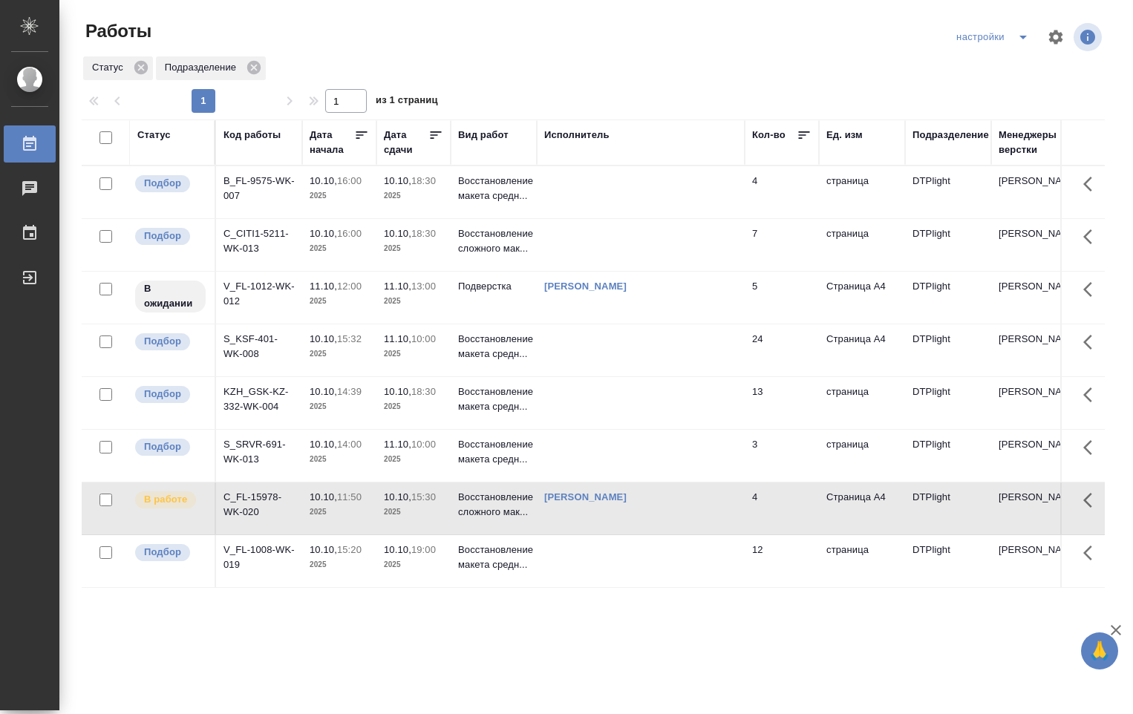
click at [576, 517] on td "Овечкина Дарья Геннадьевна" at bounding box center [641, 509] width 208 height 52
click at [581, 199] on td at bounding box center [641, 192] width 208 height 52
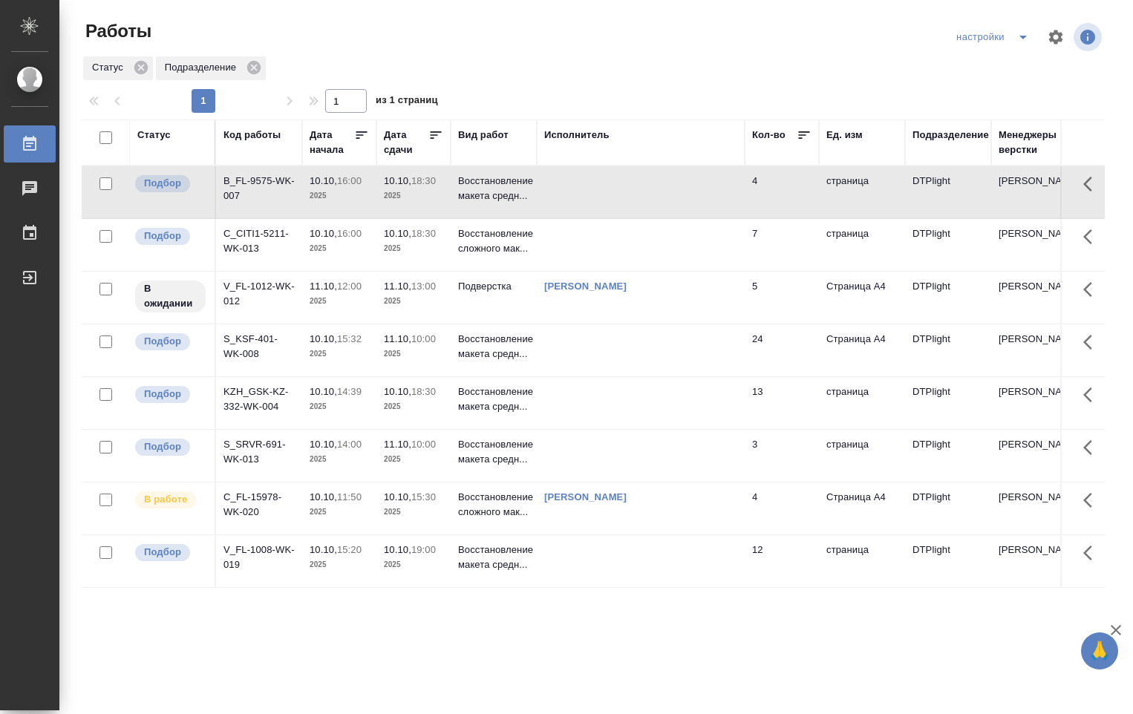
click at [580, 200] on td at bounding box center [641, 192] width 208 height 52
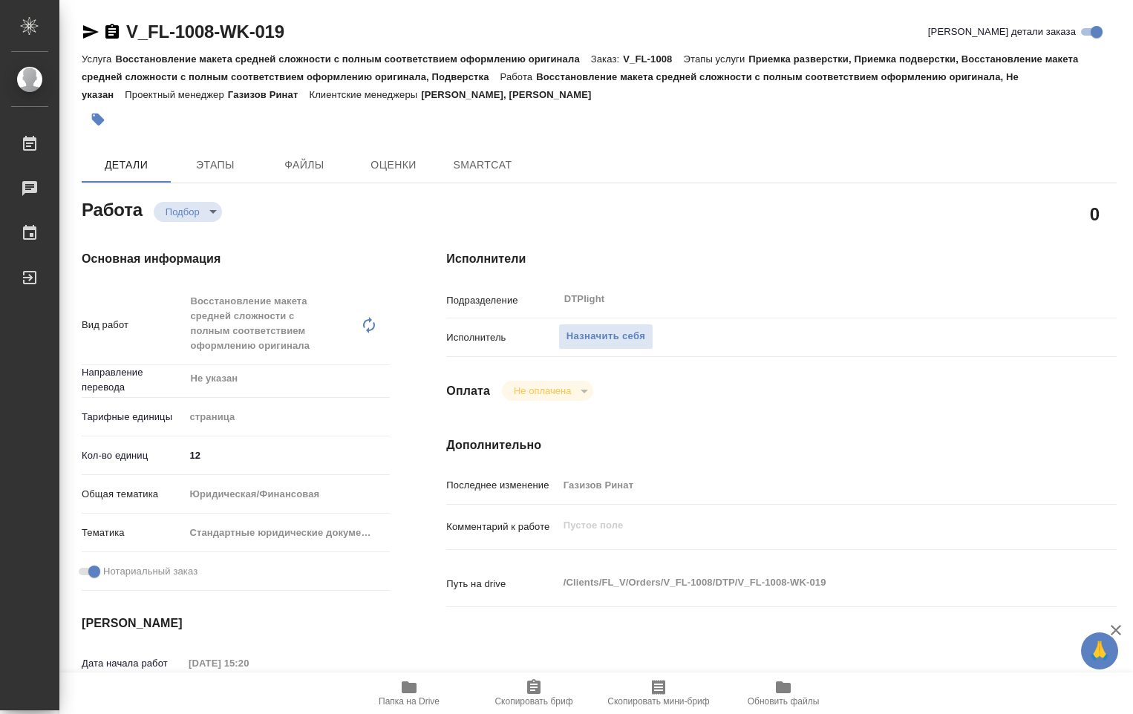
type textarea "x"
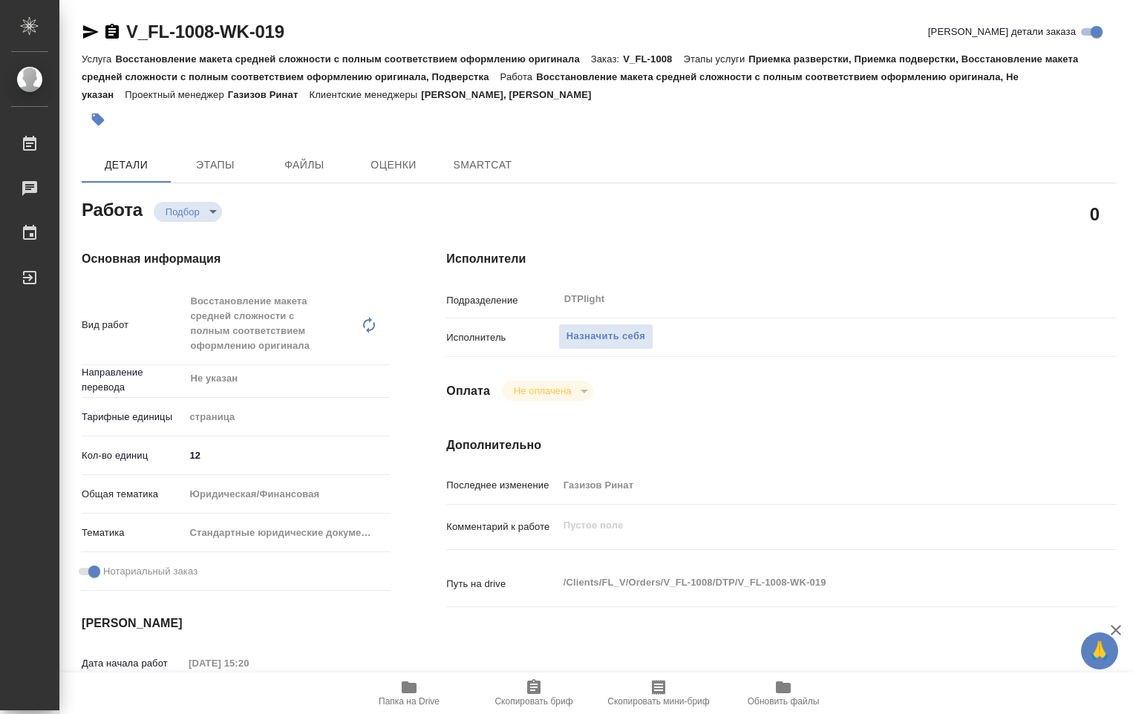
type textarea "x"
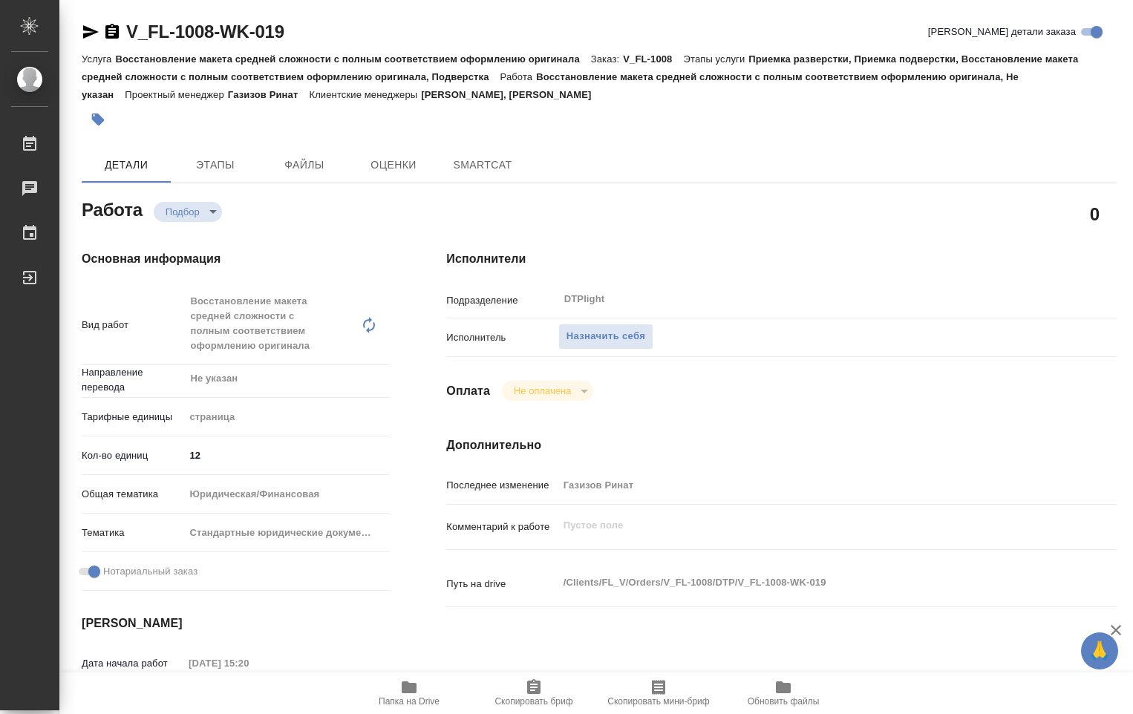
type textarea "x"
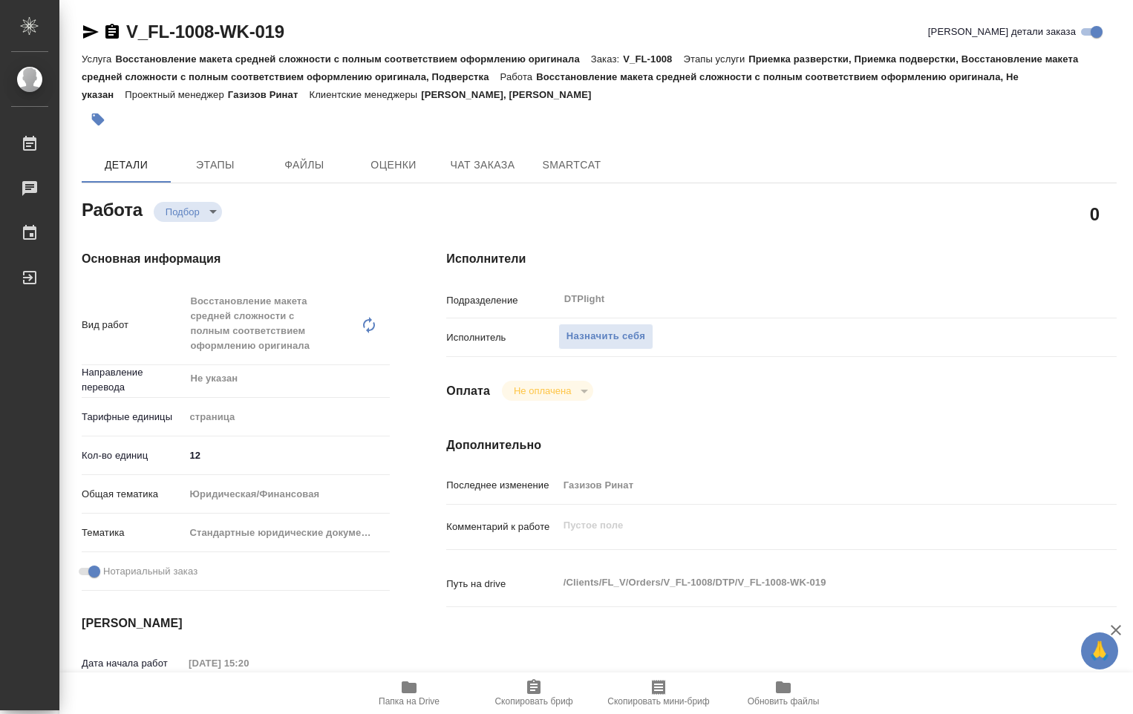
type textarea "x"
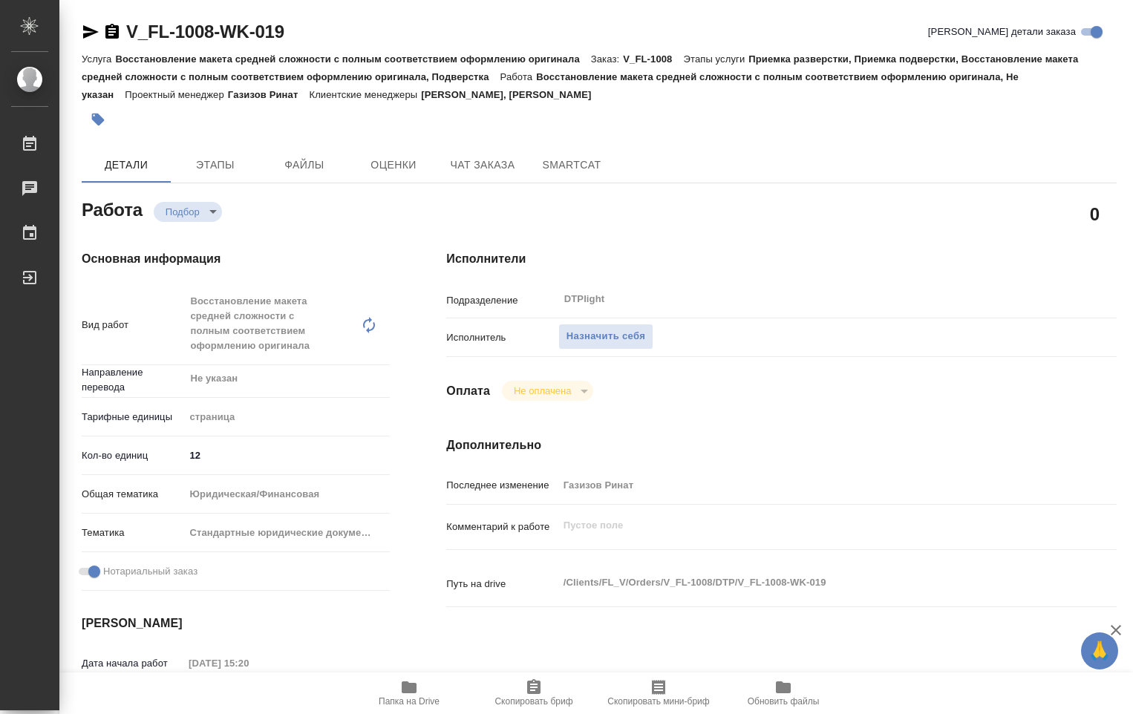
click at [409, 692] on icon "button" at bounding box center [409, 688] width 15 height 12
type textarea "x"
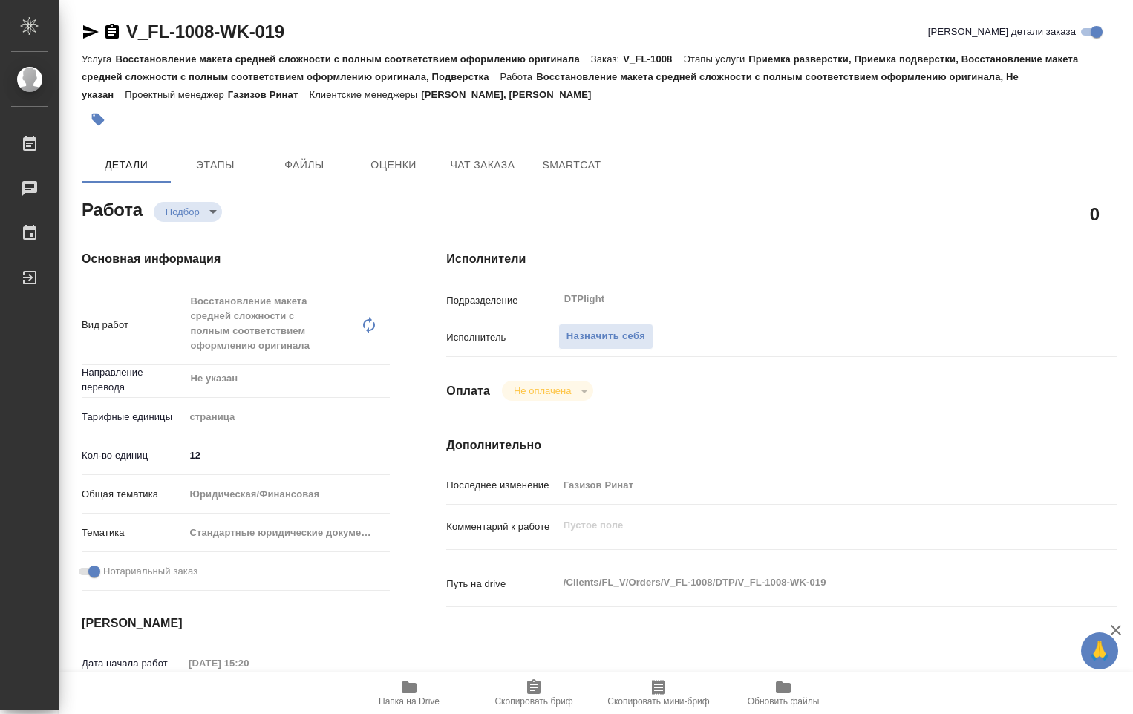
type textarea "x"
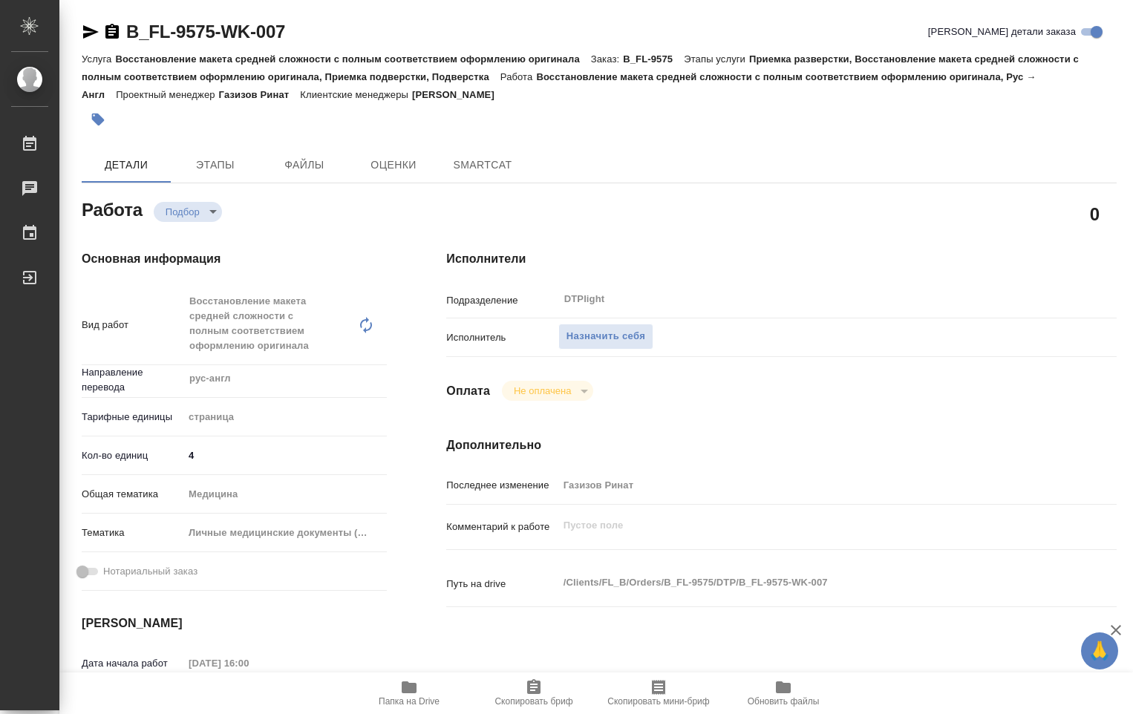
type textarea "x"
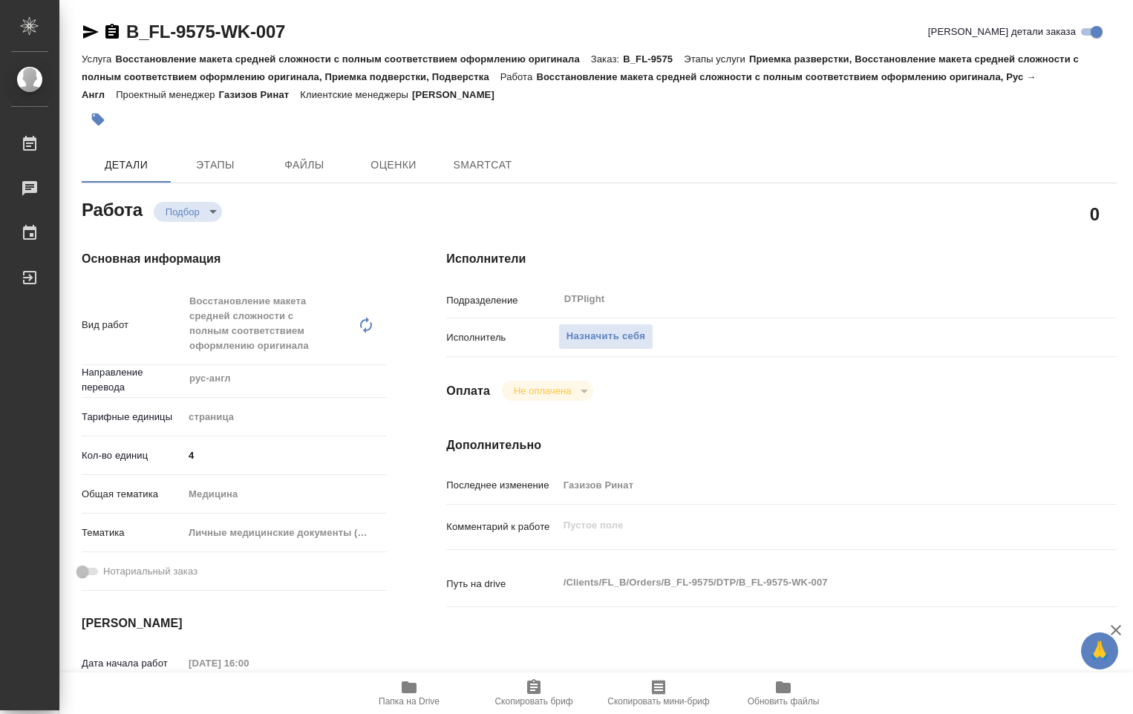
type textarea "x"
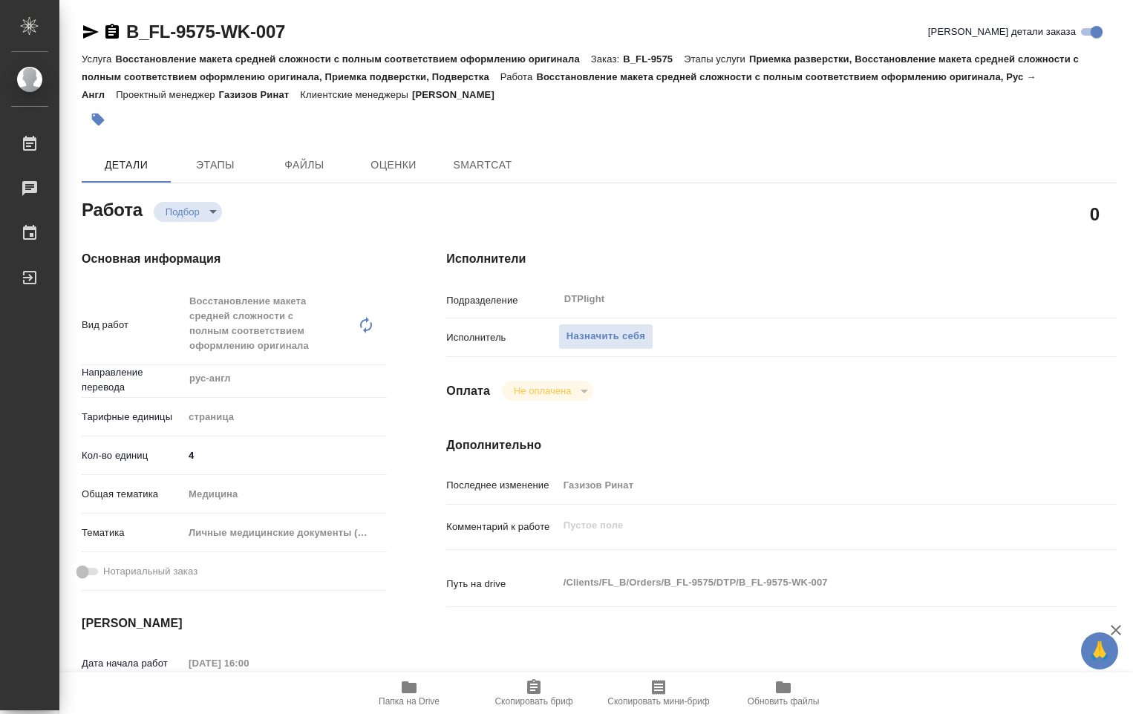
type textarea "x"
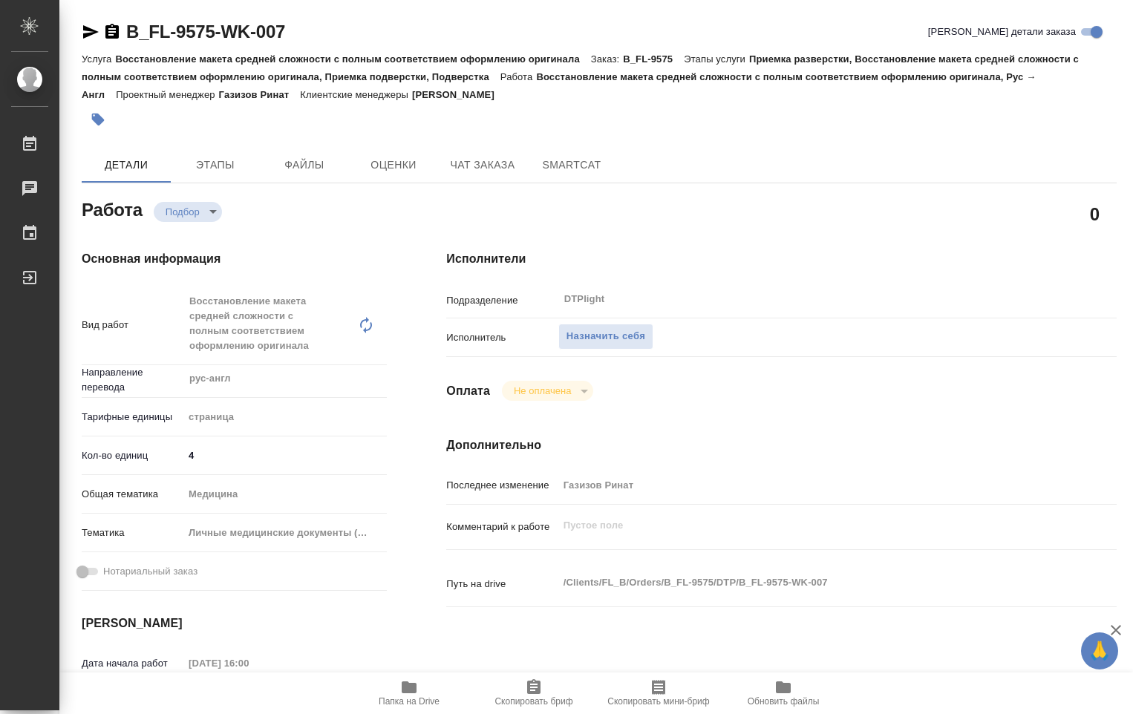
type textarea "x"
click at [419, 693] on span "Папка на Drive" at bounding box center [409, 693] width 107 height 28
type textarea "x"
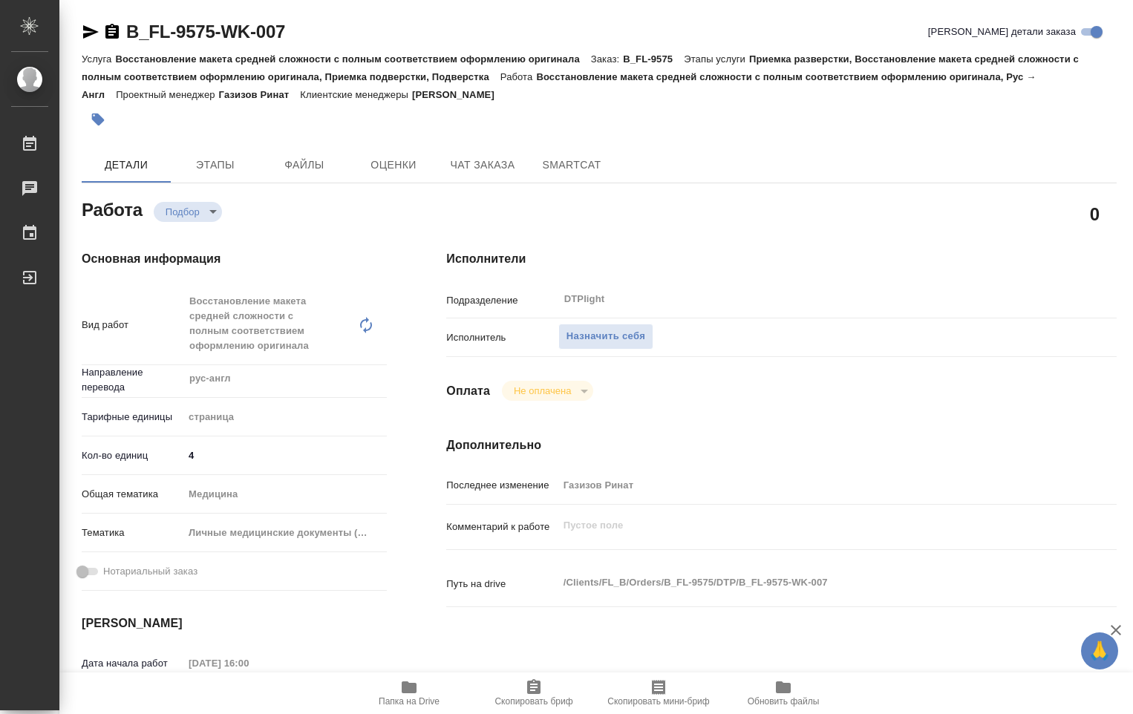
type textarea "x"
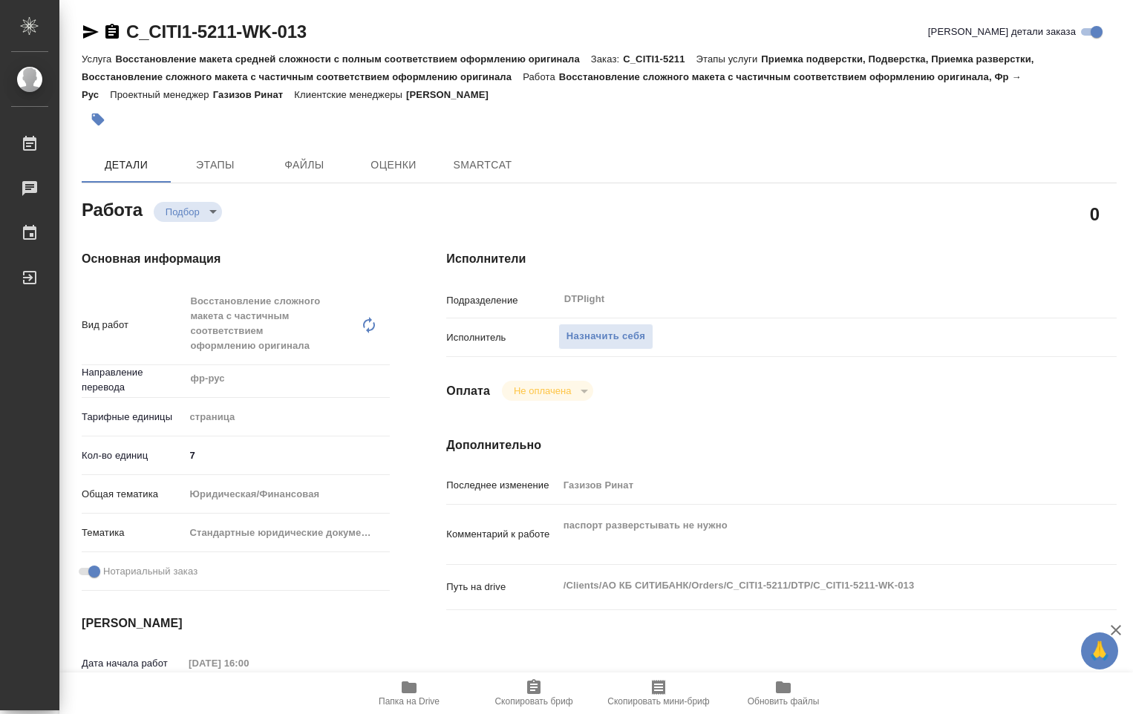
type textarea "x"
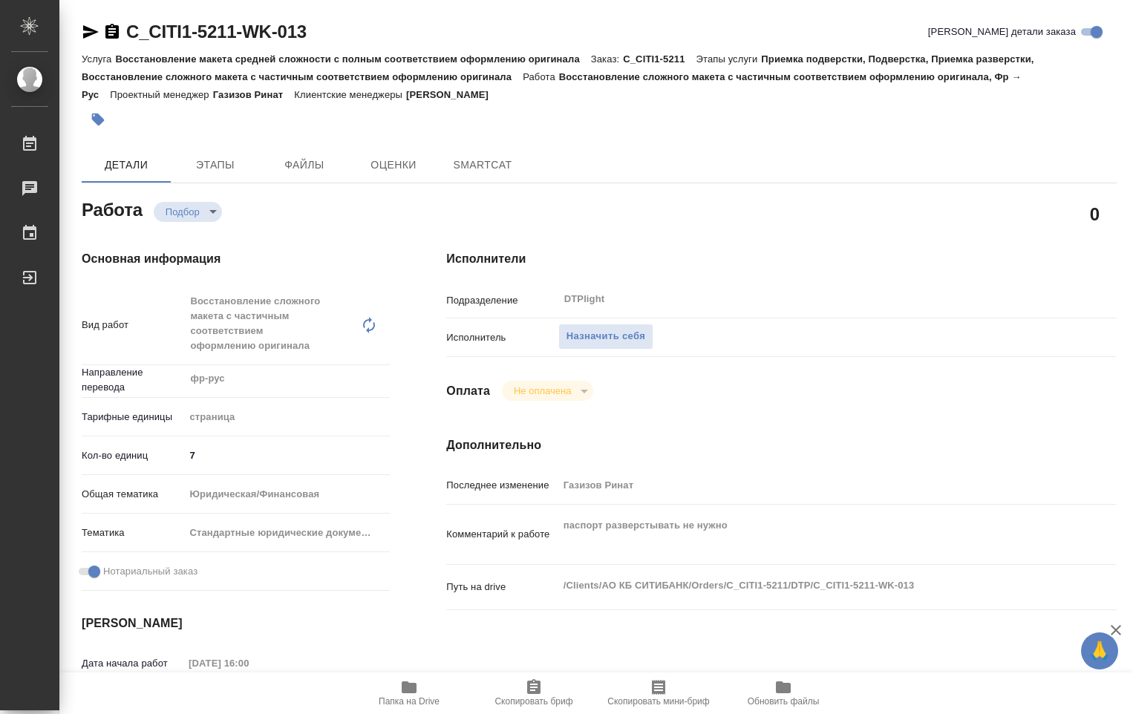
type textarea "x"
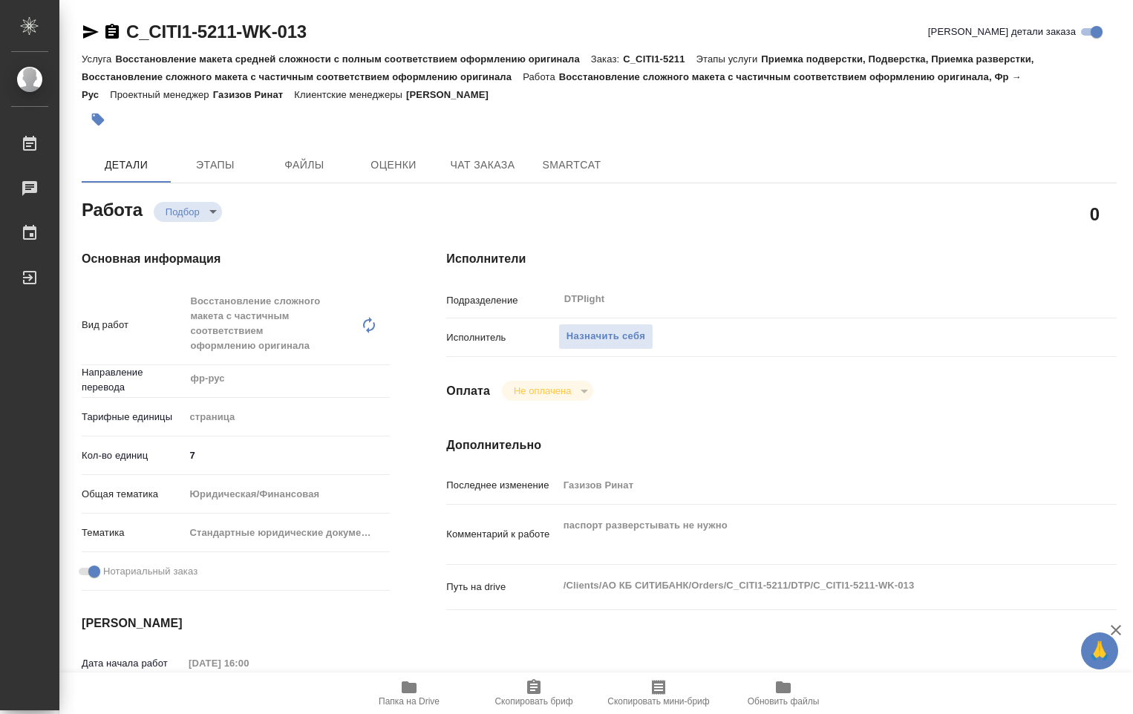
click at [418, 698] on span "Папка на Drive" at bounding box center [409, 701] width 61 height 10
type textarea "x"
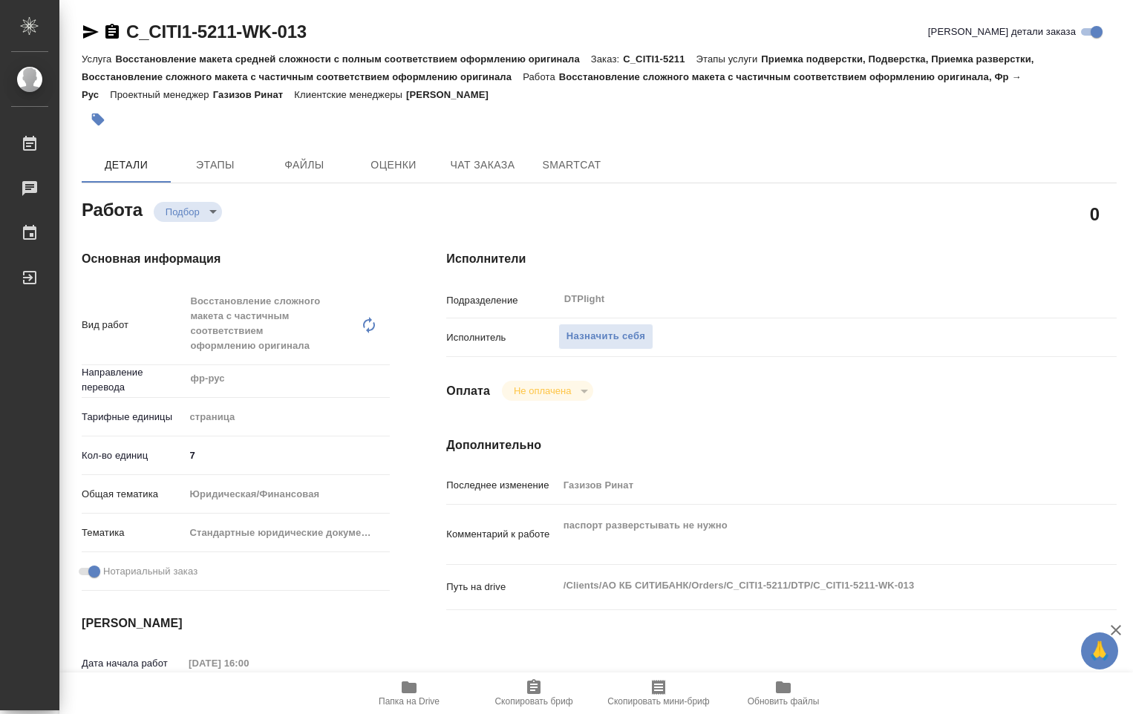
type textarea "x"
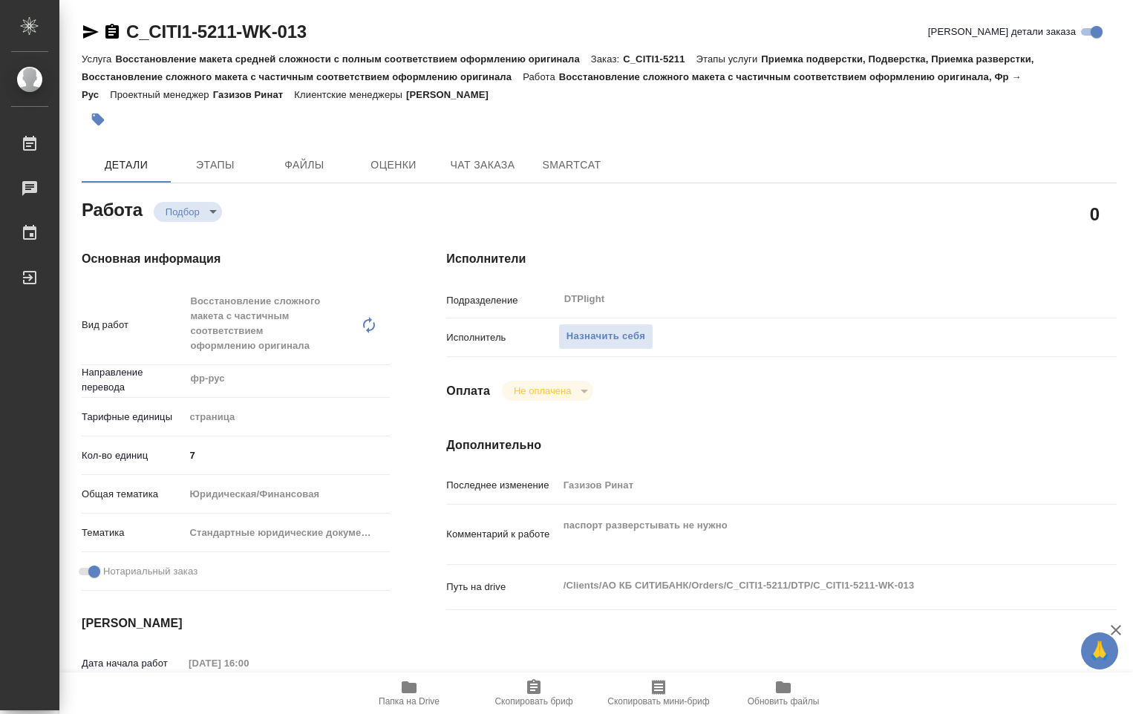
type textarea "x"
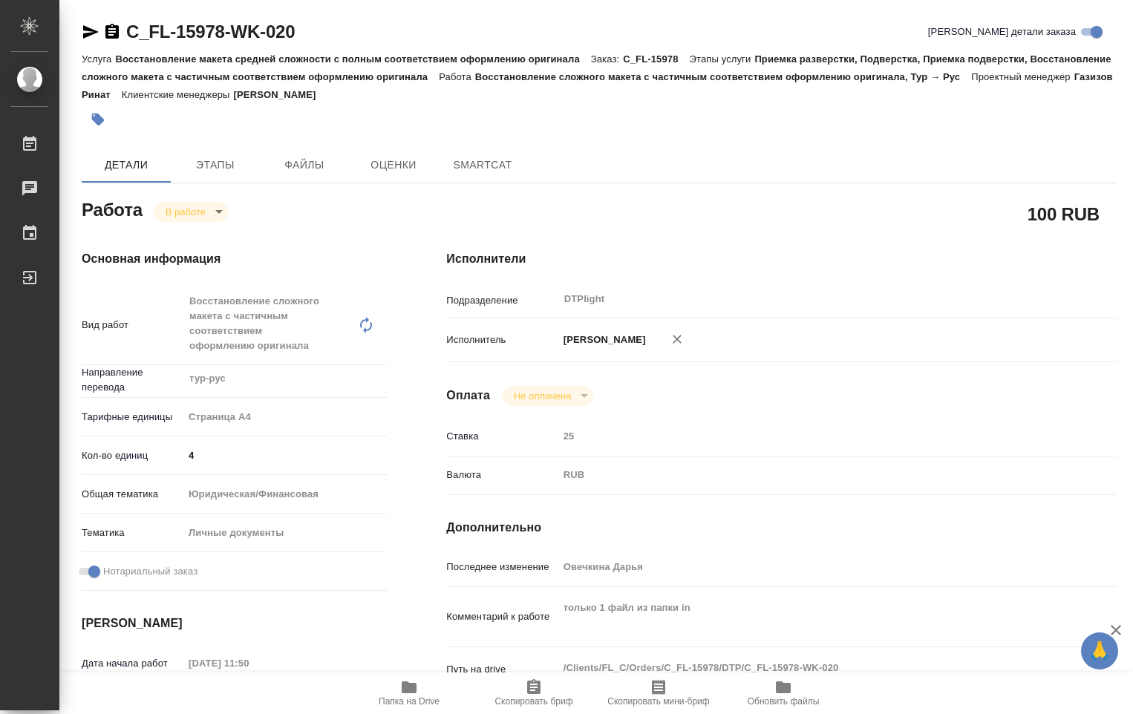
type textarea "x"
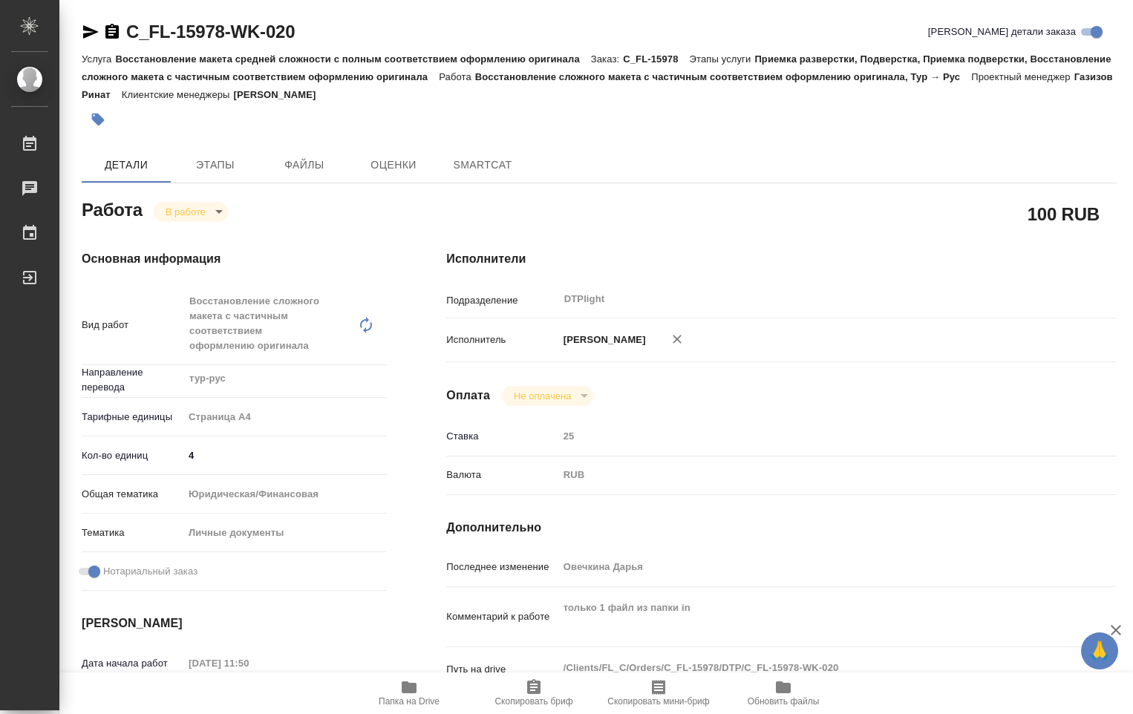
scroll to position [371, 0]
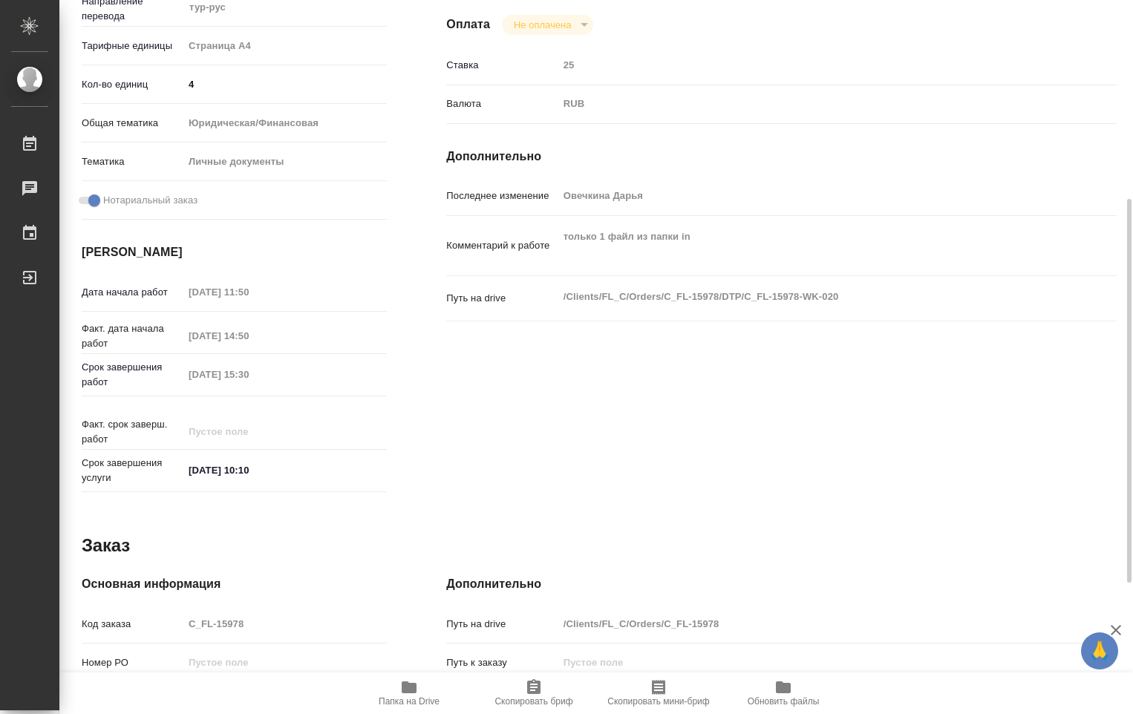
type textarea "x"
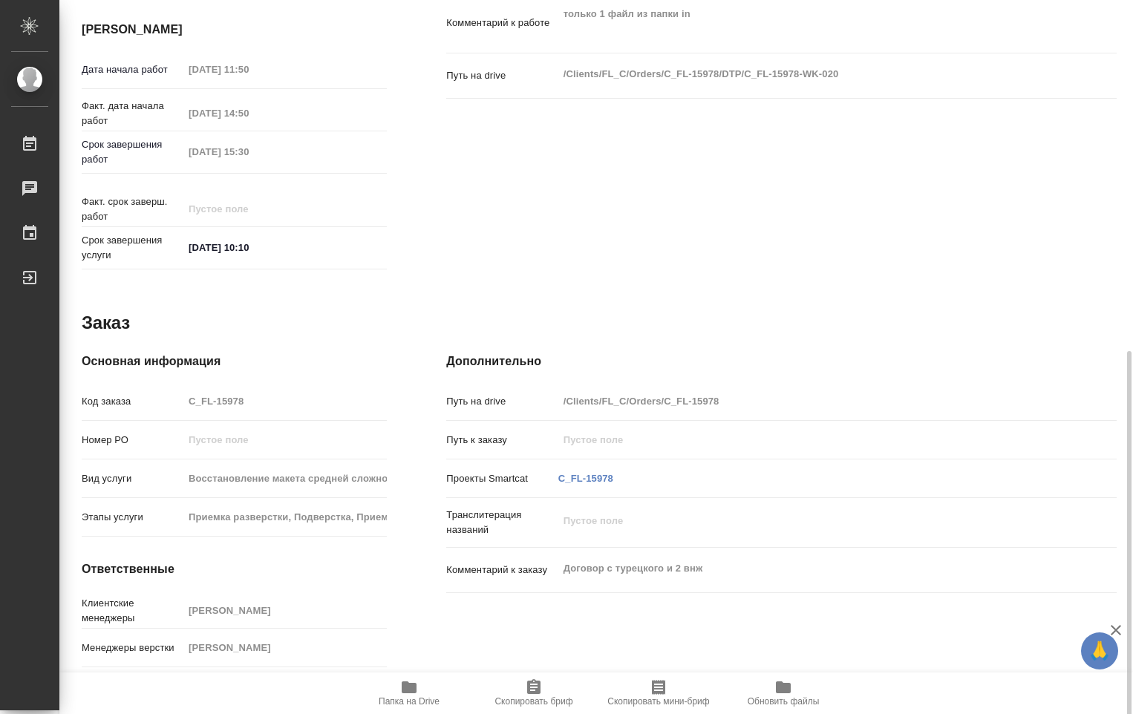
scroll to position [615, 0]
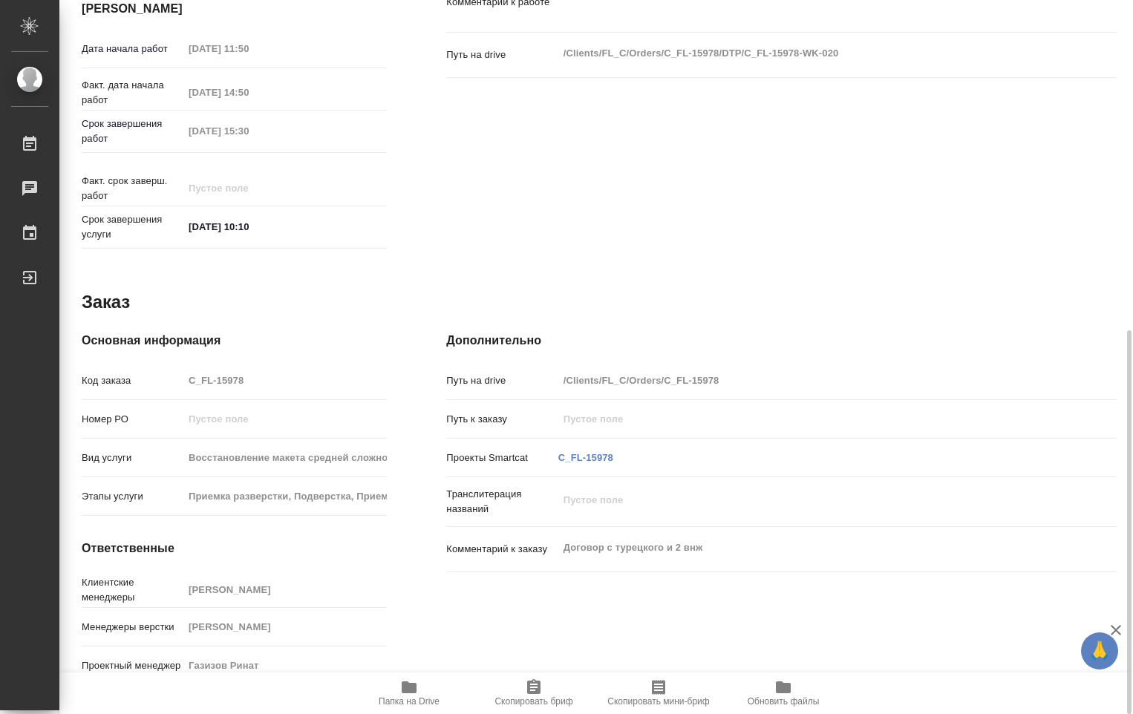
type textarea "x"
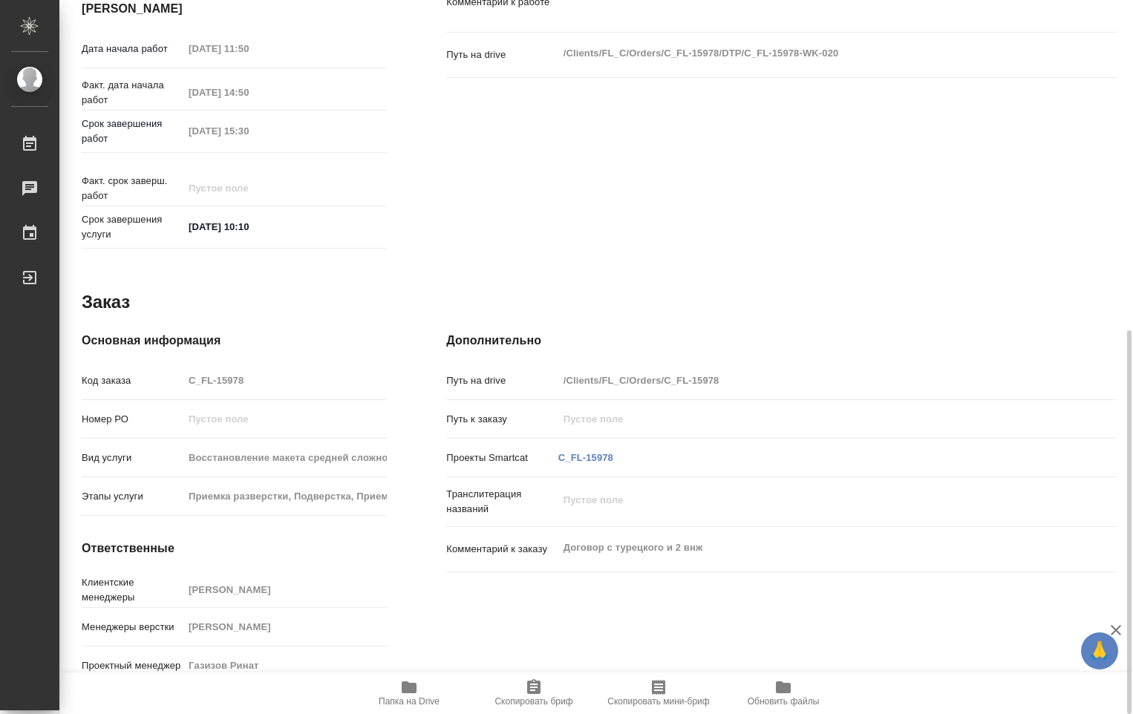
type textarea "x"
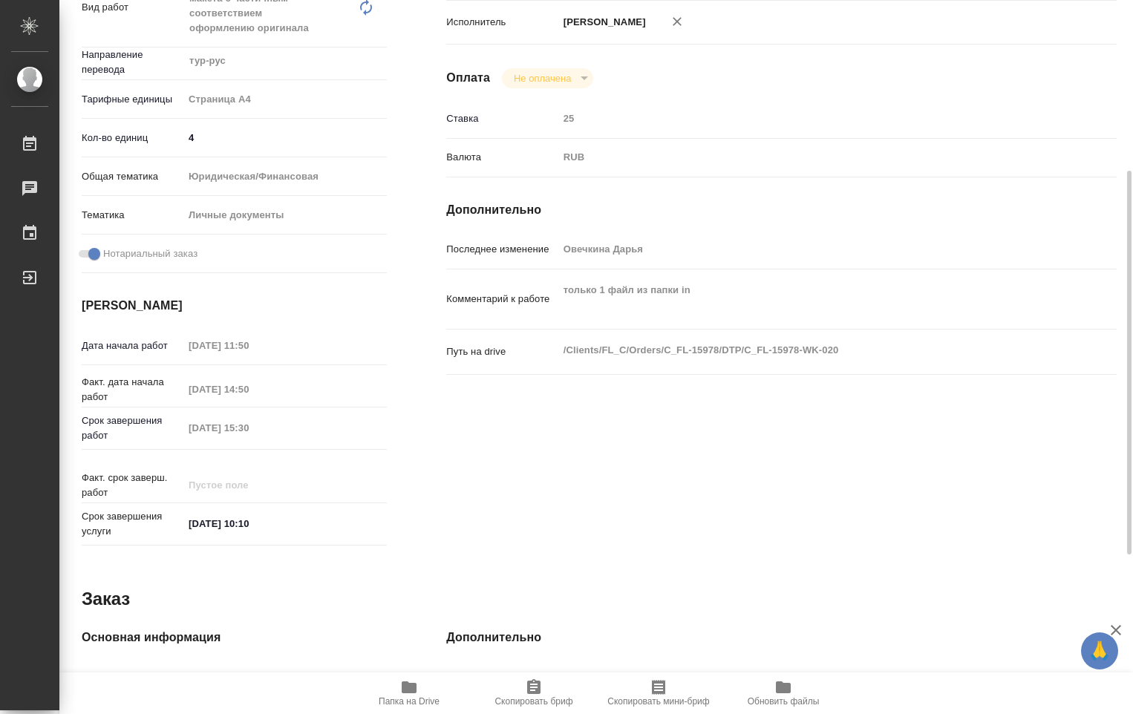
scroll to position [0, 0]
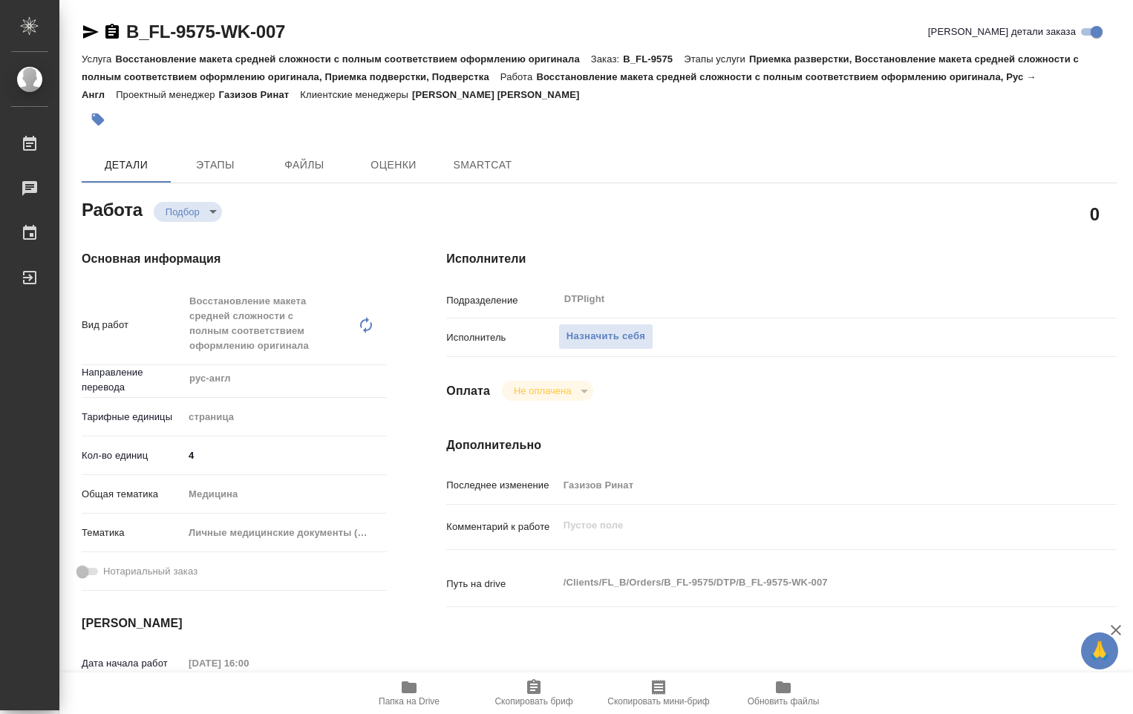
type textarea "x"
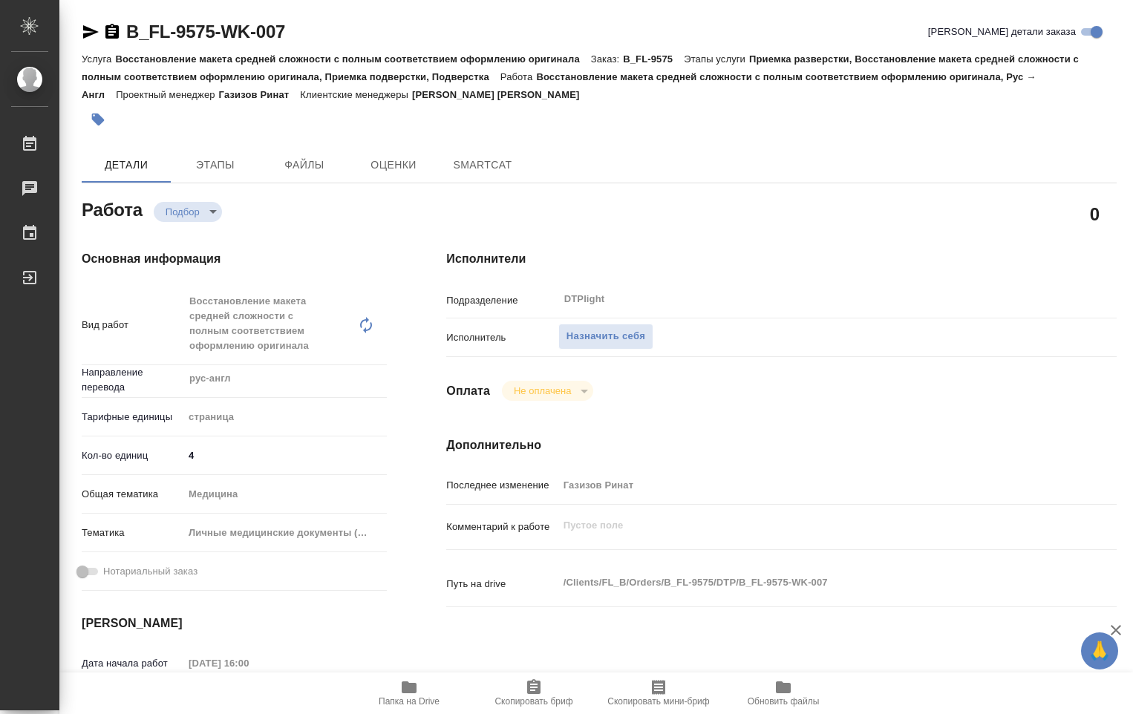
type textarea "x"
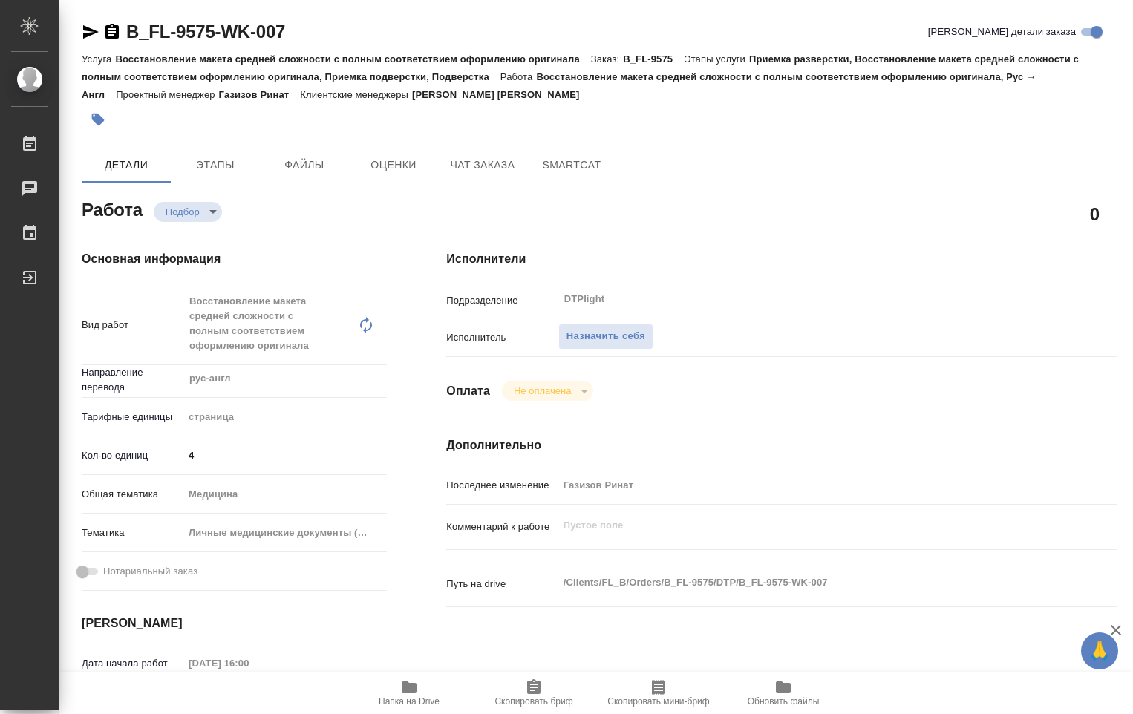
click at [414, 693] on icon "button" at bounding box center [409, 688] width 15 height 12
type textarea "x"
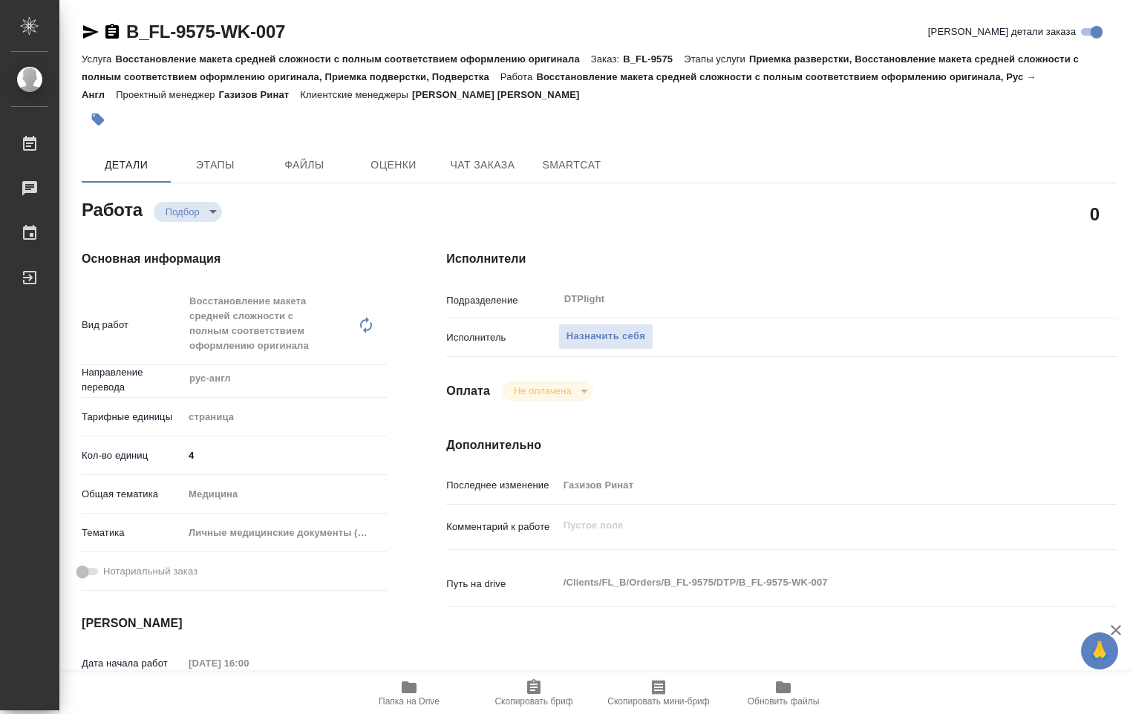
type textarea "x"
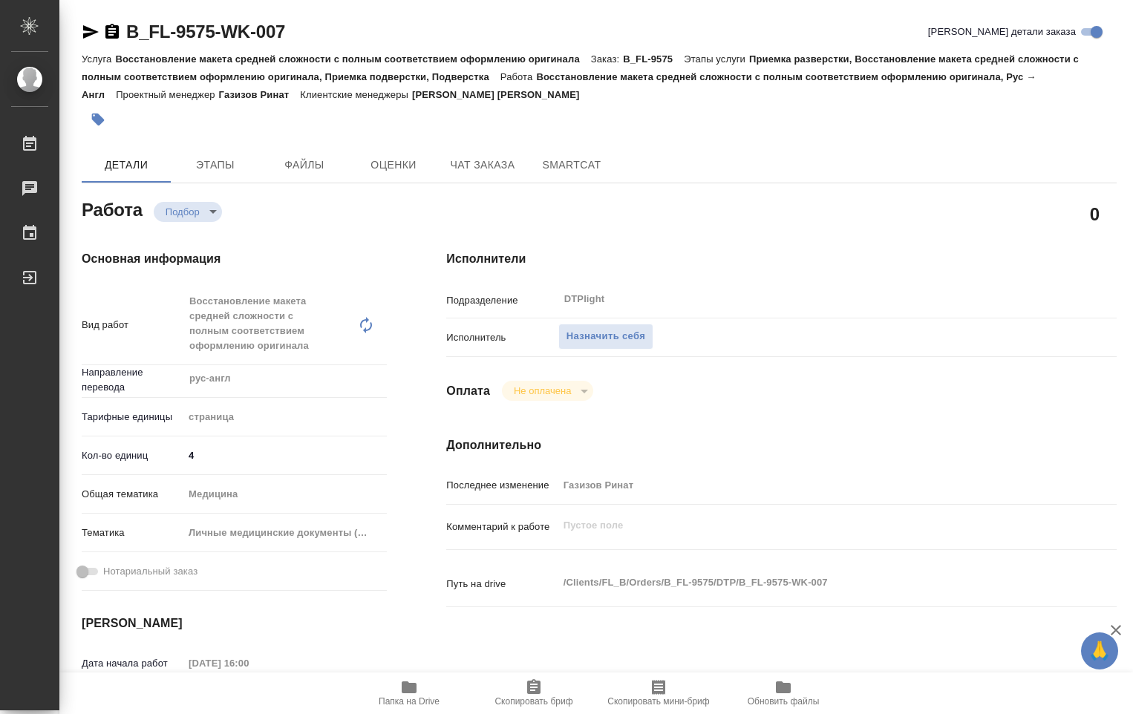
type textarea "x"
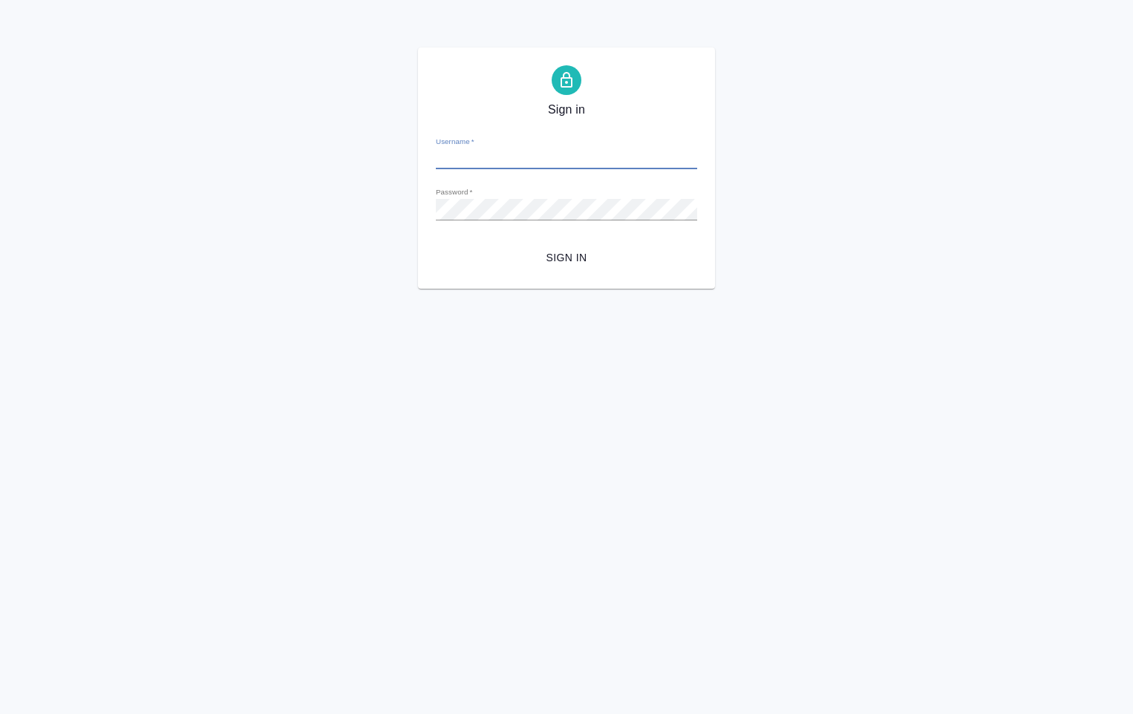
type input "d.ovechkina@awatera.com"
click at [568, 267] on button "Sign in" at bounding box center [566, 257] width 261 height 27
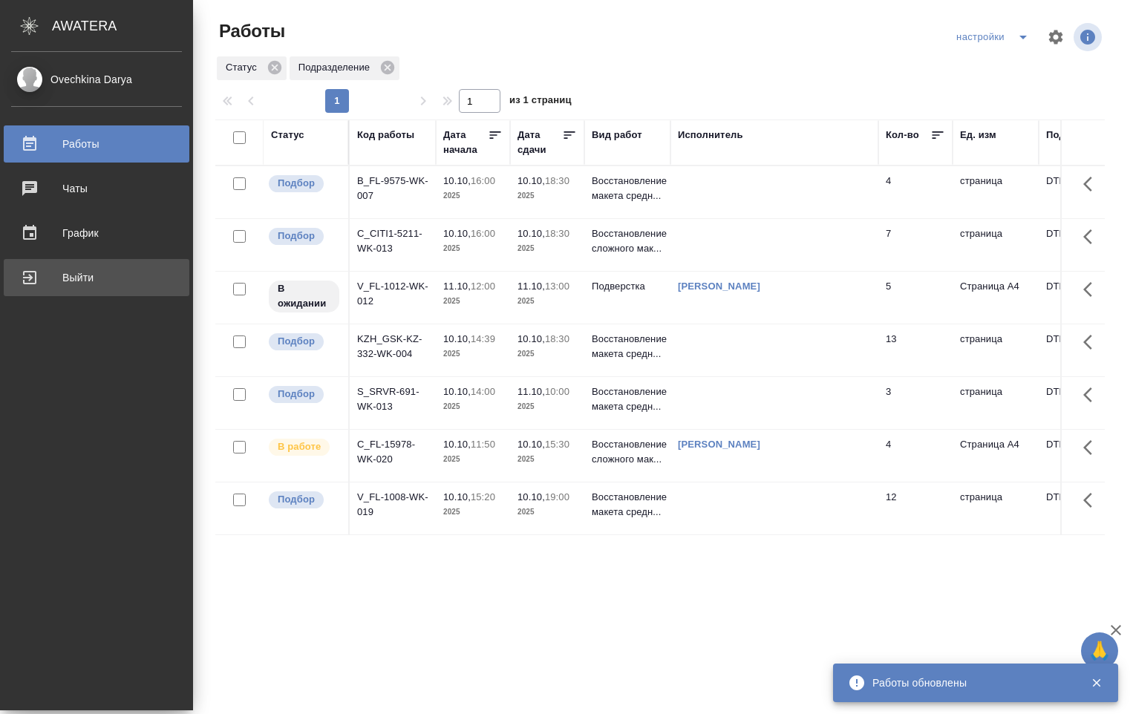
click at [45, 274] on div "Выйти" at bounding box center [96, 278] width 171 height 22
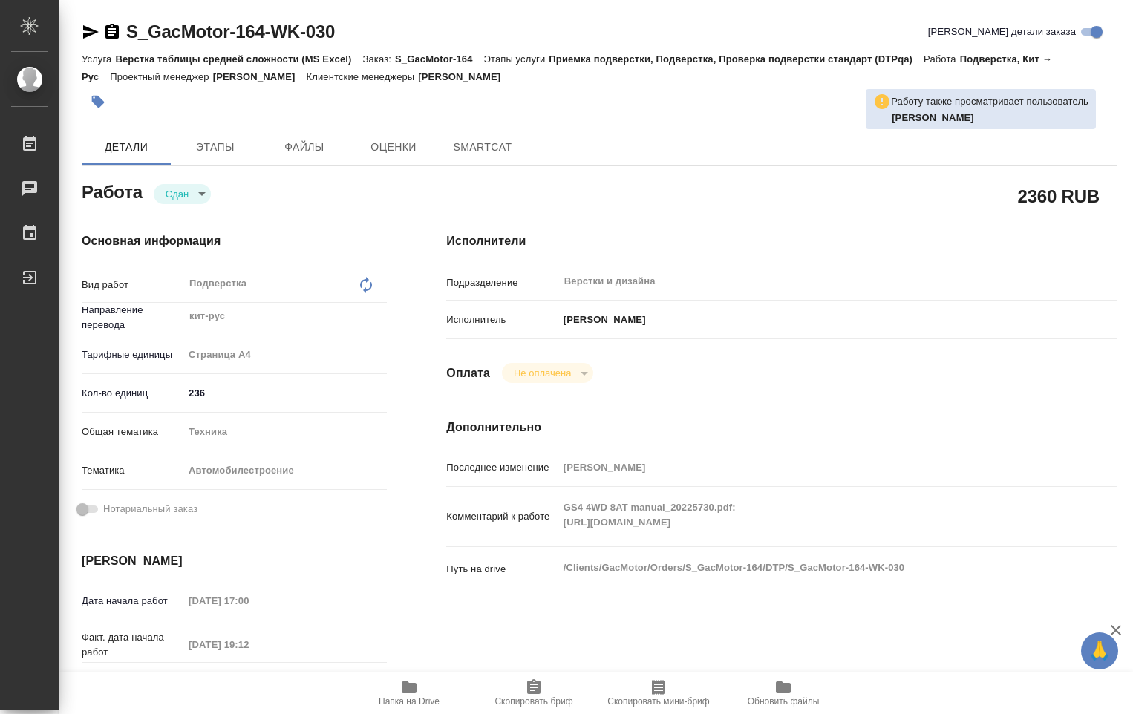
type textarea "x"
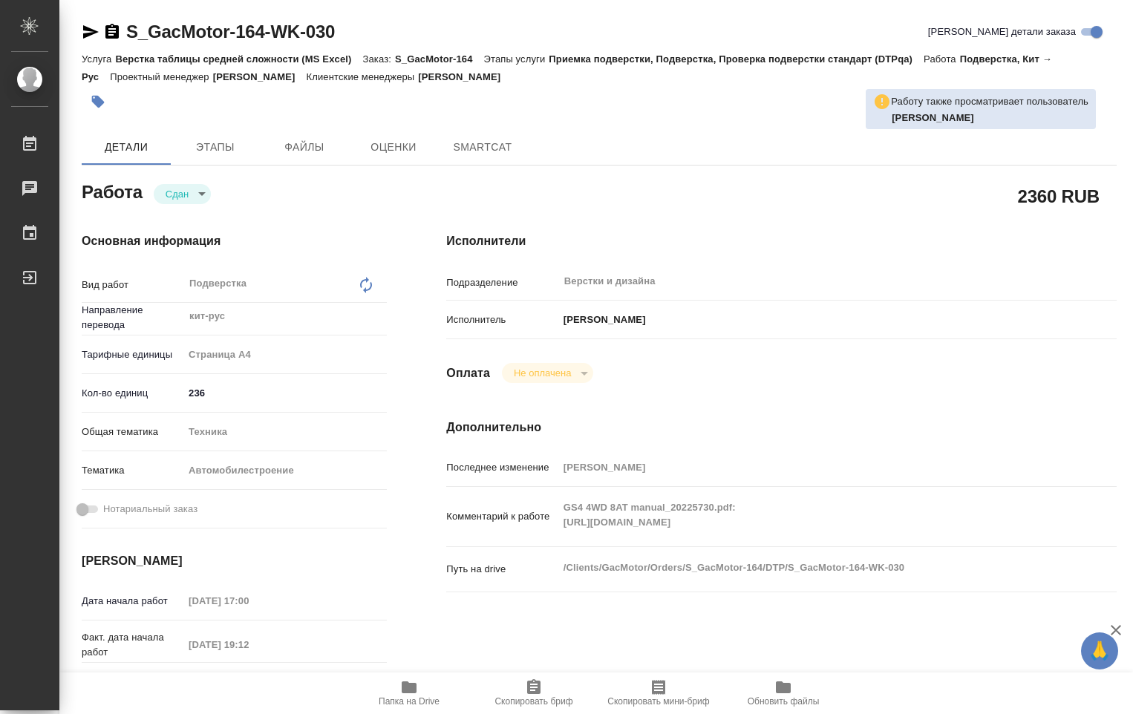
type textarea "x"
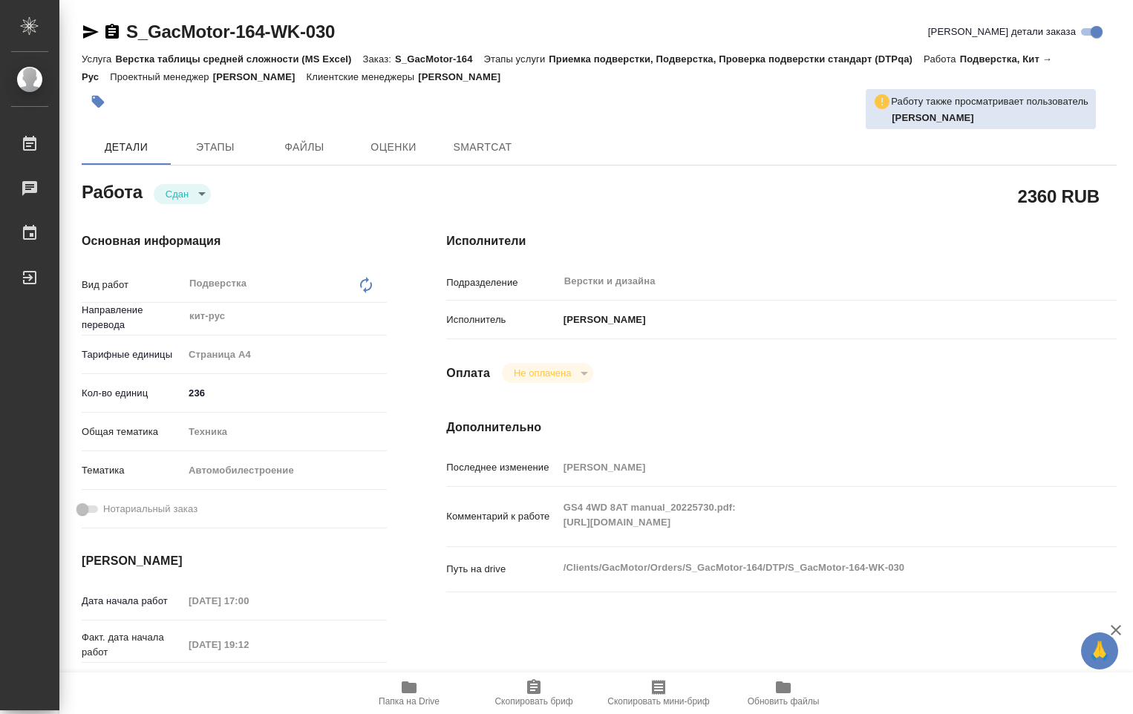
type textarea "x"
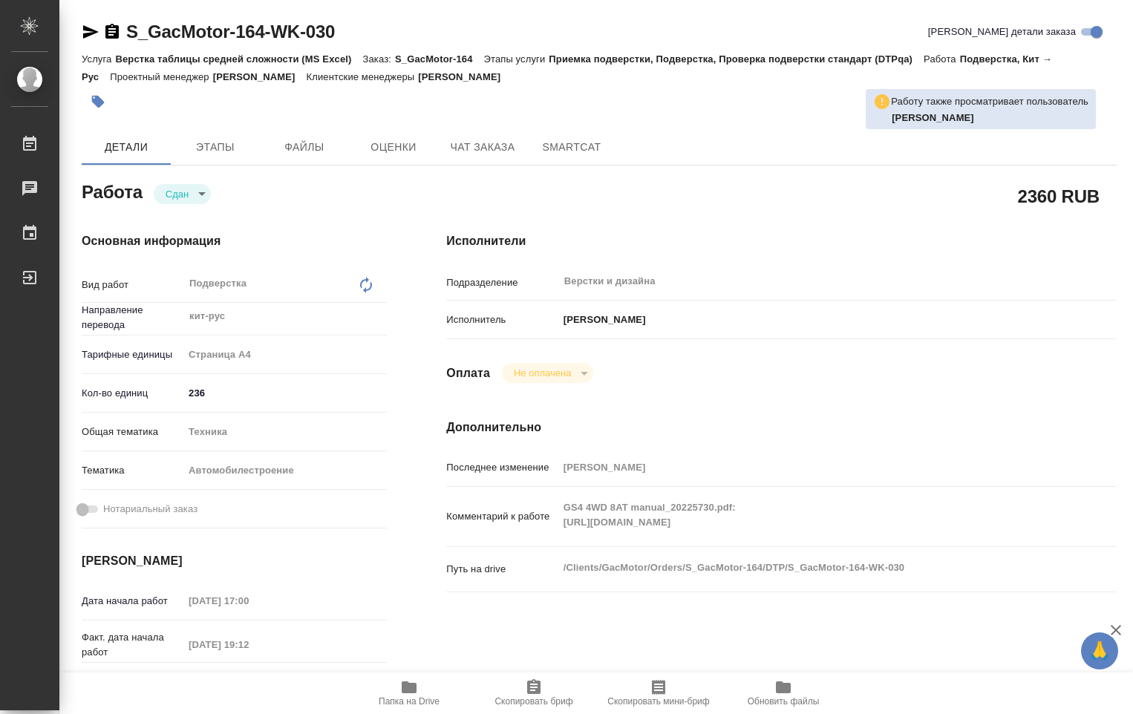
type textarea "x"
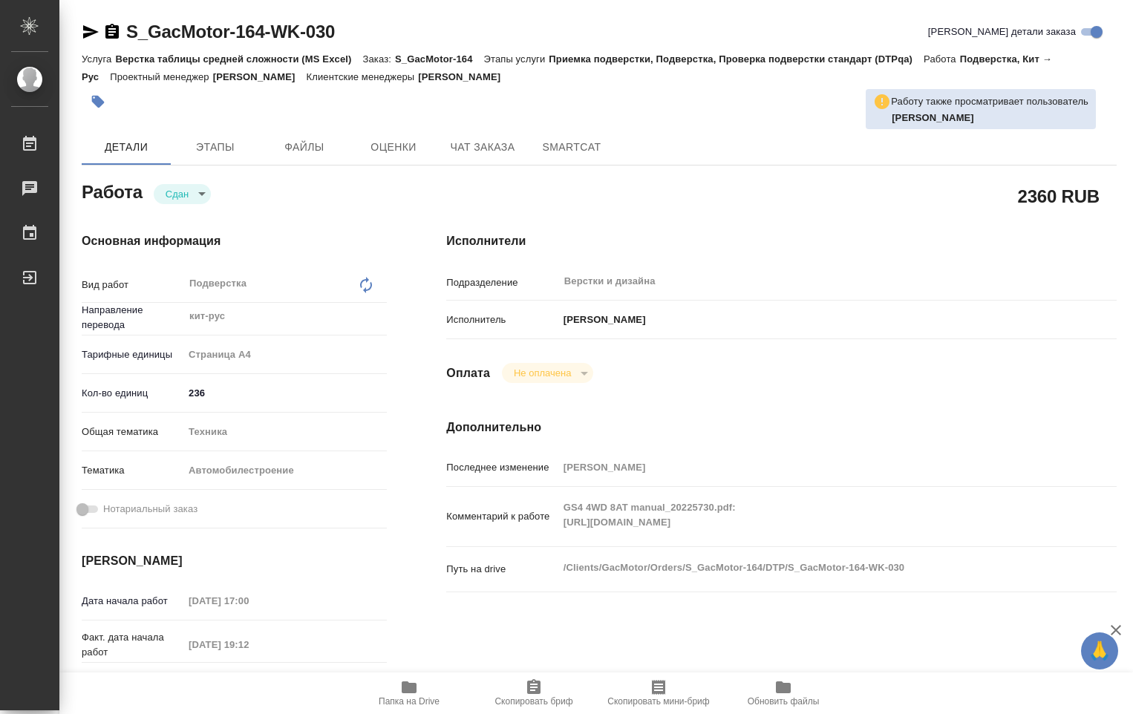
type textarea "x"
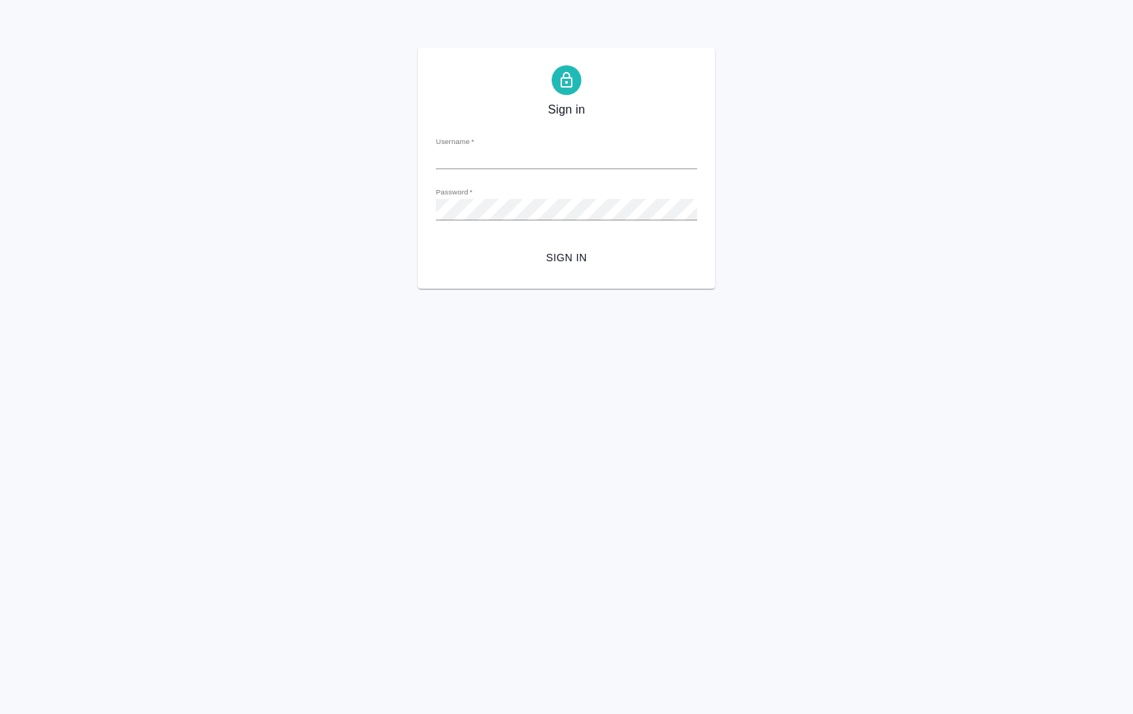
type input "[PERSON_NAME][EMAIL_ADDRESS][DOMAIN_NAME]"
click at [420, 197] on div "Sign in Username   * [PERSON_NAME][EMAIL_ADDRESS][DOMAIN_NAME] Password   * url…" at bounding box center [566, 168] width 297 height 241
drag, startPoint x: 431, startPoint y: 256, endPoint x: 440, endPoint y: 258, distance: 9.2
click at [432, 257] on div "Sign in Username   * d.ovechkina@awatera.com Password   * urlPath   * / Sign in" at bounding box center [566, 168] width 297 height 241
click at [558, 254] on span "Sign in" at bounding box center [567, 258] width 238 height 19
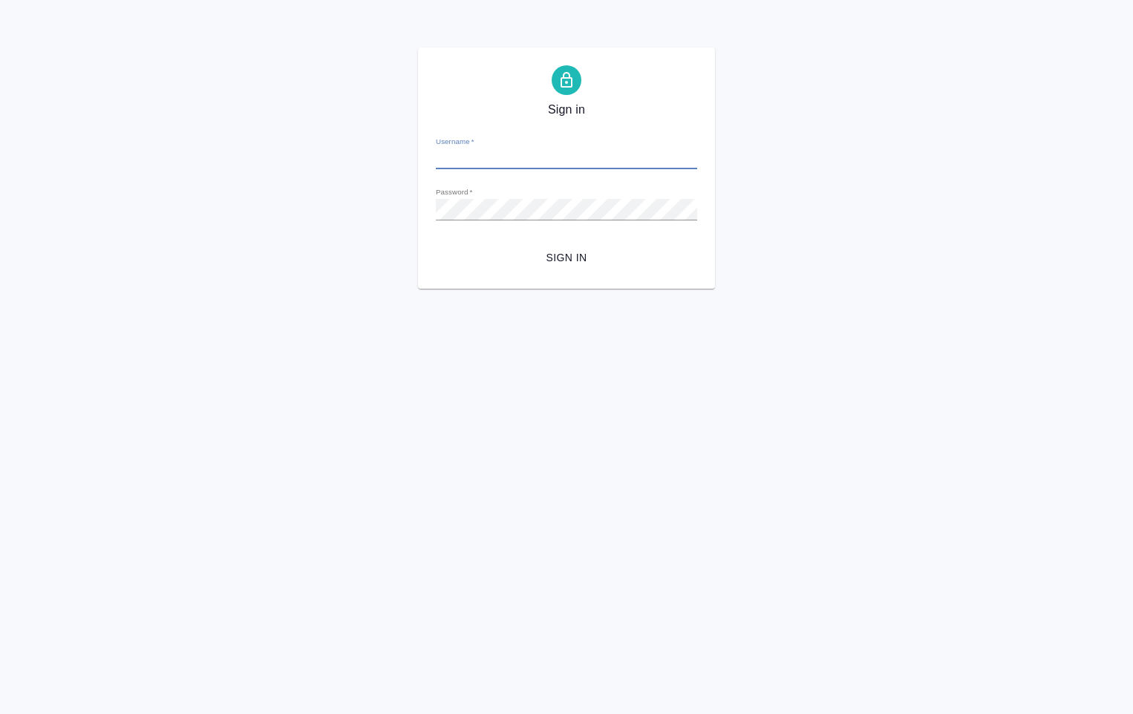
type input "[PERSON_NAME][EMAIL_ADDRESS][DOMAIN_NAME]"
click at [518, 260] on span "Sign in" at bounding box center [567, 258] width 238 height 19
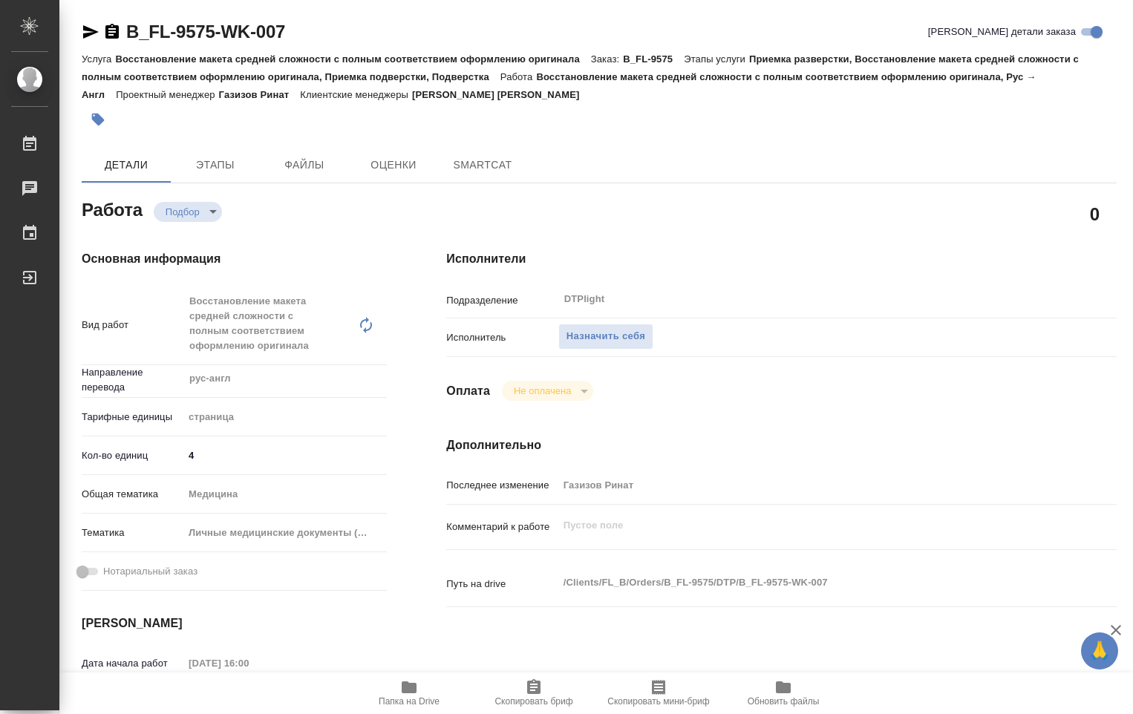
type textarea "x"
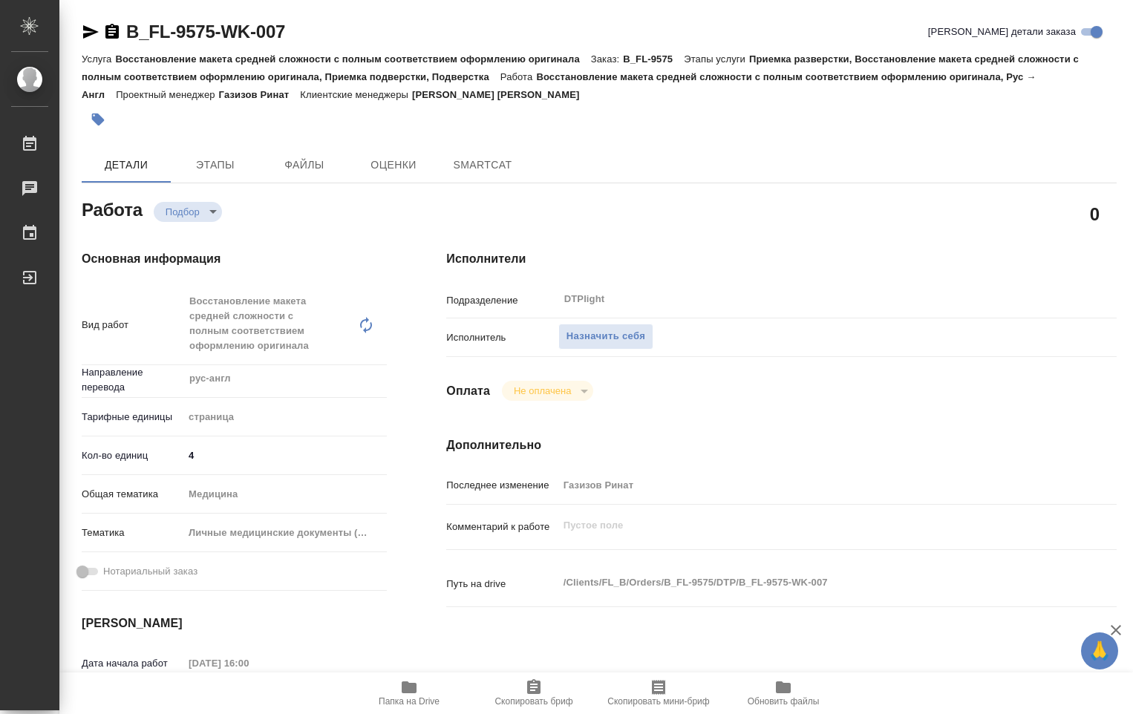
type textarea "x"
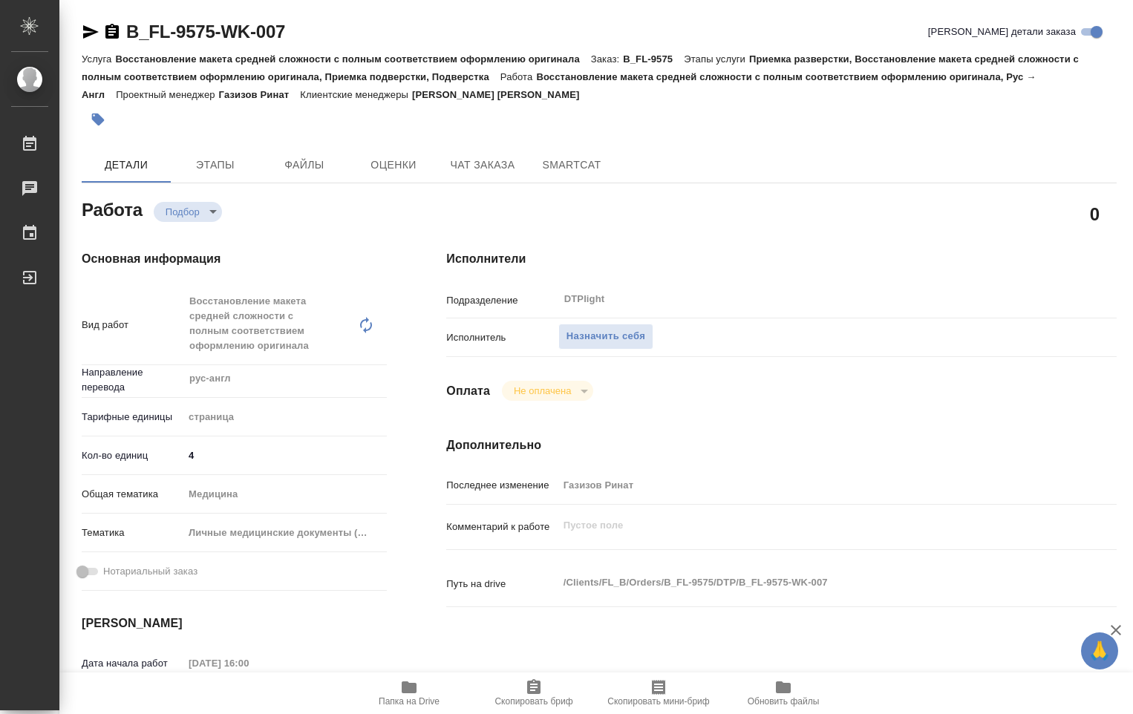
type textarea "x"
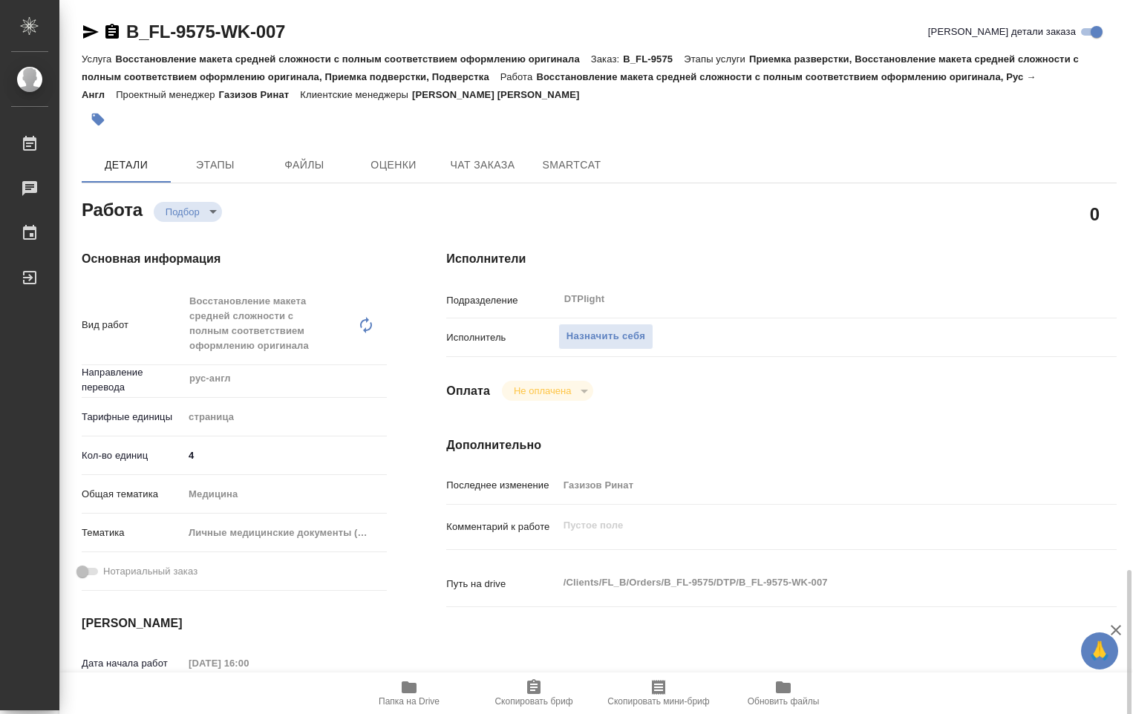
scroll to position [371, 0]
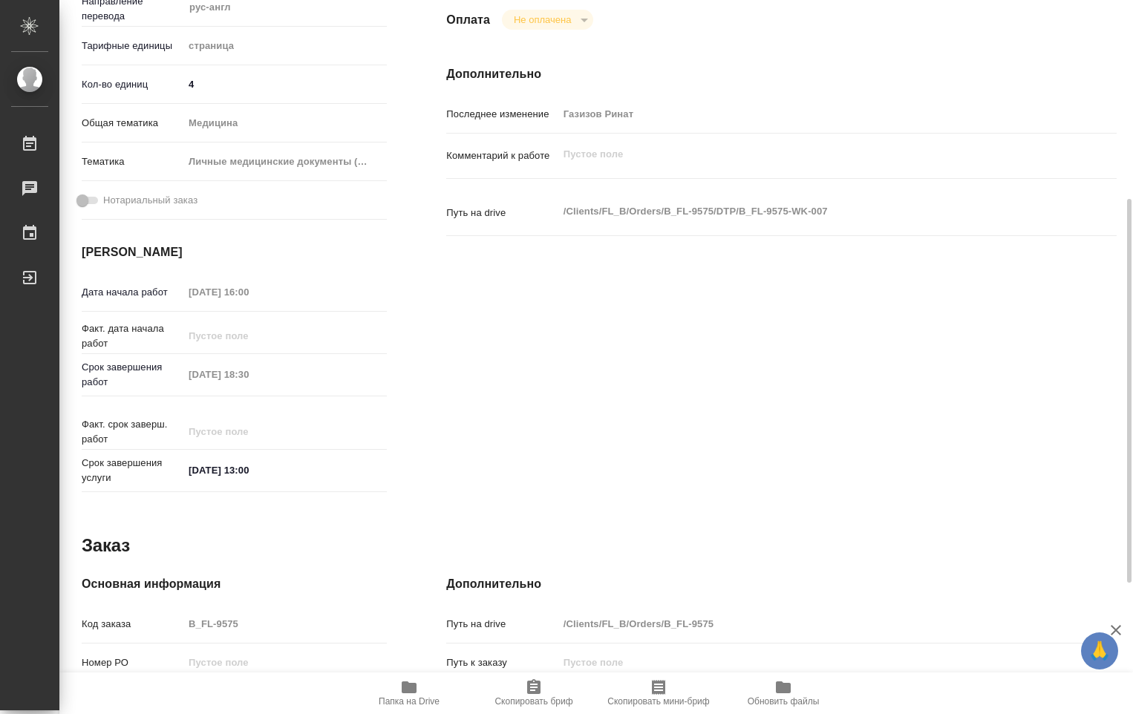
type textarea "x"
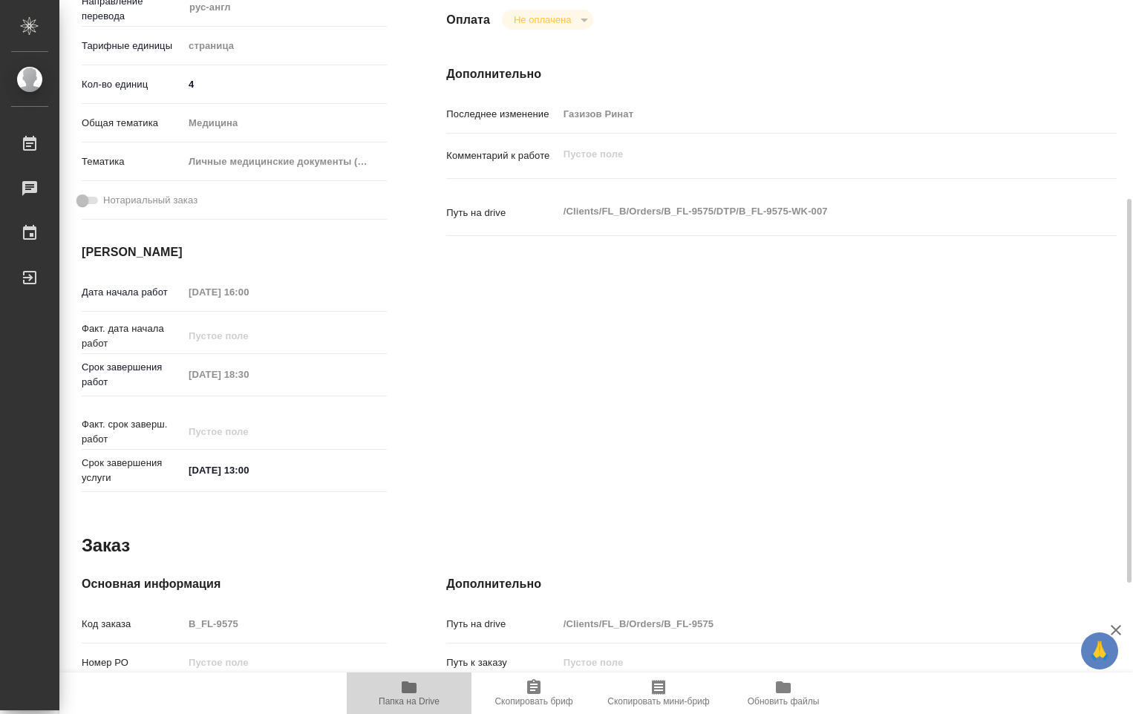
click at [417, 691] on icon "button" at bounding box center [409, 688] width 18 height 18
